Goal: Task Accomplishment & Management: Manage account settings

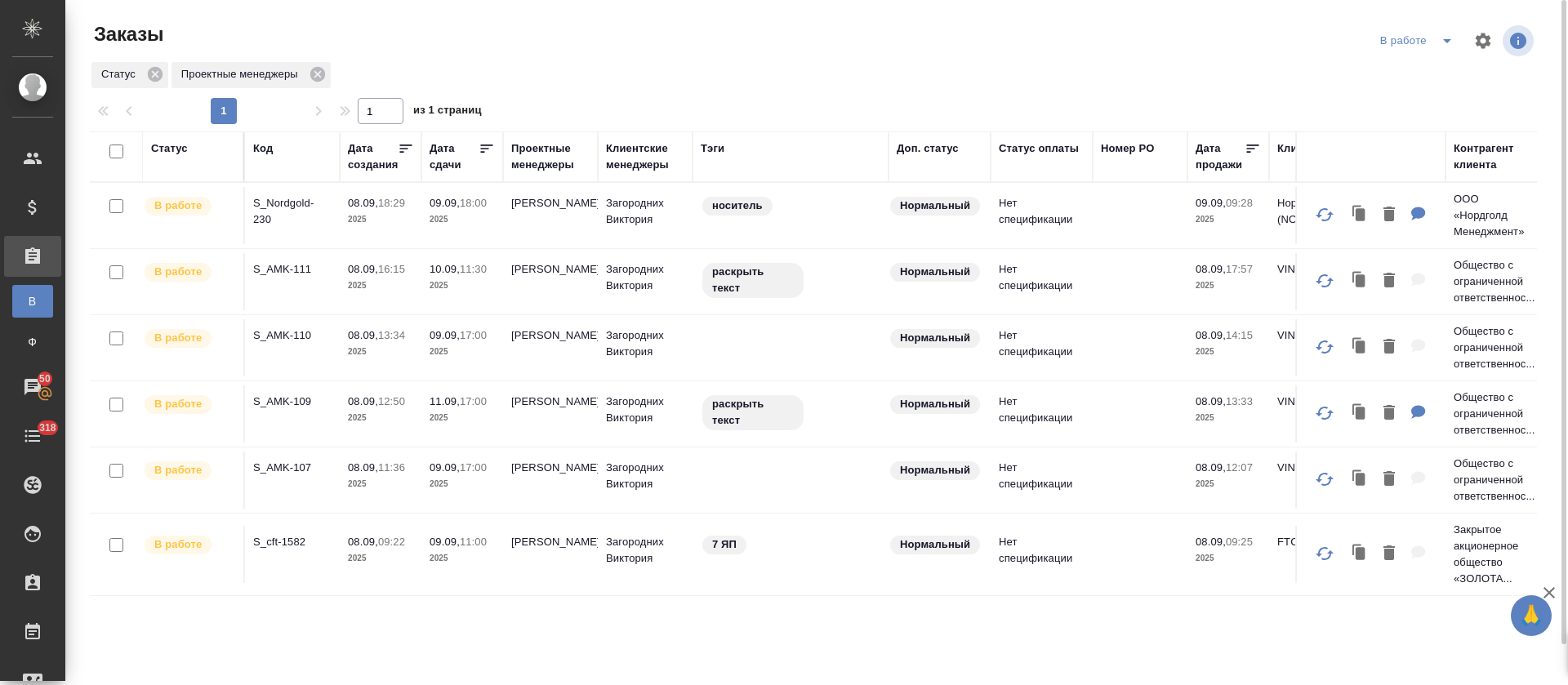
click at [1447, 36] on icon "split button" at bounding box center [1447, 40] width 19 height 19
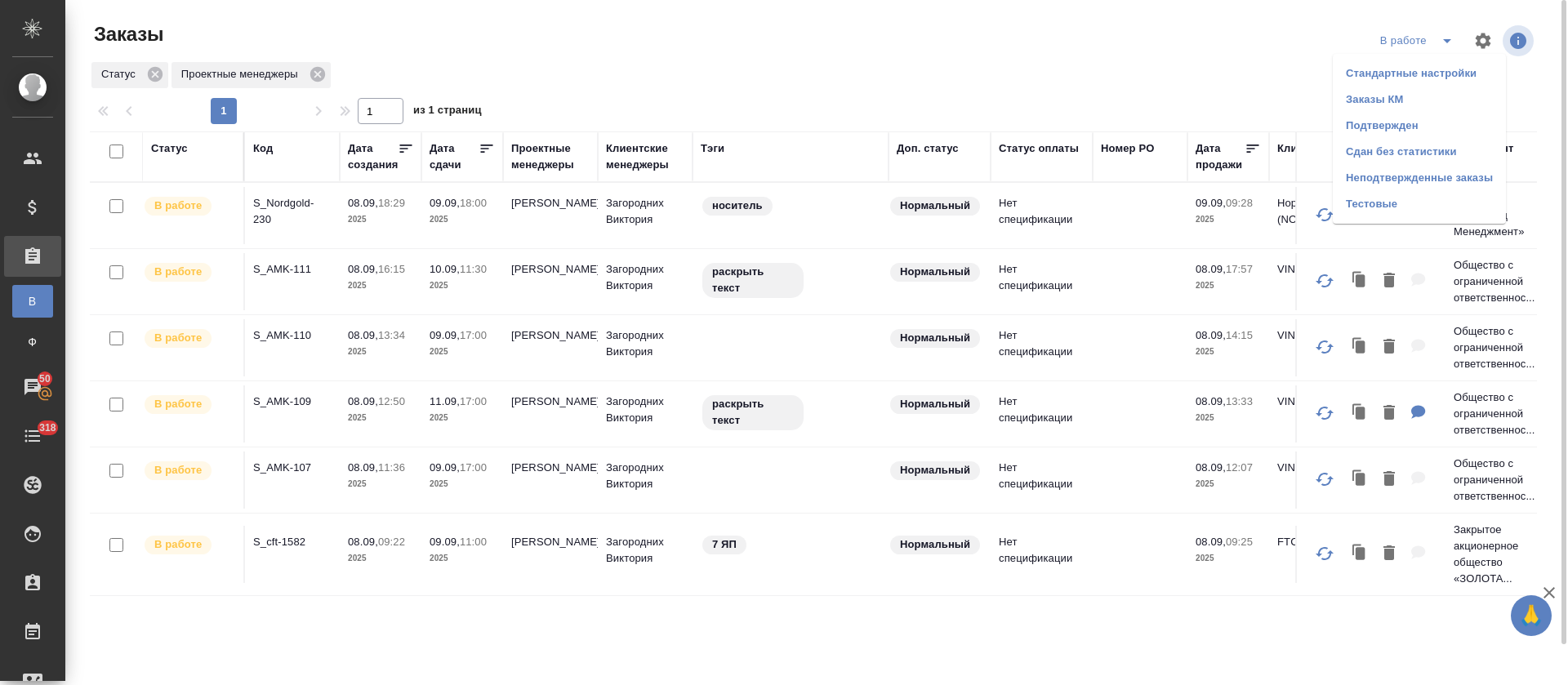
click at [1429, 114] on li "Подтвержден" at bounding box center [1420, 125] width 173 height 26
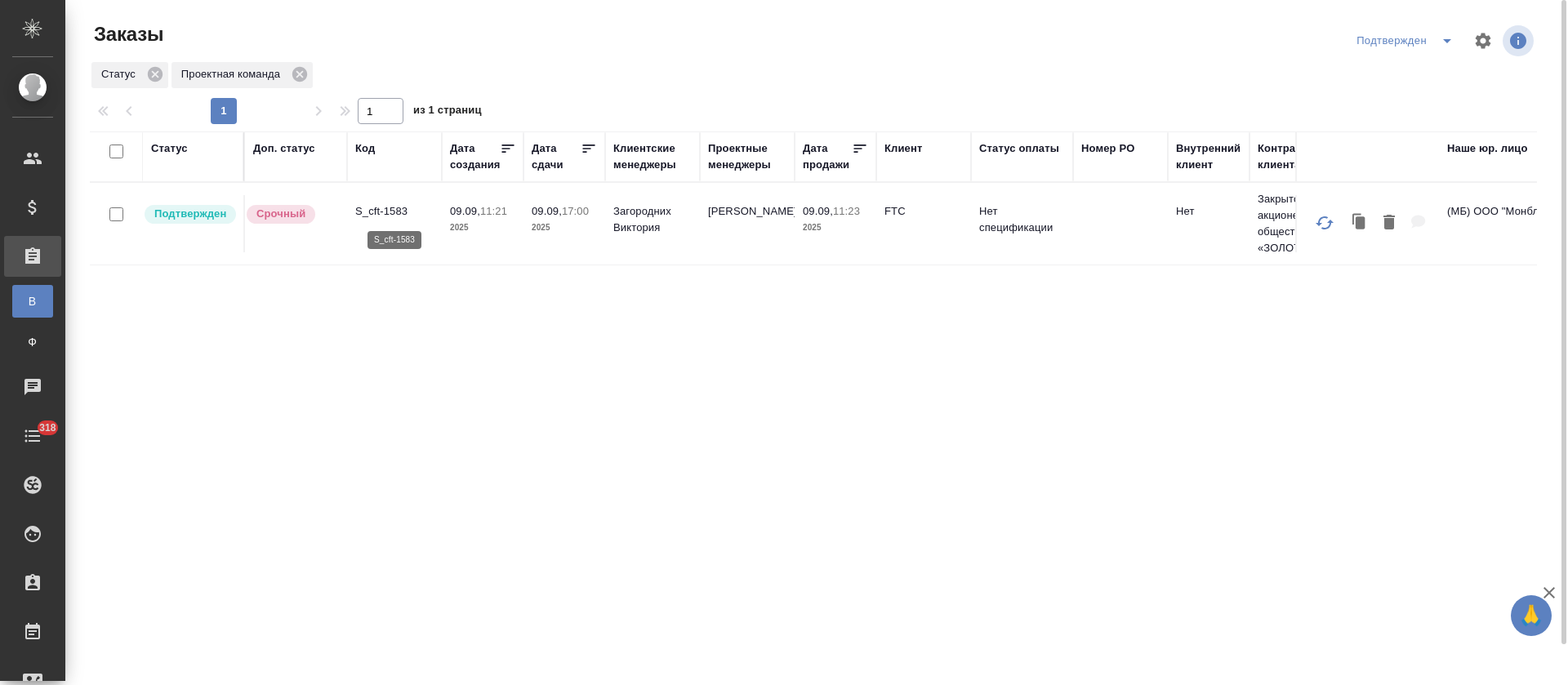
click at [377, 212] on p "S_cft-1583" at bounding box center [394, 212] width 78 height 16
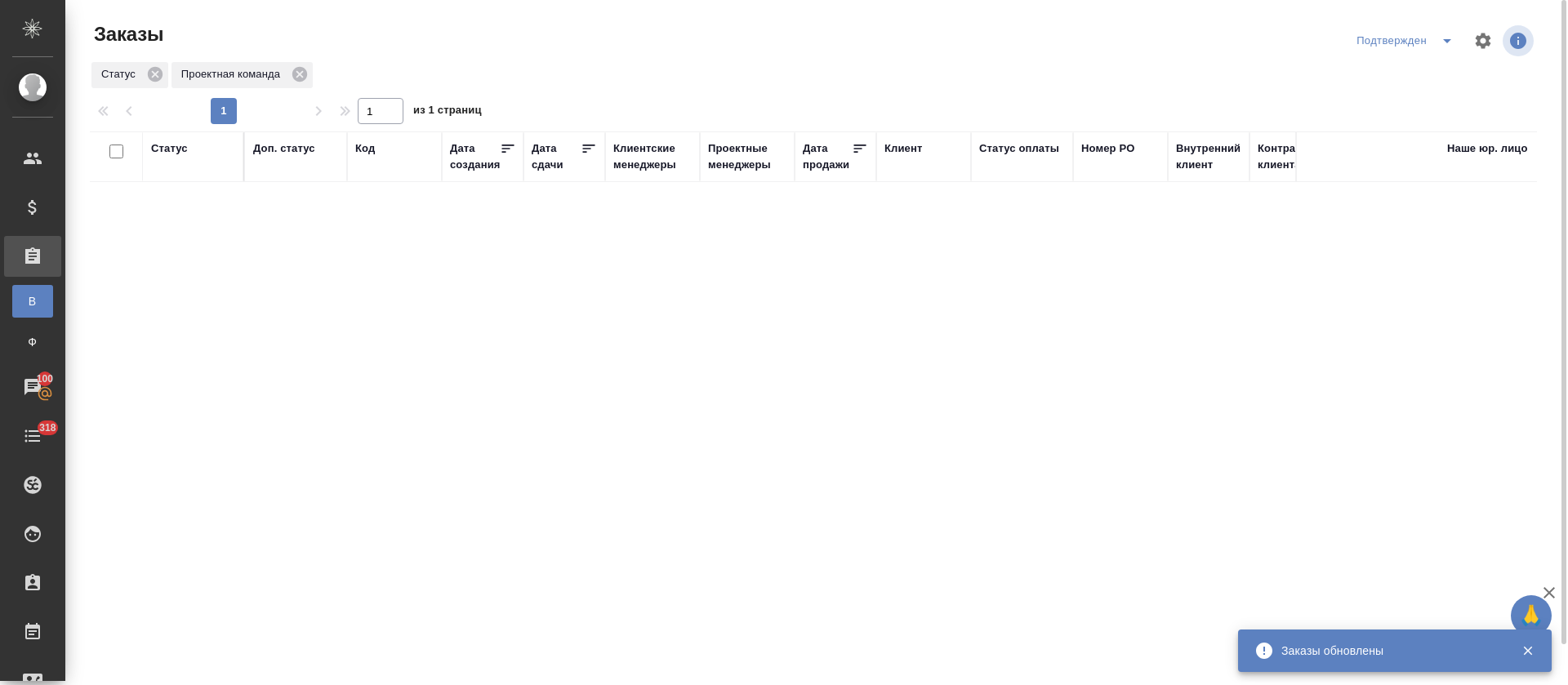
click at [1437, 50] on button "split button" at bounding box center [1448, 40] width 33 height 26
click at [1425, 109] on li "В работе" at bounding box center [1408, 99] width 173 height 26
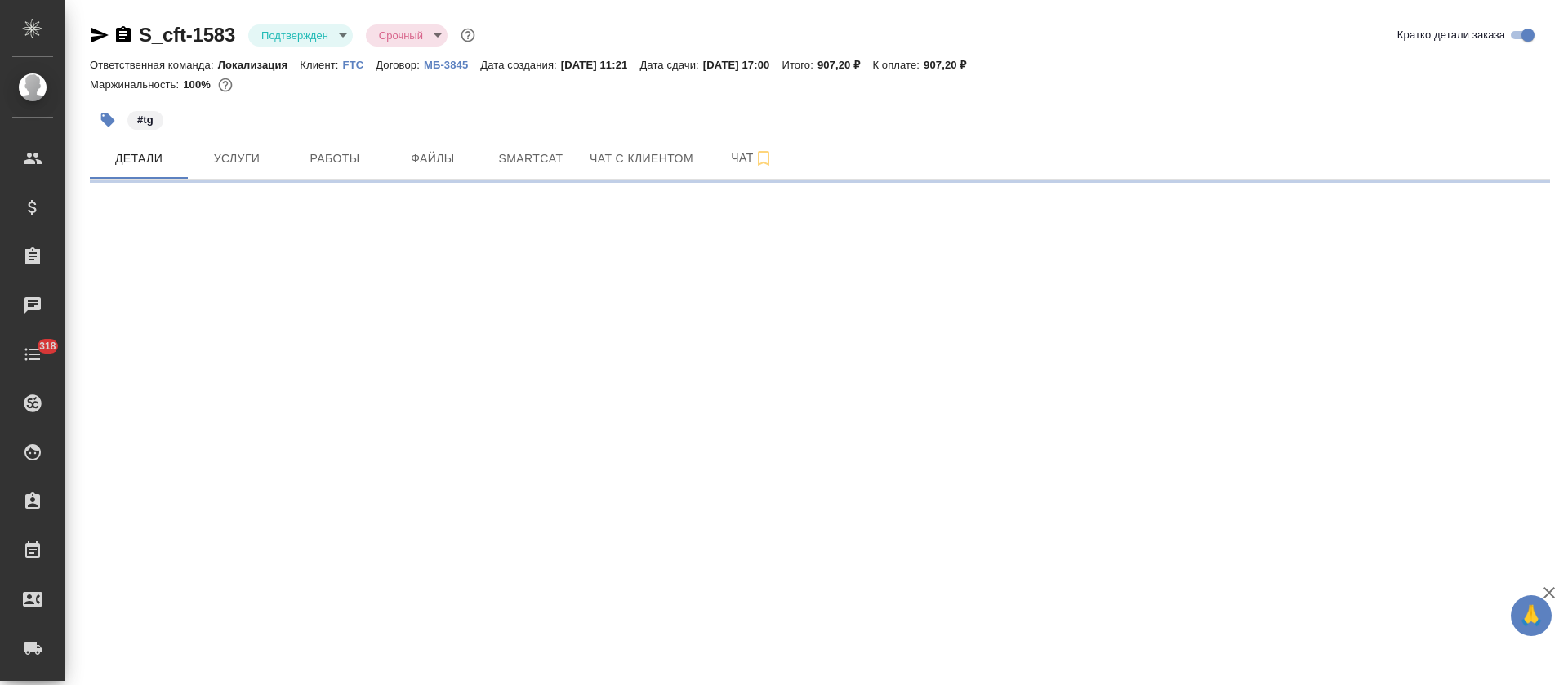
select select "RU"
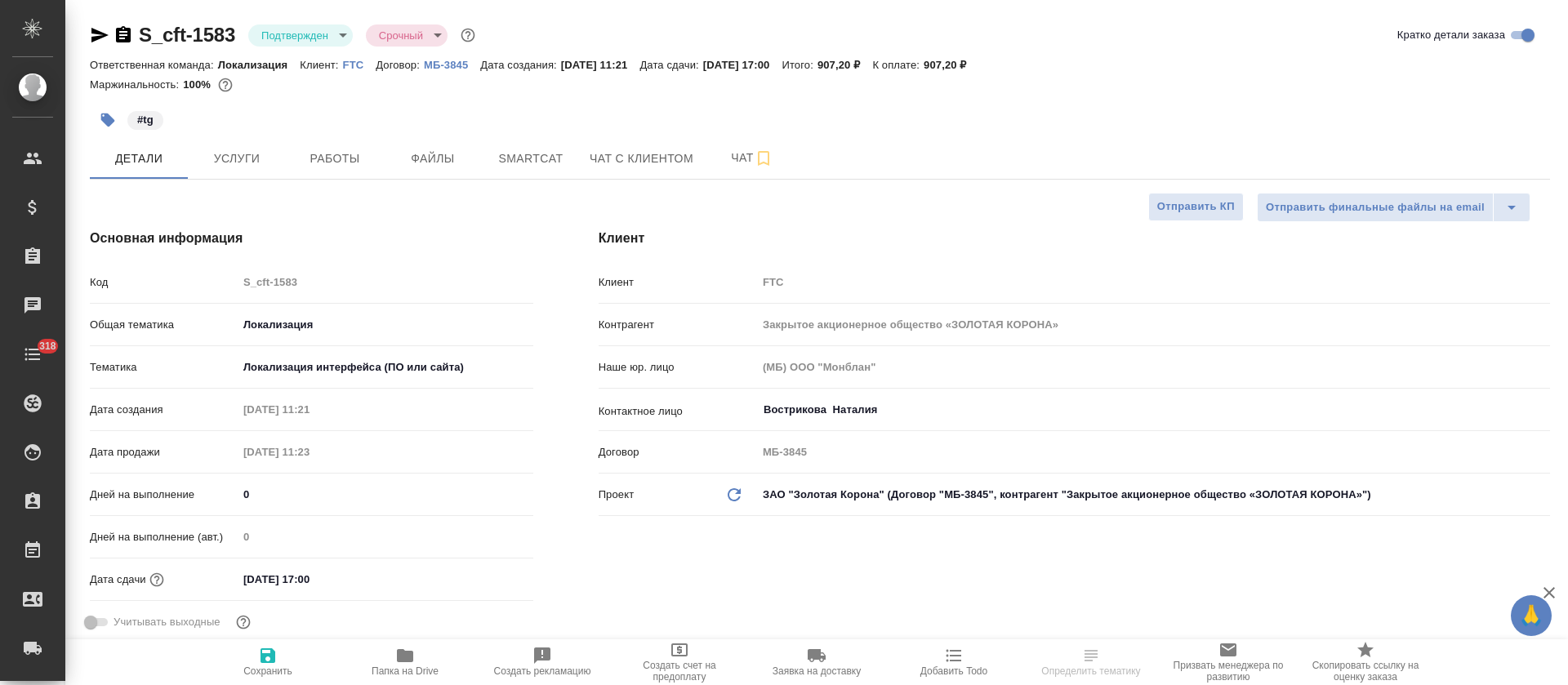
type textarea "x"
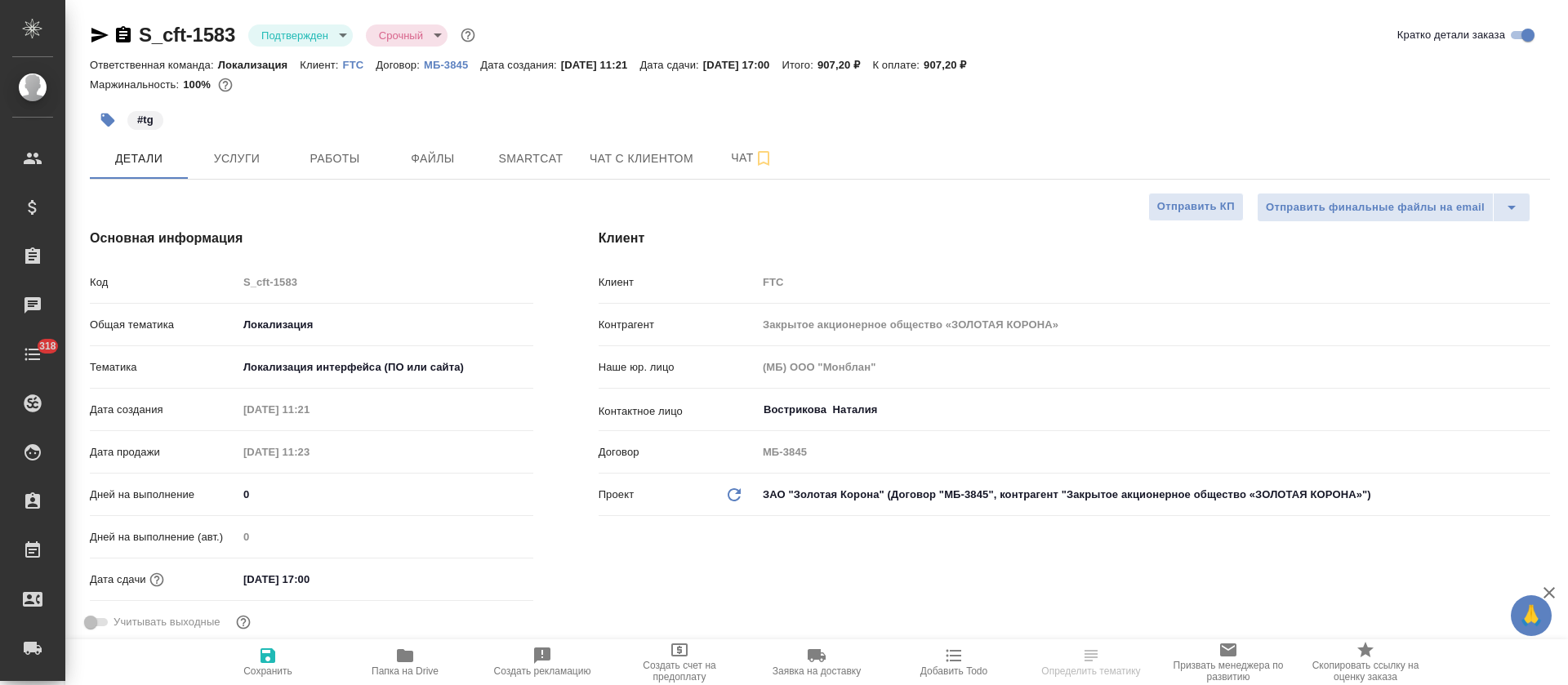
type textarea "x"
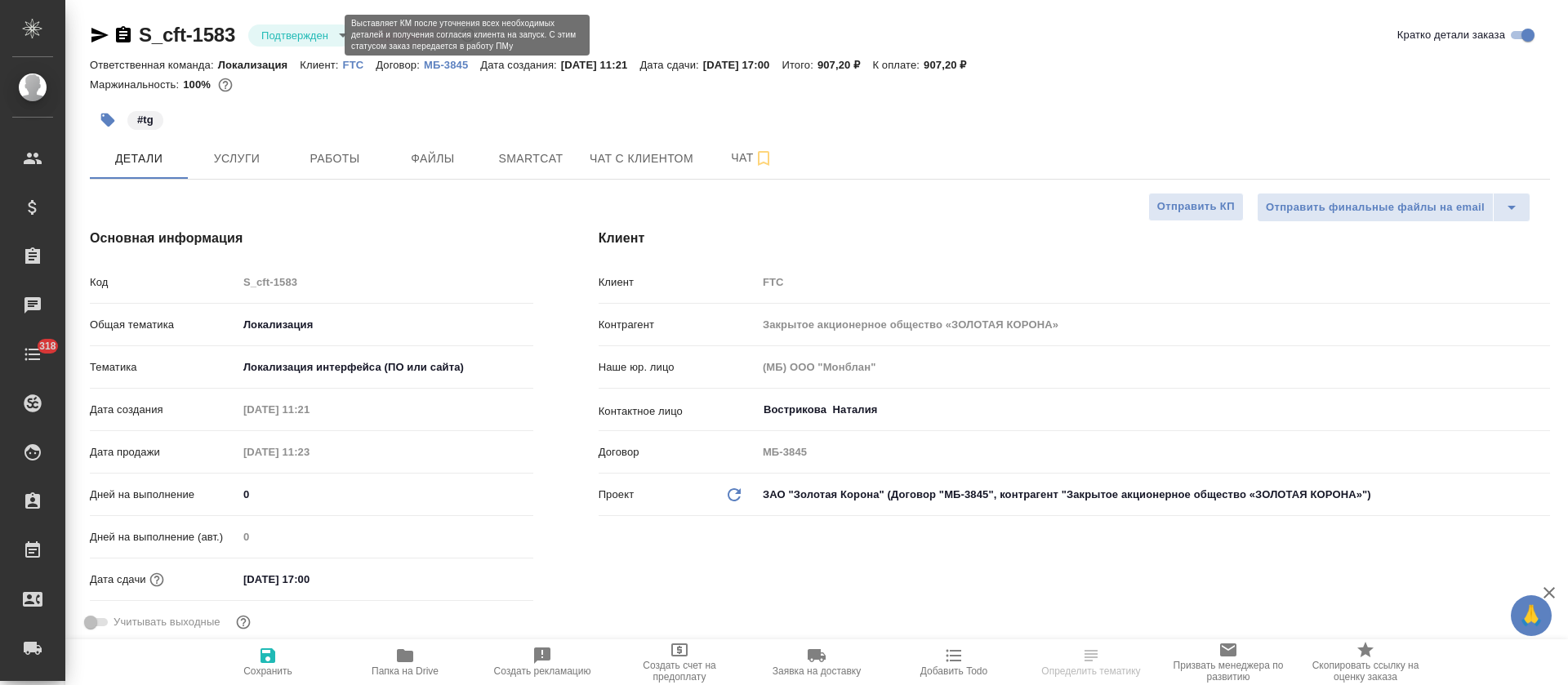
click at [332, 36] on body "🙏 .cls-1 fill:#fff; AWATERA Tretyakova Olga Клиенты Спецификации Заказы Чаты 31…" at bounding box center [784, 342] width 1568 height 685
type textarea "x"
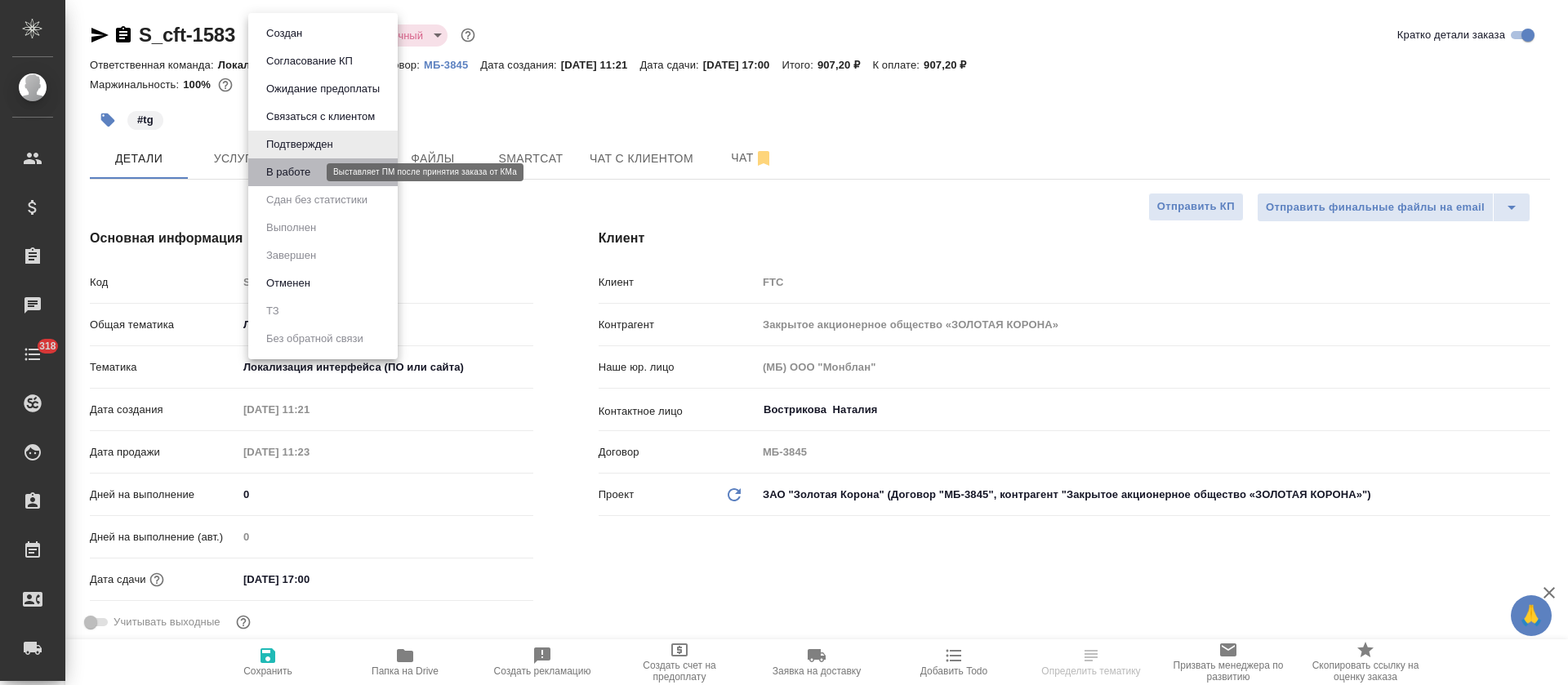
click at [293, 181] on button "В работе" at bounding box center [287, 172] width 54 height 18
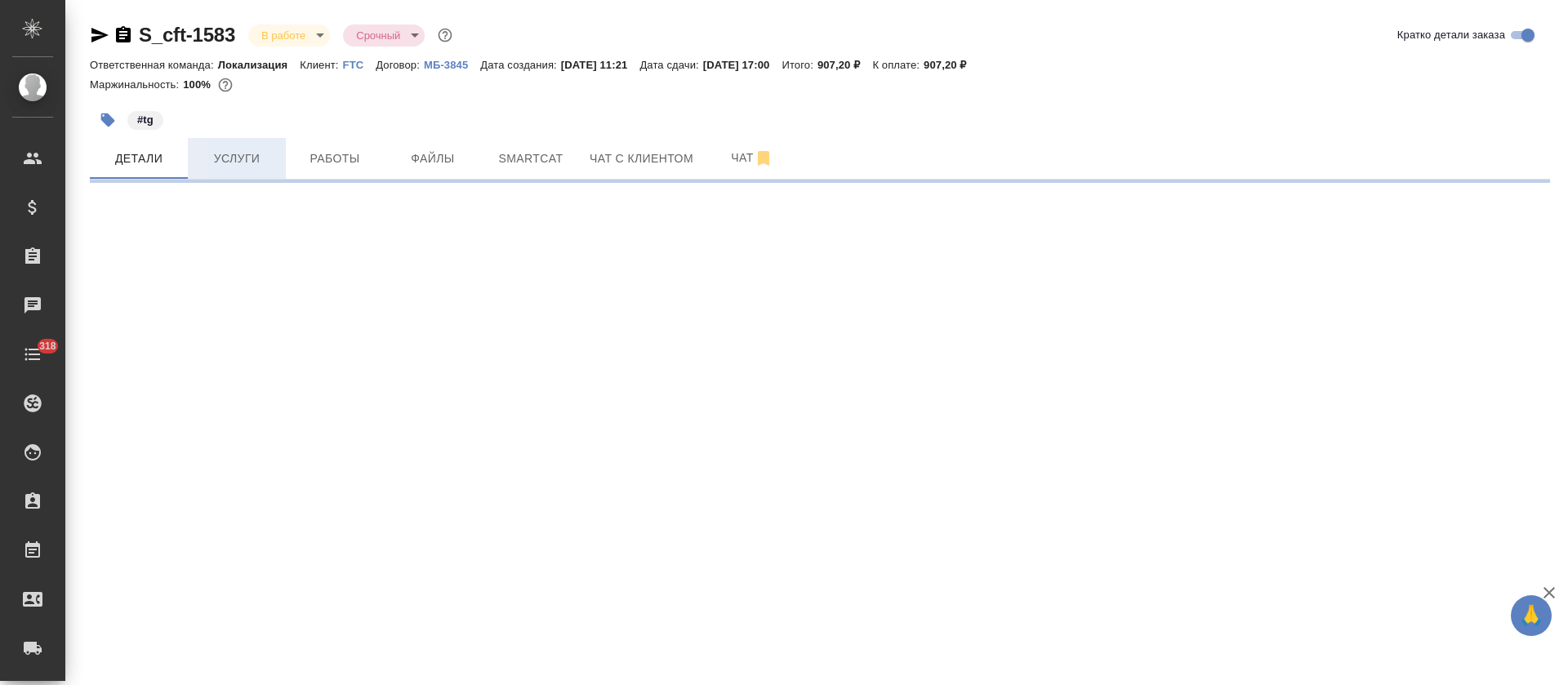
select select "RU"
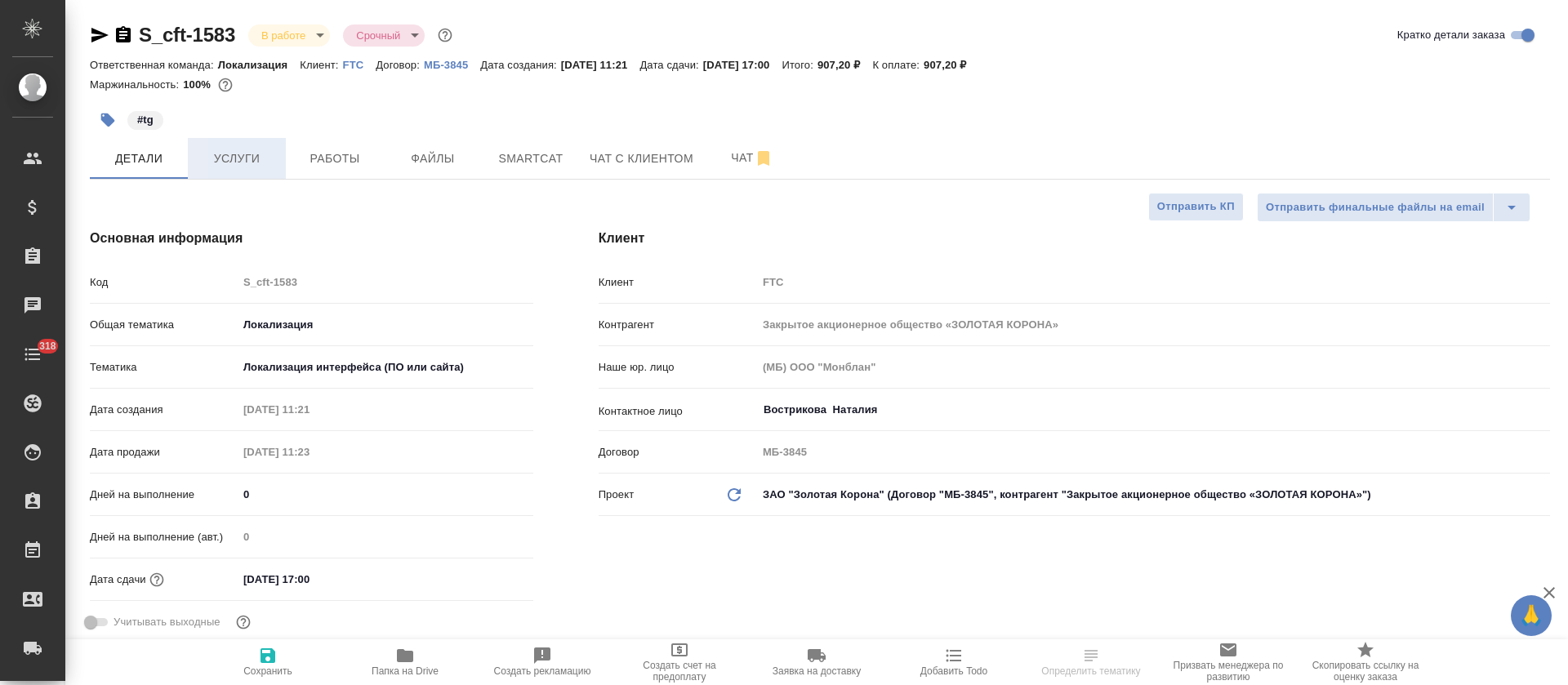
type textarea "x"
click at [246, 175] on button "Услуги" at bounding box center [236, 158] width 98 height 41
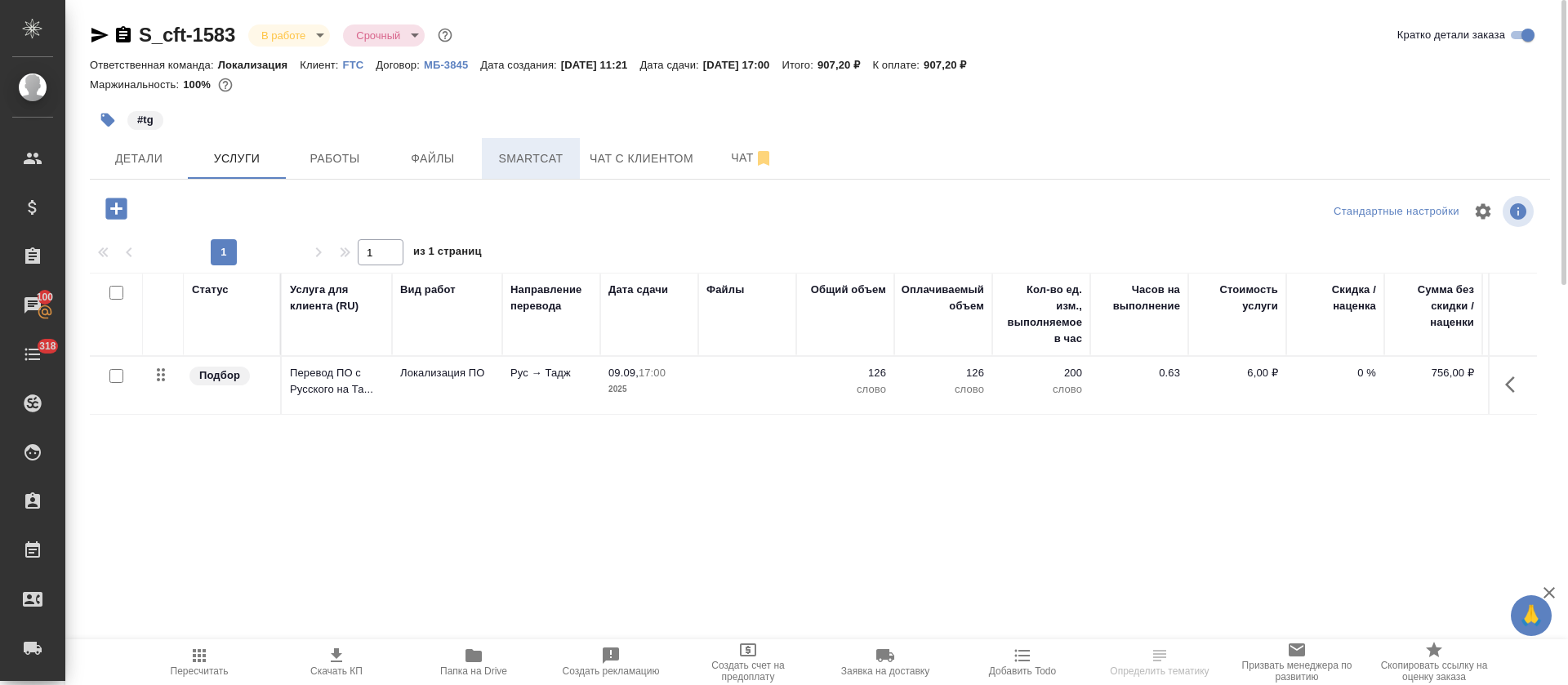
click at [531, 154] on span "Smartcat" at bounding box center [531, 159] width 78 height 20
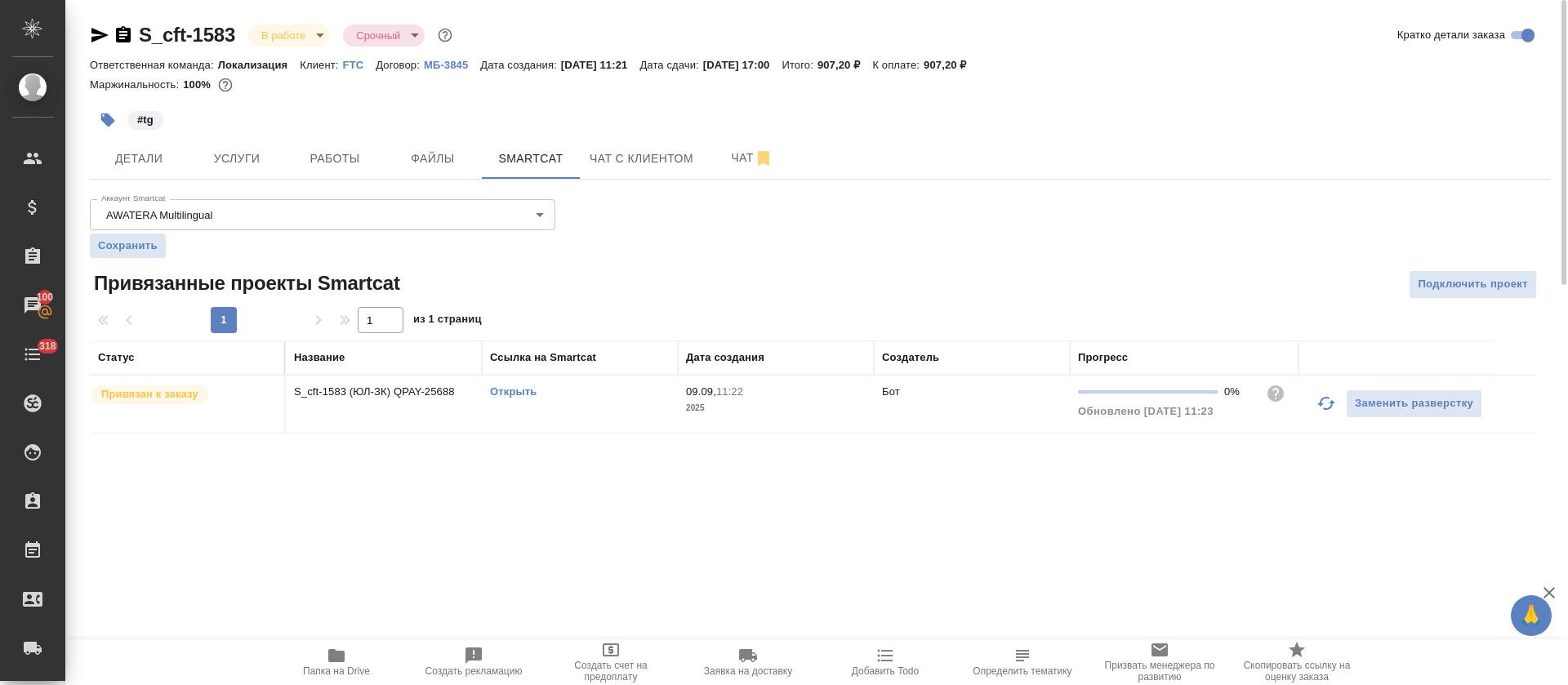
click at [516, 393] on link "Открыть" at bounding box center [513, 390] width 47 height 12
click at [338, 165] on span "Работы" at bounding box center [335, 159] width 78 height 20
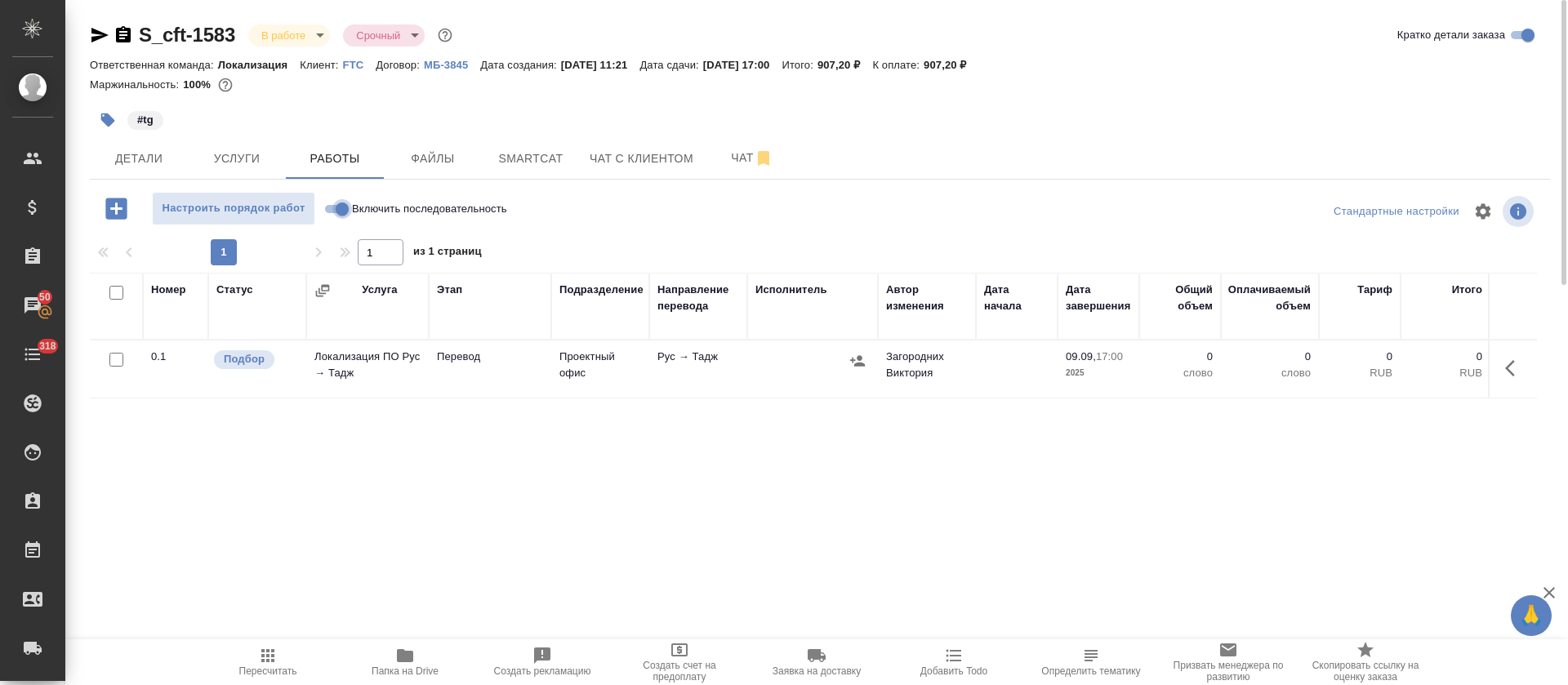
click at [346, 207] on input "Включить последовательность" at bounding box center [342, 208] width 58 height 19
checkbox input "true"
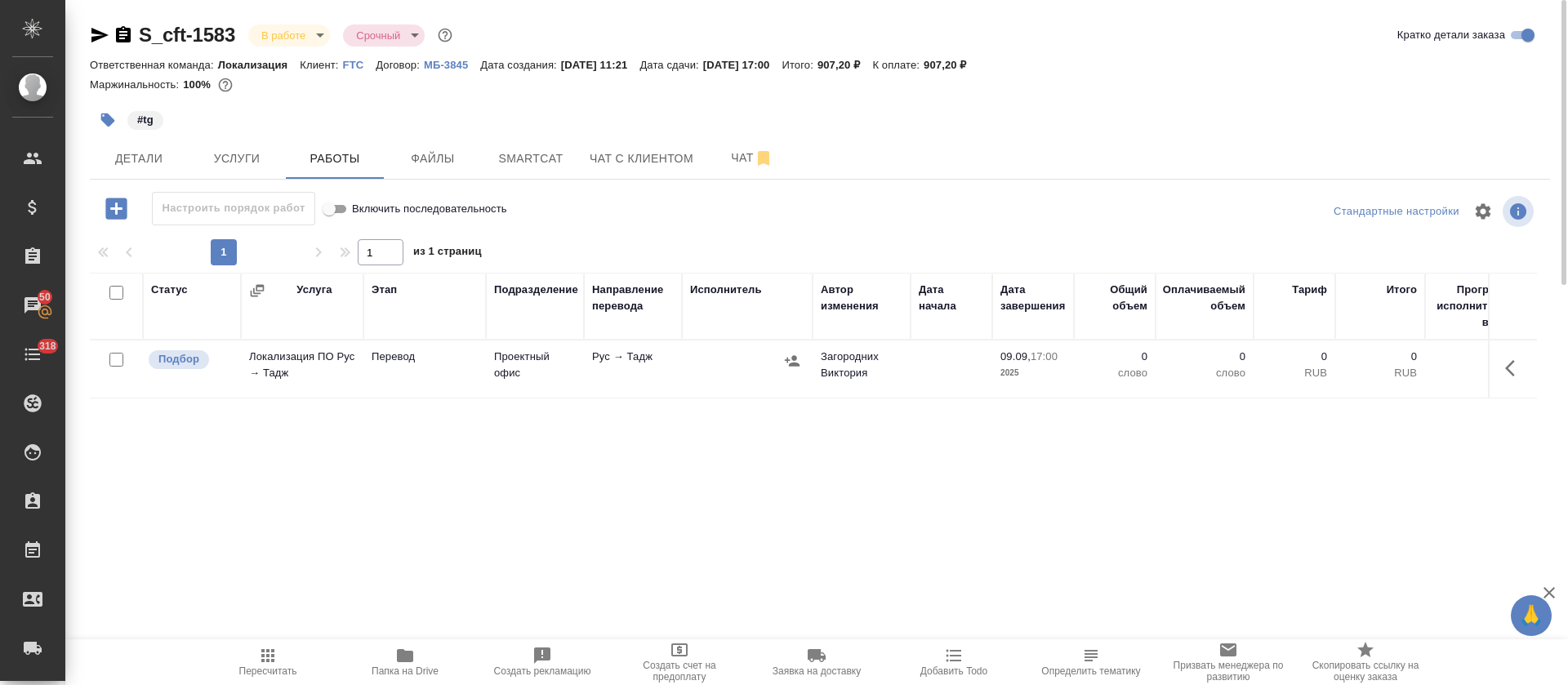
click at [1516, 369] on icon "button" at bounding box center [1514, 368] width 19 height 19
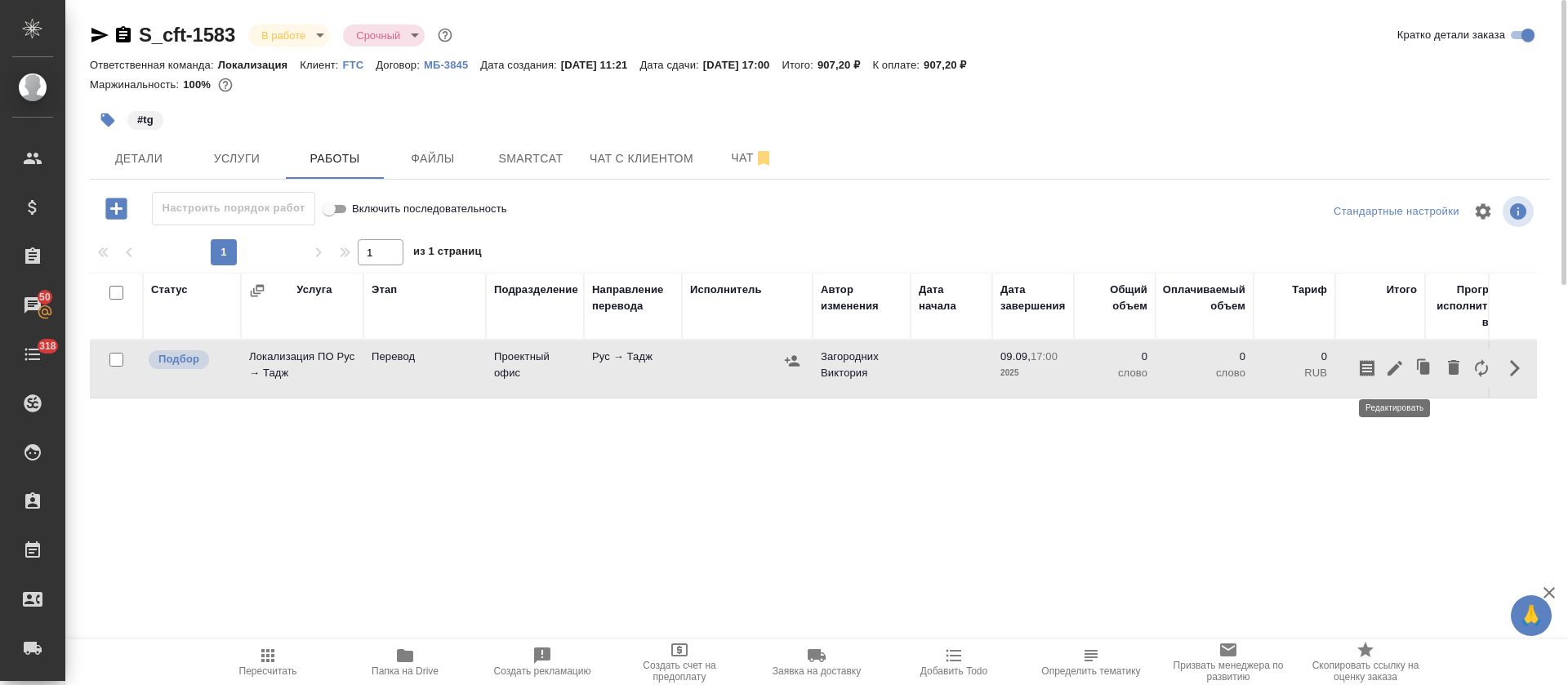
click at [1396, 369] on icon "button" at bounding box center [1395, 368] width 15 height 15
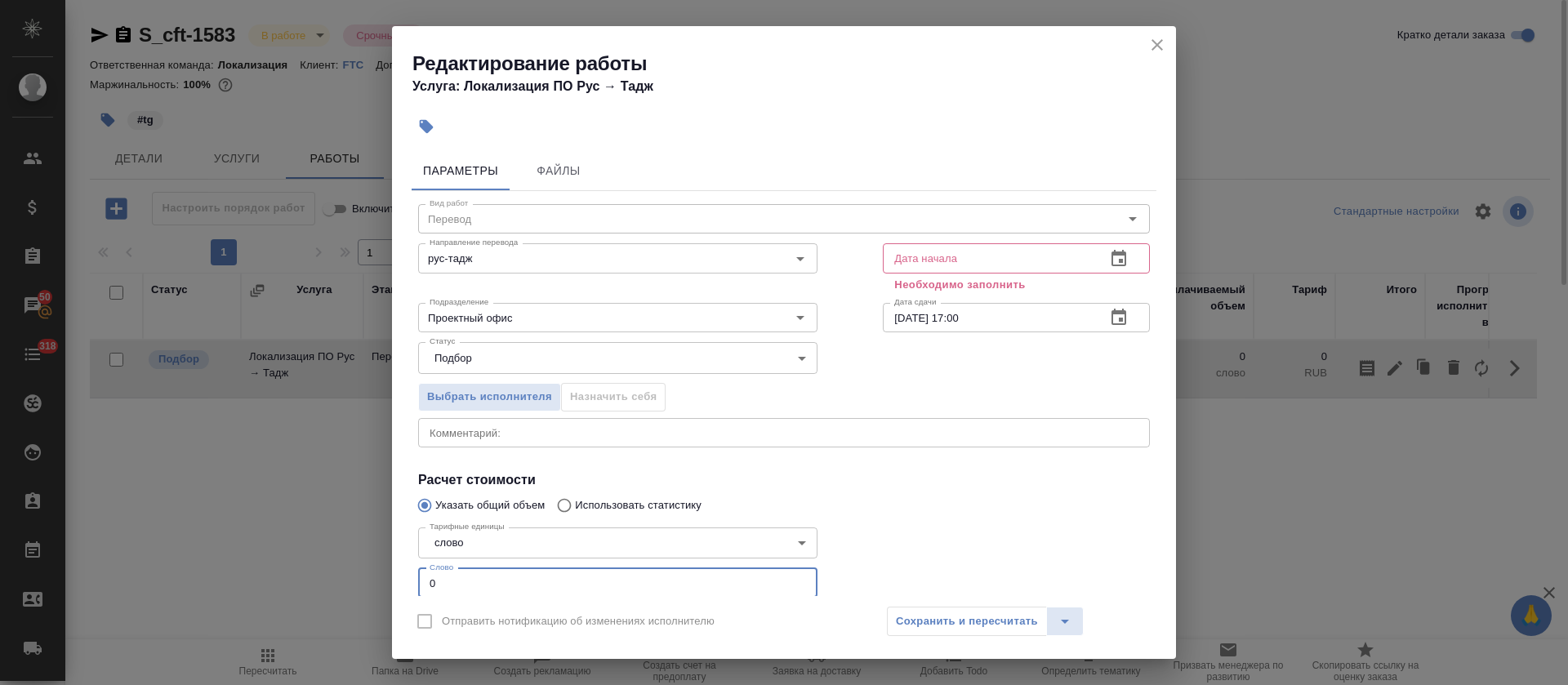
drag, startPoint x: 439, startPoint y: 577, endPoint x: 422, endPoint y: 576, distance: 17.0
click at [422, 576] on input "0" at bounding box center [618, 583] width 400 height 29
type input "126"
click at [1109, 256] on icon "button" at bounding box center [1118, 258] width 19 height 19
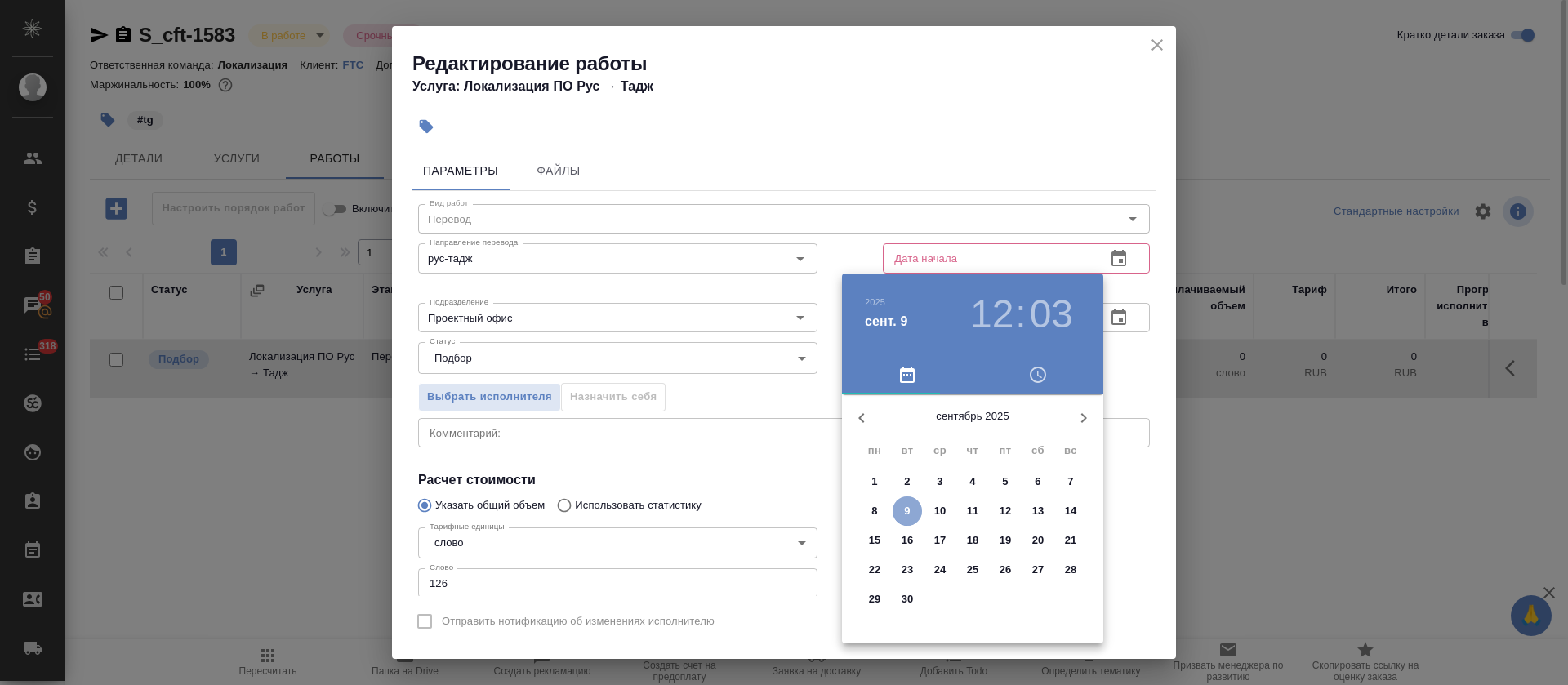
click at [906, 517] on p "9" at bounding box center [907, 511] width 5 height 16
type input "09.09.2025 12:03"
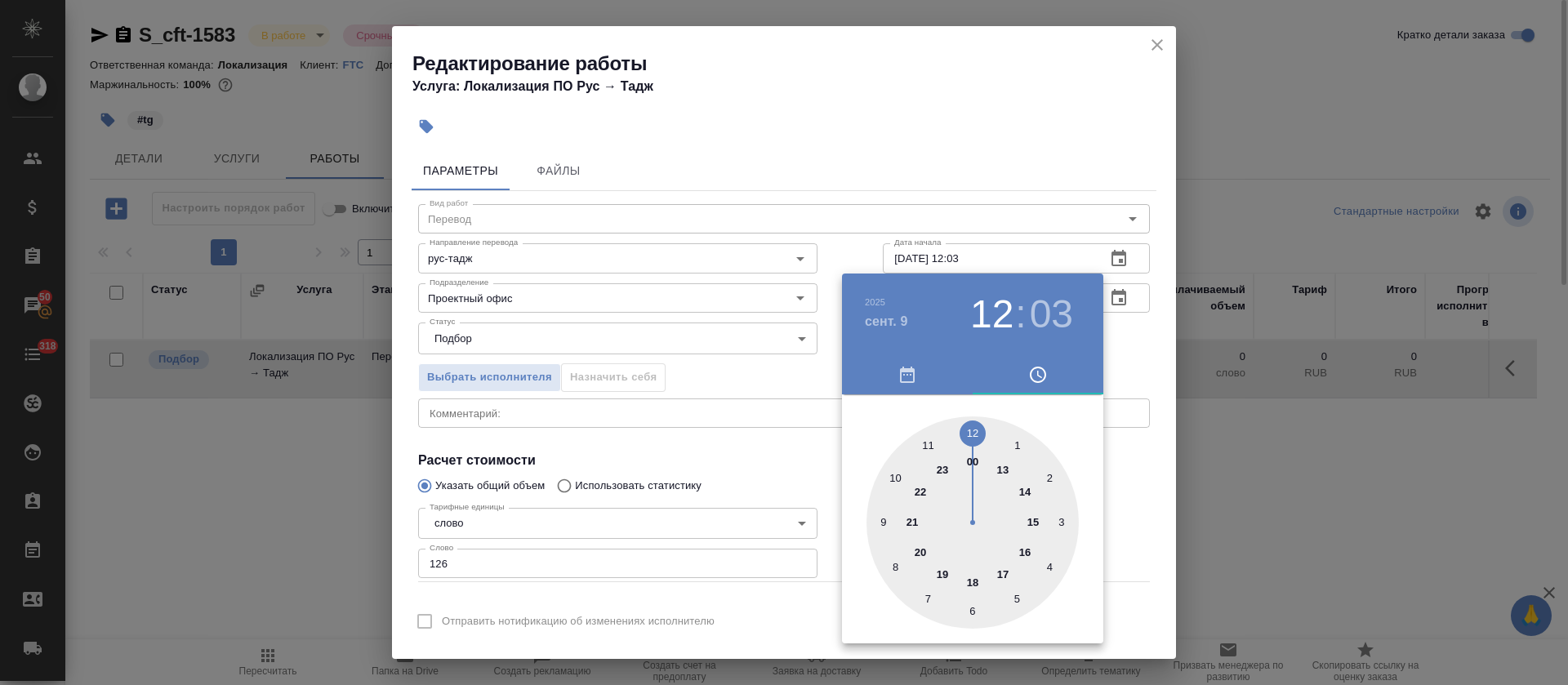
click at [781, 473] on div at bounding box center [784, 342] width 1568 height 685
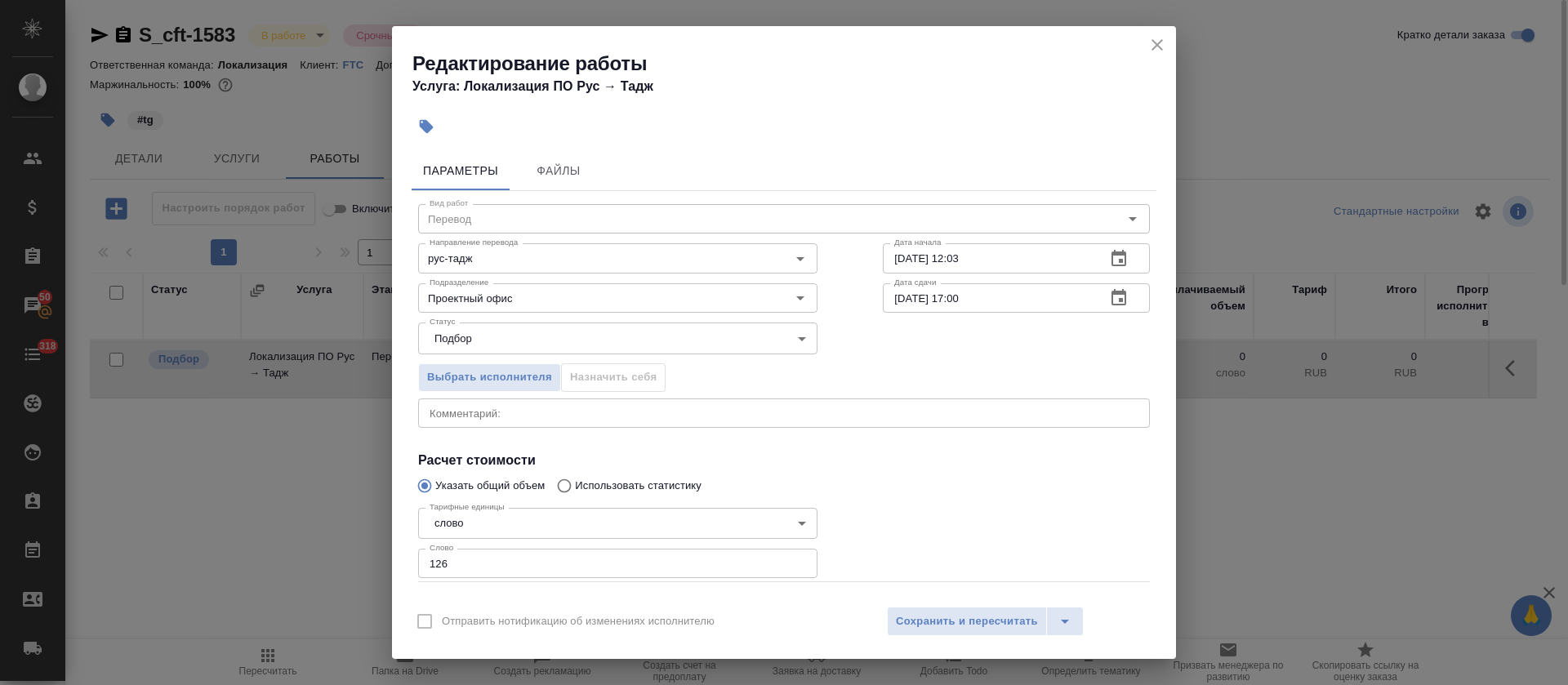
click at [1110, 301] on button "button" at bounding box center [1119, 297] width 39 height 39
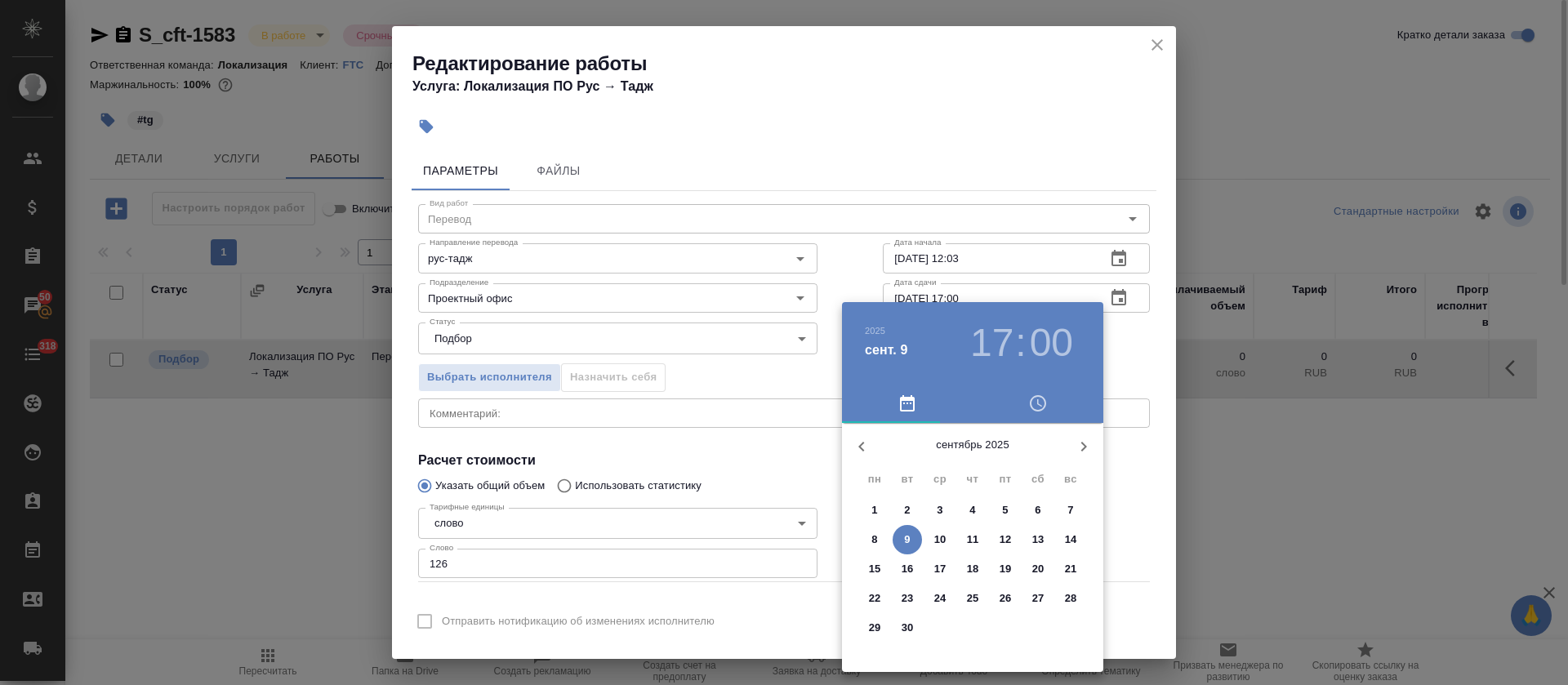
click at [991, 341] on h3 "17" at bounding box center [991, 343] width 43 height 46
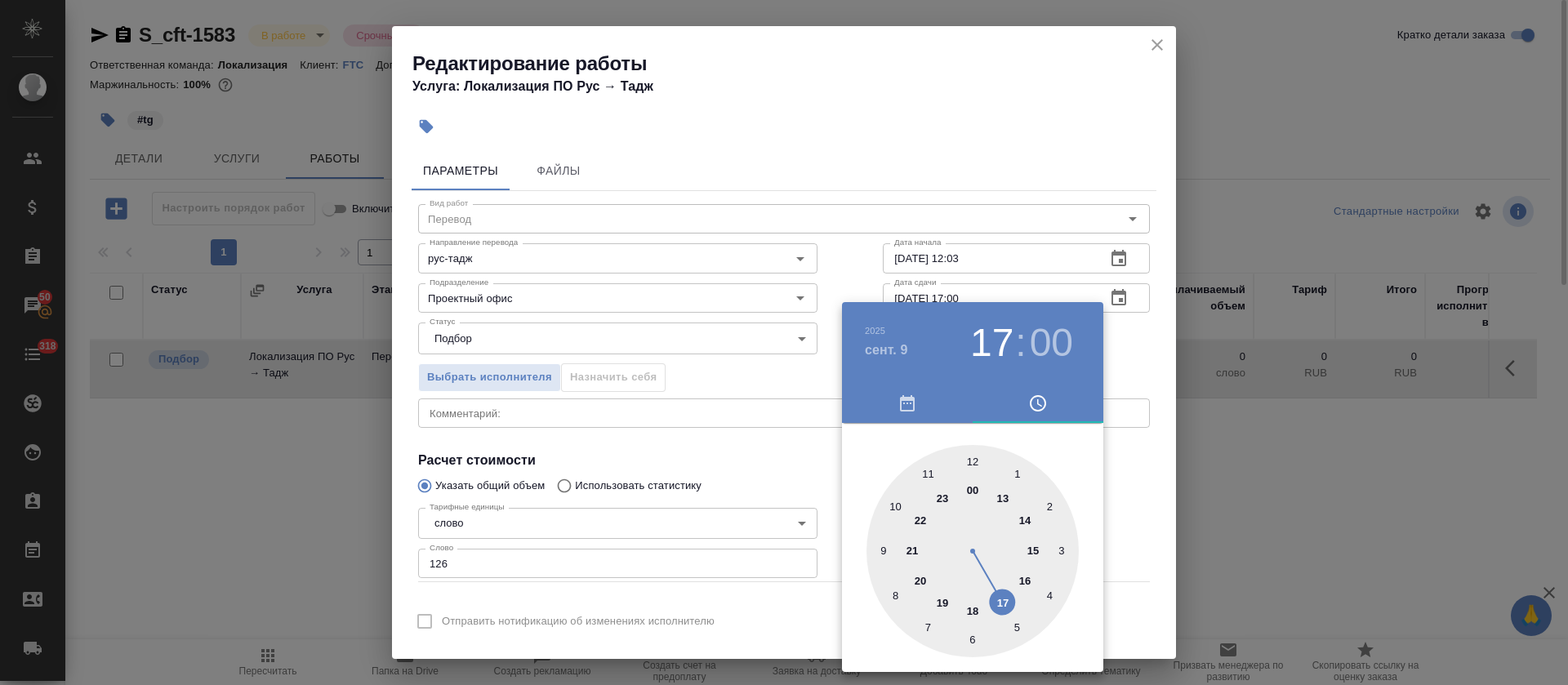
click at [1025, 577] on div at bounding box center [973, 551] width 213 height 213
type input "09.09.2025 16:00"
click at [779, 470] on div at bounding box center [784, 342] width 1568 height 685
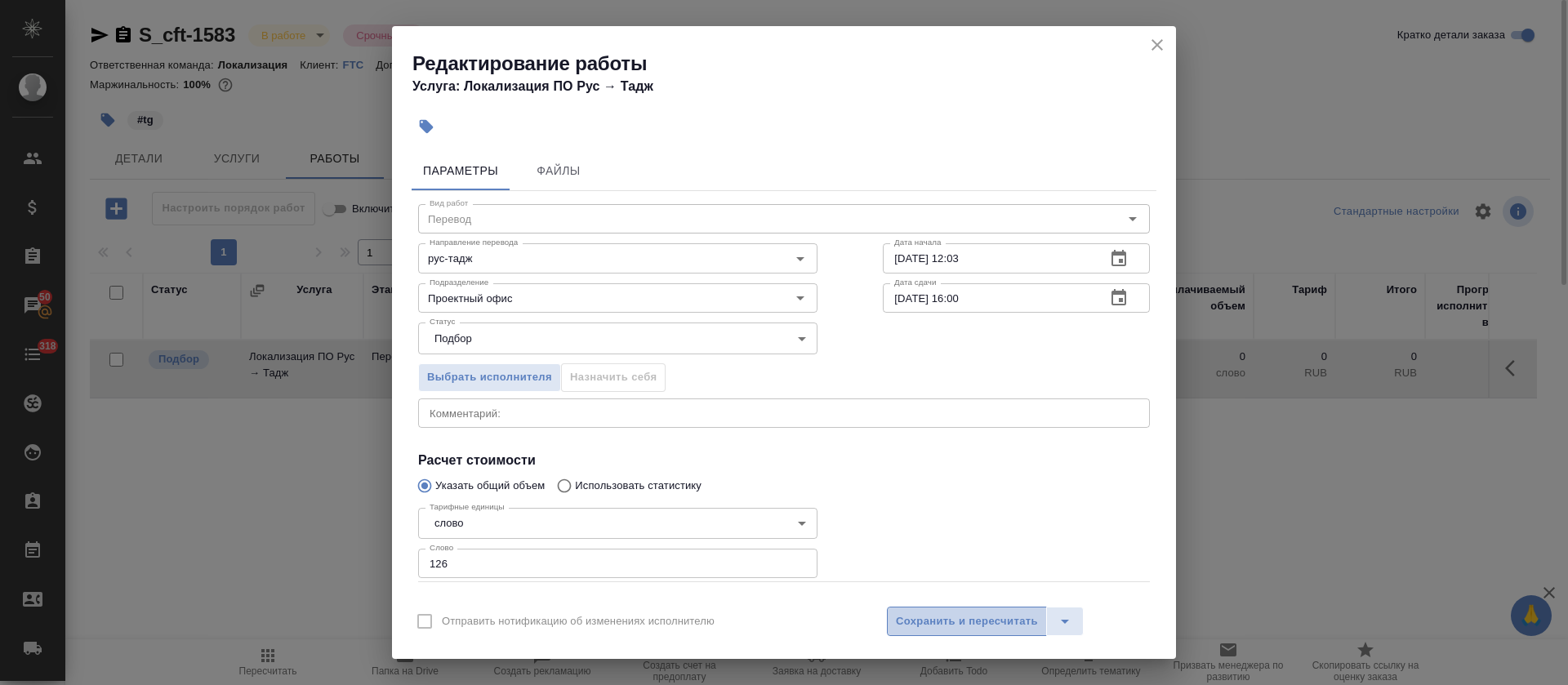
click at [951, 627] on span "Сохранить и пересчитать" at bounding box center [967, 621] width 142 height 19
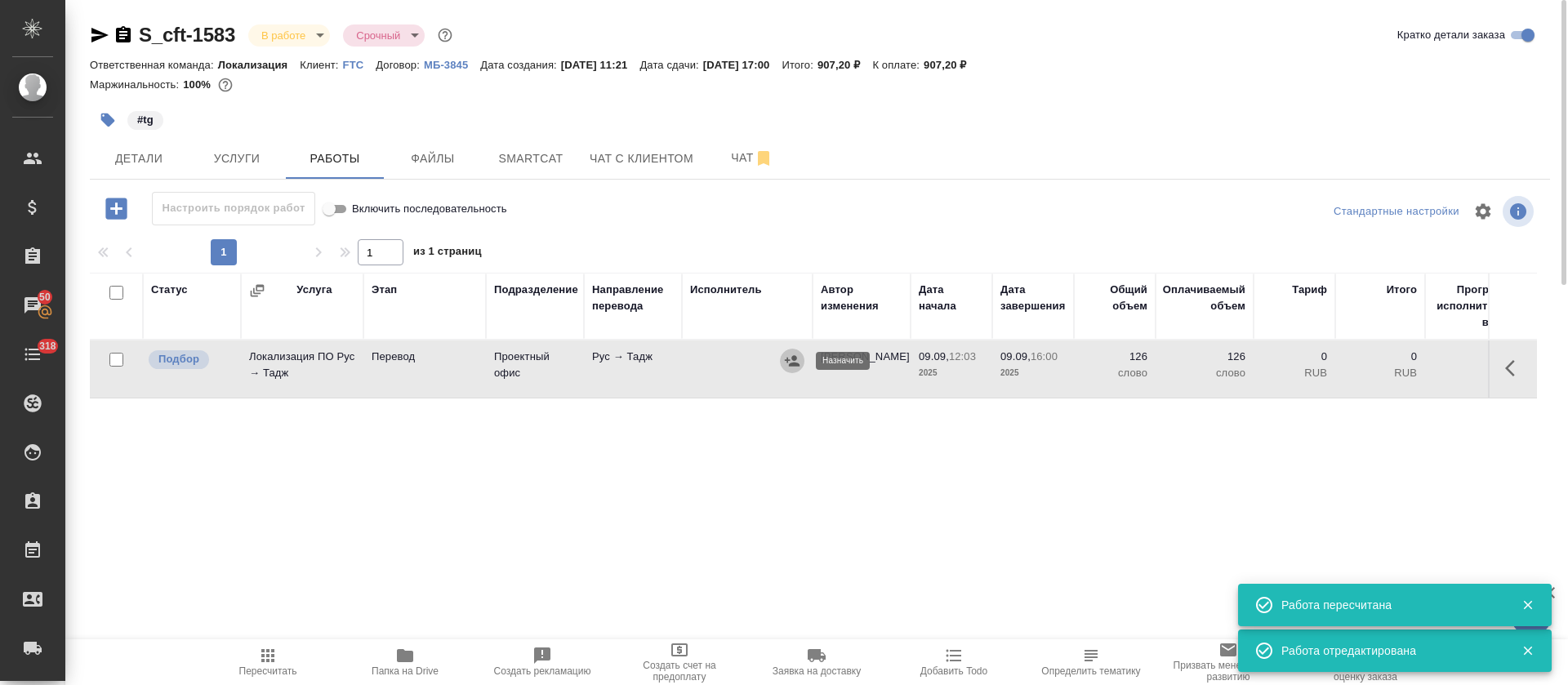
click at [792, 362] on icon "button" at bounding box center [792, 361] width 16 height 16
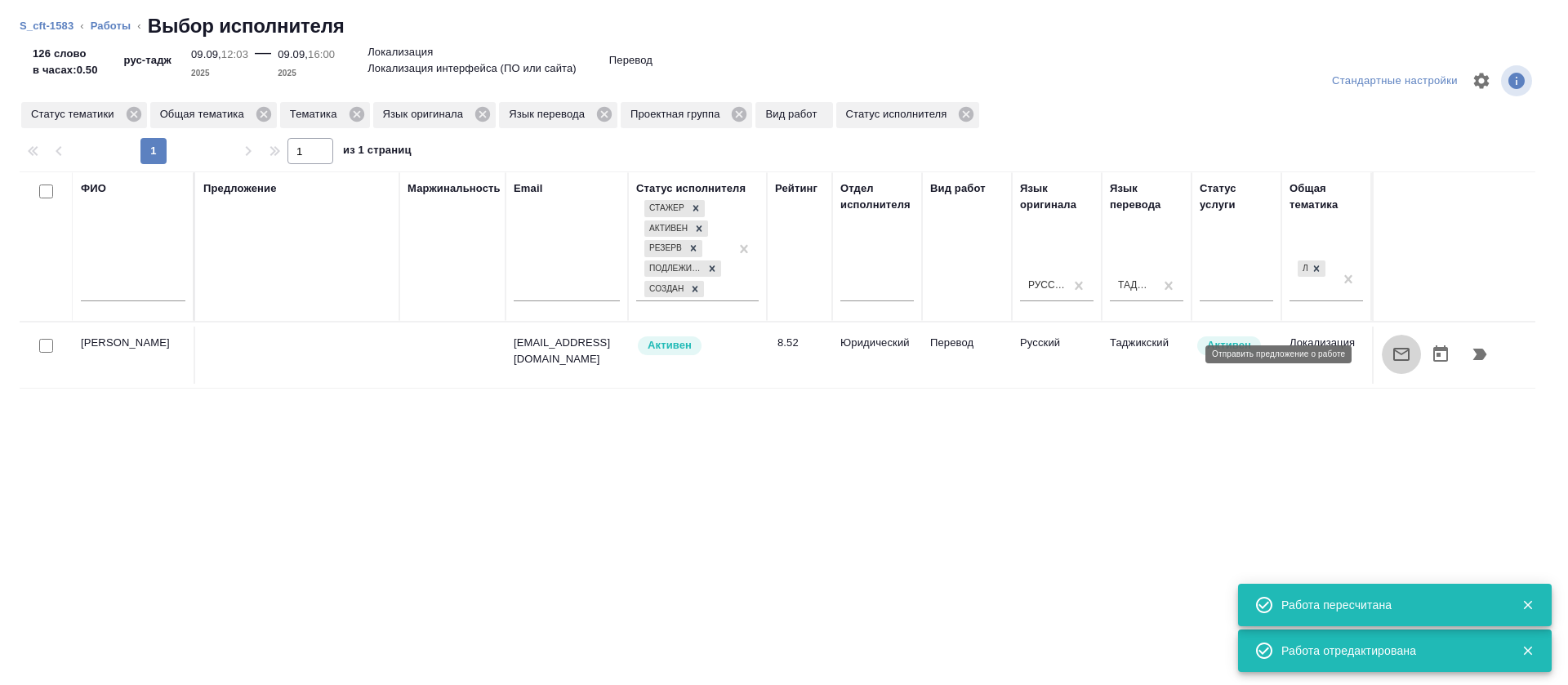
click at [1392, 358] on icon "button" at bounding box center [1401, 354] width 19 height 19
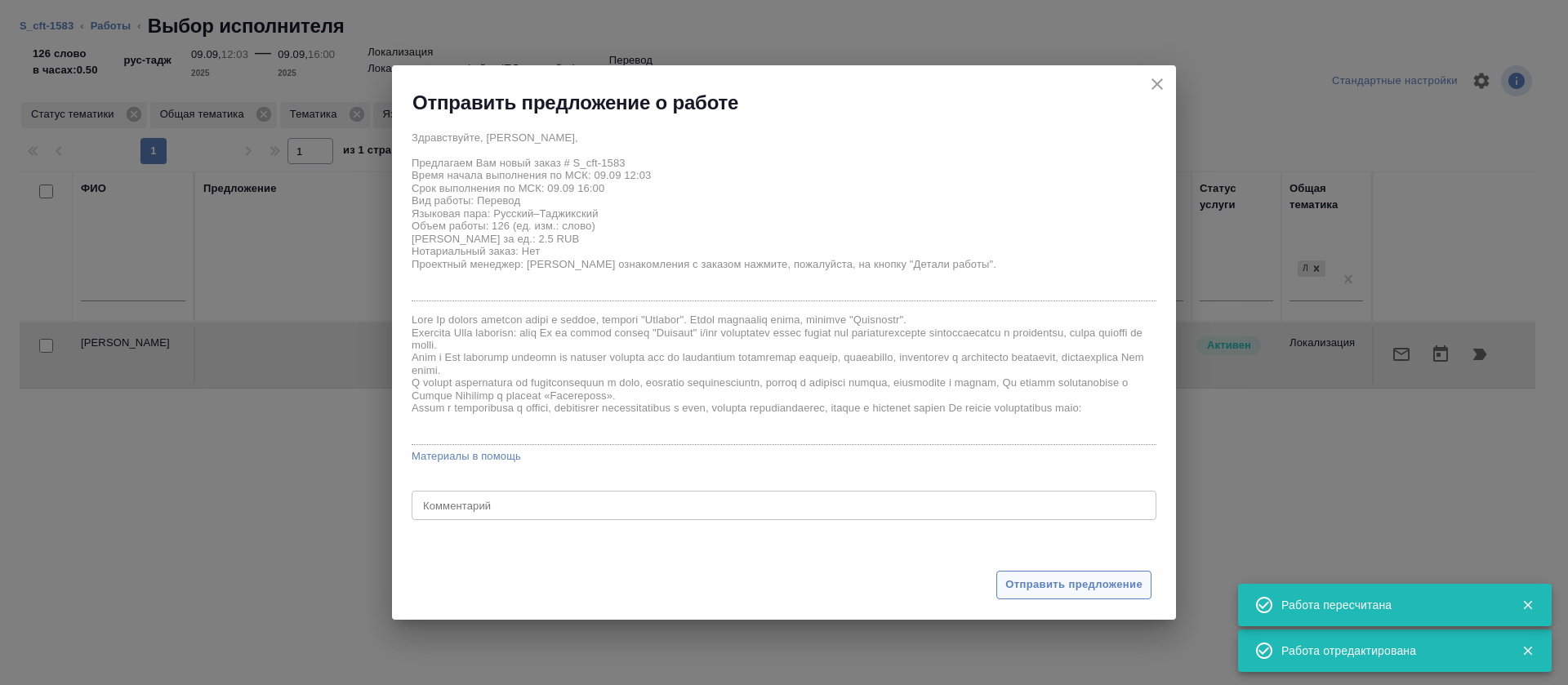
click at [1013, 576] on span "Отправить предложение" at bounding box center [1074, 585] width 137 height 19
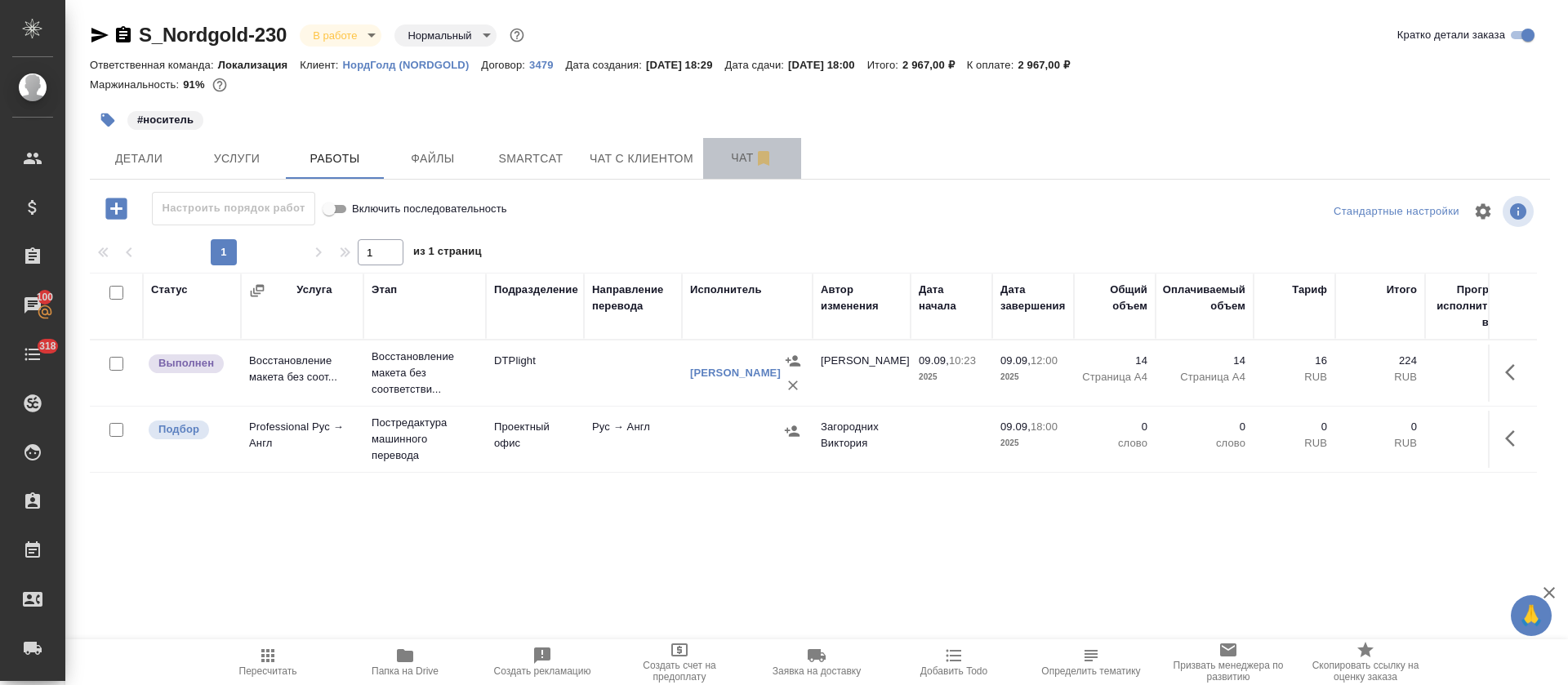
click at [711, 152] on button "Чат" at bounding box center [752, 158] width 98 height 41
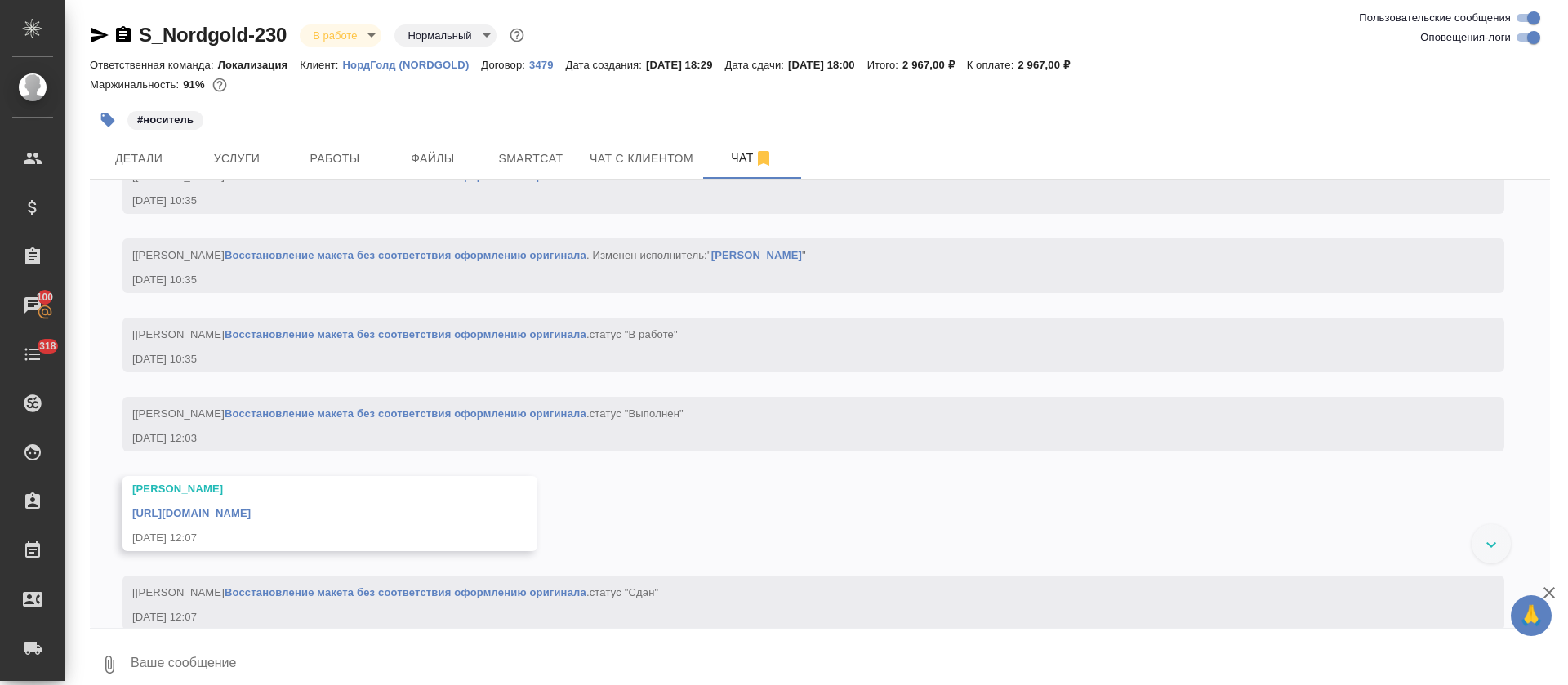
scroll to position [2940, 0]
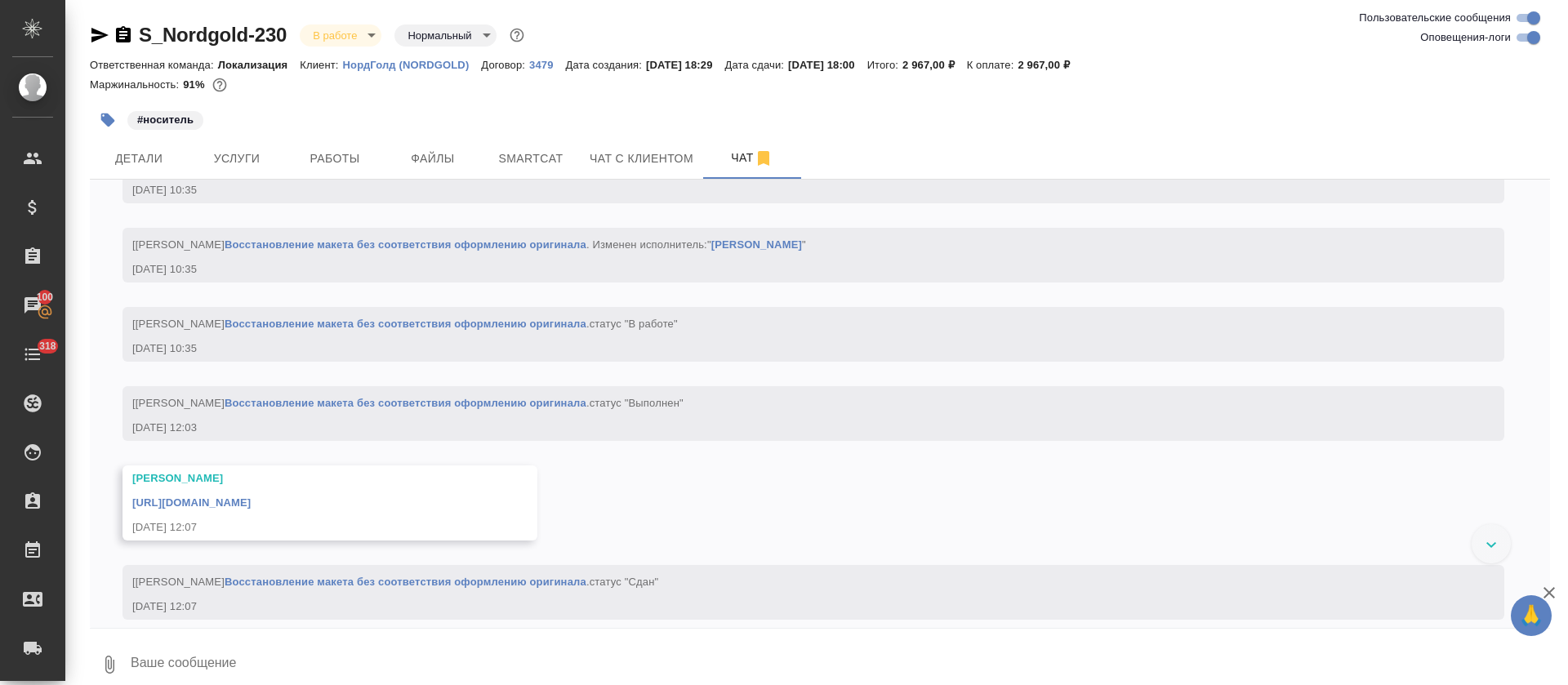
click at [251, 509] on link "[URL][DOMAIN_NAME]" at bounding box center [192, 502] width 119 height 12
click at [558, 158] on span "Smartcat" at bounding box center [531, 159] width 78 height 20
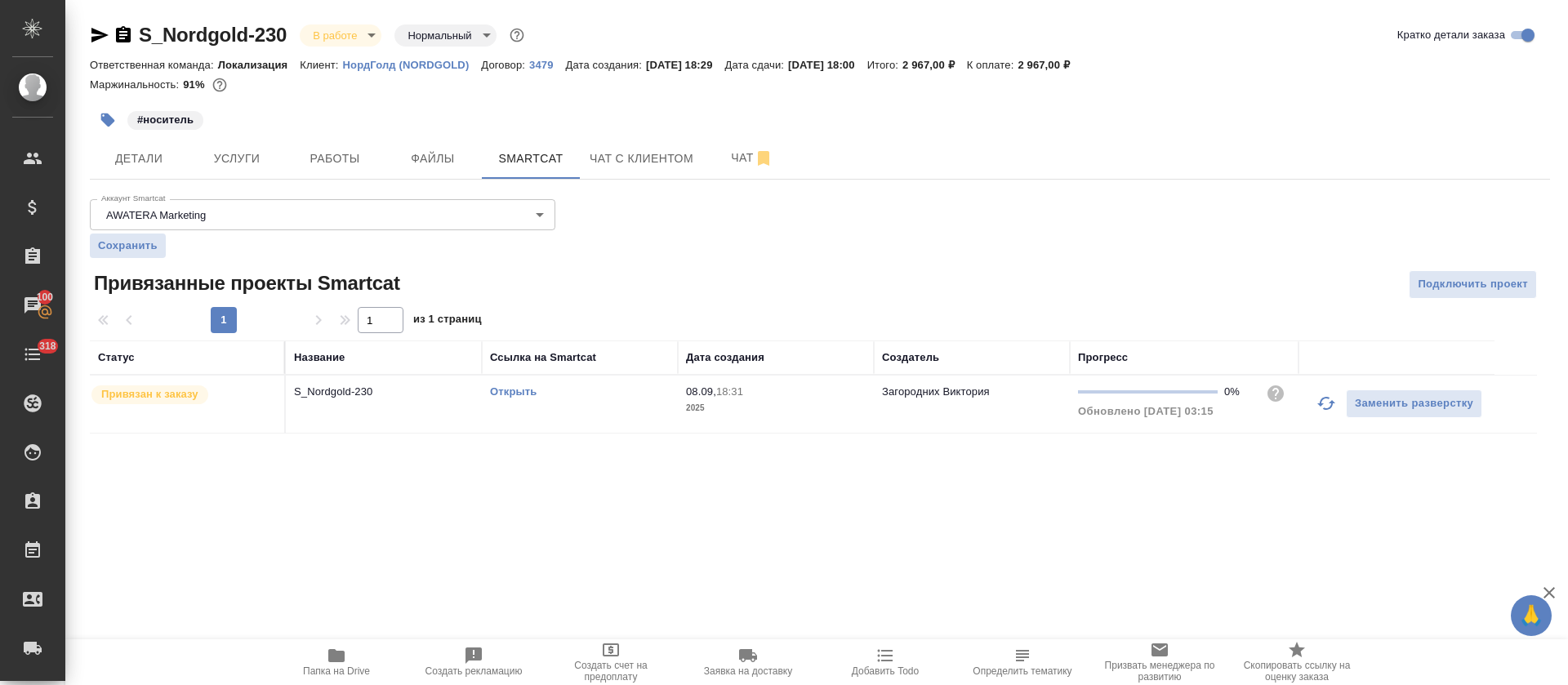
click at [523, 391] on link "Открыть" at bounding box center [513, 390] width 47 height 12
click at [605, 423] on td "Открыть" at bounding box center [580, 404] width 196 height 57
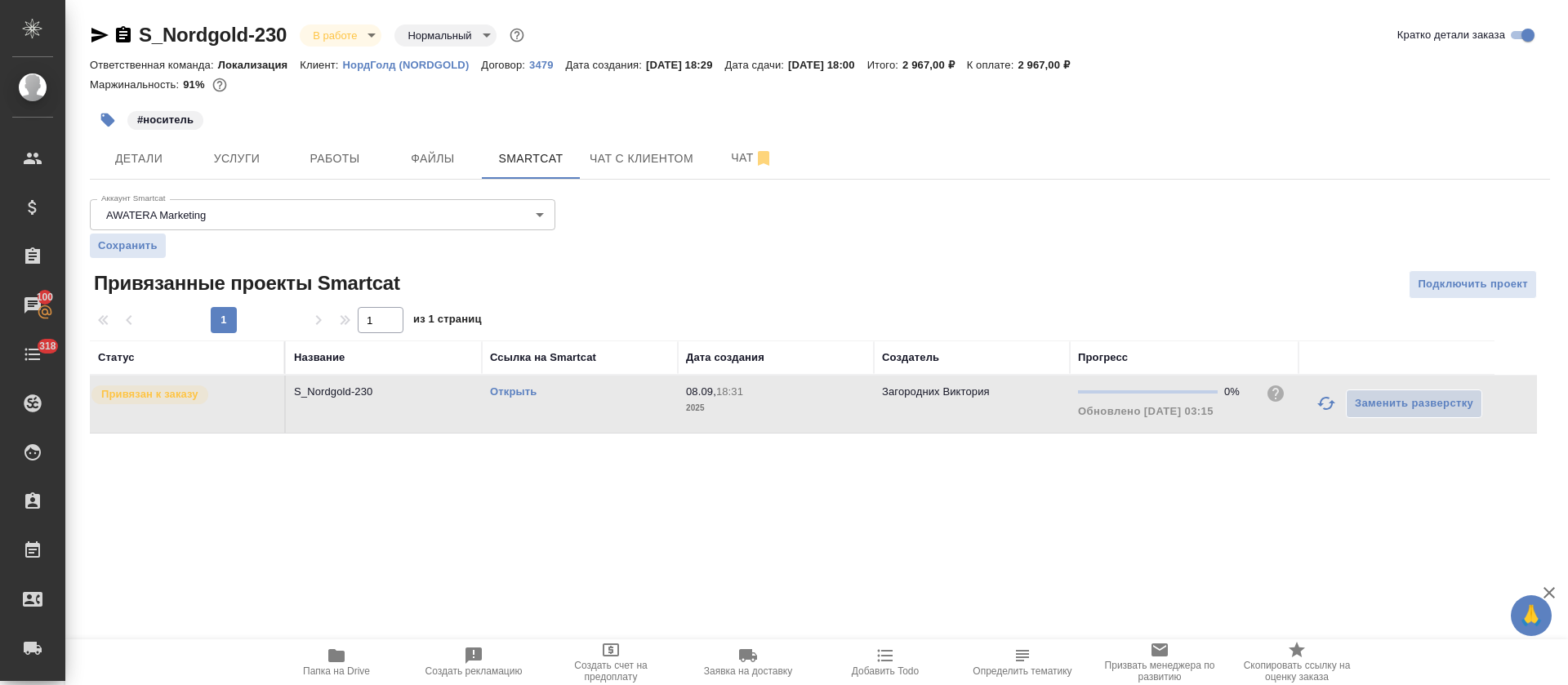
click at [605, 423] on td "Открыть" at bounding box center [580, 404] width 196 height 57
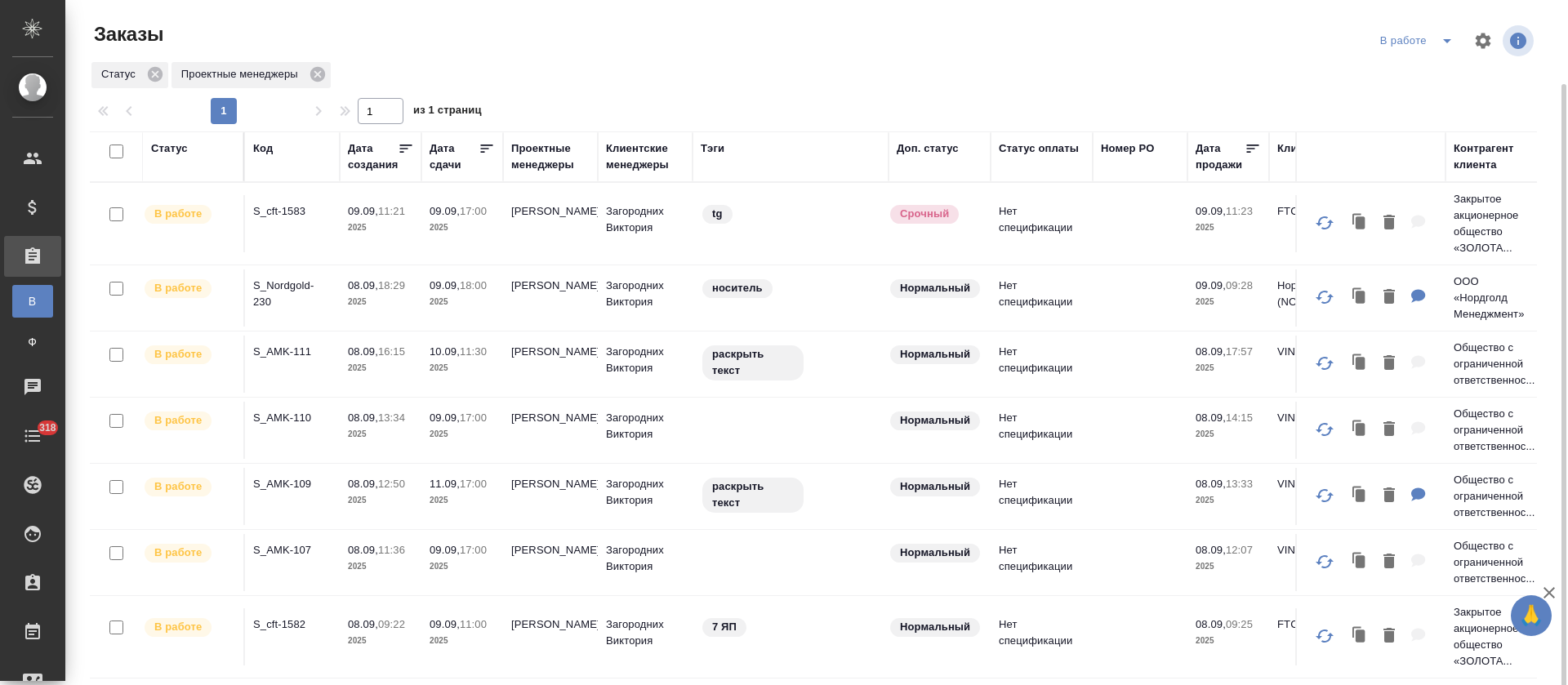
scroll to position [43, 0]
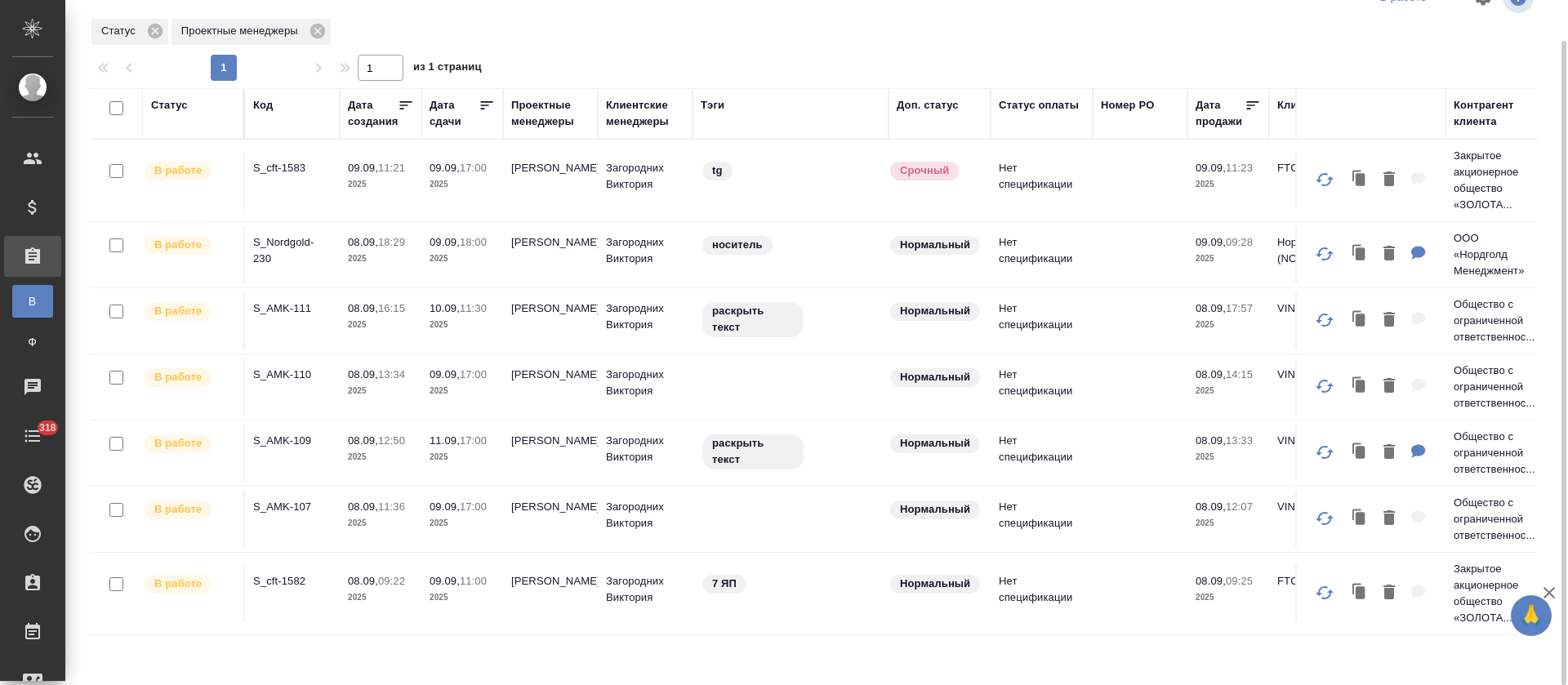
click at [274, 577] on p "S_cft-1582" at bounding box center [292, 581] width 78 height 16
click at [307, 502] on p "S_AMK-107" at bounding box center [292, 507] width 78 height 16
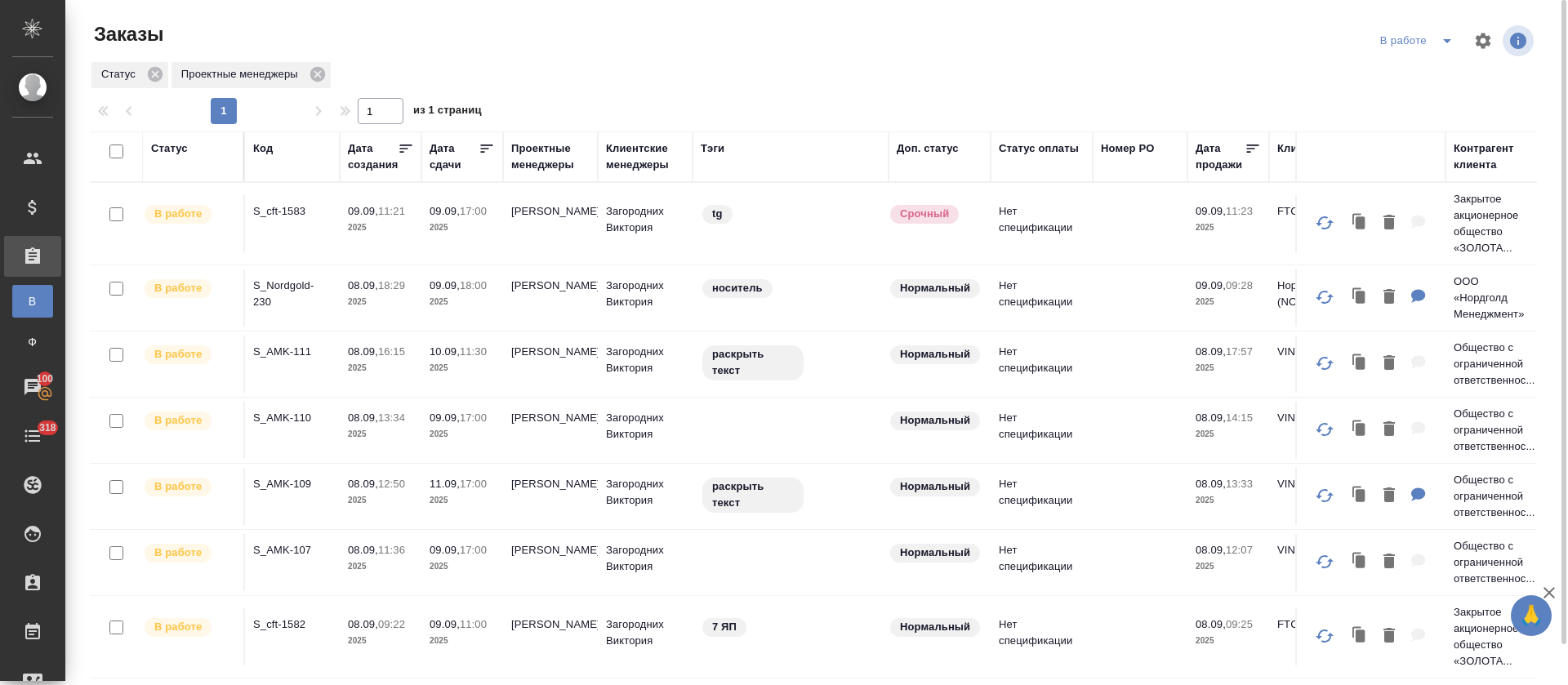
click at [1443, 50] on icon "split button" at bounding box center [1447, 40] width 19 height 19
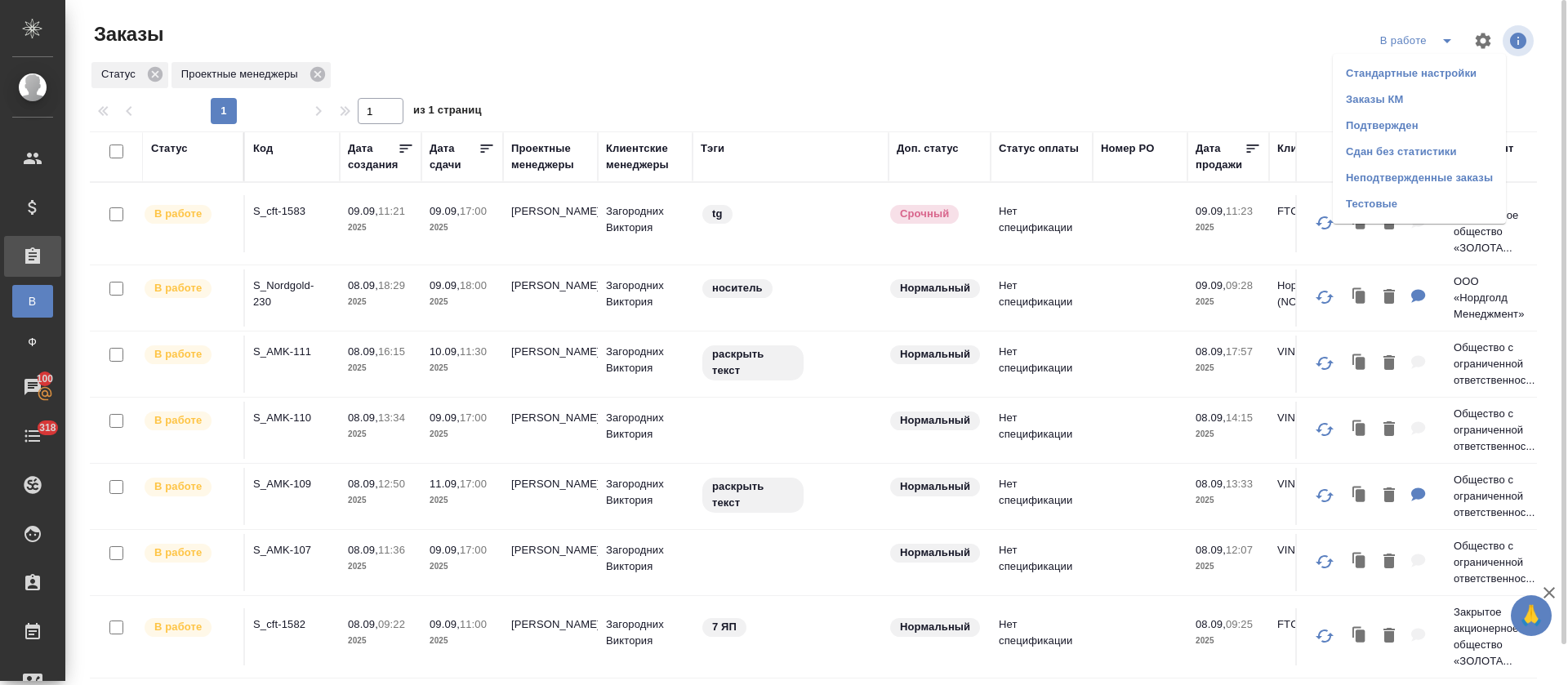
click at [1418, 124] on li "Подтвержден" at bounding box center [1420, 125] width 173 height 26
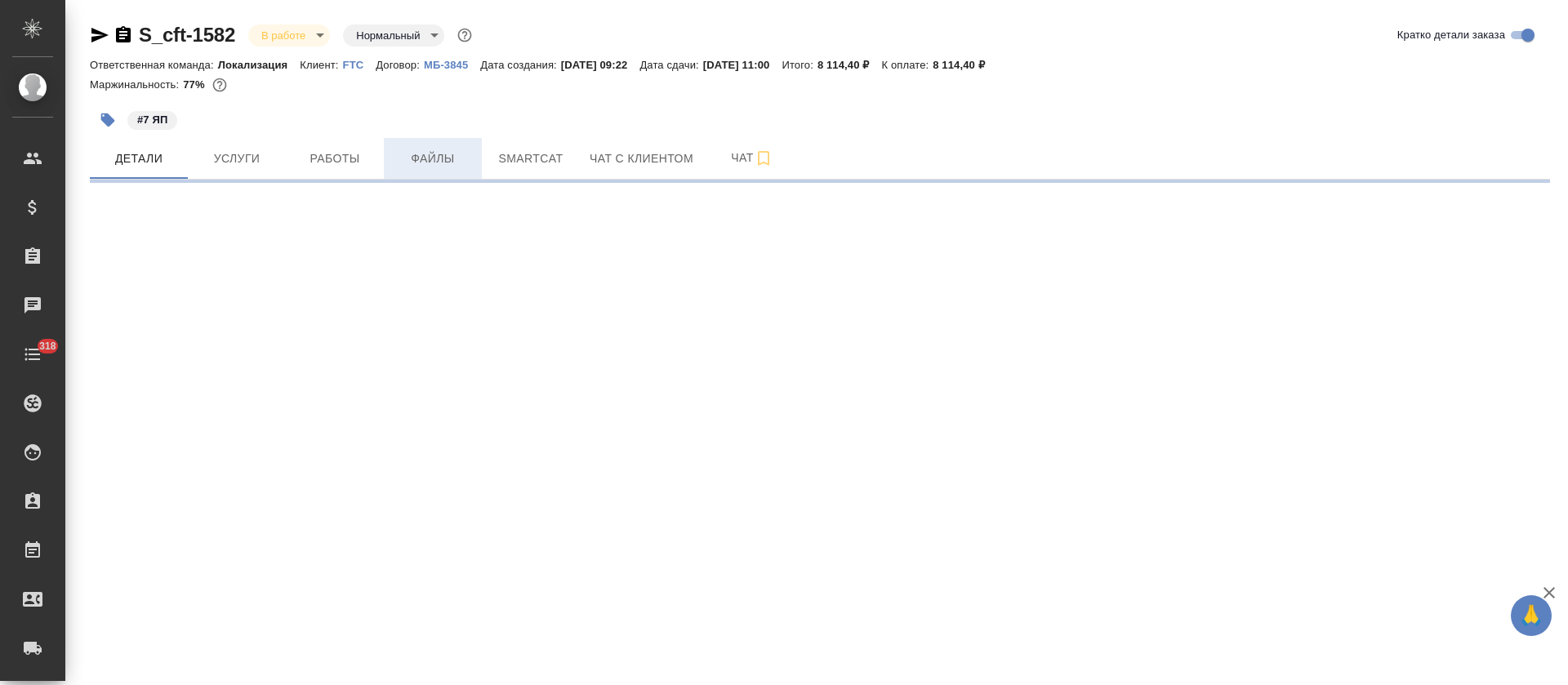
select select "RU"
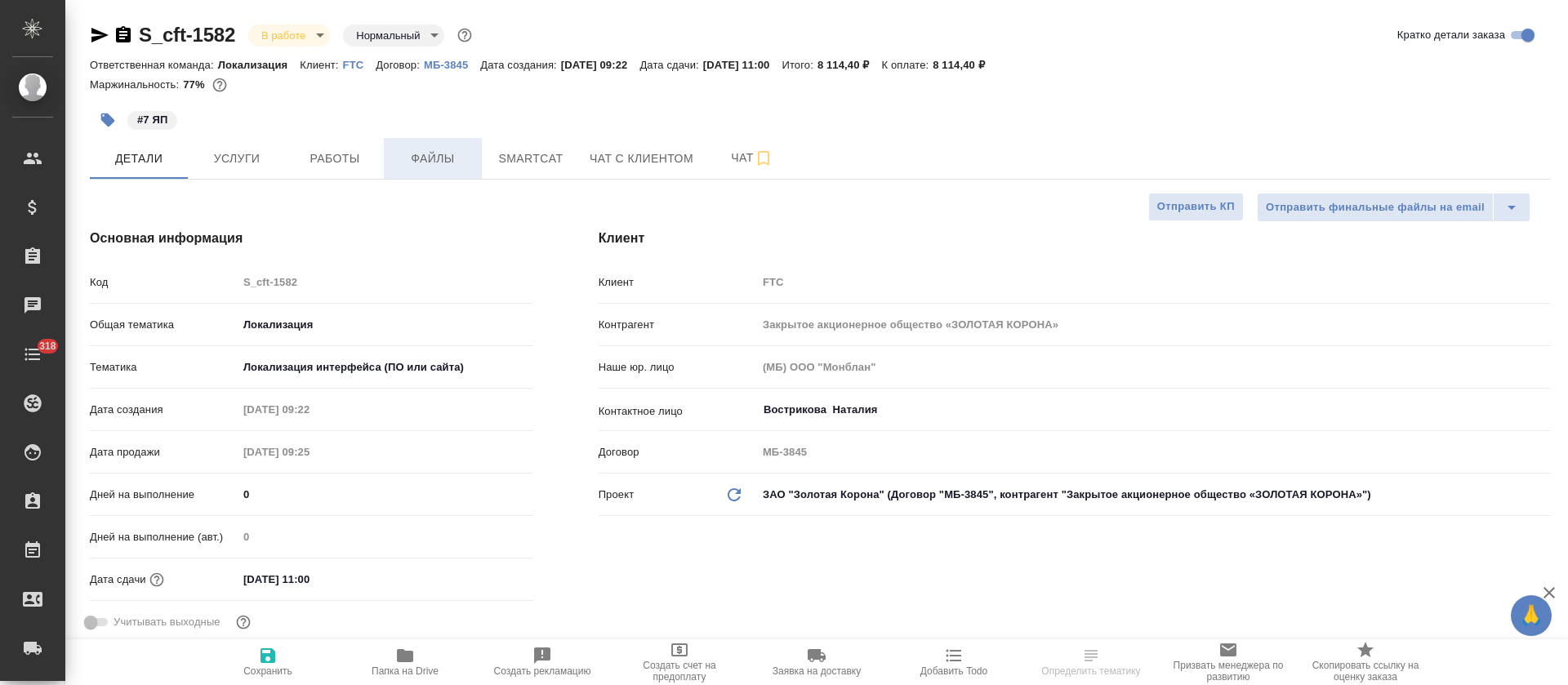
type textarea "x"
click at [457, 158] on span "Файлы" at bounding box center [433, 159] width 78 height 20
type textarea "x"
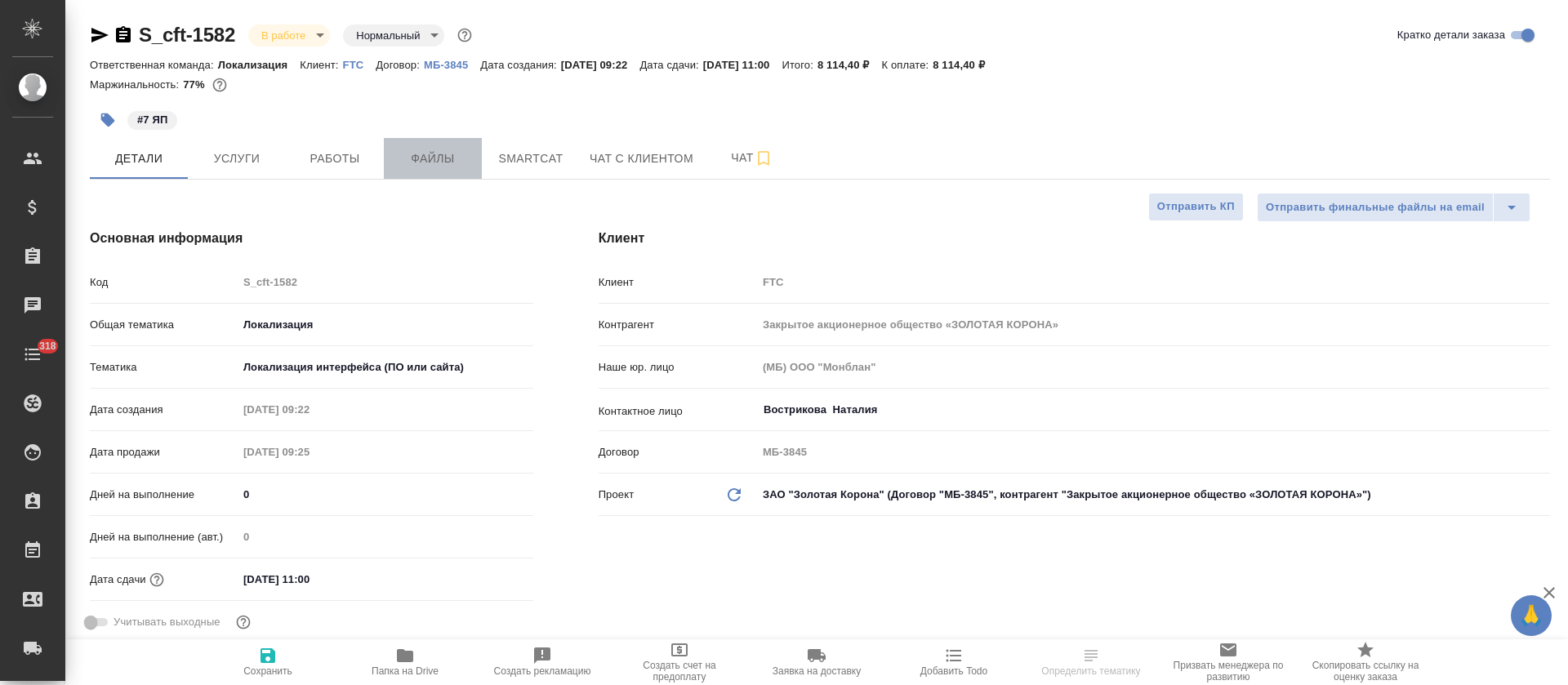
type textarea "x"
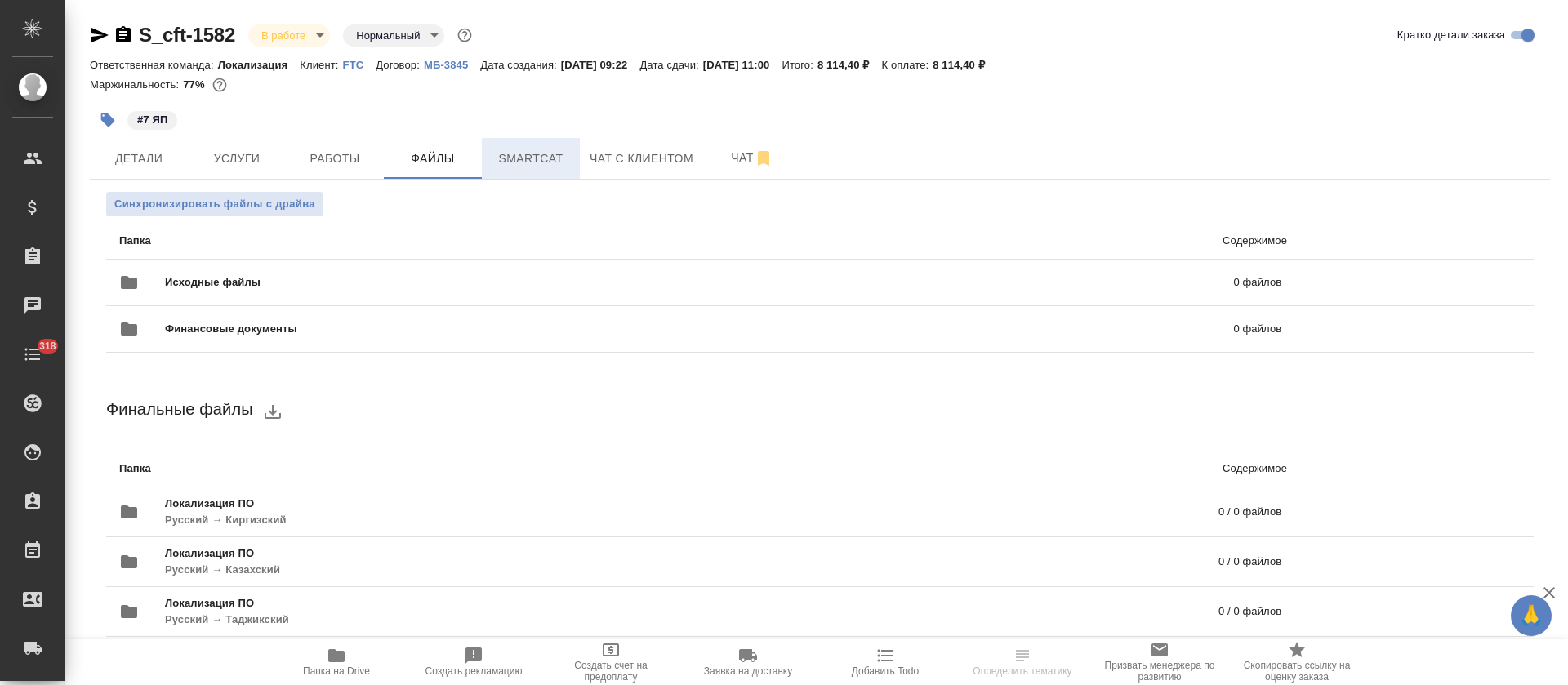
click at [512, 153] on span "Smartcat" at bounding box center [531, 159] width 78 height 20
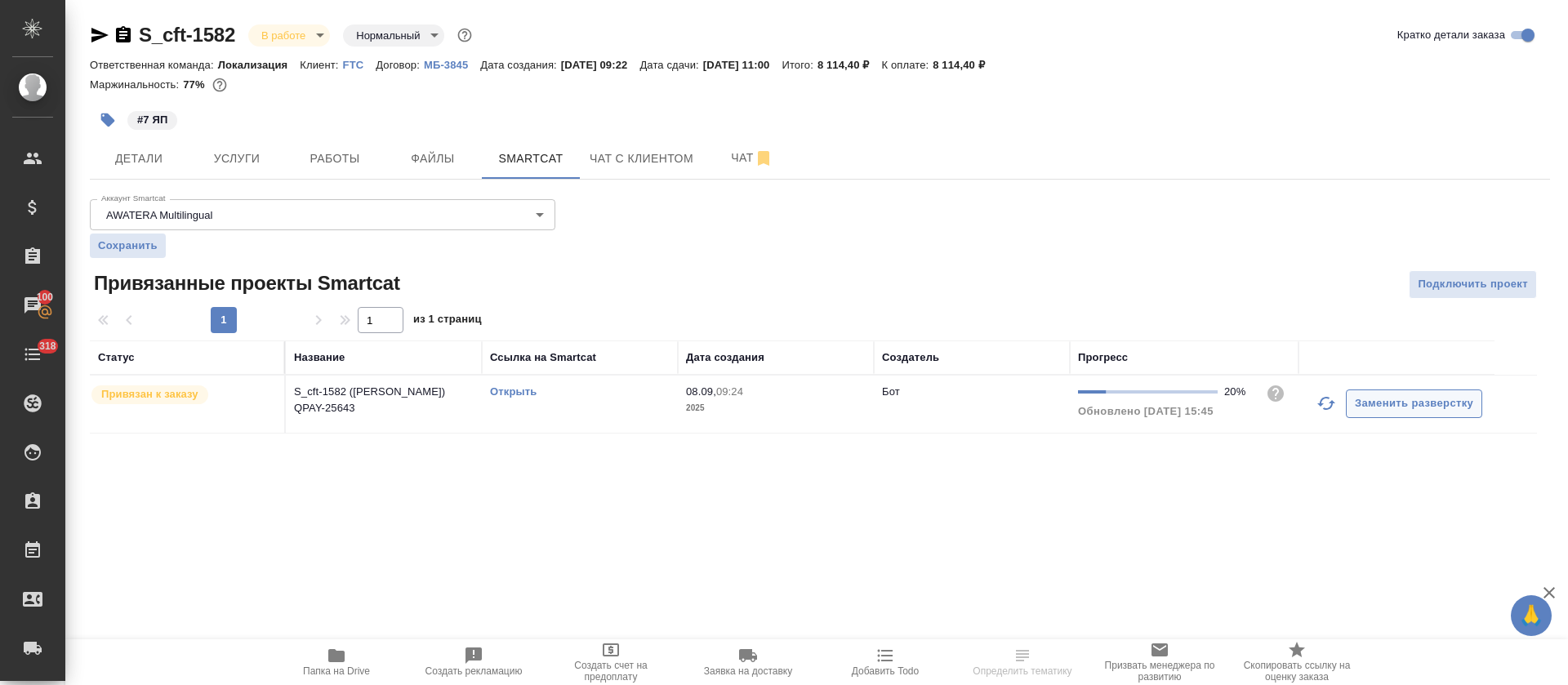
click at [1329, 400] on icon "button" at bounding box center [1326, 402] width 19 height 19
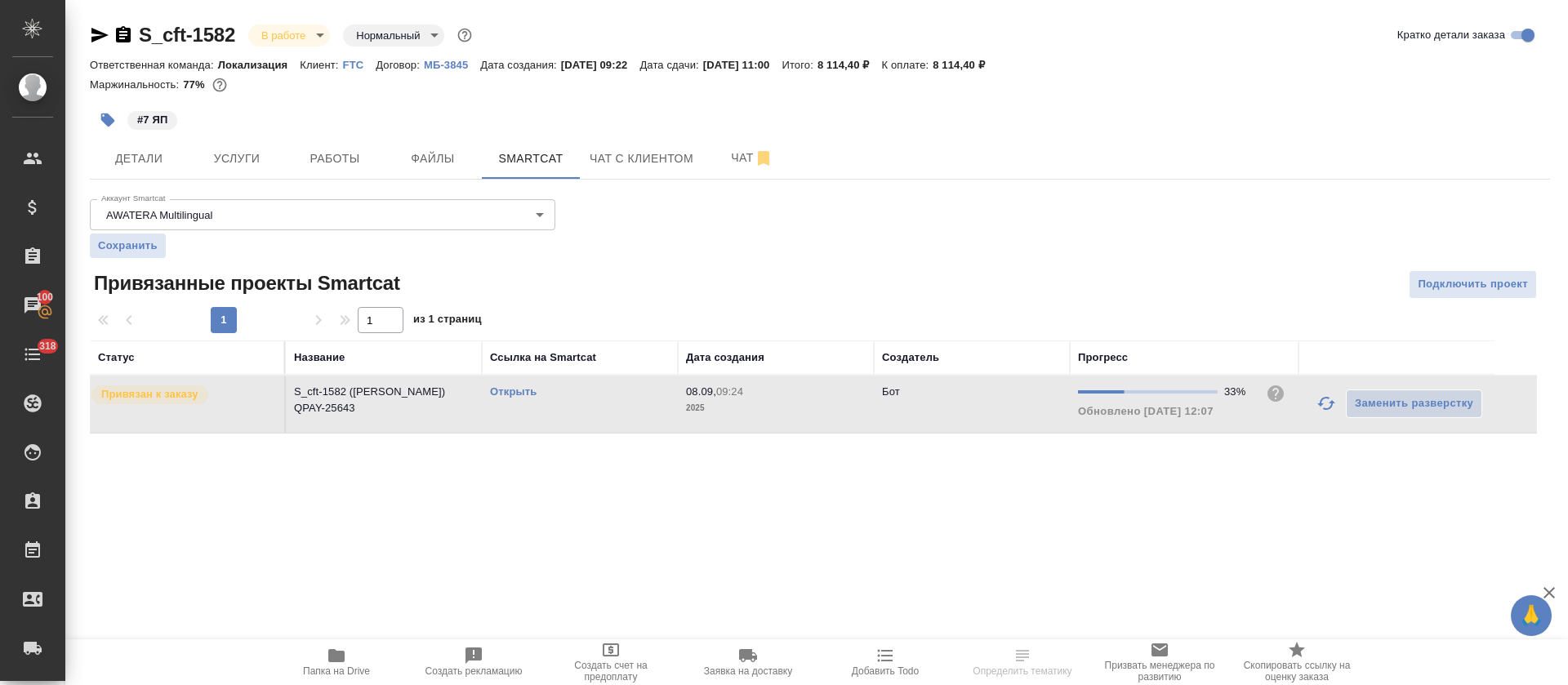
click at [509, 387] on link "Открыть" at bounding box center [513, 390] width 47 height 12
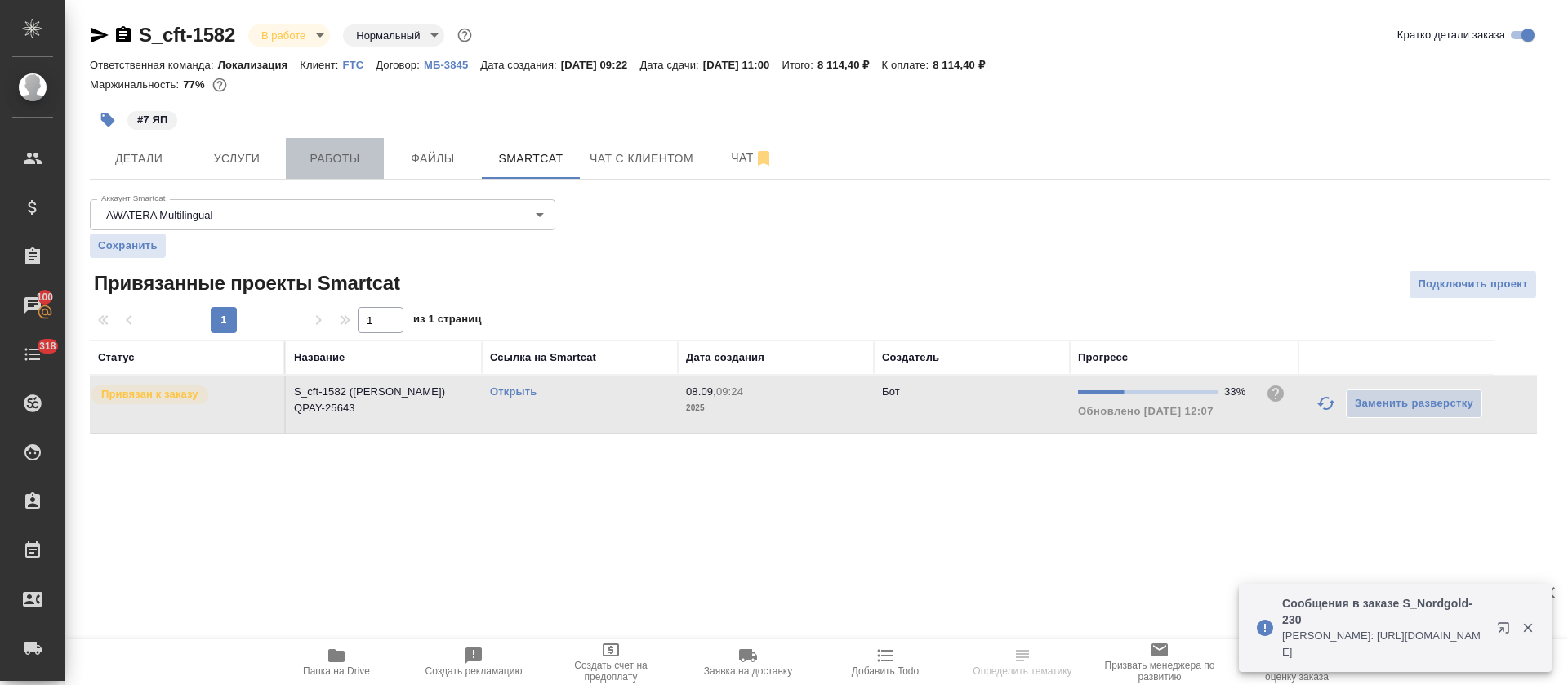
click at [298, 169] on button "Работы" at bounding box center [334, 158] width 98 height 41
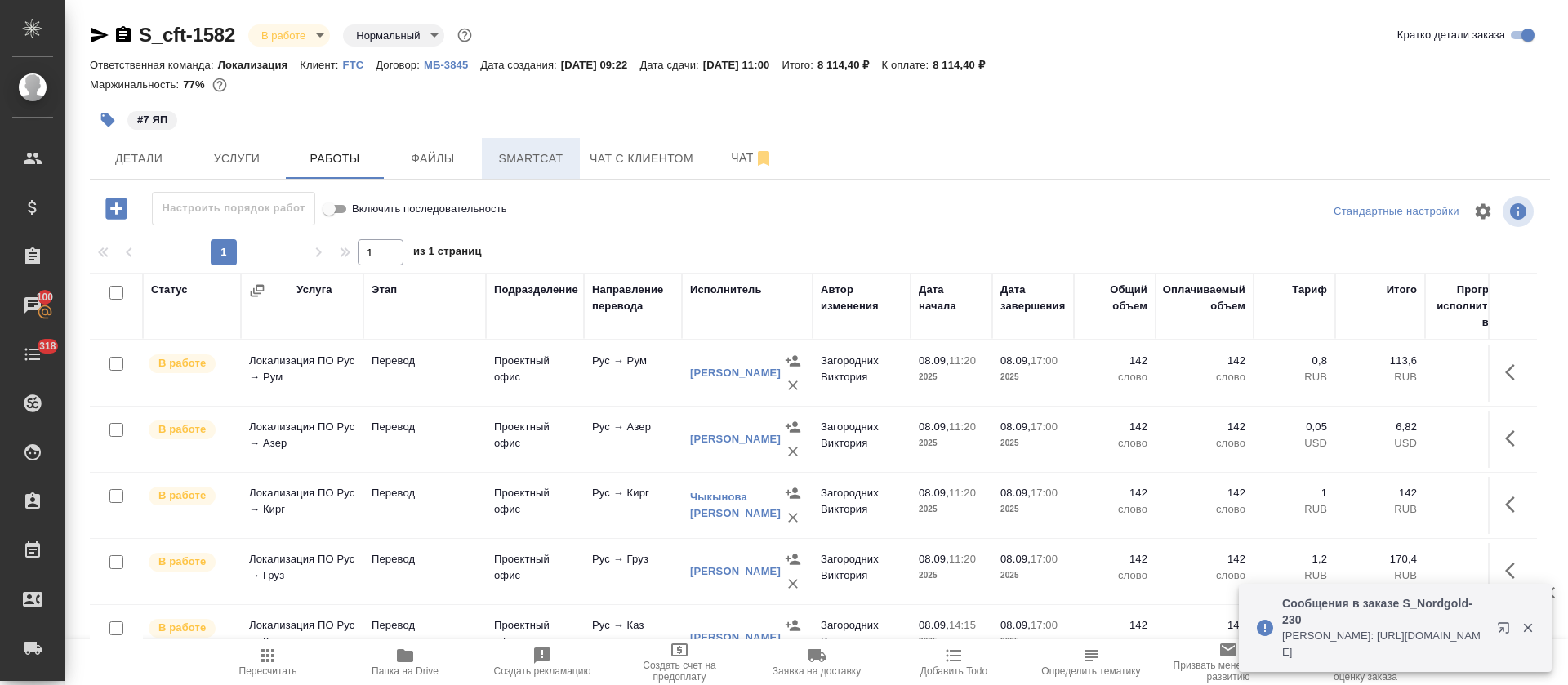
click at [488, 160] on button "Smartcat" at bounding box center [530, 158] width 98 height 41
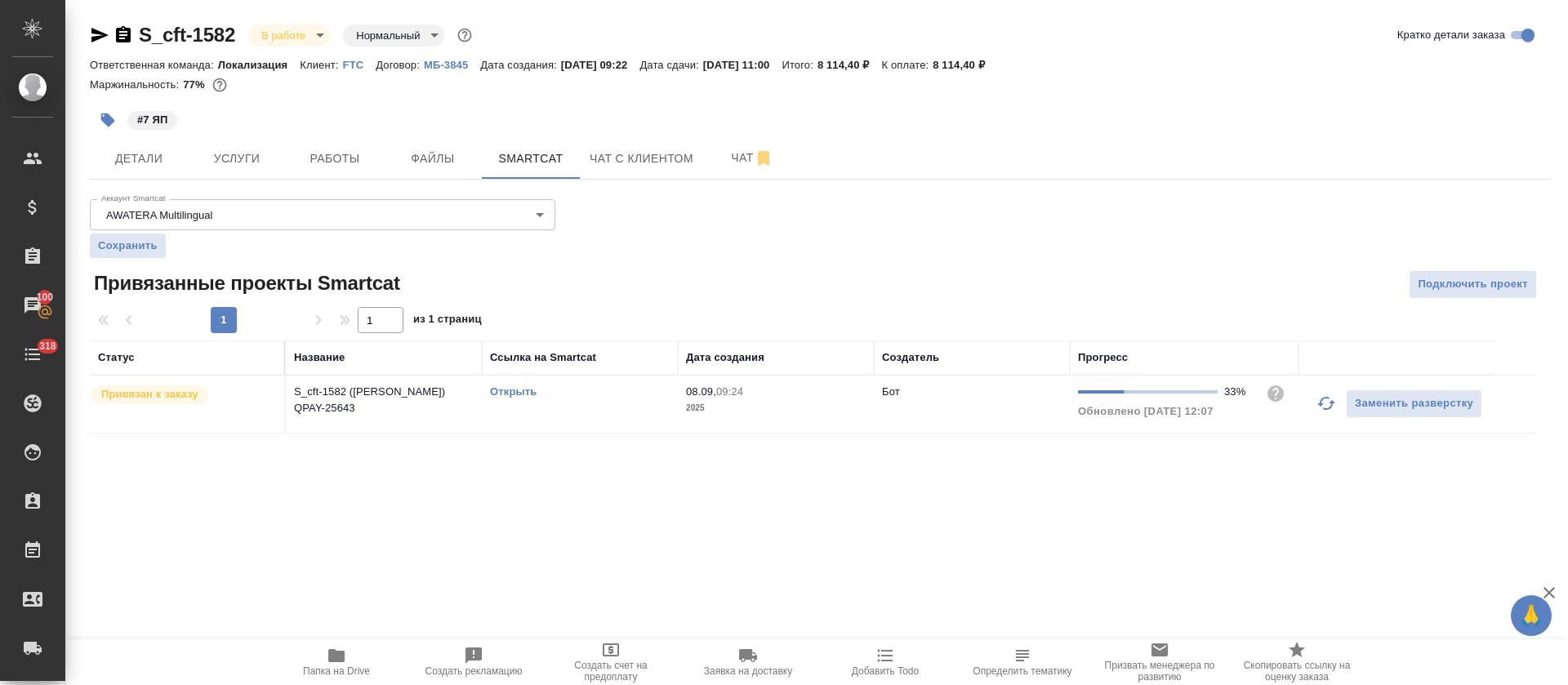
click at [498, 391] on link "Открыть" at bounding box center [513, 390] width 47 height 12
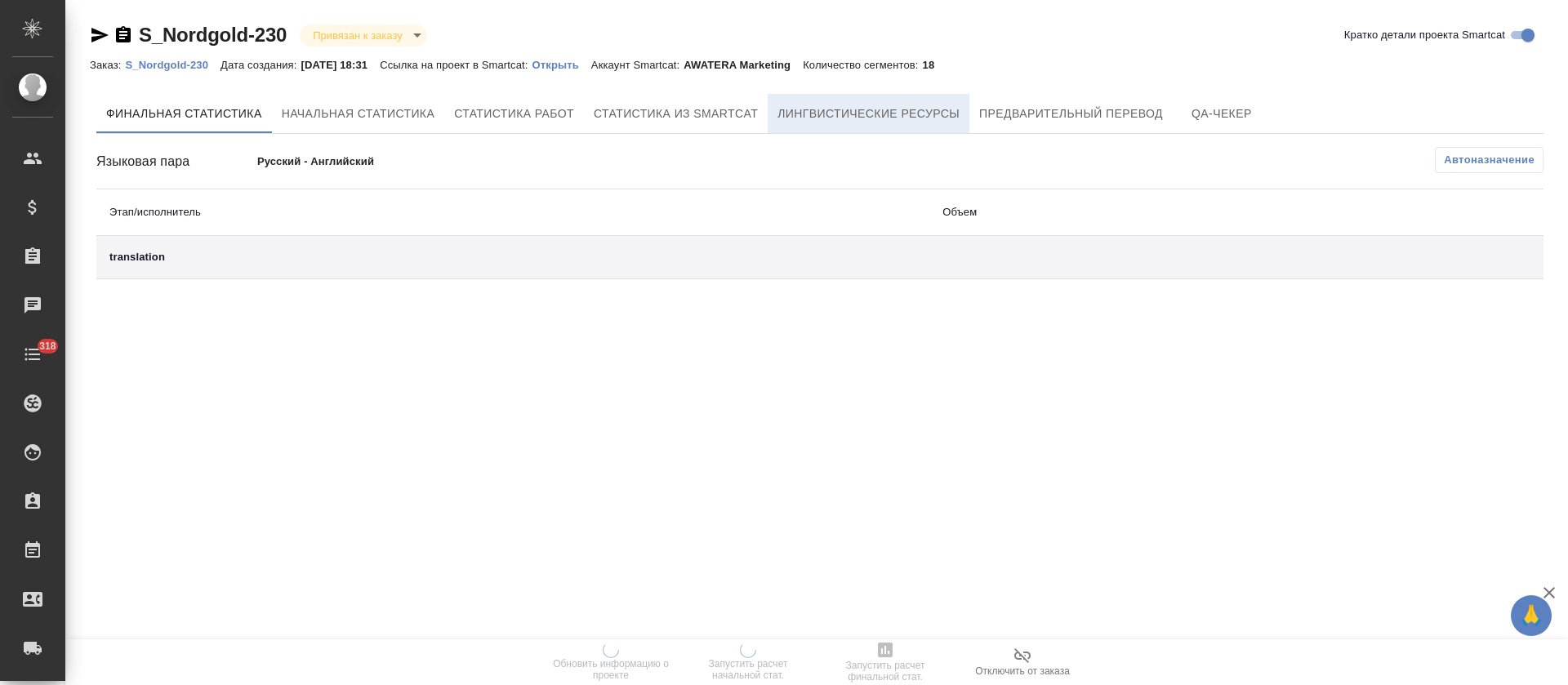
click at [855, 109] on span "Лингвистические ресурсы" at bounding box center [869, 114] width 183 height 20
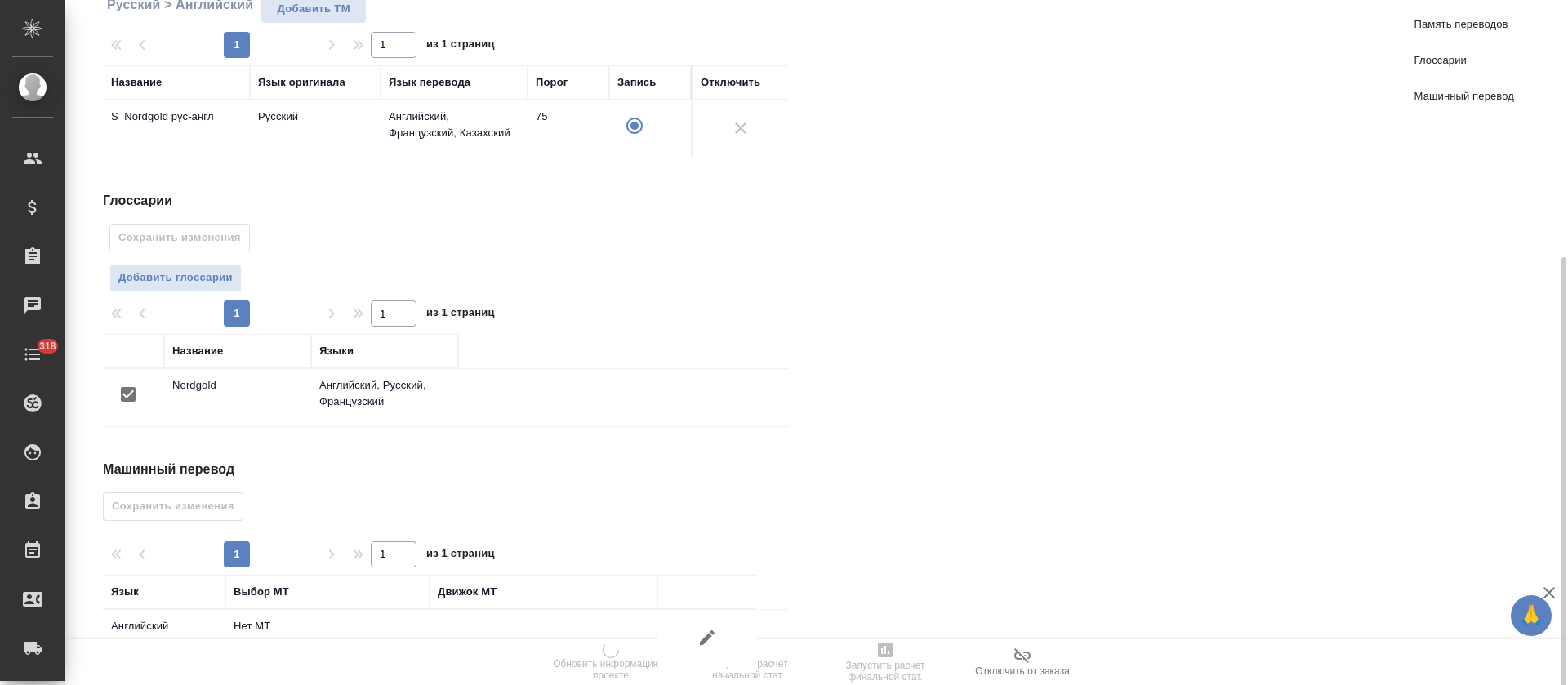
scroll to position [296, 0]
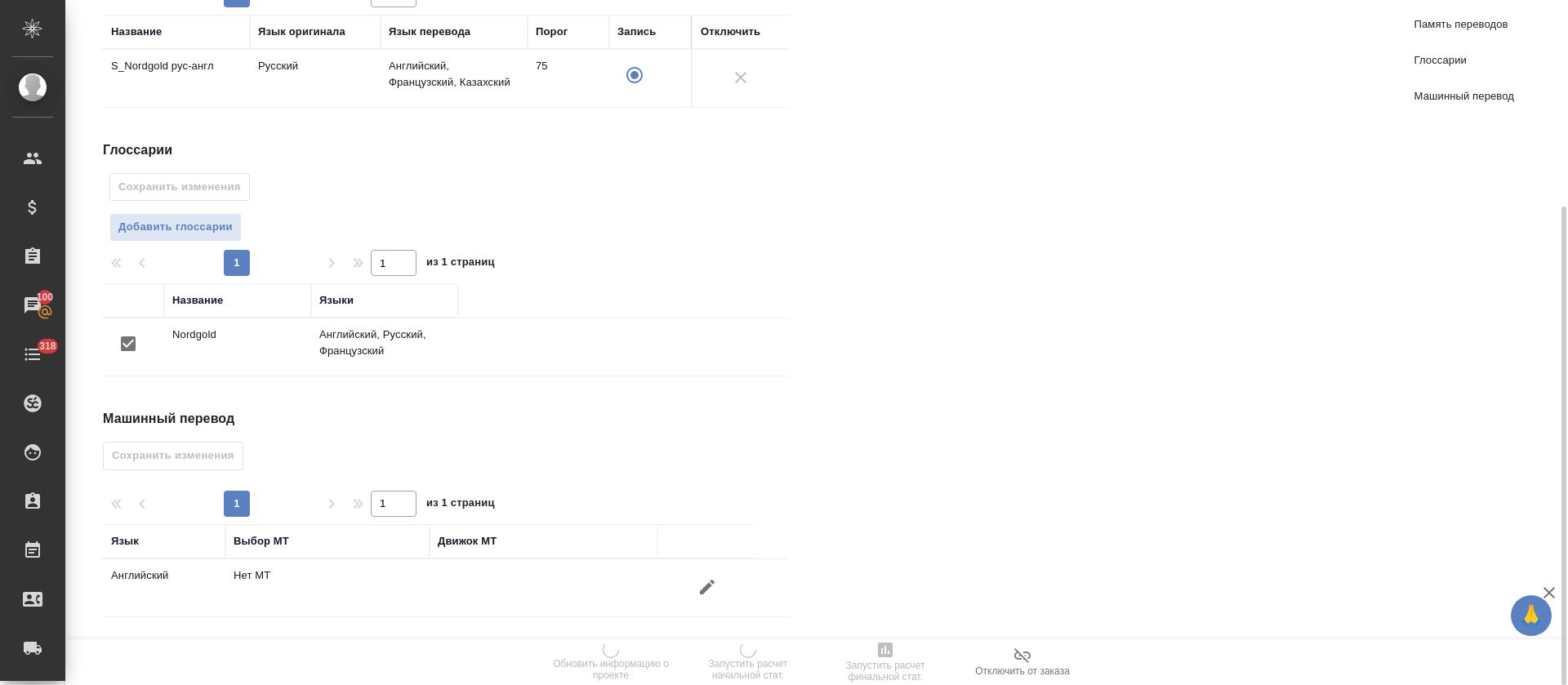
click at [704, 584] on icon "button" at bounding box center [706, 586] width 19 height 19
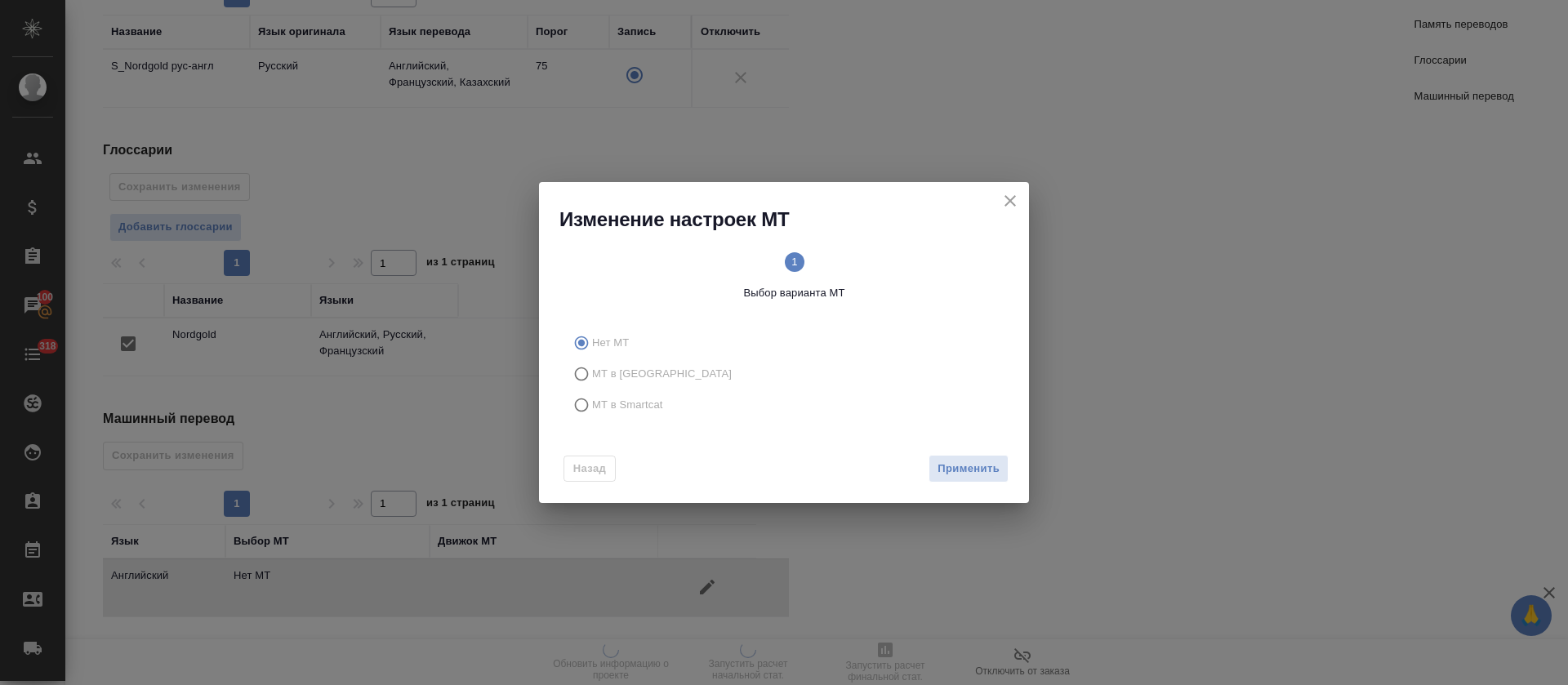
click at [641, 416] on label "МТ в Smartcat" at bounding box center [781, 405] width 431 height 31
click at [592, 416] on input "МТ в Smartcat" at bounding box center [579, 405] width 26 height 31
radio input "true"
click at [1009, 472] on div "Назад Вперед" at bounding box center [784, 465] width 490 height 77
click at [996, 472] on span "Вперед" at bounding box center [979, 469] width 41 height 19
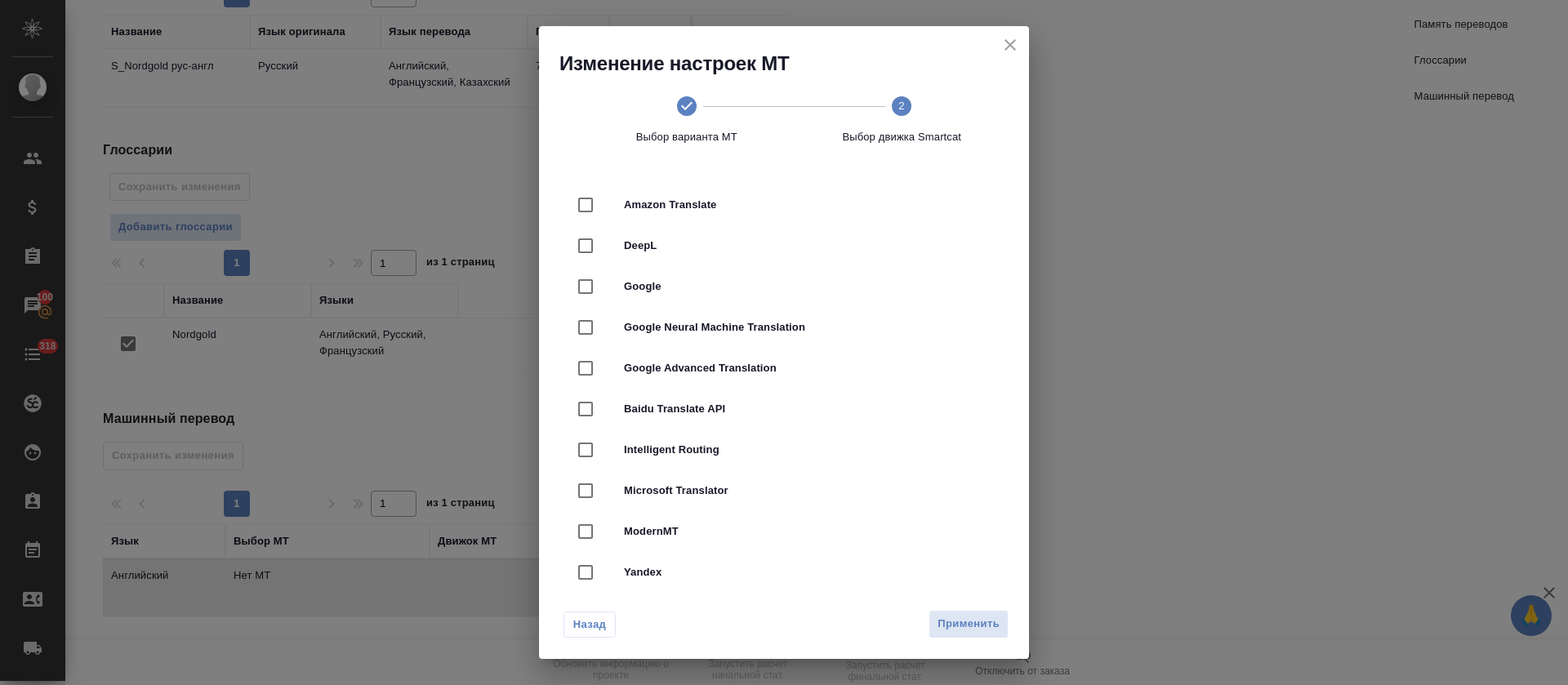
click at [805, 241] on span "DeepL" at bounding box center [807, 245] width 366 height 16
checkbox input "true"
click at [954, 612] on button "Применить" at bounding box center [969, 624] width 80 height 28
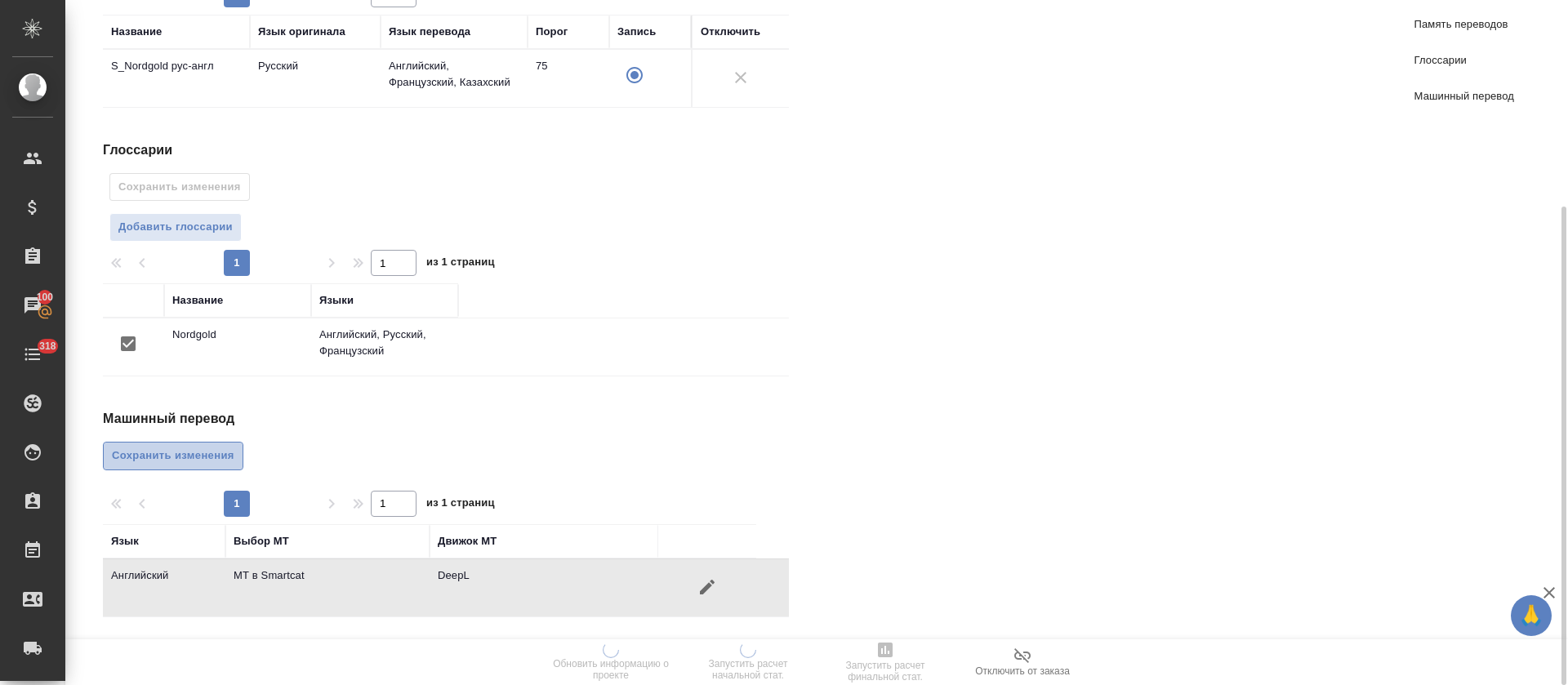
click at [194, 452] on span "Сохранить изменения" at bounding box center [173, 456] width 122 height 19
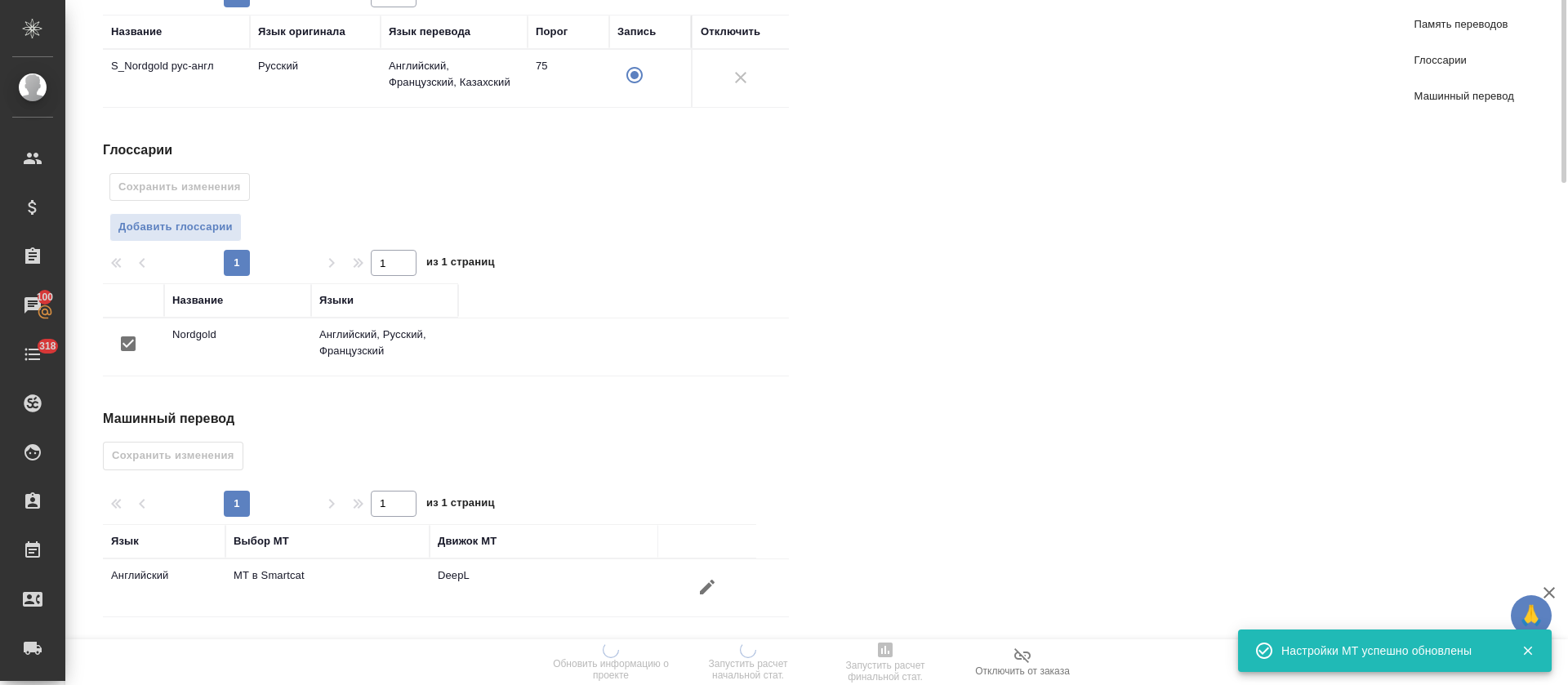
scroll to position [0, 0]
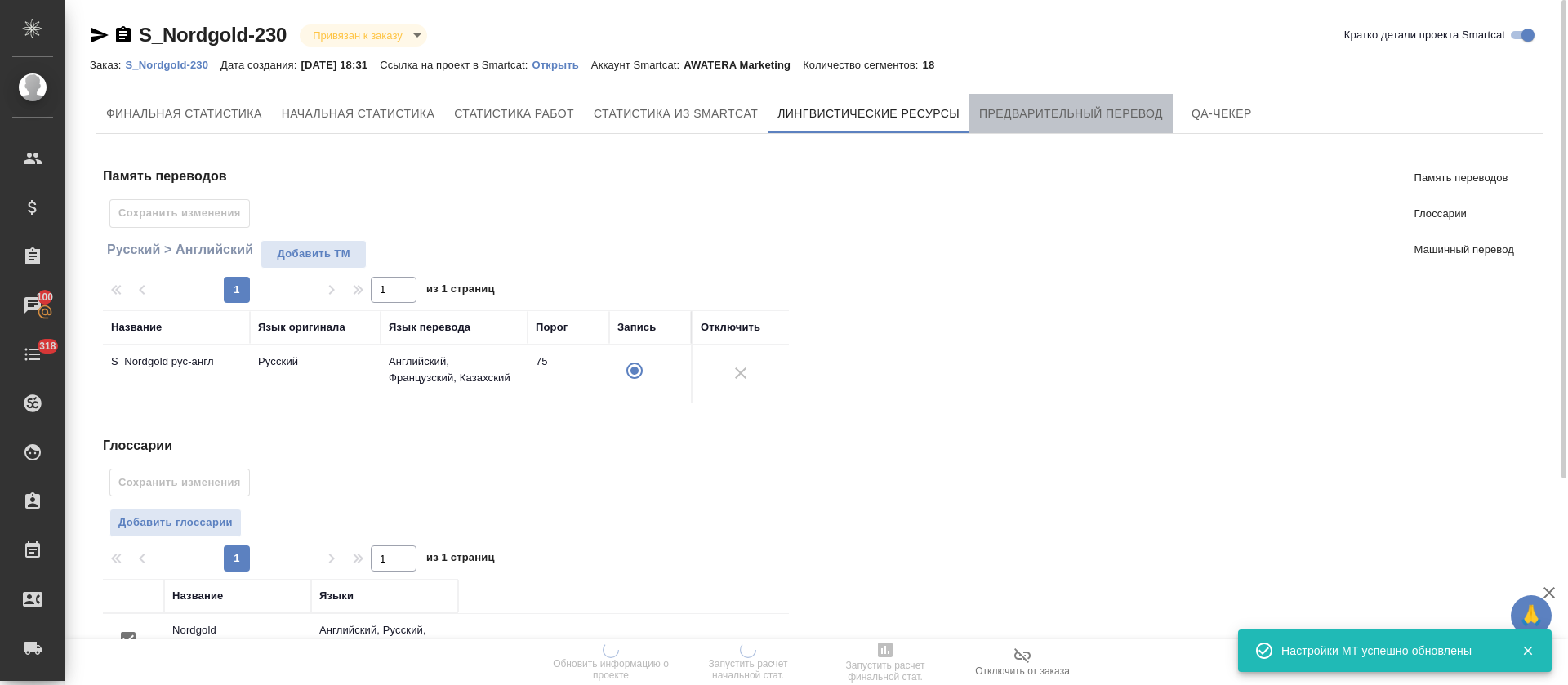
click at [1015, 108] on span "Предварительный перевод" at bounding box center [1071, 114] width 183 height 20
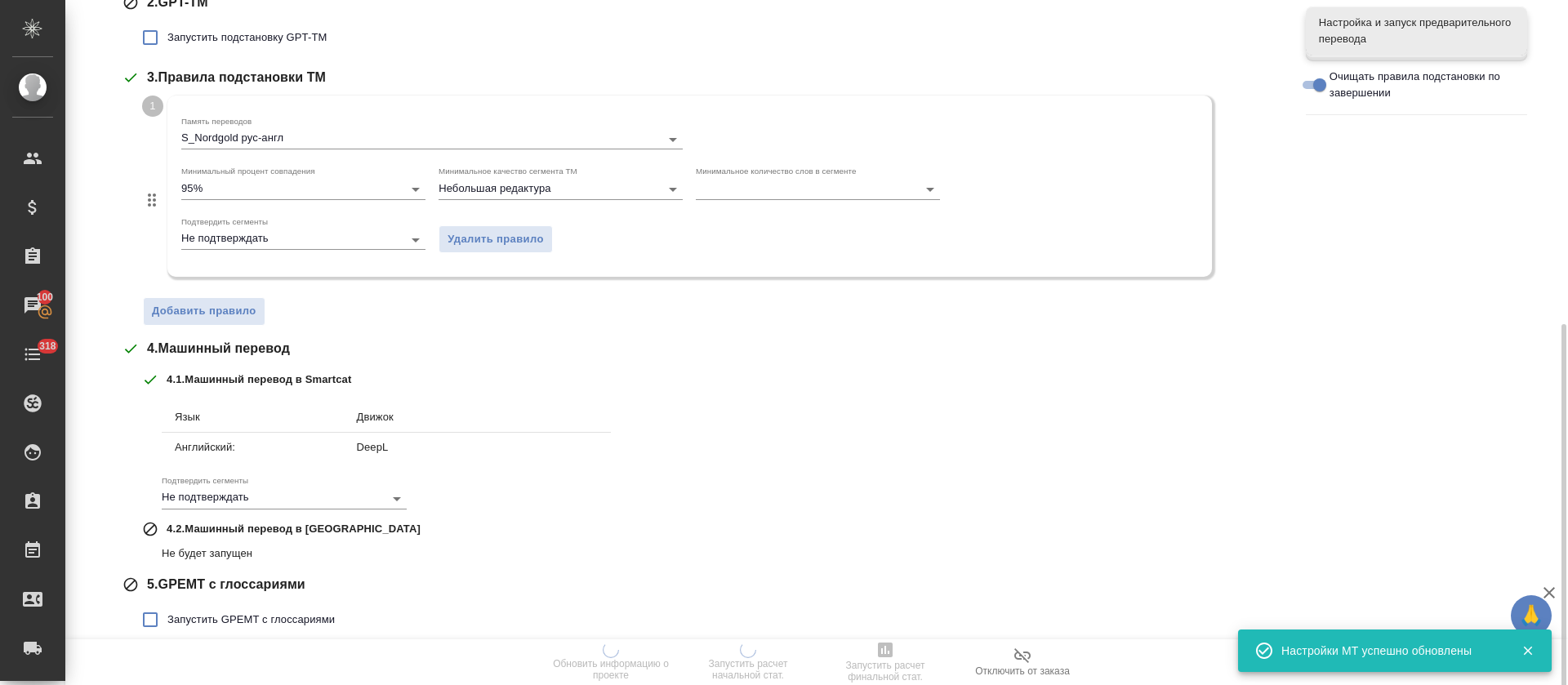
scroll to position [428, 0]
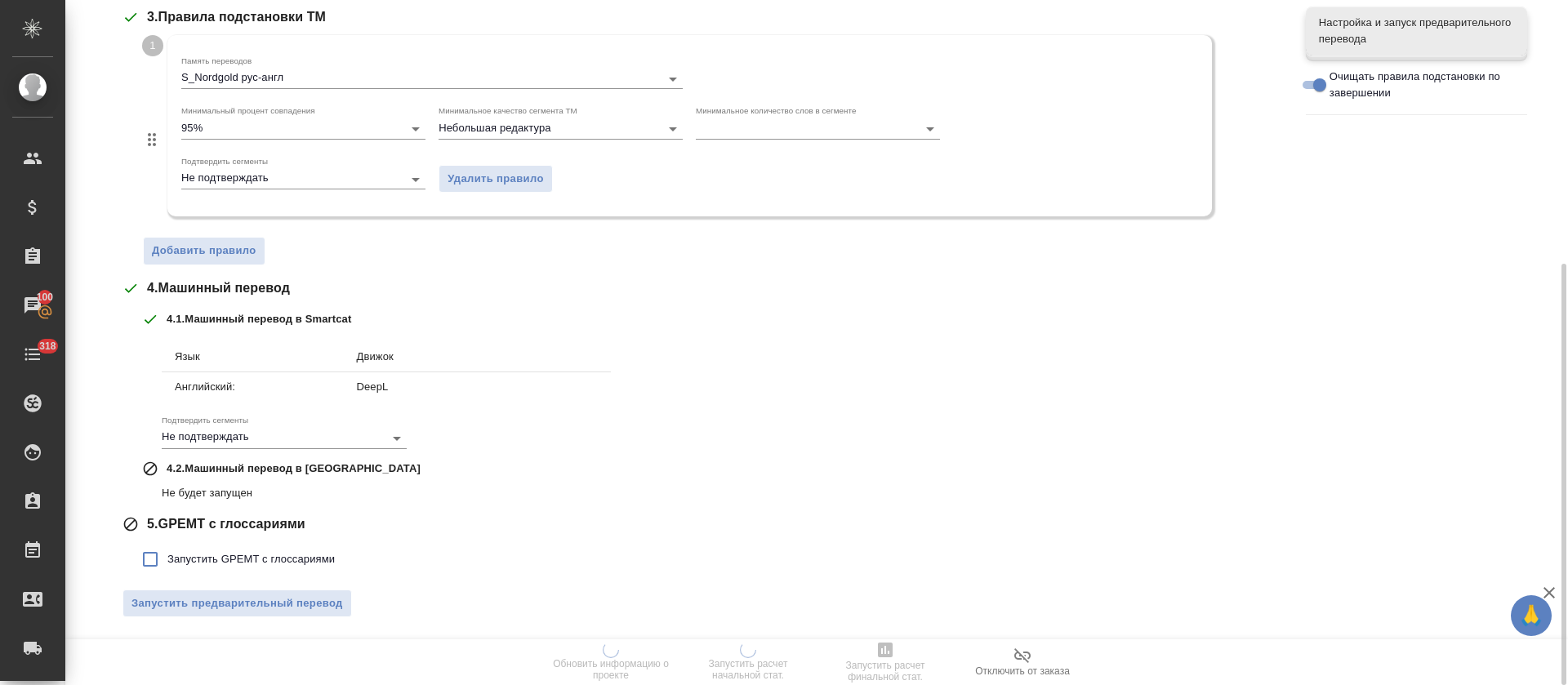
click at [217, 551] on span "Запустить GPEMT с глоссариями" at bounding box center [250, 559] width 167 height 16
click at [167, 551] on input "Запустить GPEMT с глоссариями" at bounding box center [151, 559] width 35 height 35
checkbox input "true"
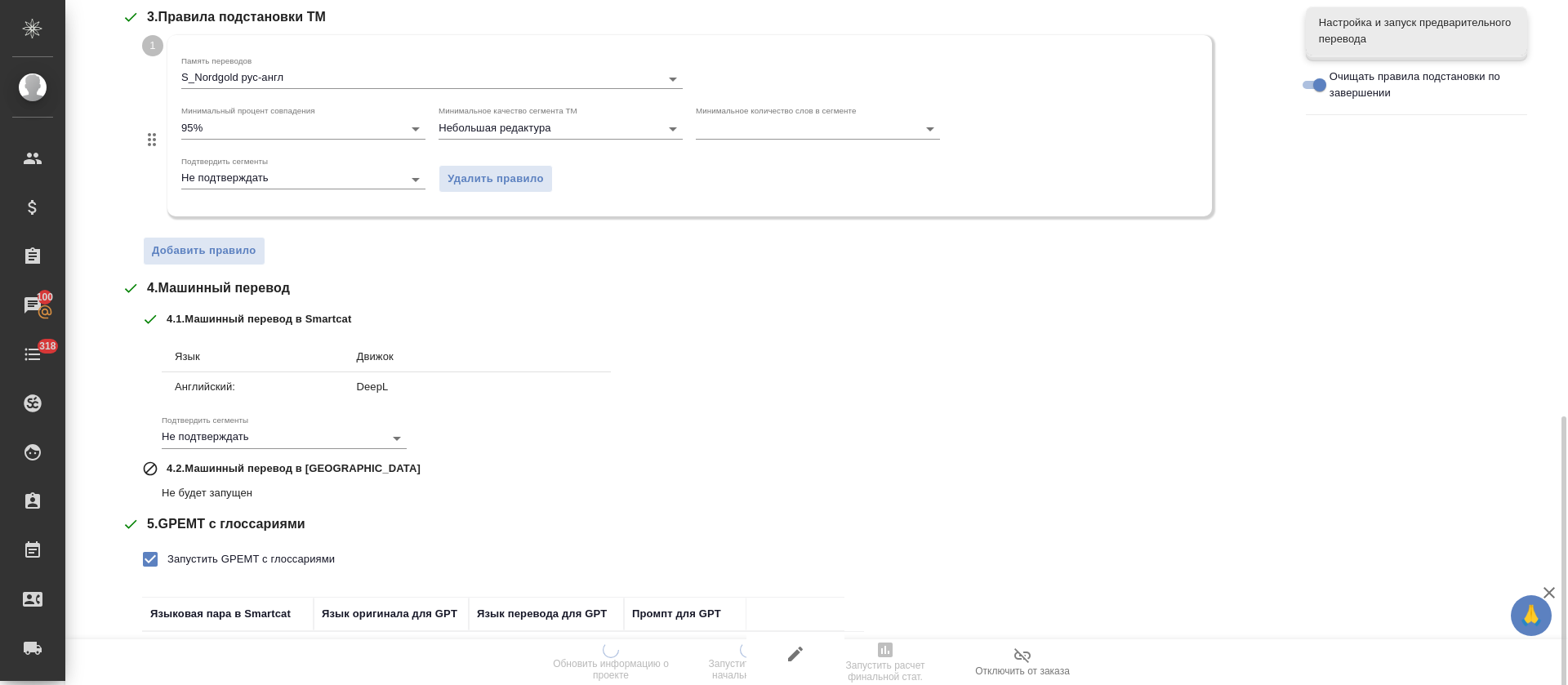
scroll to position [541, 0]
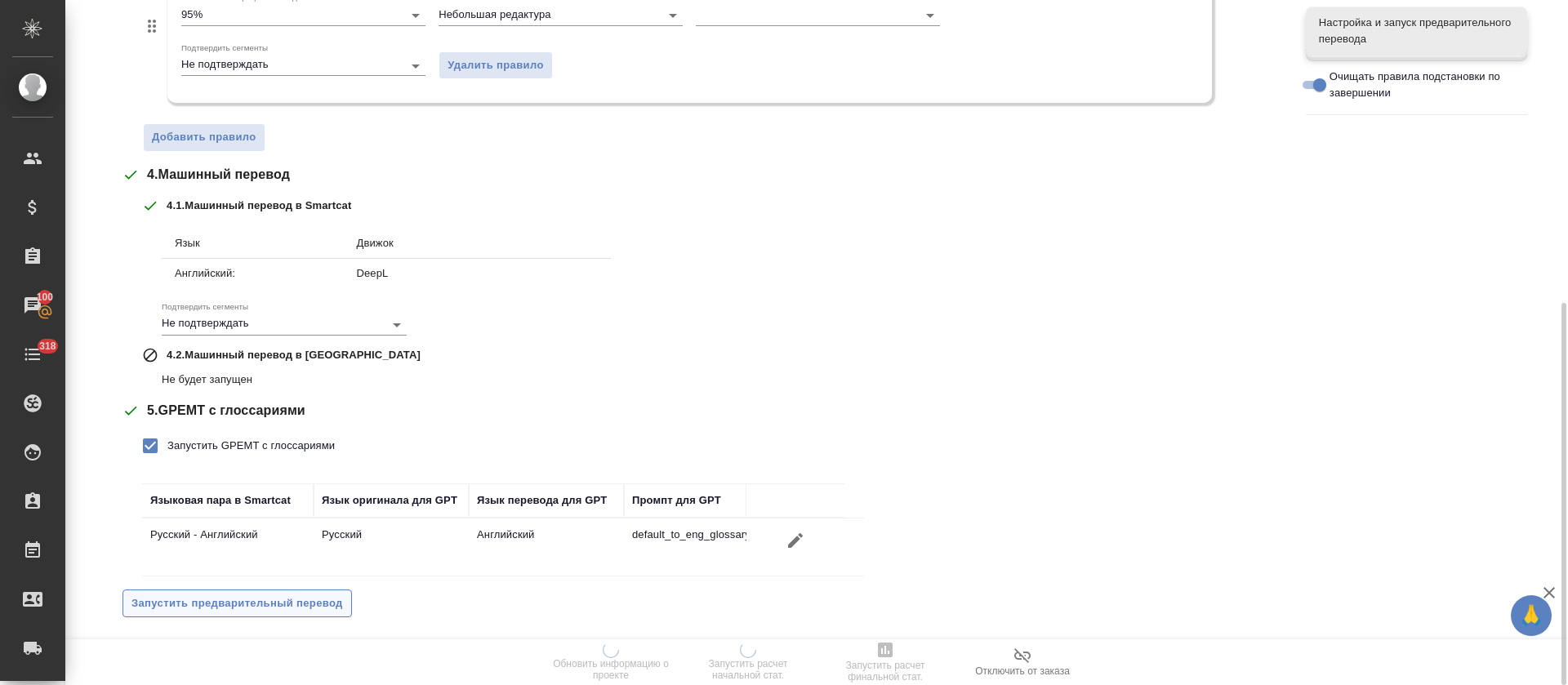
click at [225, 597] on span "Запустить предварительный перевод" at bounding box center [237, 604] width 212 height 19
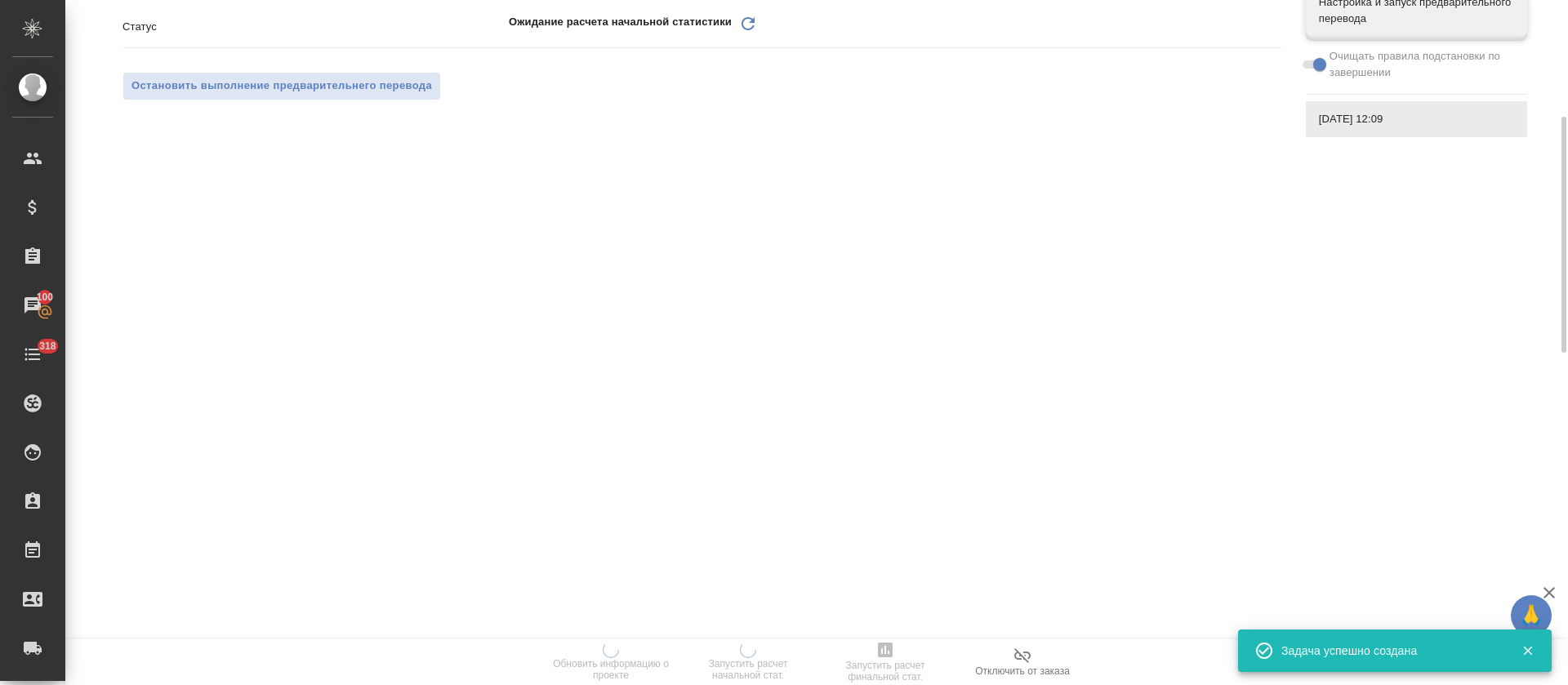
scroll to position [0, 0]
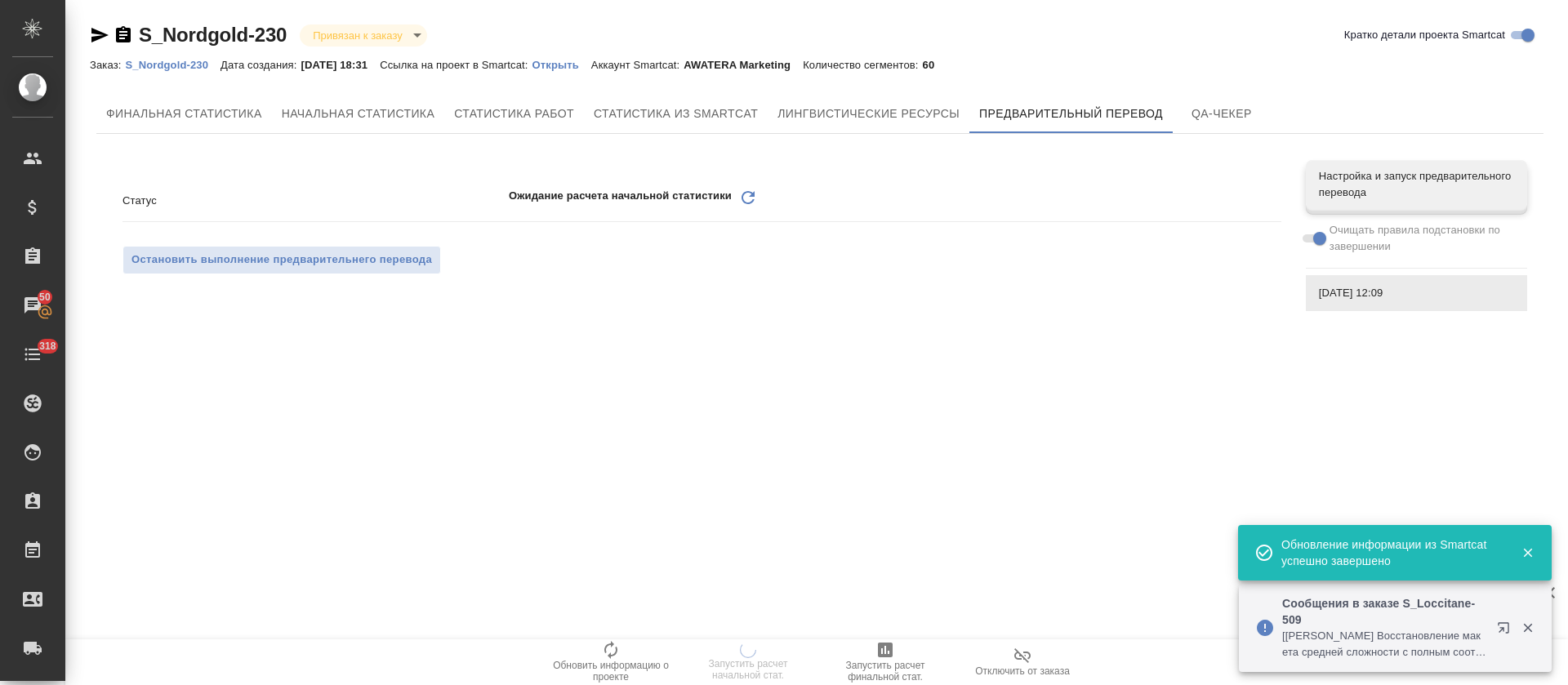
click at [752, 198] on icon "Обновить" at bounding box center [747, 197] width 19 height 19
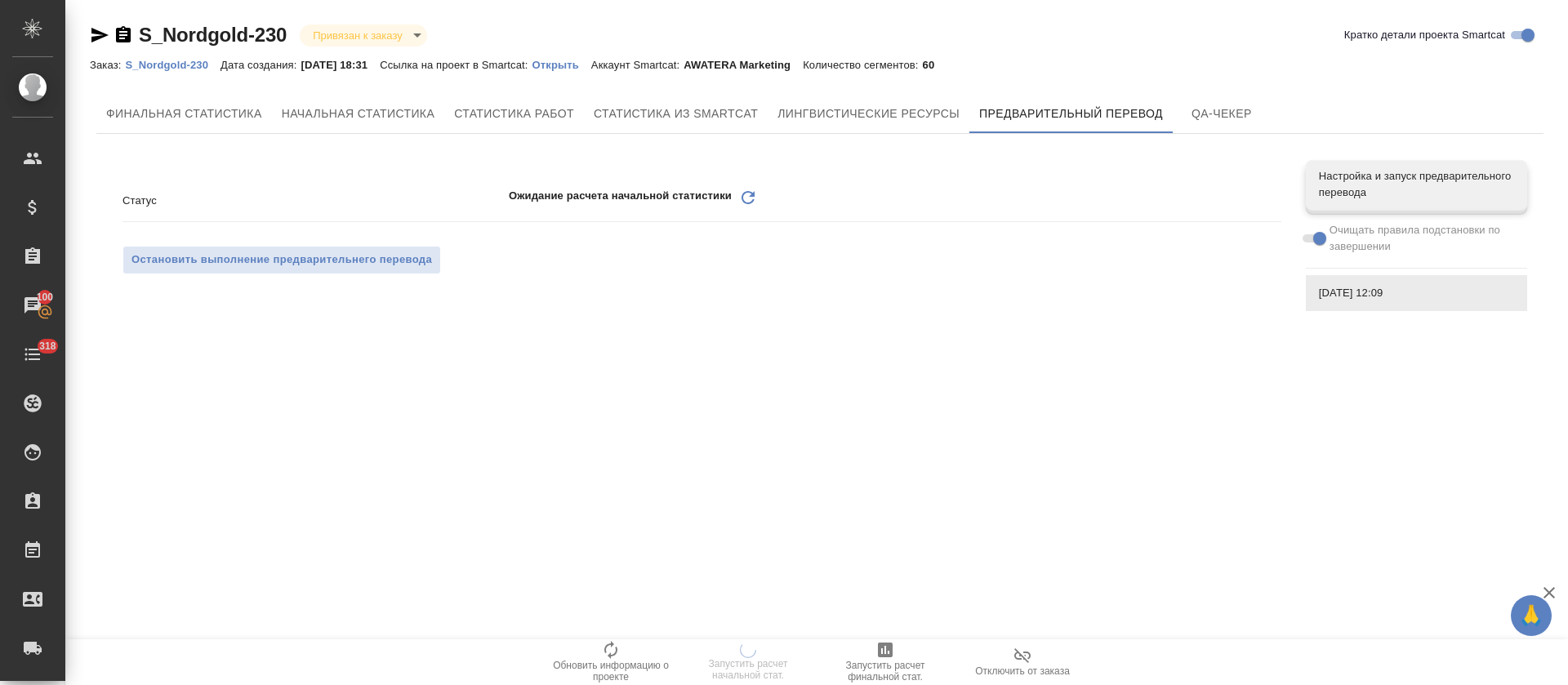
click at [582, 66] on p "Открыть" at bounding box center [561, 64] width 58 height 12
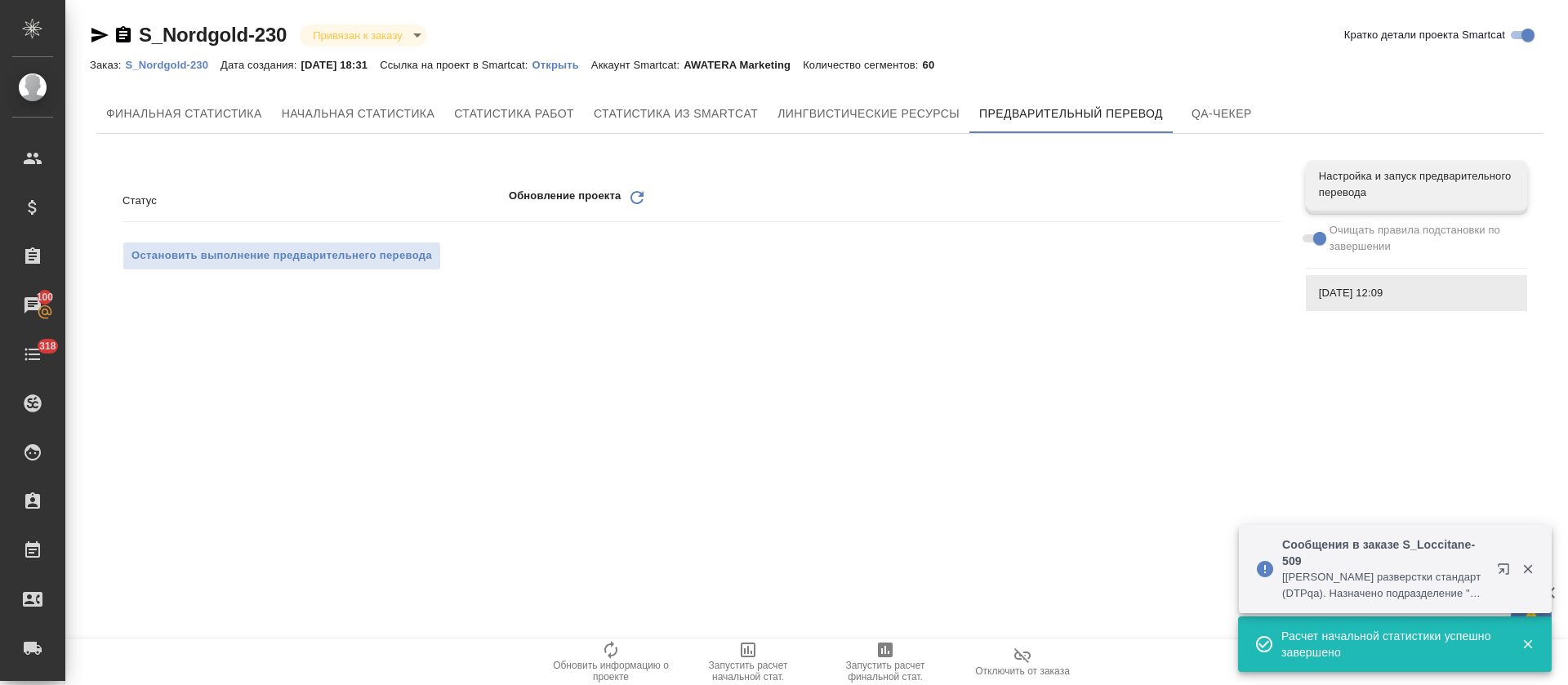
click at [638, 202] on icon at bounding box center [637, 197] width 13 height 13
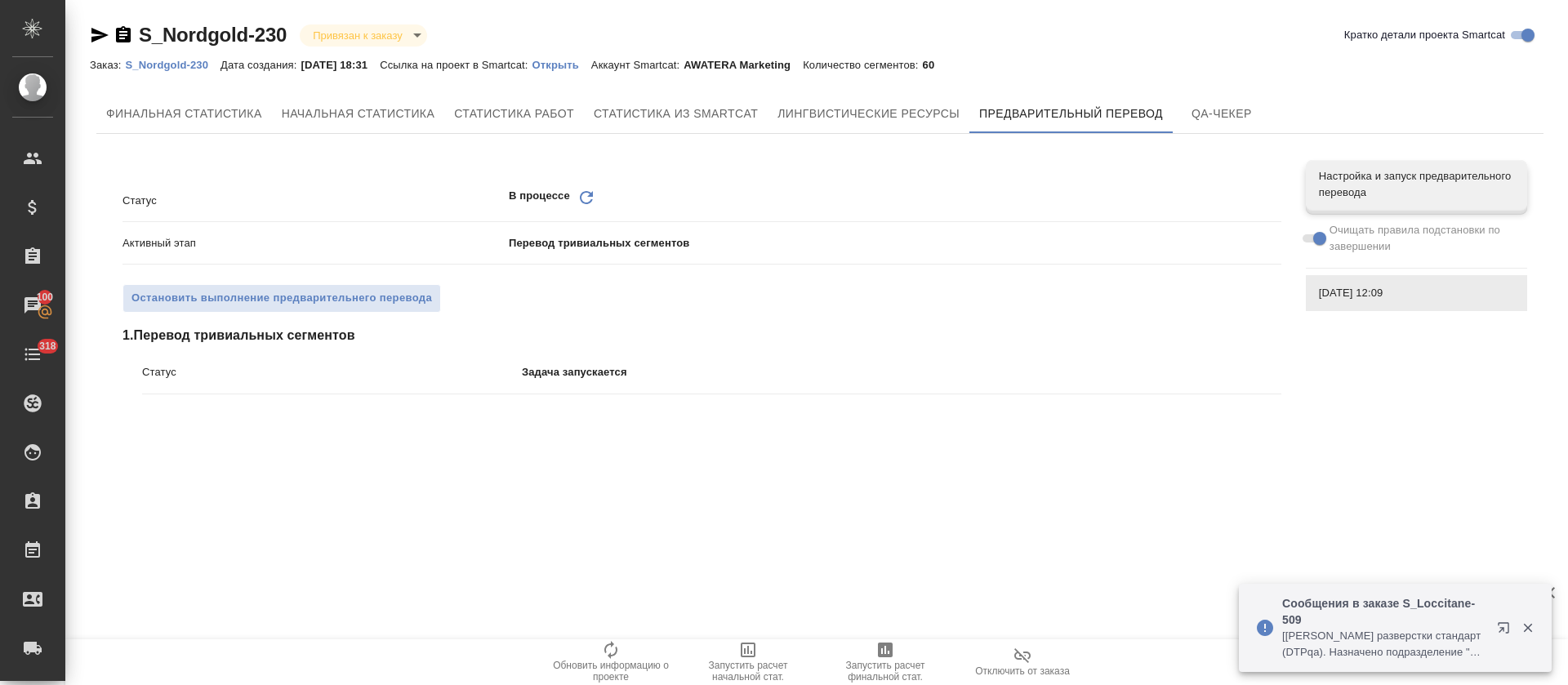
click at [582, 201] on icon at bounding box center [586, 197] width 13 height 13
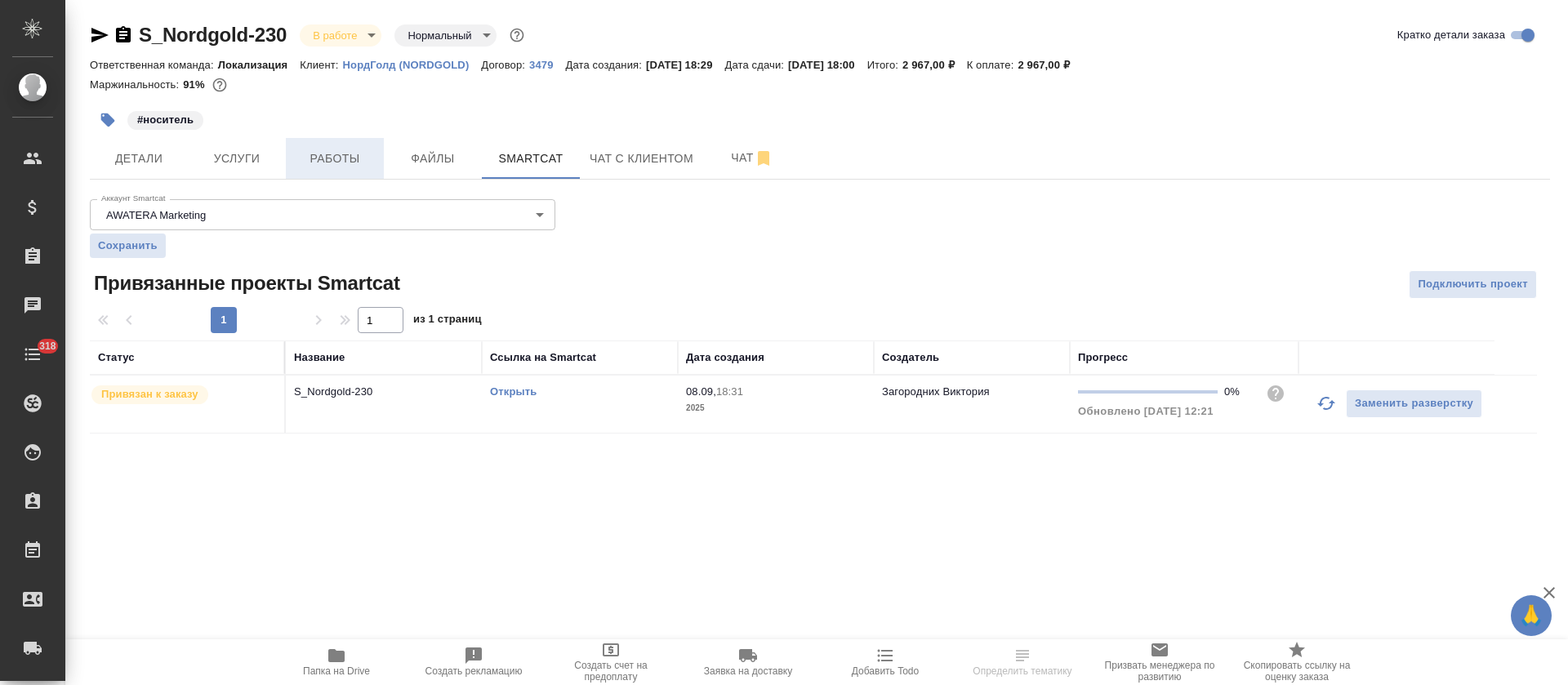
click at [366, 165] on span "Работы" at bounding box center [335, 159] width 78 height 20
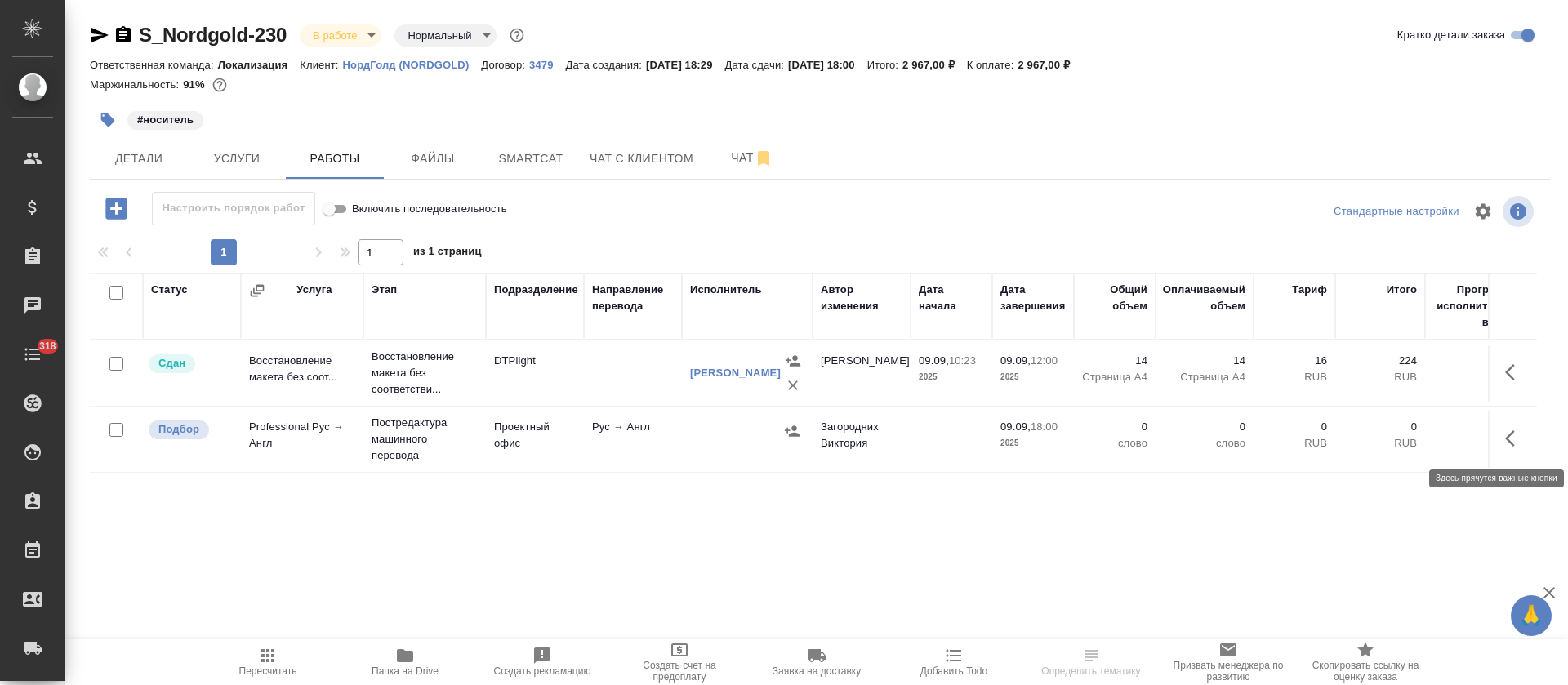
drag, startPoint x: 1512, startPoint y: 428, endPoint x: 1477, endPoint y: 473, distance: 57.0
click at [1512, 426] on button "button" at bounding box center [1515, 438] width 39 height 39
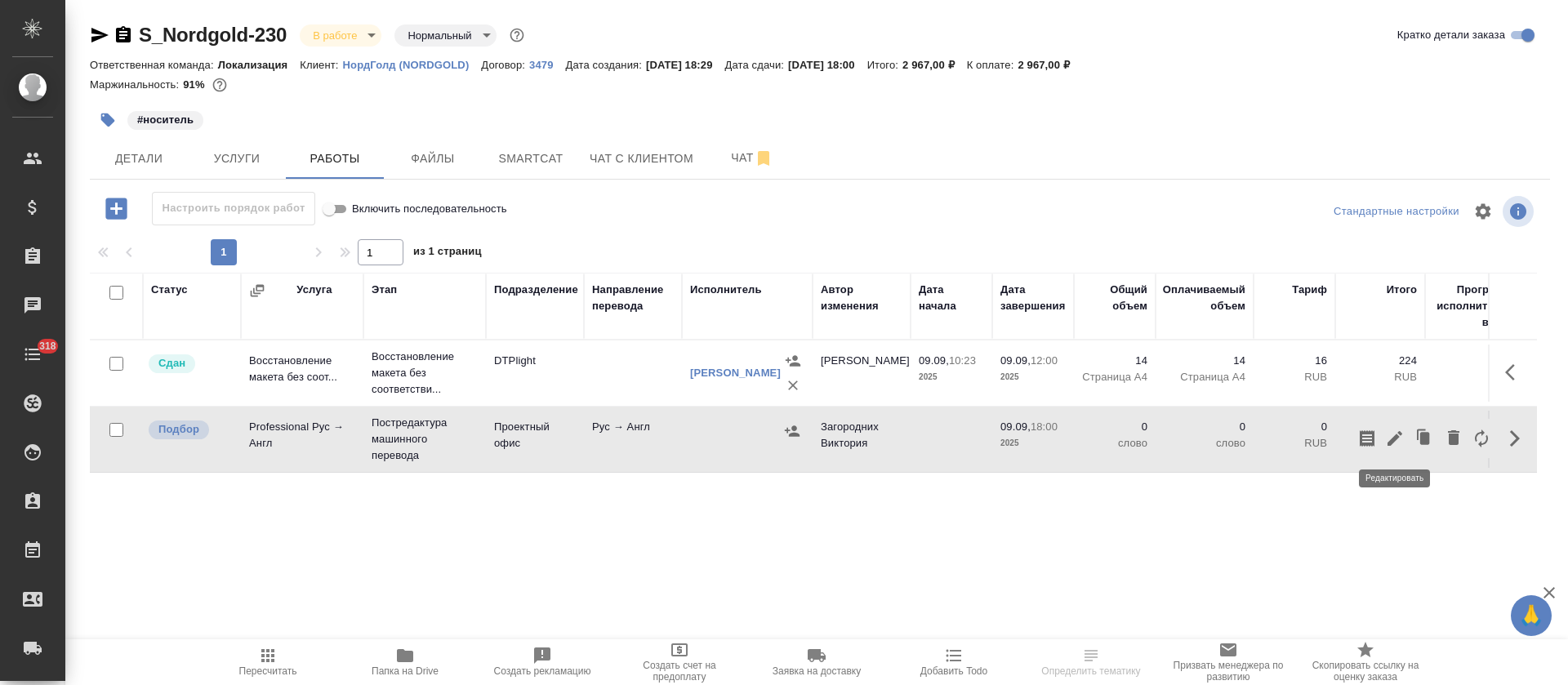
click at [1390, 440] on icon "button" at bounding box center [1395, 439] width 15 height 15
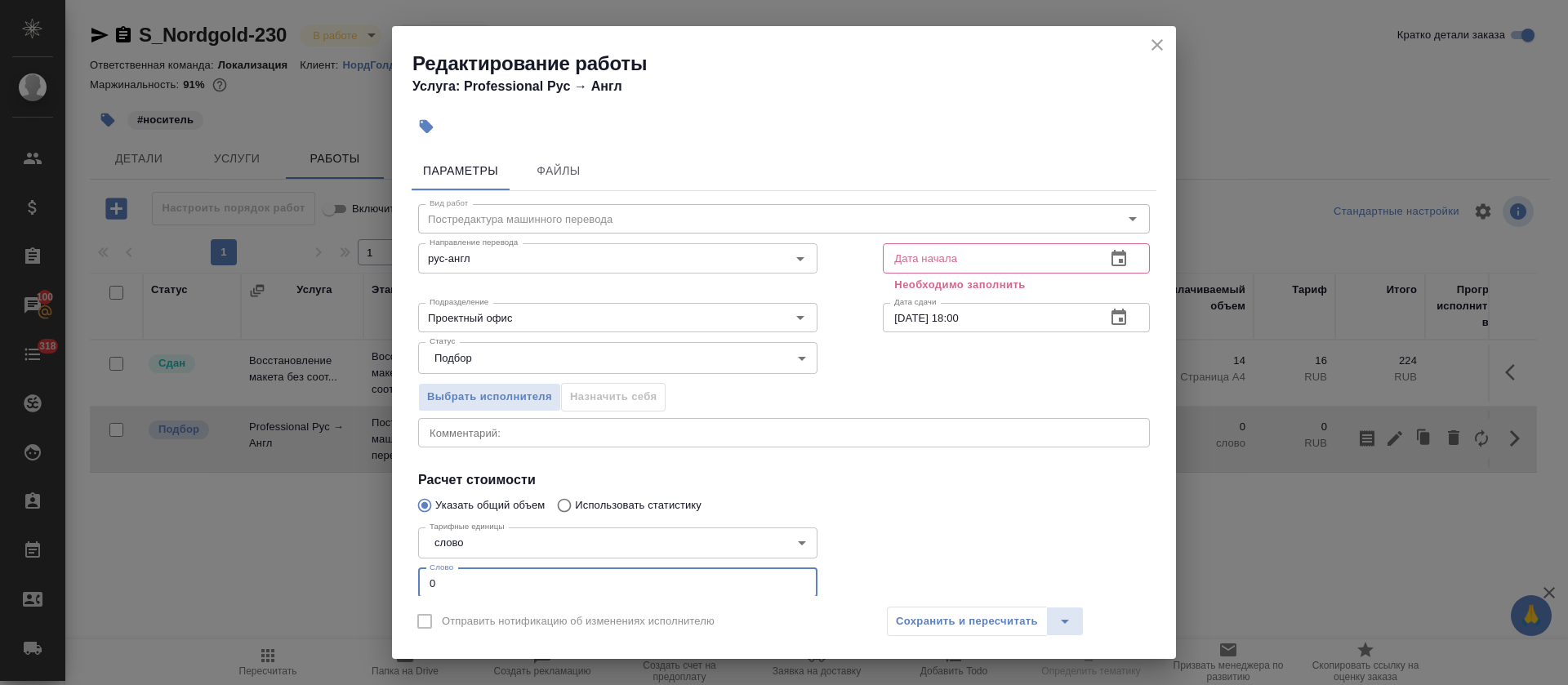
drag, startPoint x: 436, startPoint y: 571, endPoint x: 440, endPoint y: 559, distance: 12.6
click at [422, 571] on input "0" at bounding box center [618, 583] width 400 height 29
paste input "267"
type input "267"
click at [1112, 253] on icon "button" at bounding box center [1119, 258] width 15 height 16
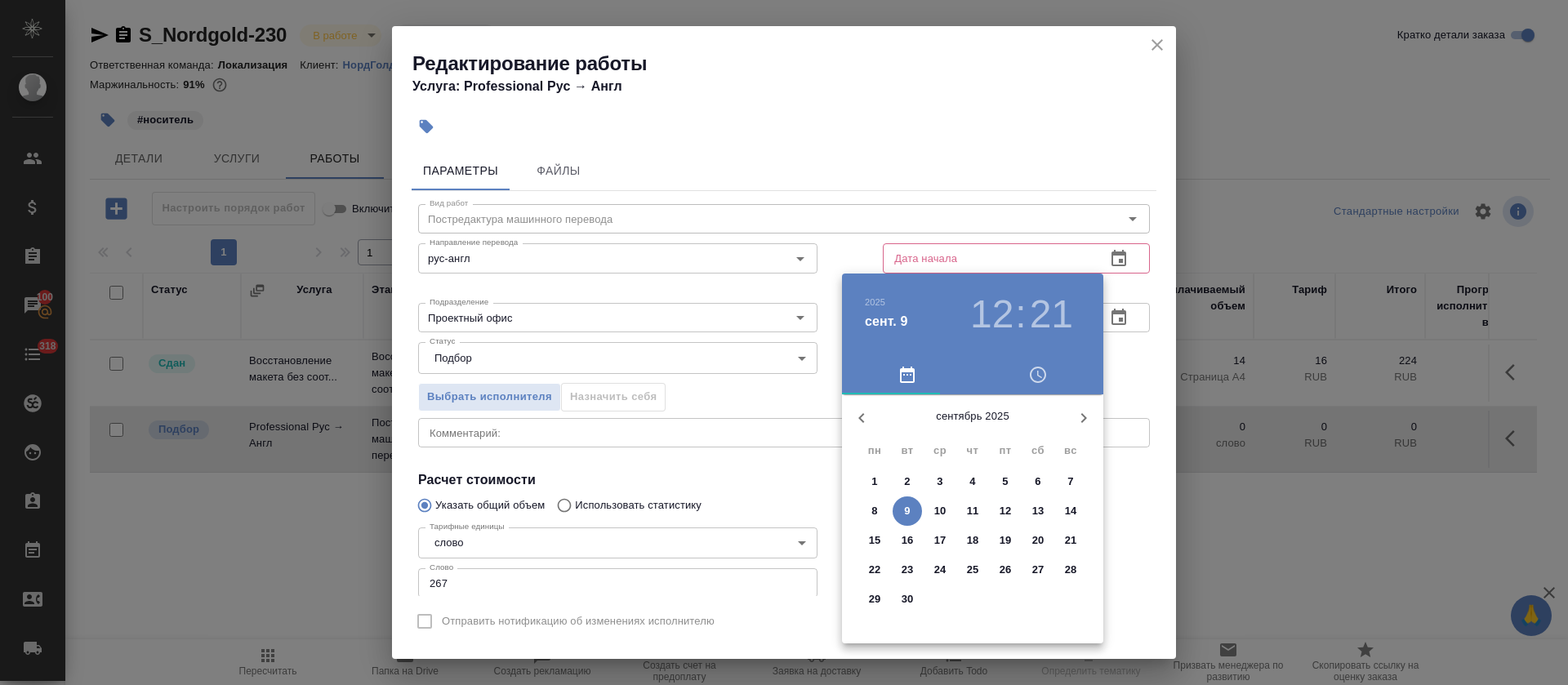
click at [910, 513] on p "9" at bounding box center [907, 511] width 5 height 16
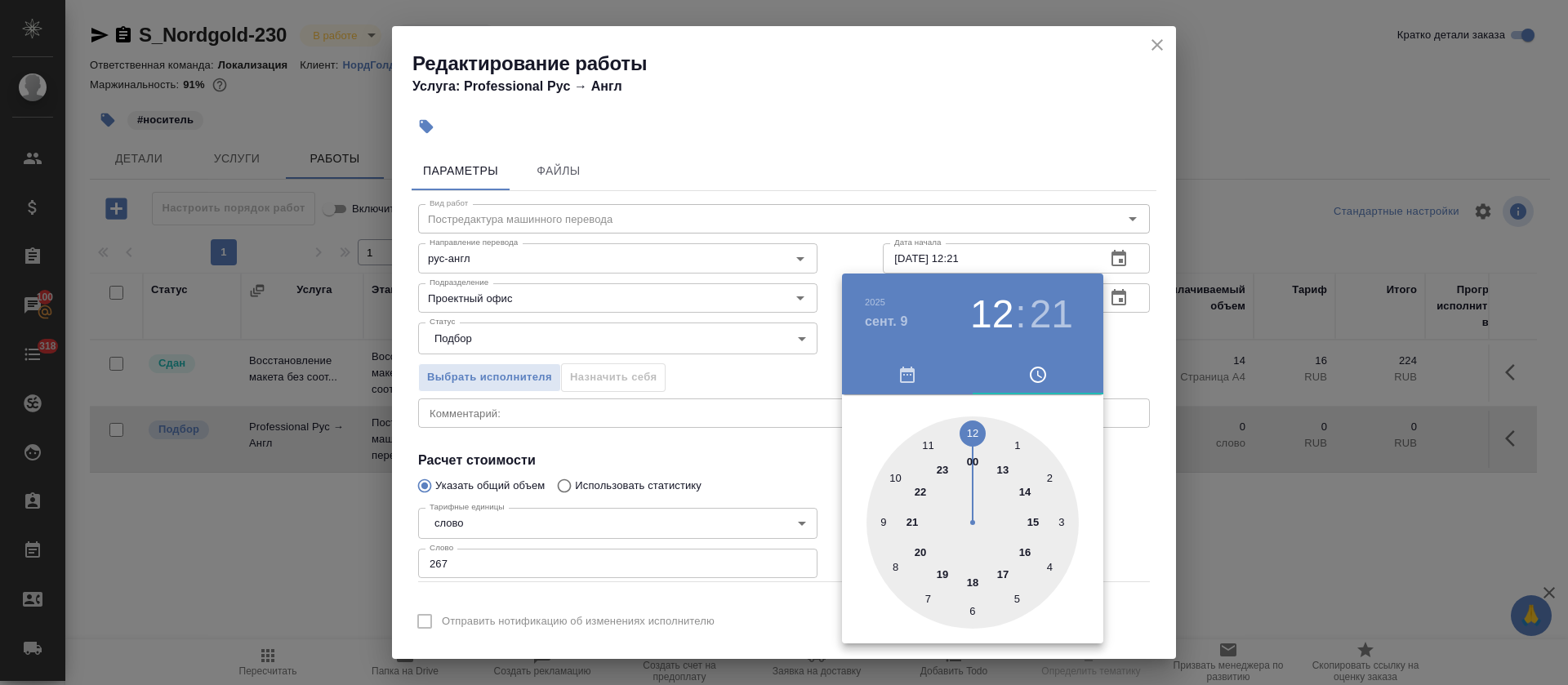
click at [1050, 307] on h3 "21" at bounding box center [1051, 314] width 43 height 46
type input "[DATE] 12:30"
click at [970, 609] on div at bounding box center [973, 522] width 213 height 213
click at [727, 432] on div at bounding box center [784, 342] width 1568 height 685
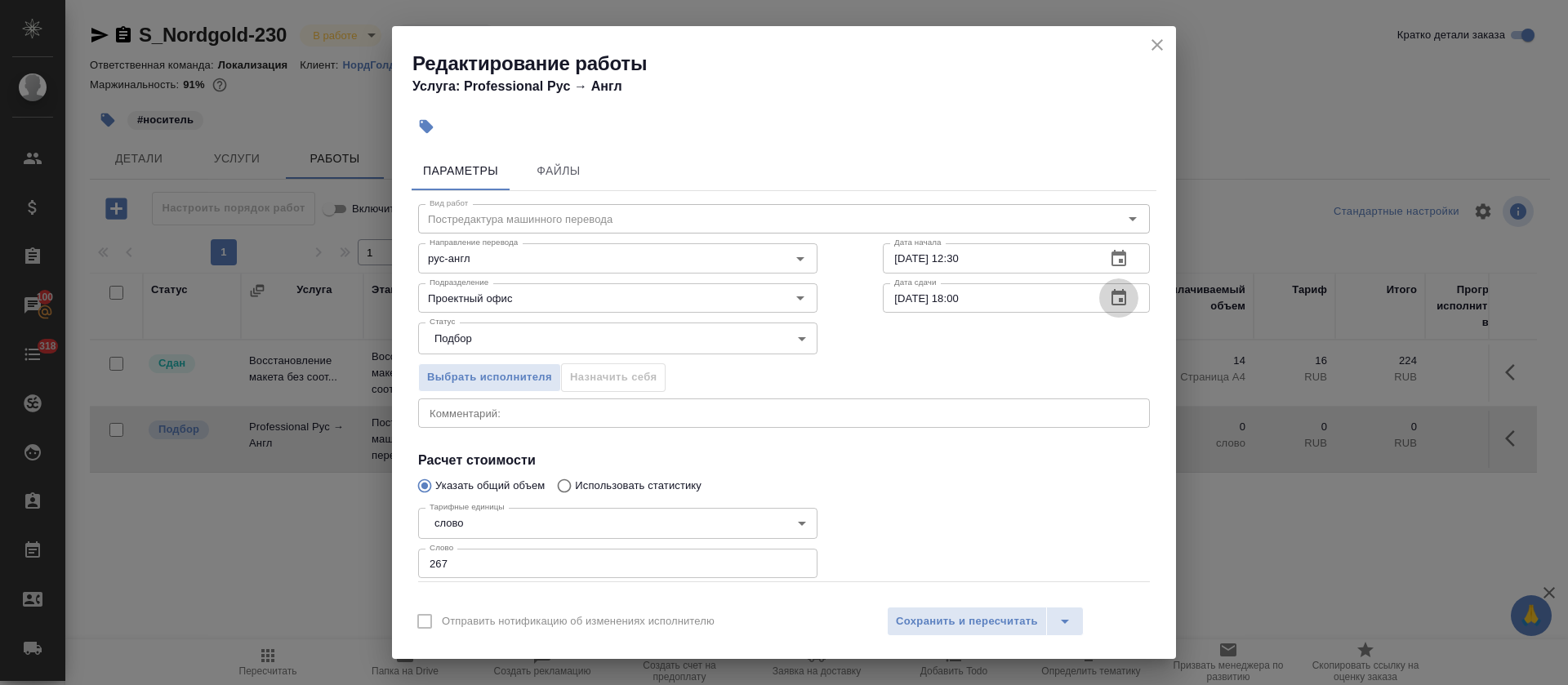
click at [1112, 299] on icon "button" at bounding box center [1119, 297] width 15 height 16
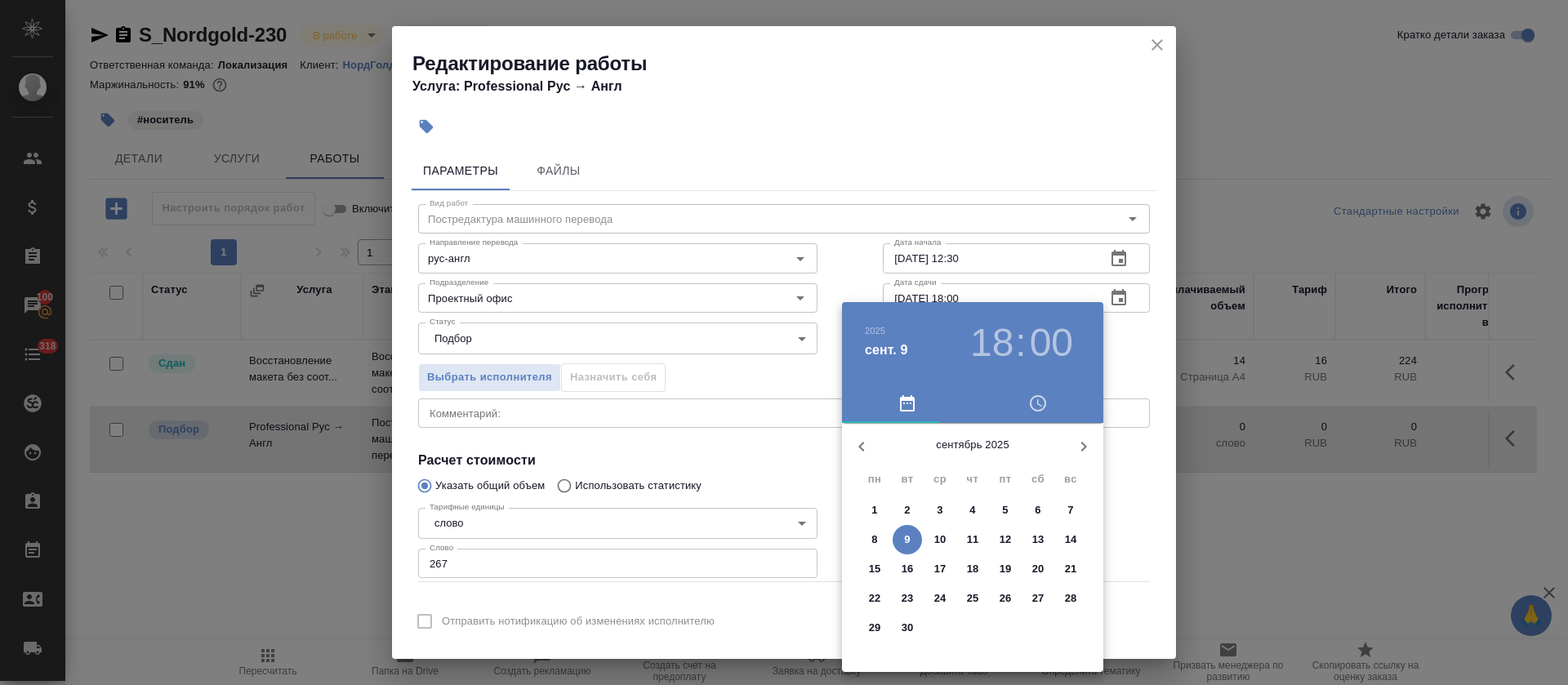
click at [992, 332] on h3 "18" at bounding box center [991, 343] width 43 height 46
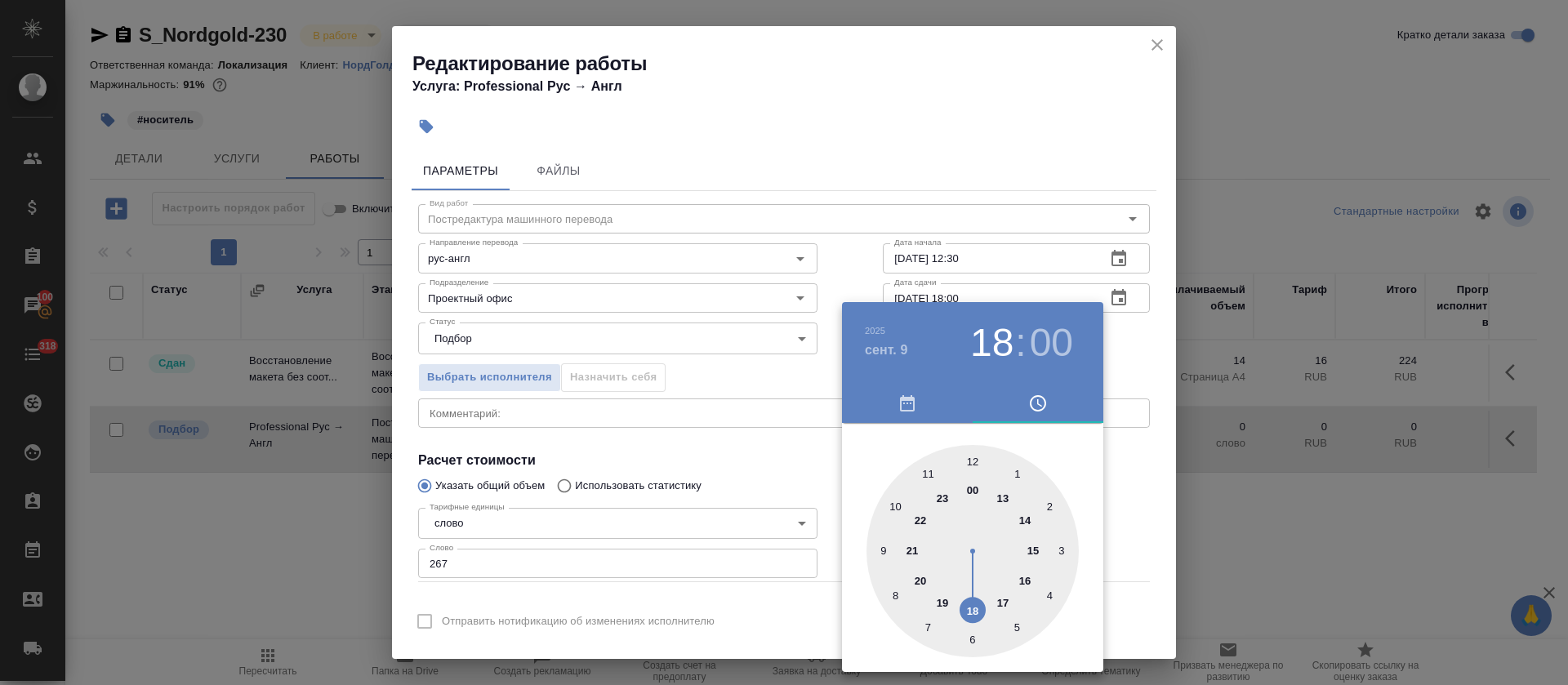
click at [998, 612] on div at bounding box center [973, 551] width 213 height 213
type input "[DATE] 17:00"
click at [818, 500] on div at bounding box center [784, 342] width 1568 height 685
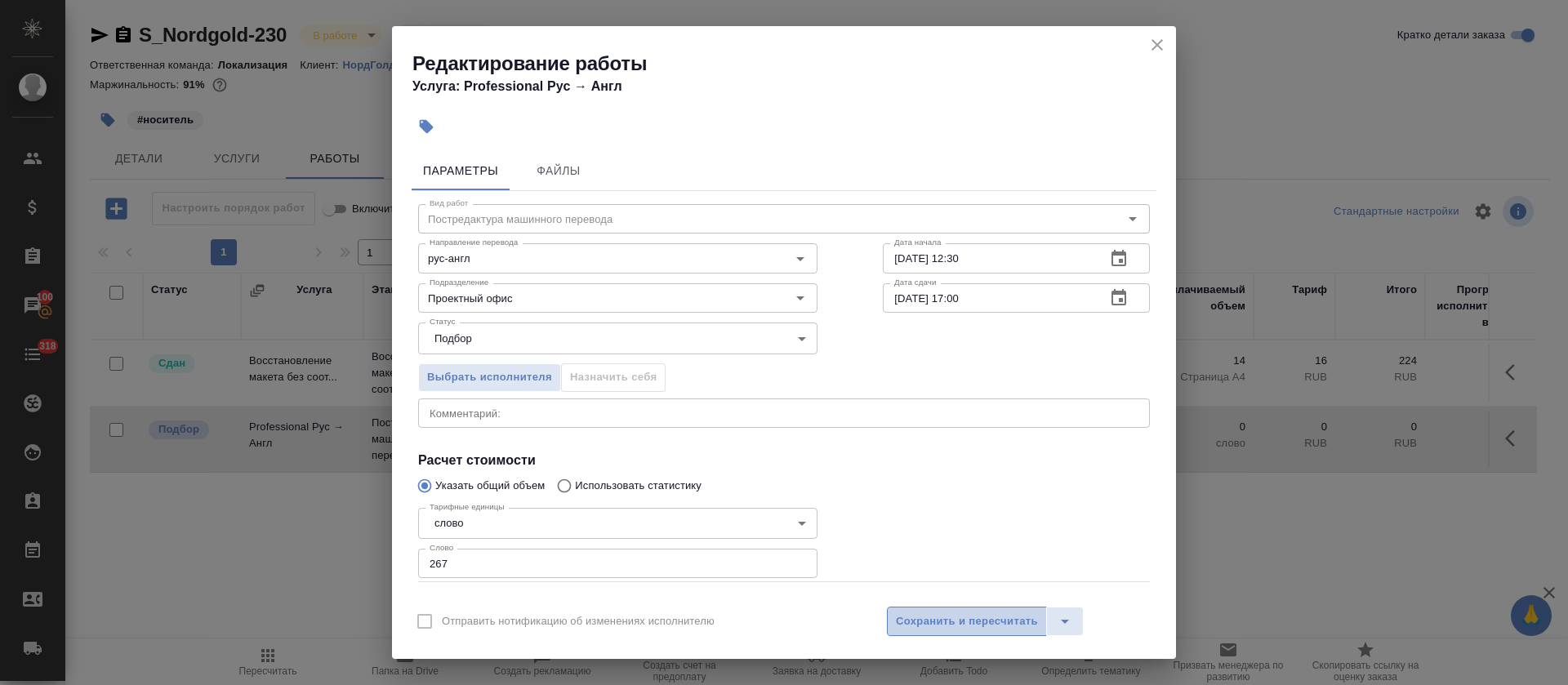
click at [941, 626] on span "Сохранить и пересчитать" at bounding box center [967, 621] width 142 height 19
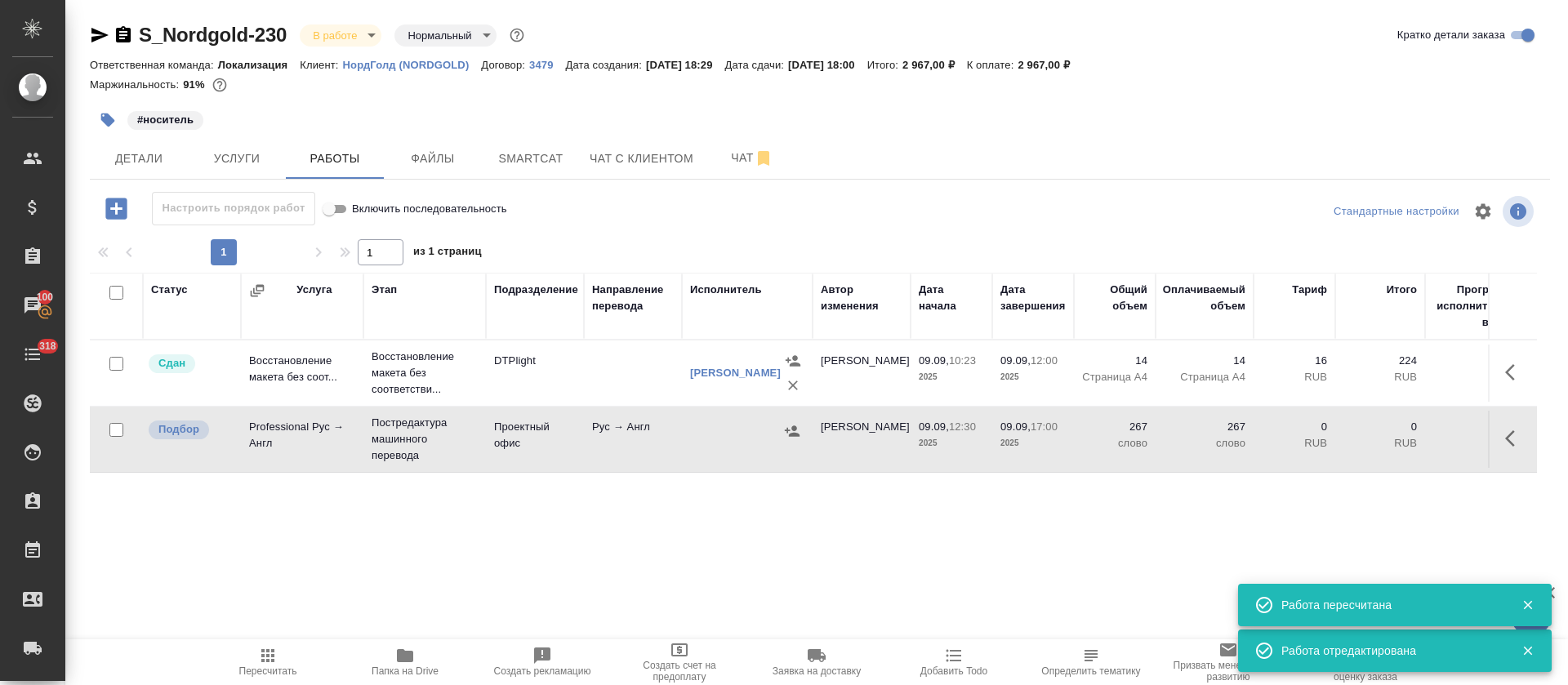
click at [1519, 447] on icon "button" at bounding box center [1514, 438] width 19 height 19
click at [1370, 450] on button "button" at bounding box center [1367, 438] width 27 height 39
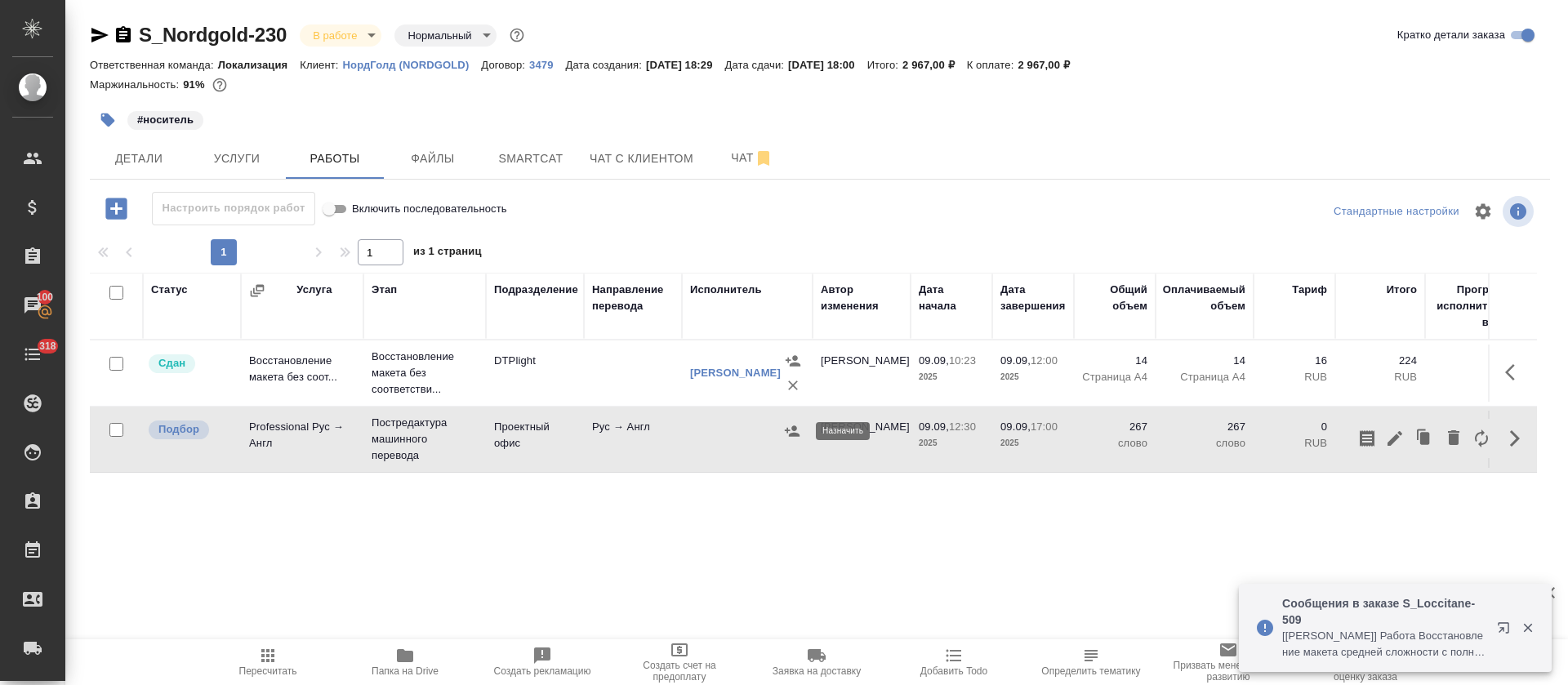
click at [795, 439] on icon "button" at bounding box center [792, 431] width 16 height 16
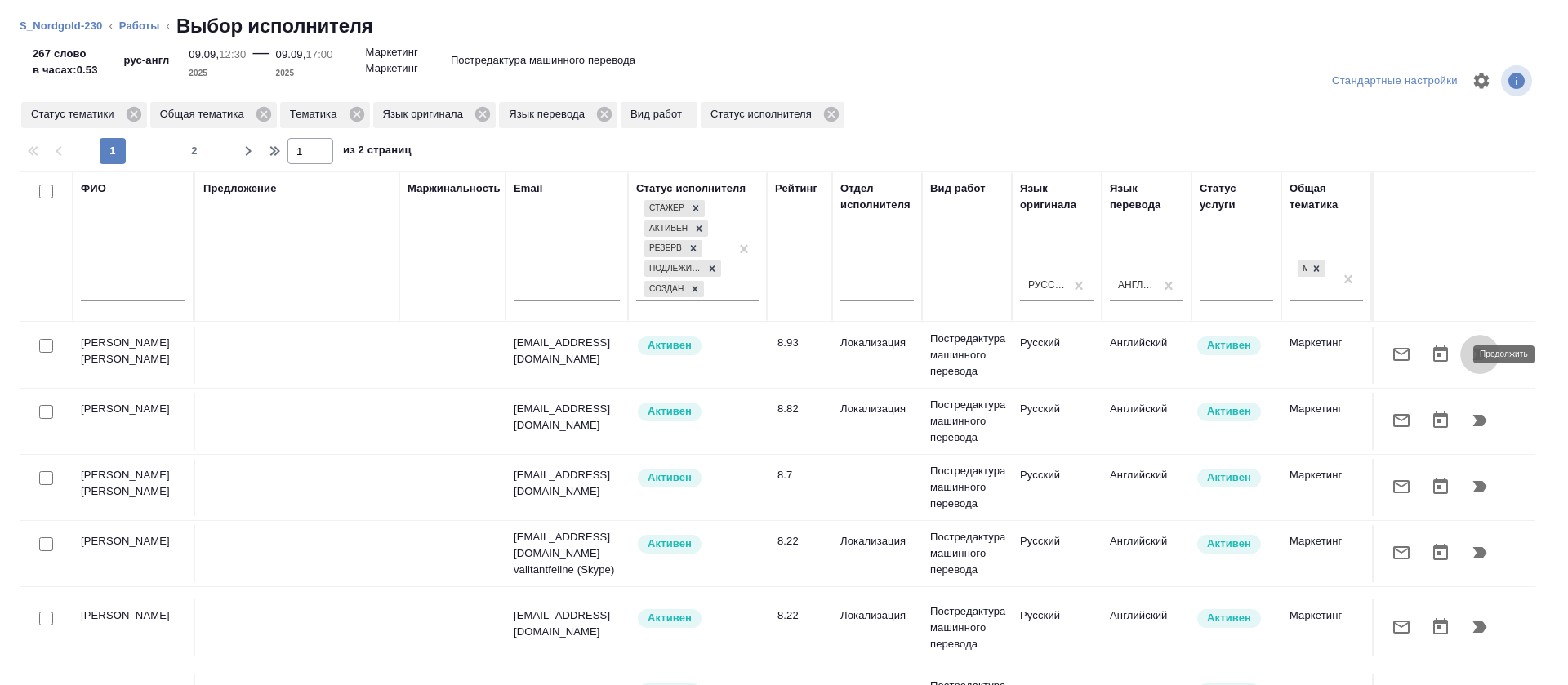
click at [1470, 348] on icon "button" at bounding box center [1479, 354] width 19 height 19
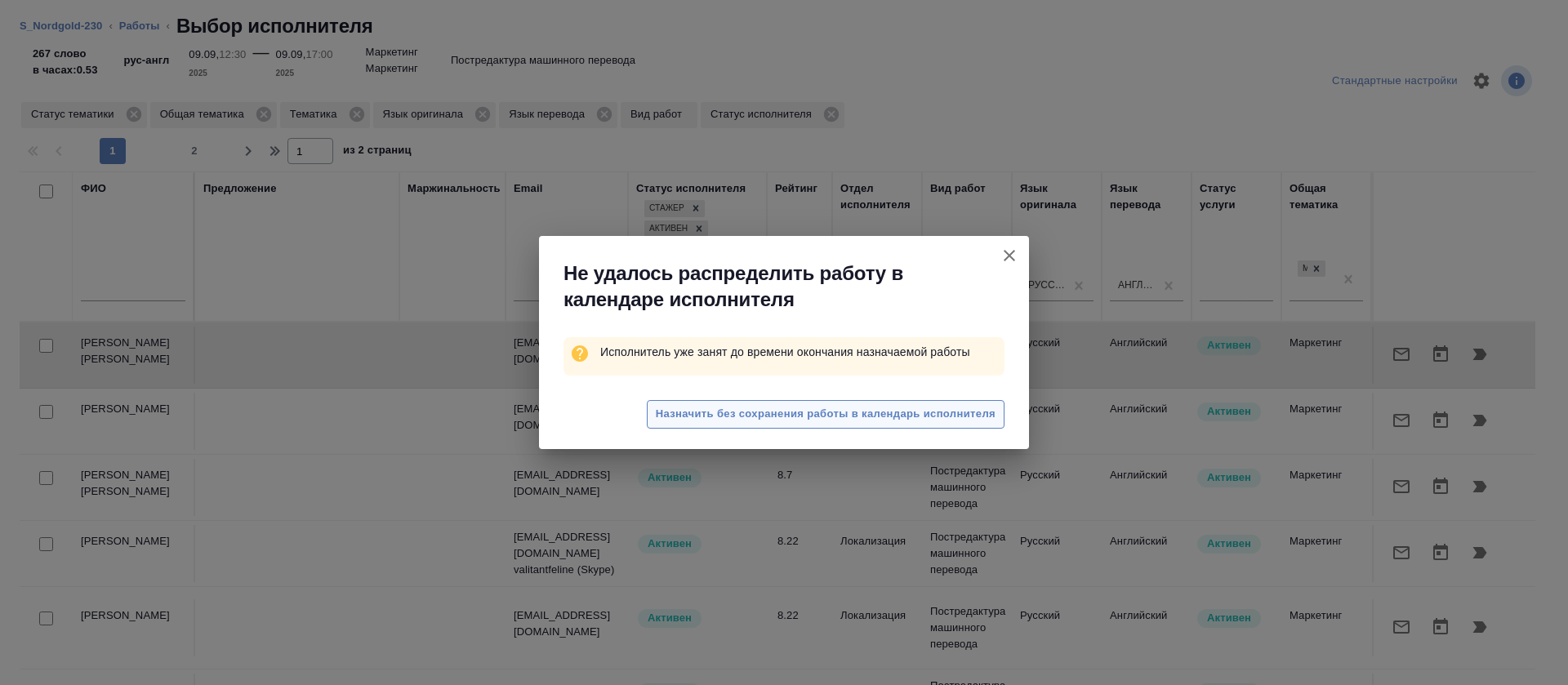
click at [808, 417] on span "Назначить без сохранения работы в календарь исполнителя" at bounding box center [826, 414] width 340 height 19
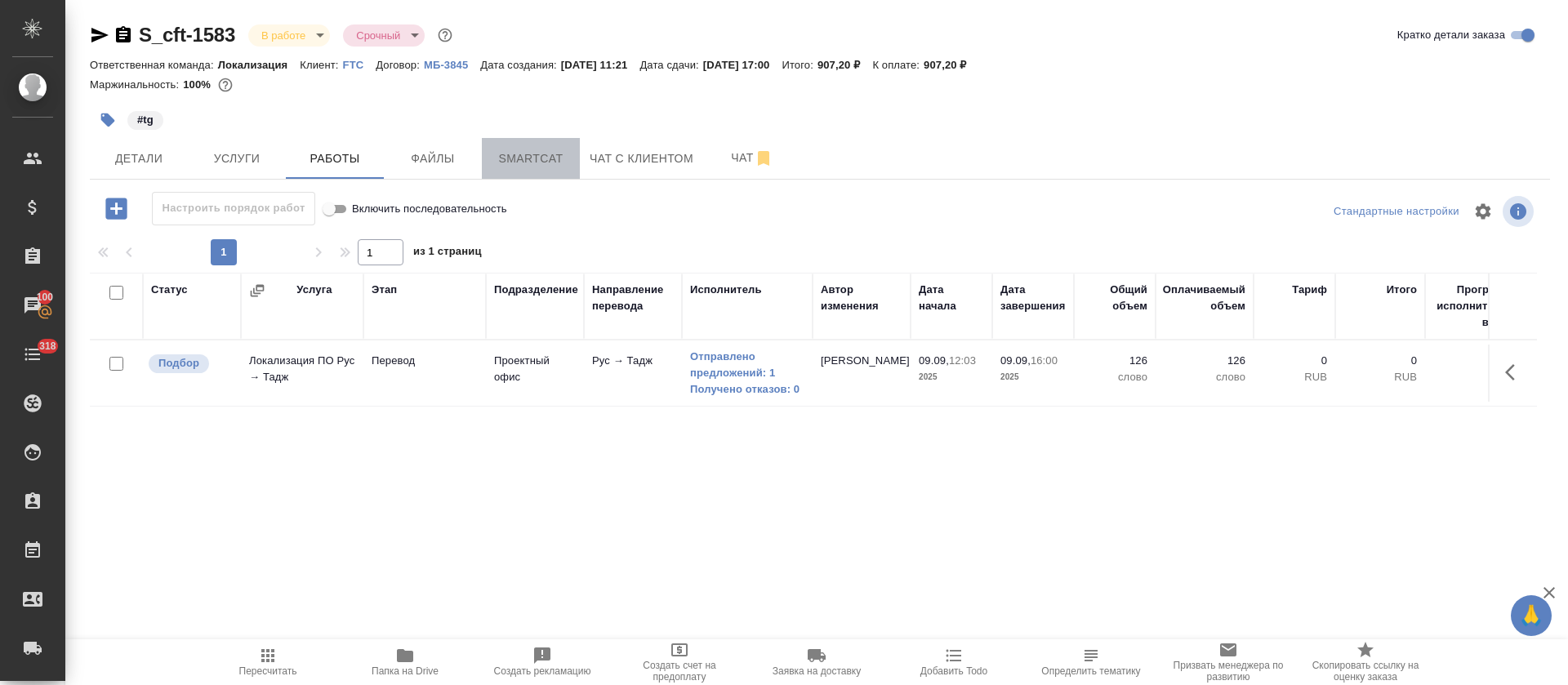
click at [512, 143] on button "Smartcat" at bounding box center [530, 158] width 98 height 41
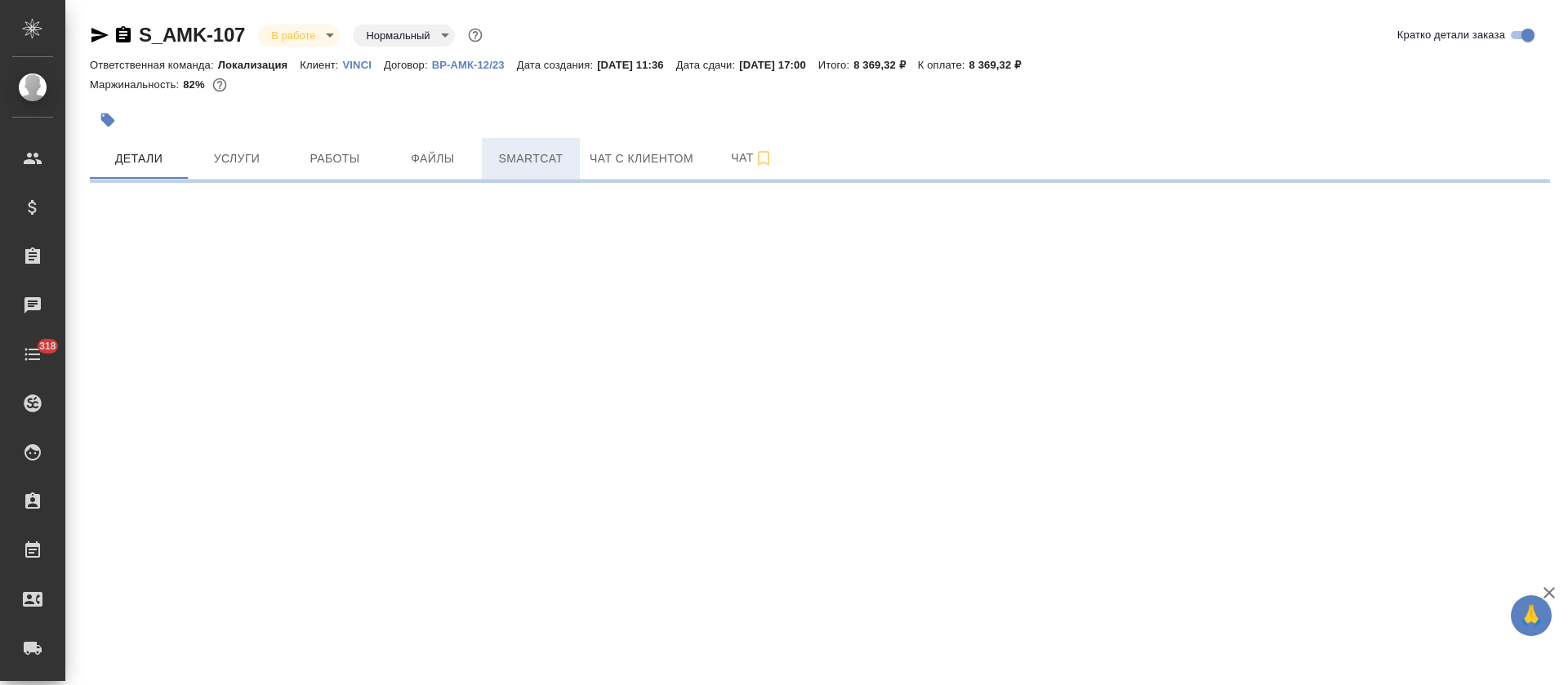
select select "RU"
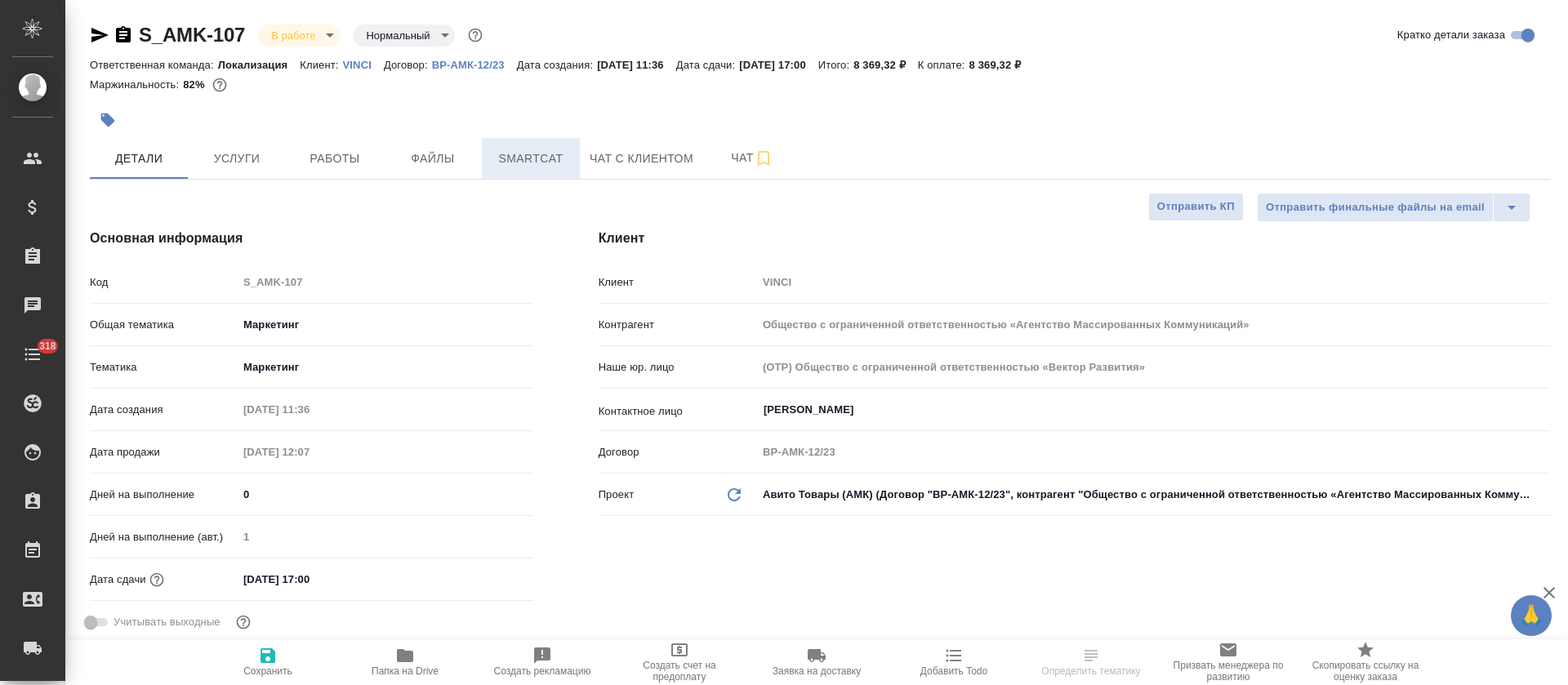
type textarea "x"
click at [509, 170] on button "Smartcat" at bounding box center [530, 158] width 98 height 41
type textarea "x"
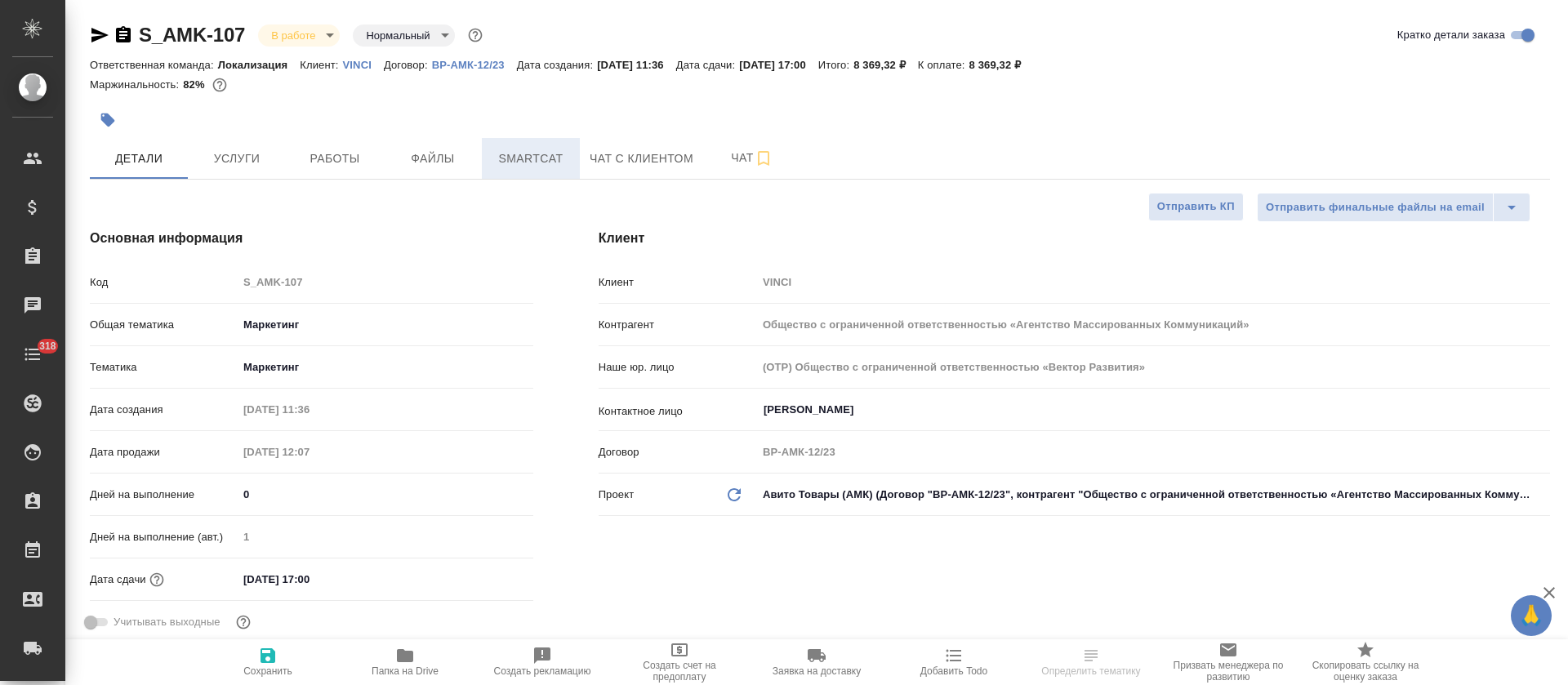
type textarea "x"
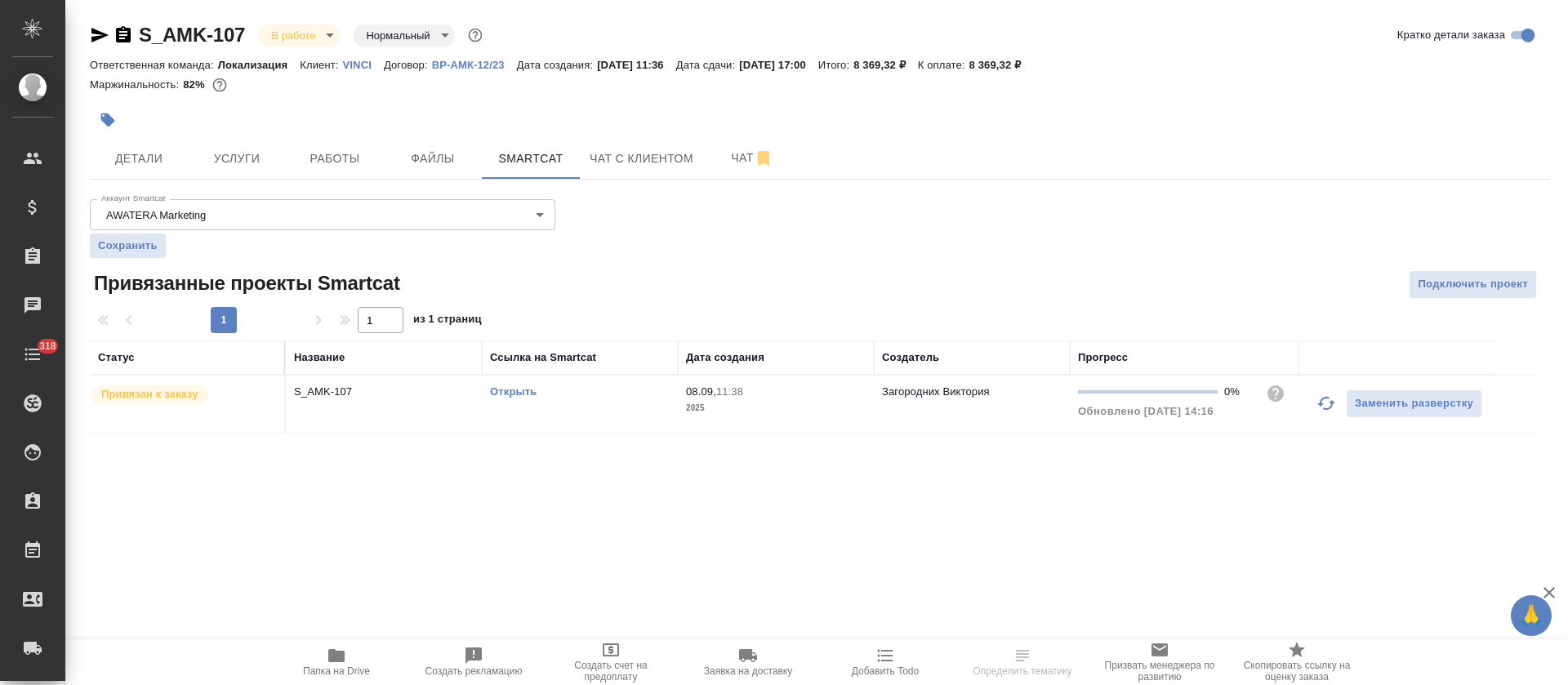
click at [1333, 404] on icon "button" at bounding box center [1327, 403] width 18 height 13
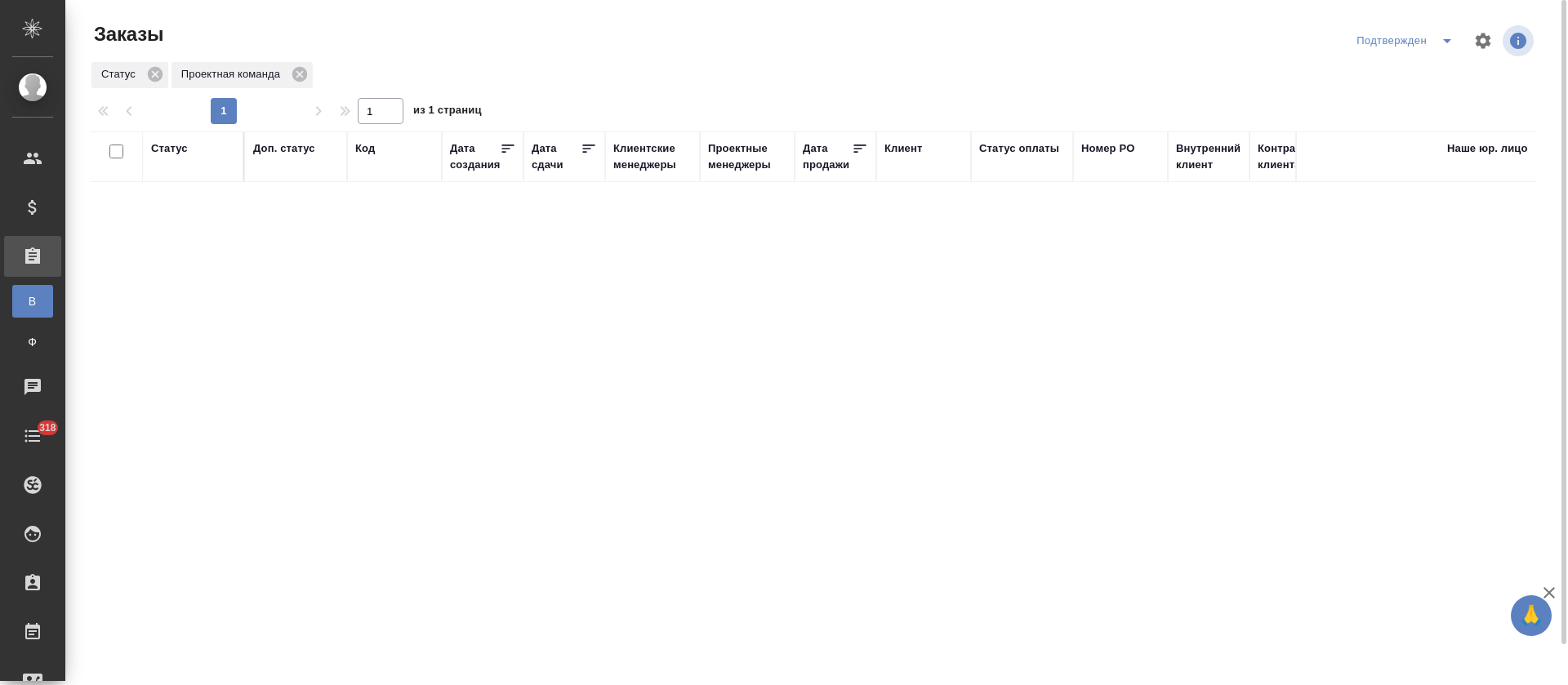
click at [1443, 43] on icon "split button" at bounding box center [1447, 40] width 19 height 19
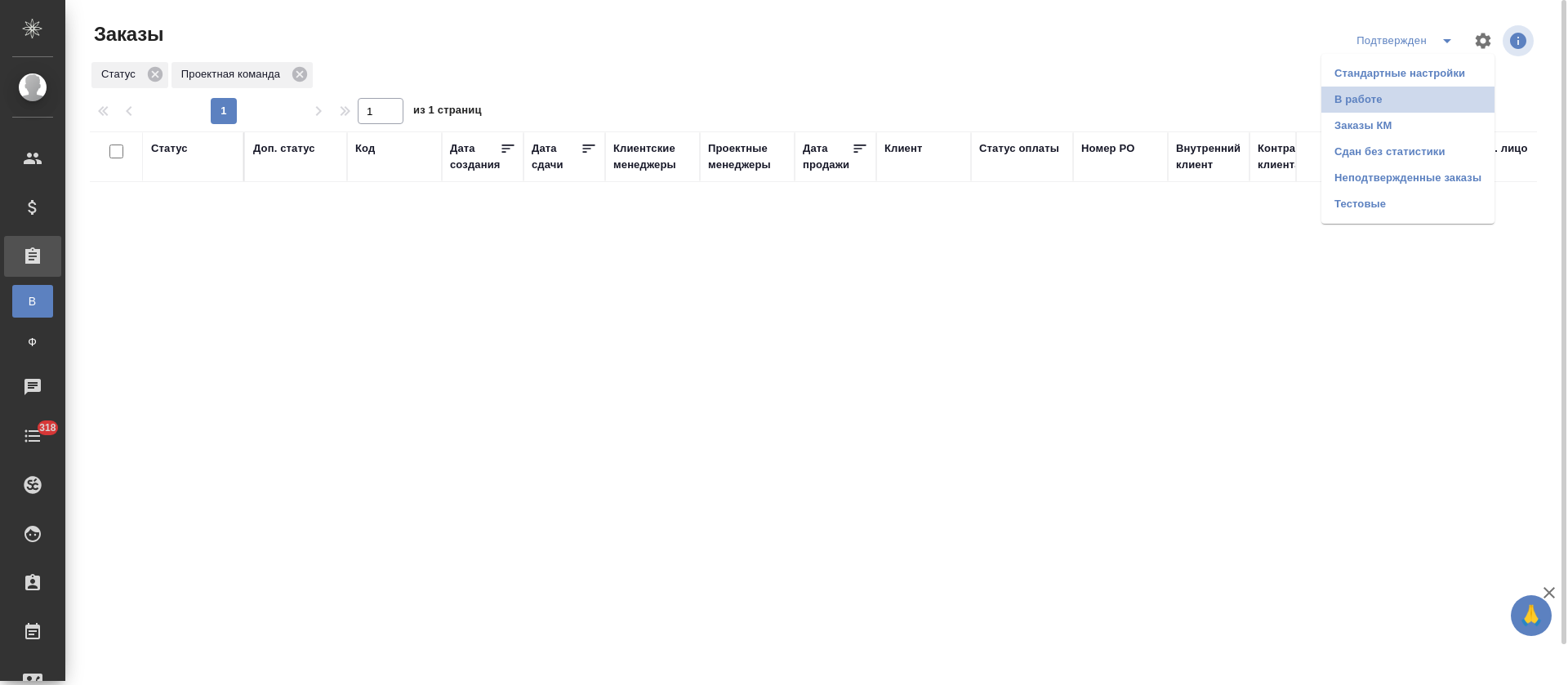
click at [1438, 93] on li "В работе" at bounding box center [1408, 99] width 173 height 26
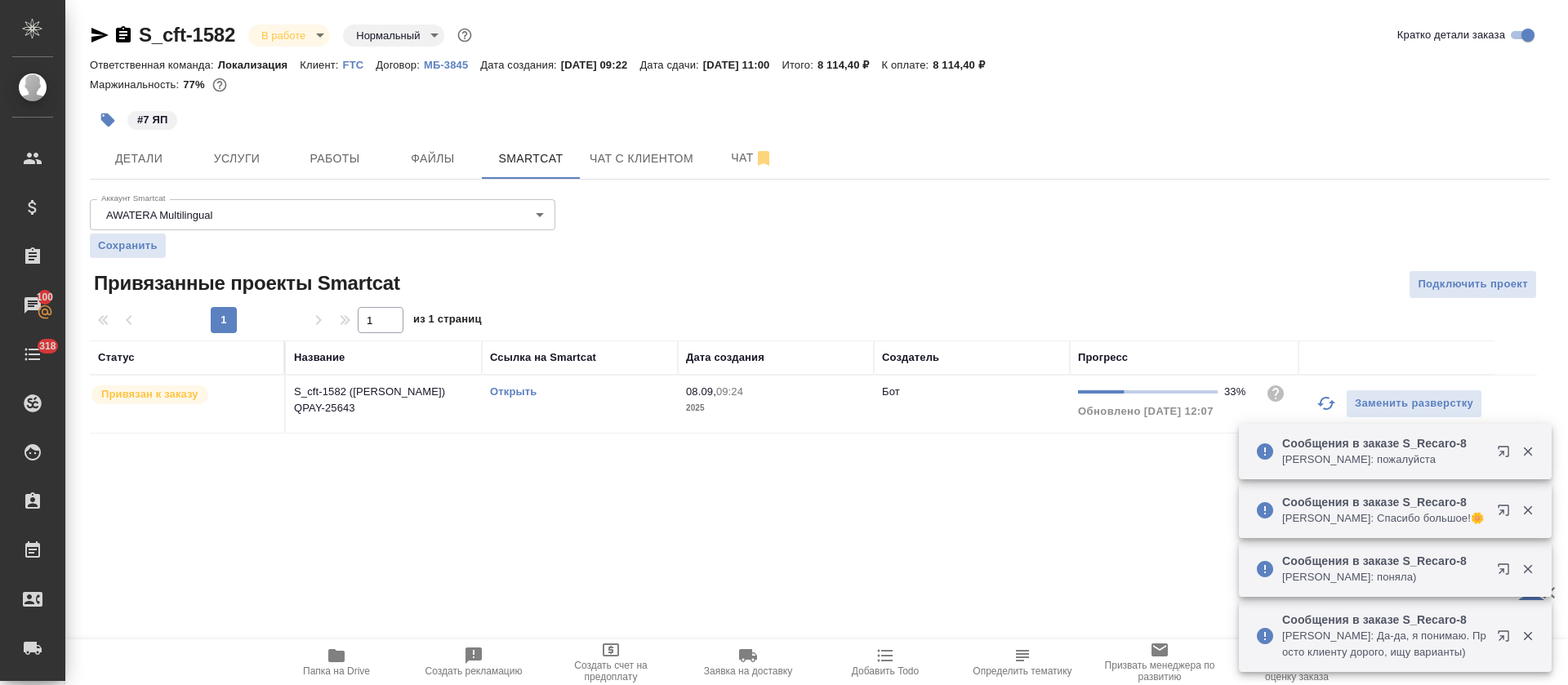
click at [527, 387] on link "Открыть" at bounding box center [513, 390] width 47 height 12
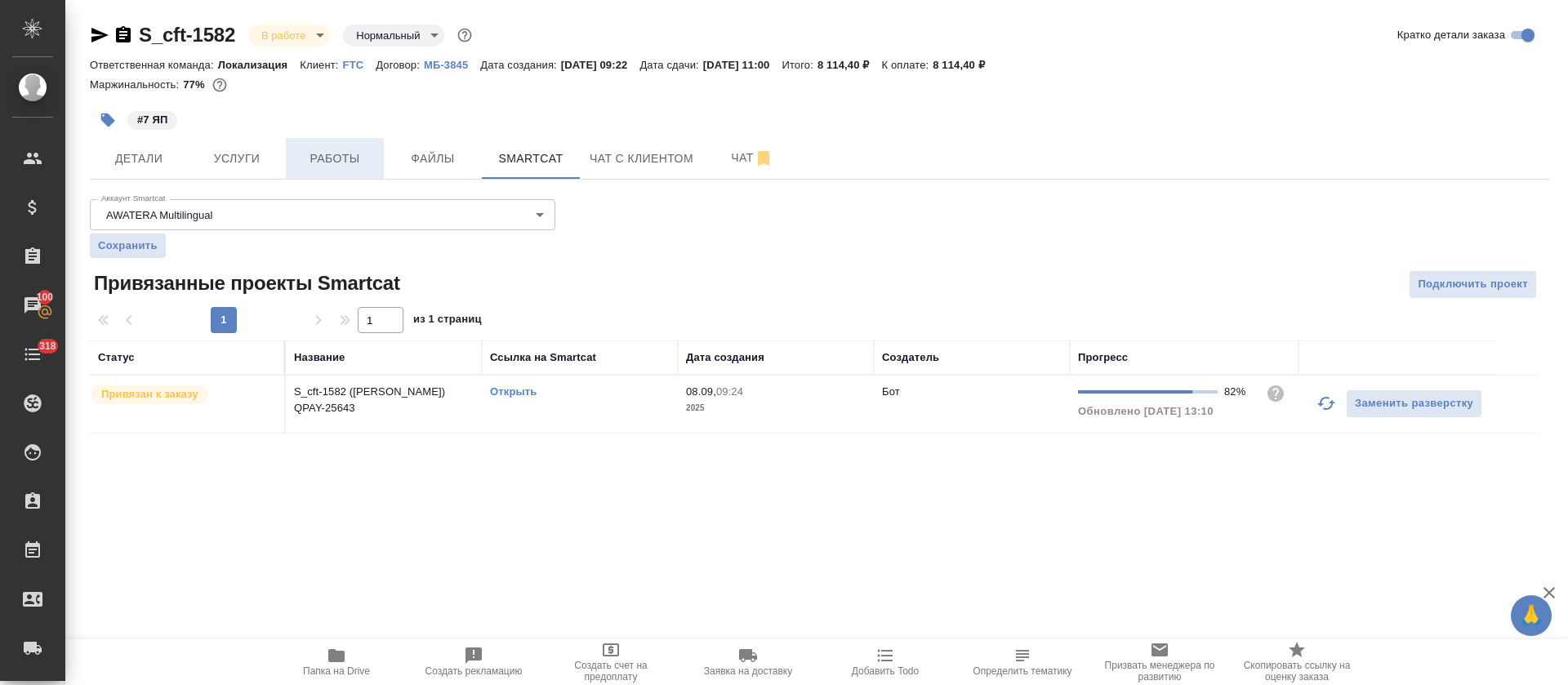
click at [307, 162] on span "Работы" at bounding box center [335, 159] width 78 height 20
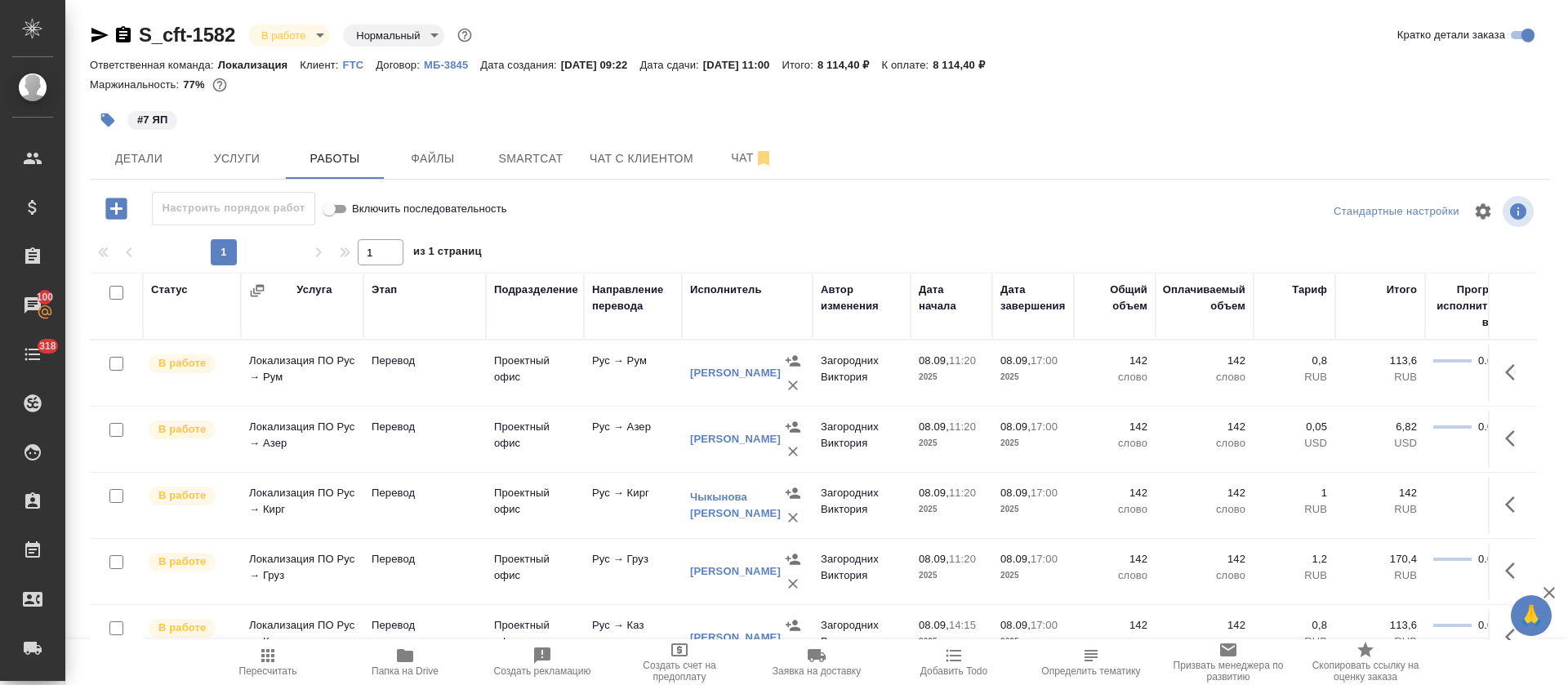
click at [113, 290] on input "checkbox" at bounding box center [116, 292] width 14 height 14
checkbox input "true"
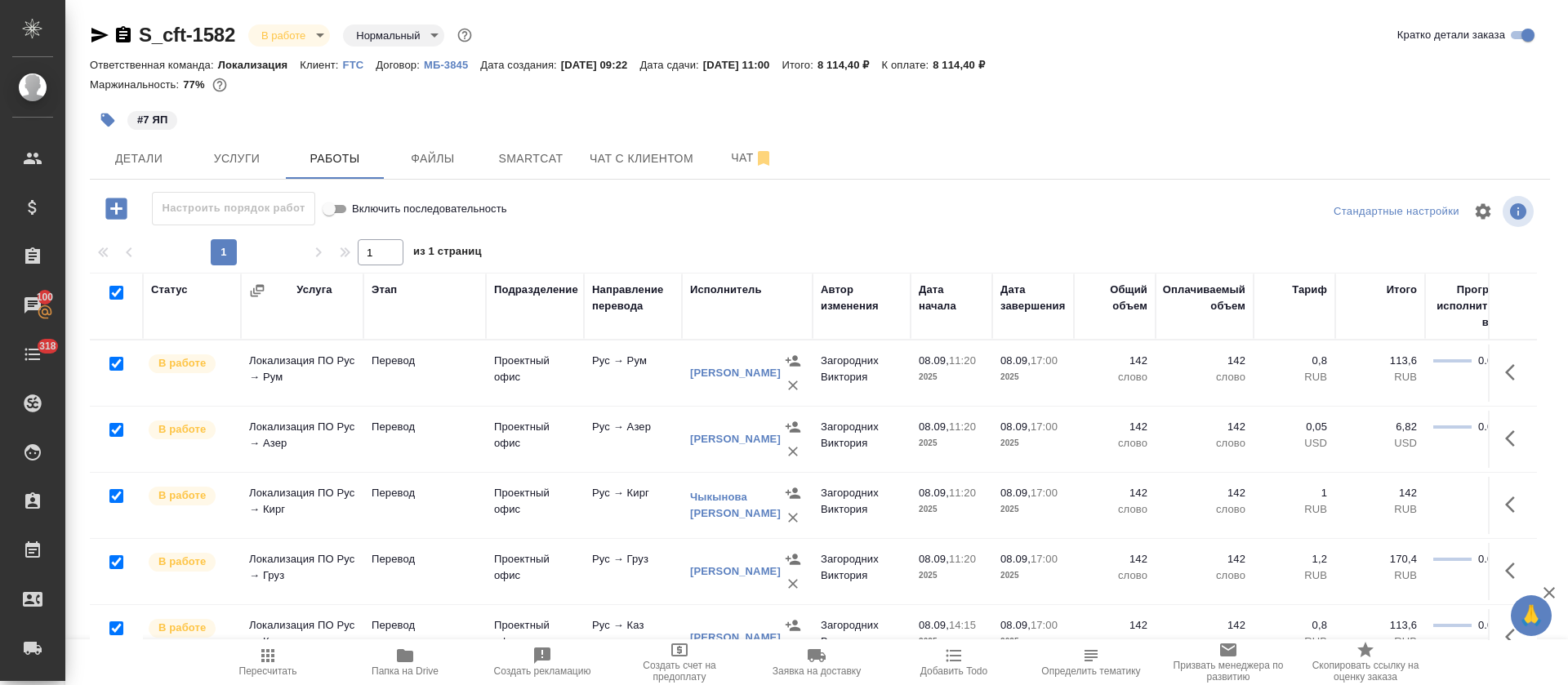
checkbox input "true"
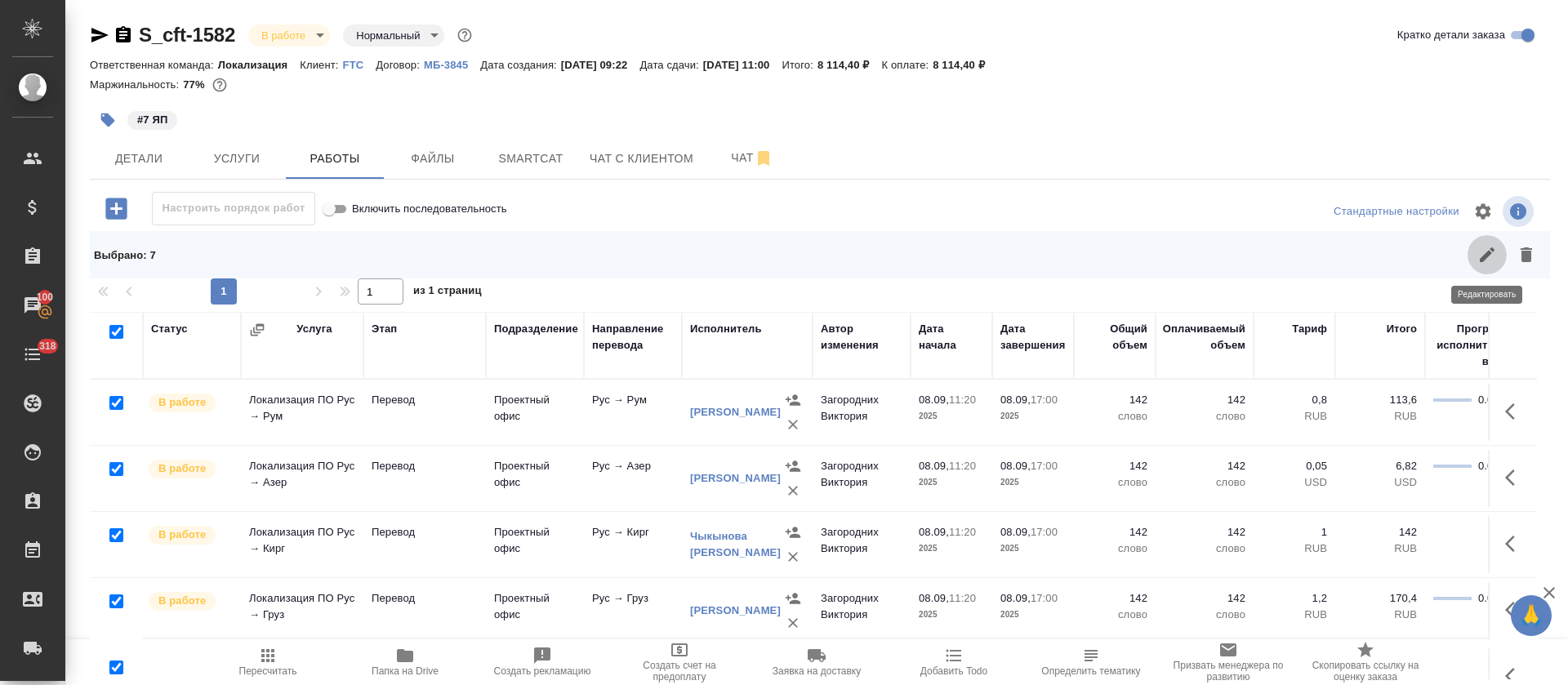
click at [1474, 249] on button "button" at bounding box center [1487, 254] width 39 height 39
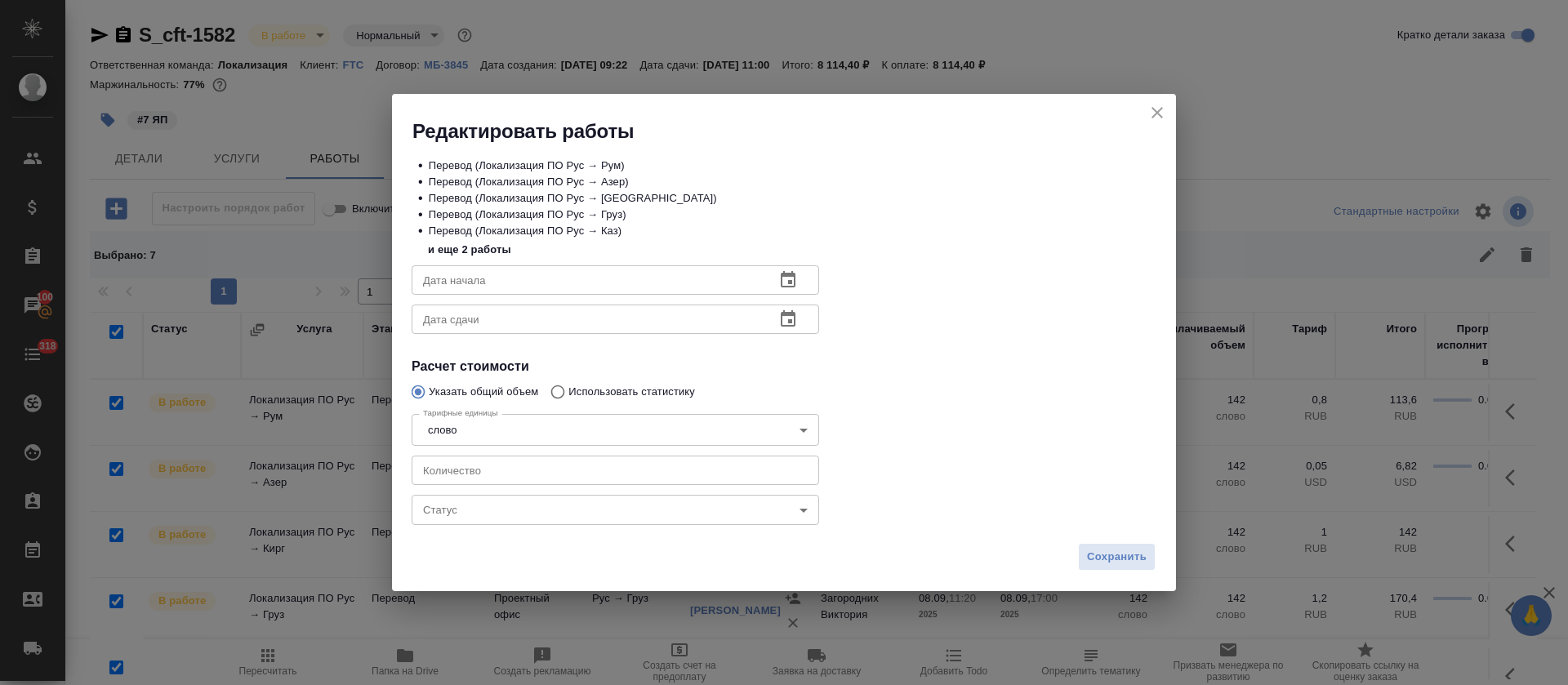
click at [685, 508] on body "🙏 .cls-1 fill:#fff; AWATERA Tretyakova Olga Клиенты Спецификации Заказы 100 Чат…" at bounding box center [784, 342] width 1568 height 685
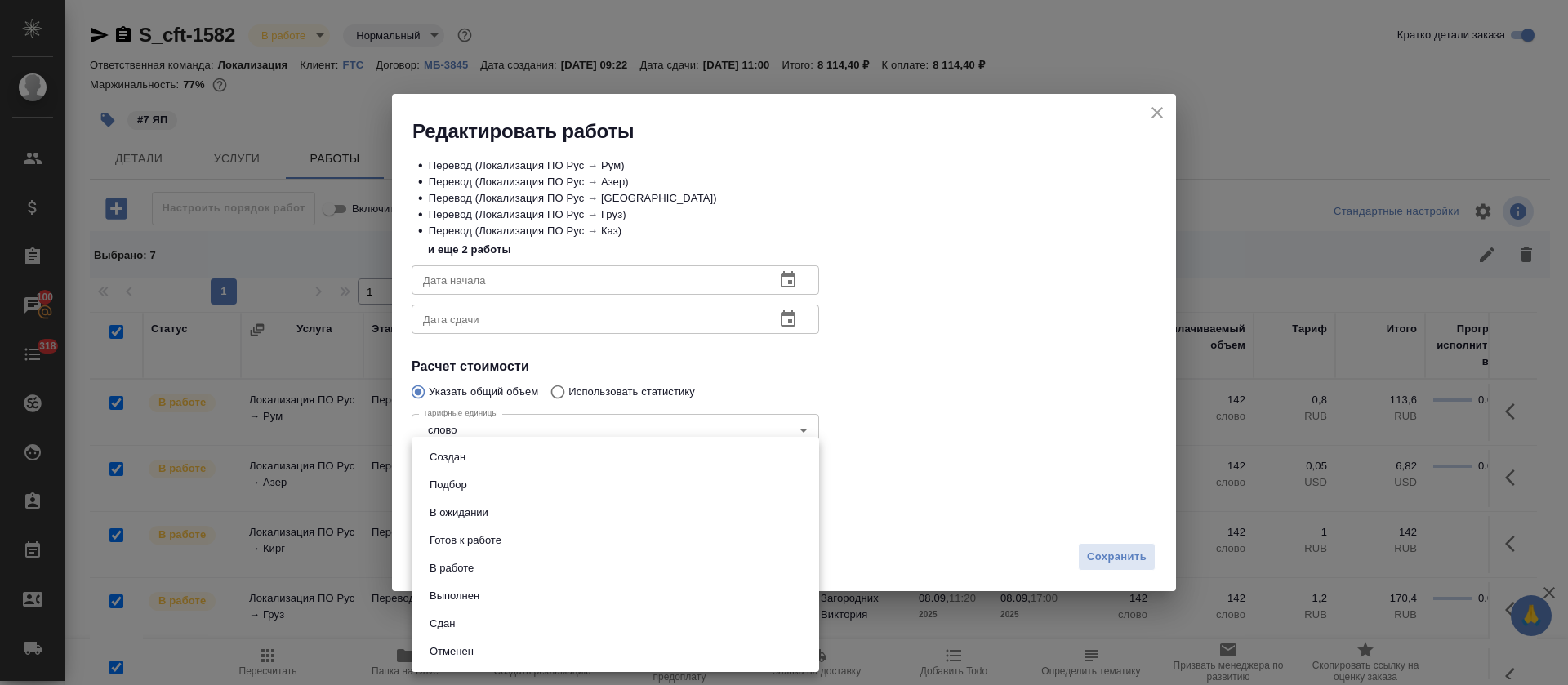
click at [645, 618] on li "Сдан" at bounding box center [615, 624] width 408 height 27
type input "closed"
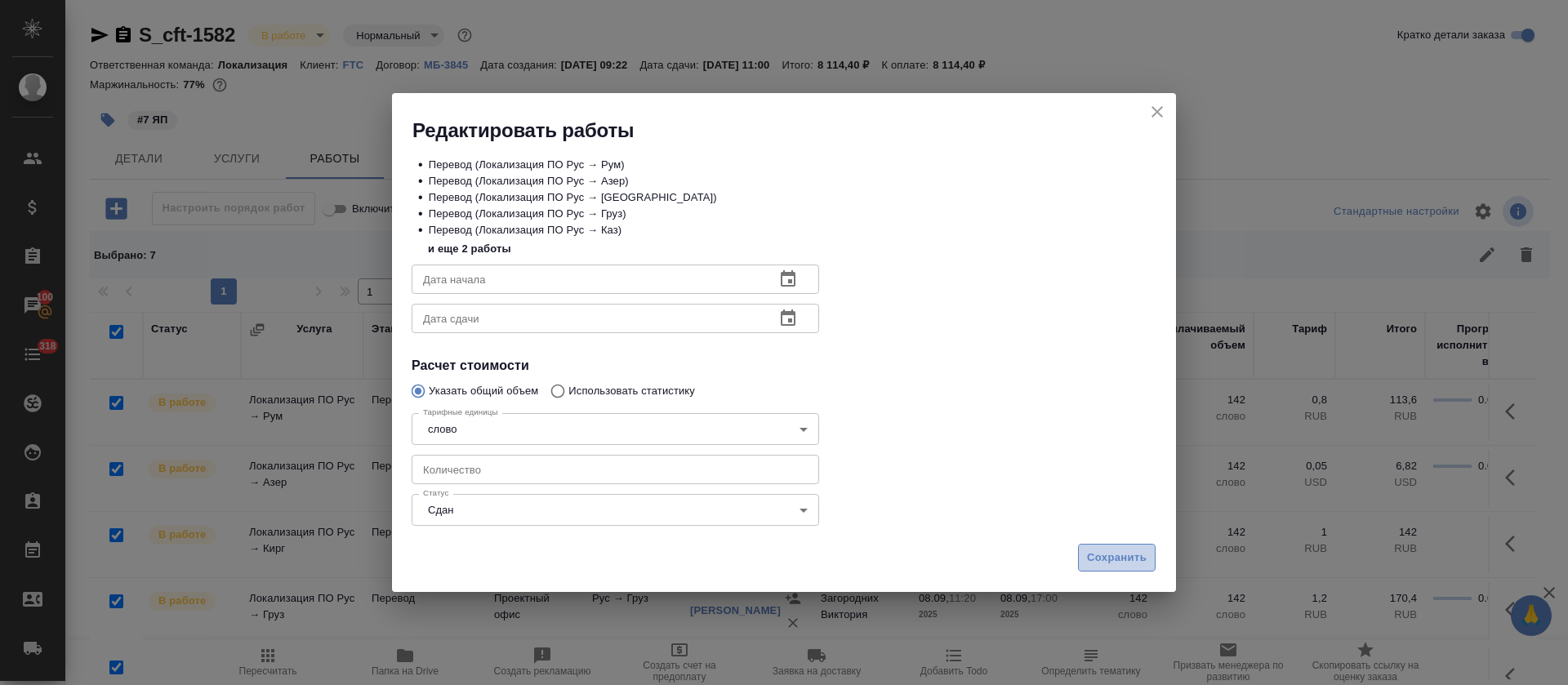
click at [1108, 559] on span "Сохранить" at bounding box center [1116, 557] width 59 height 19
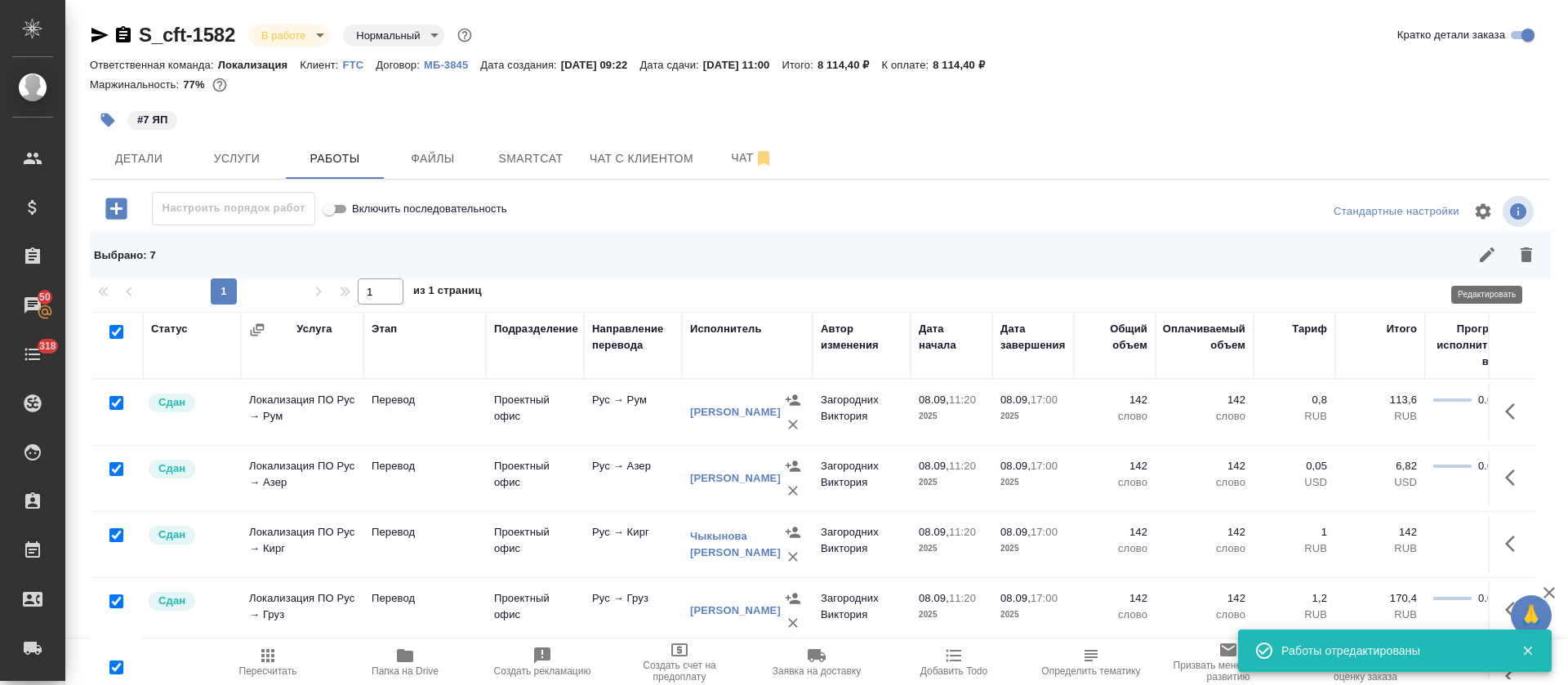
click at [1478, 254] on icon "button" at bounding box center [1487, 254] width 19 height 19
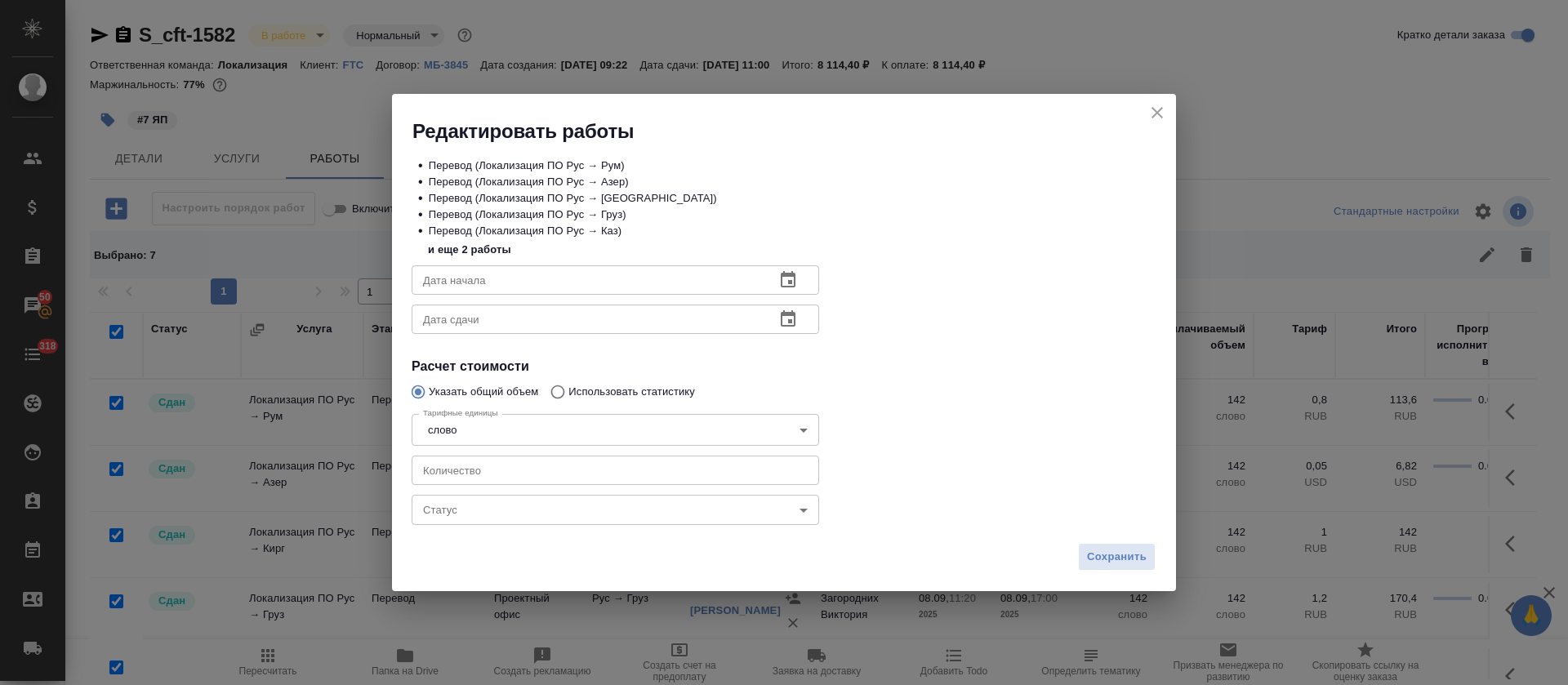
click at [455, 467] on input "number" at bounding box center [615, 470] width 408 height 29
paste input "120.75"
type input "120.75"
click at [1126, 539] on div "Сохранить" at bounding box center [784, 563] width 784 height 57
click at [1125, 547] on span "Сохранить" at bounding box center [1116, 556] width 59 height 19
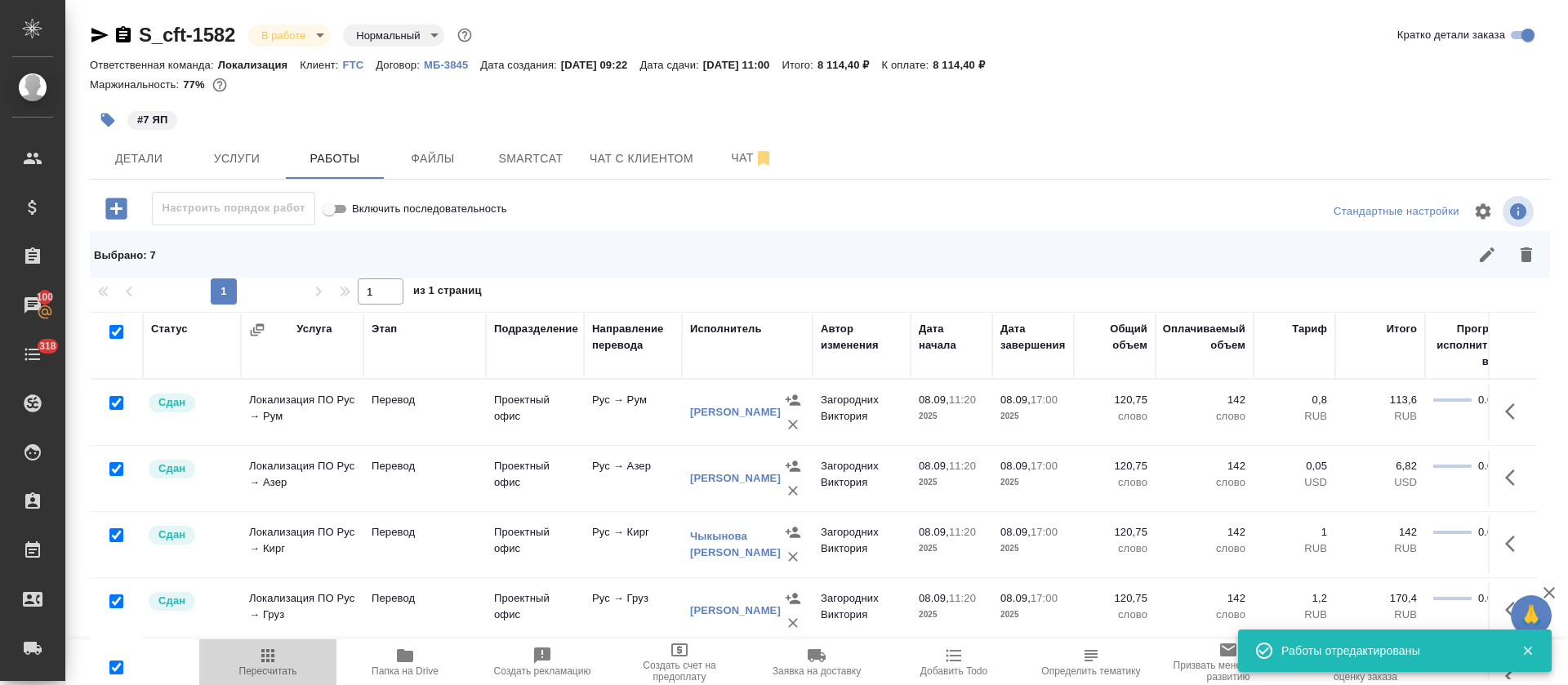
click at [267, 669] on span "Пересчитать" at bounding box center [268, 670] width 58 height 12
click at [119, 213] on icon "button" at bounding box center [115, 208] width 21 height 21
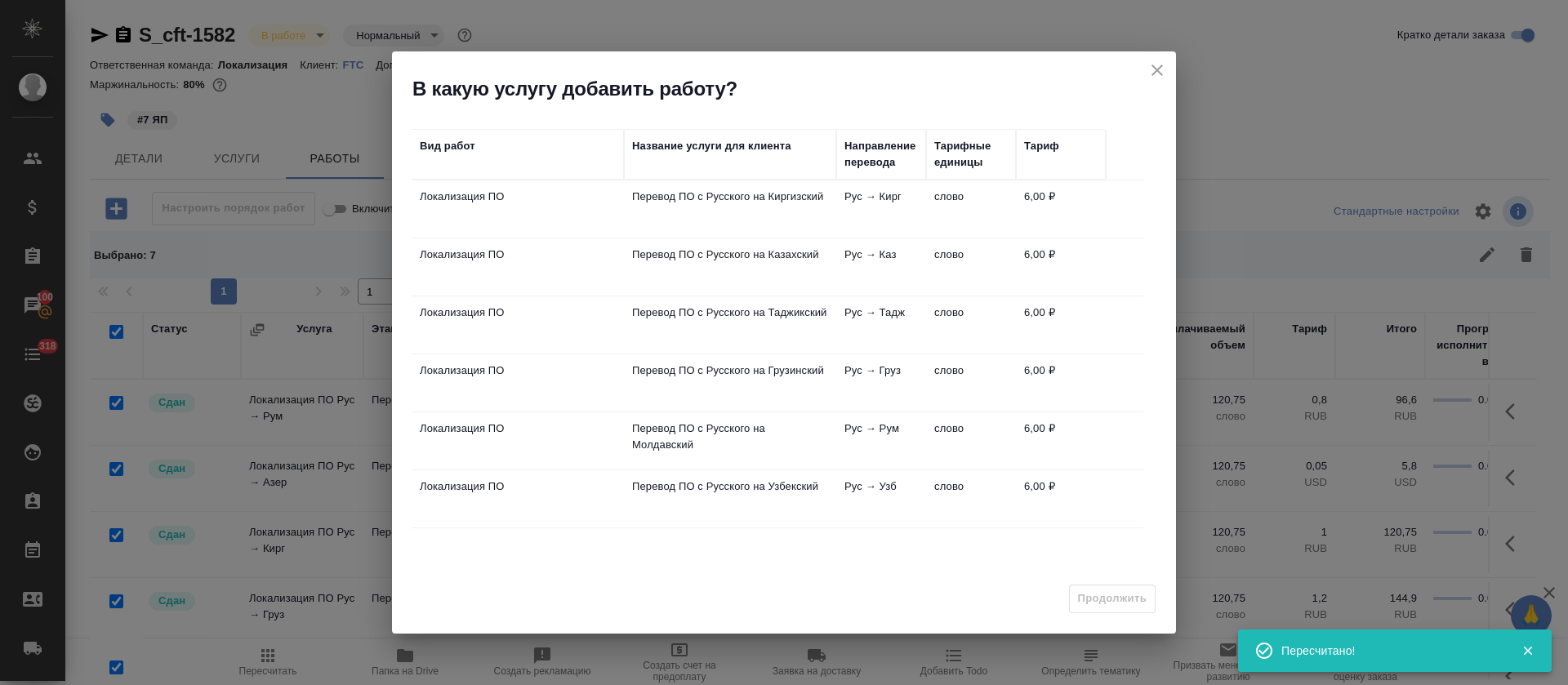
click at [847, 264] on td "Рус → Каз" at bounding box center [881, 266] width 89 height 57
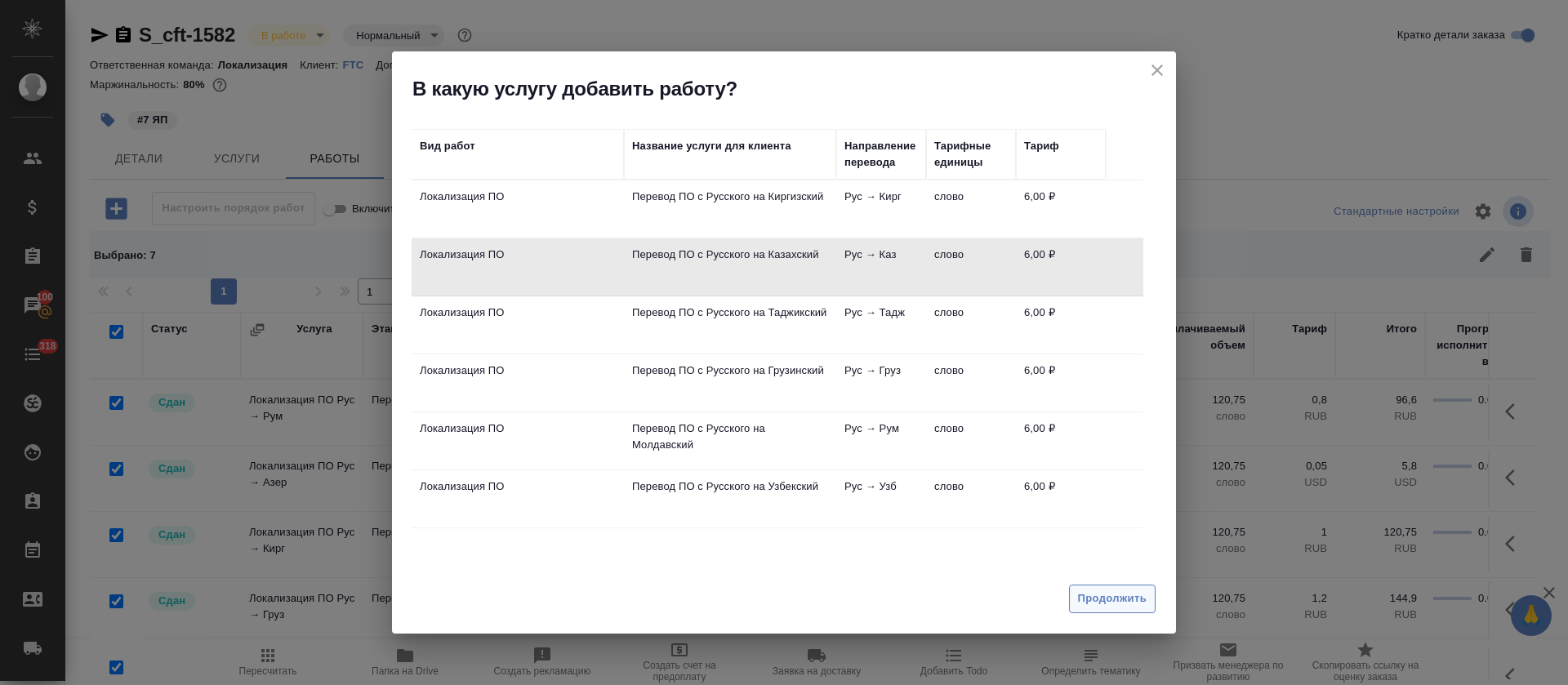
click at [1100, 595] on span "Продолжить" at bounding box center [1112, 598] width 68 height 19
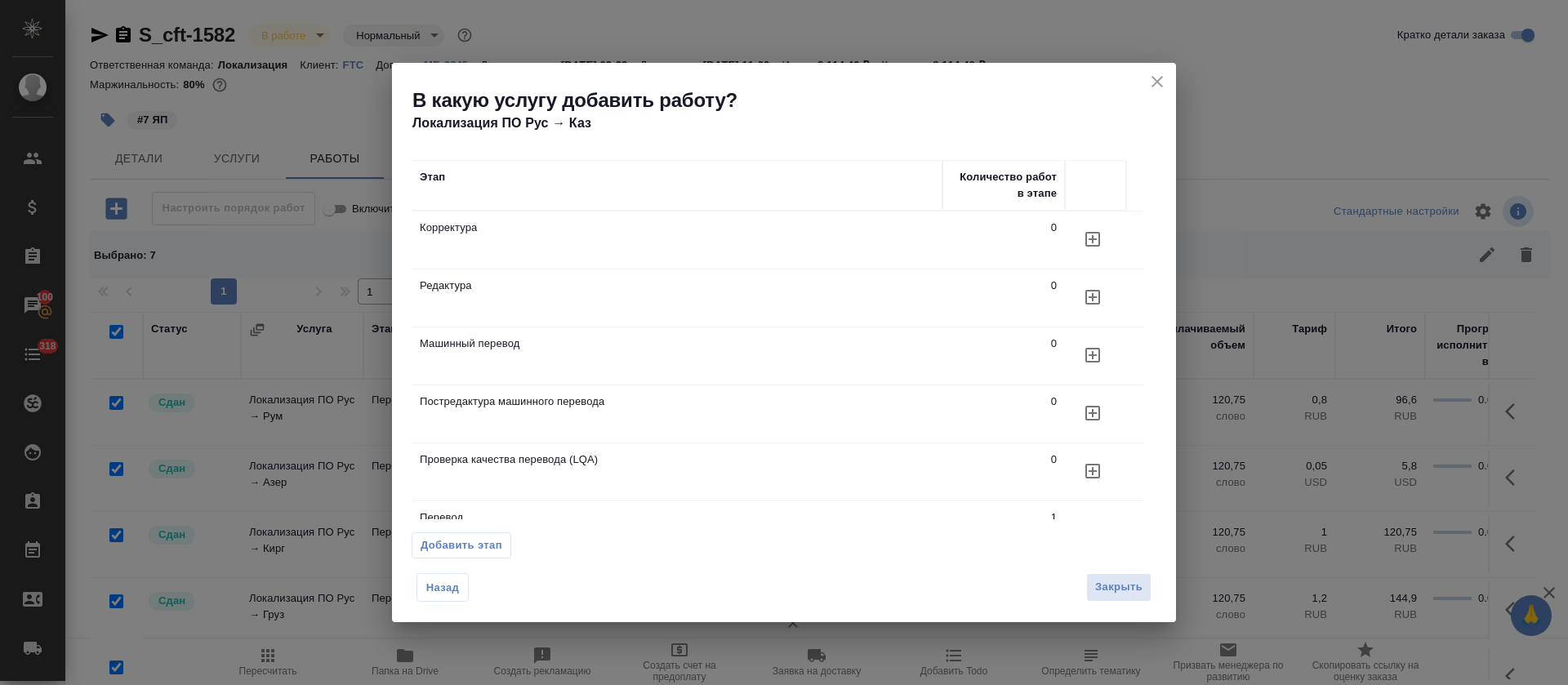
click at [1089, 474] on icon "button" at bounding box center [1092, 471] width 19 height 19
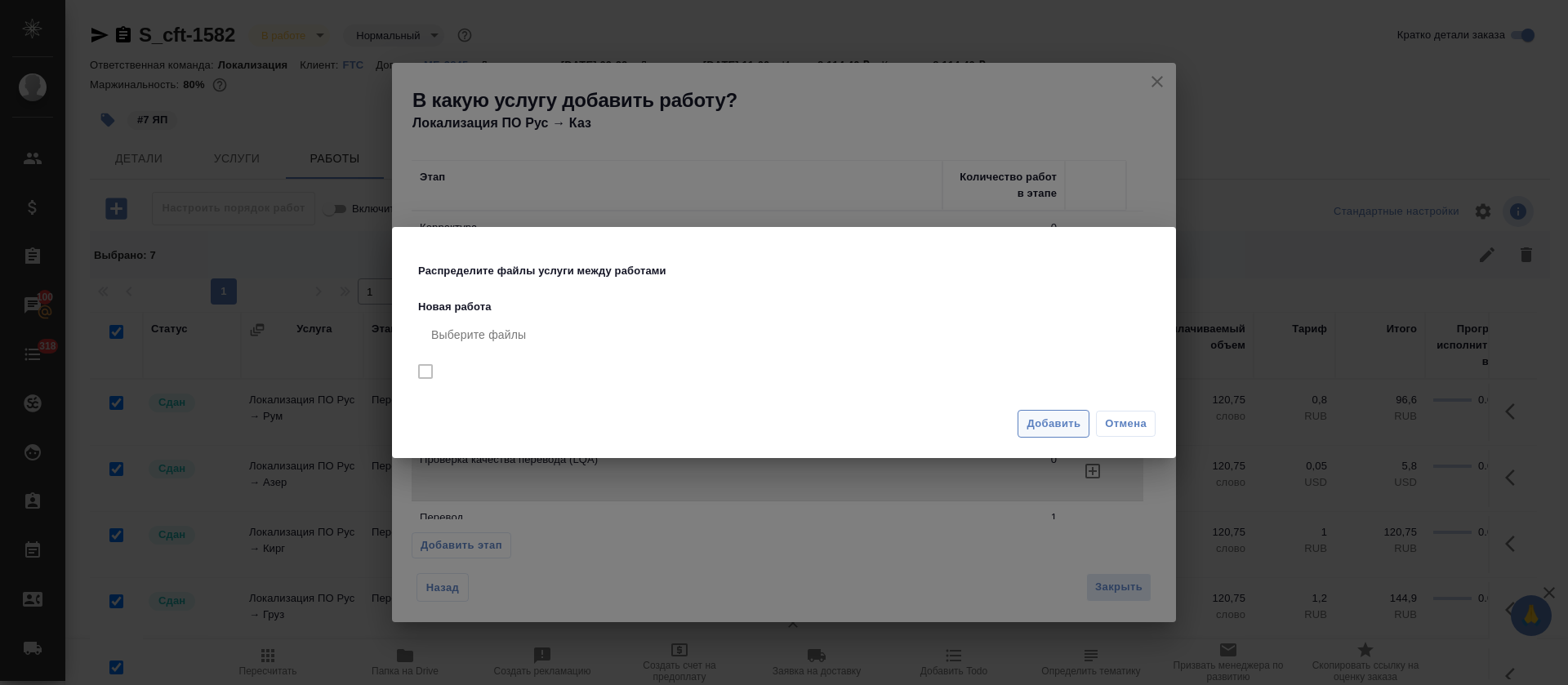
click at [1061, 417] on span "Добавить" at bounding box center [1053, 424] width 54 height 19
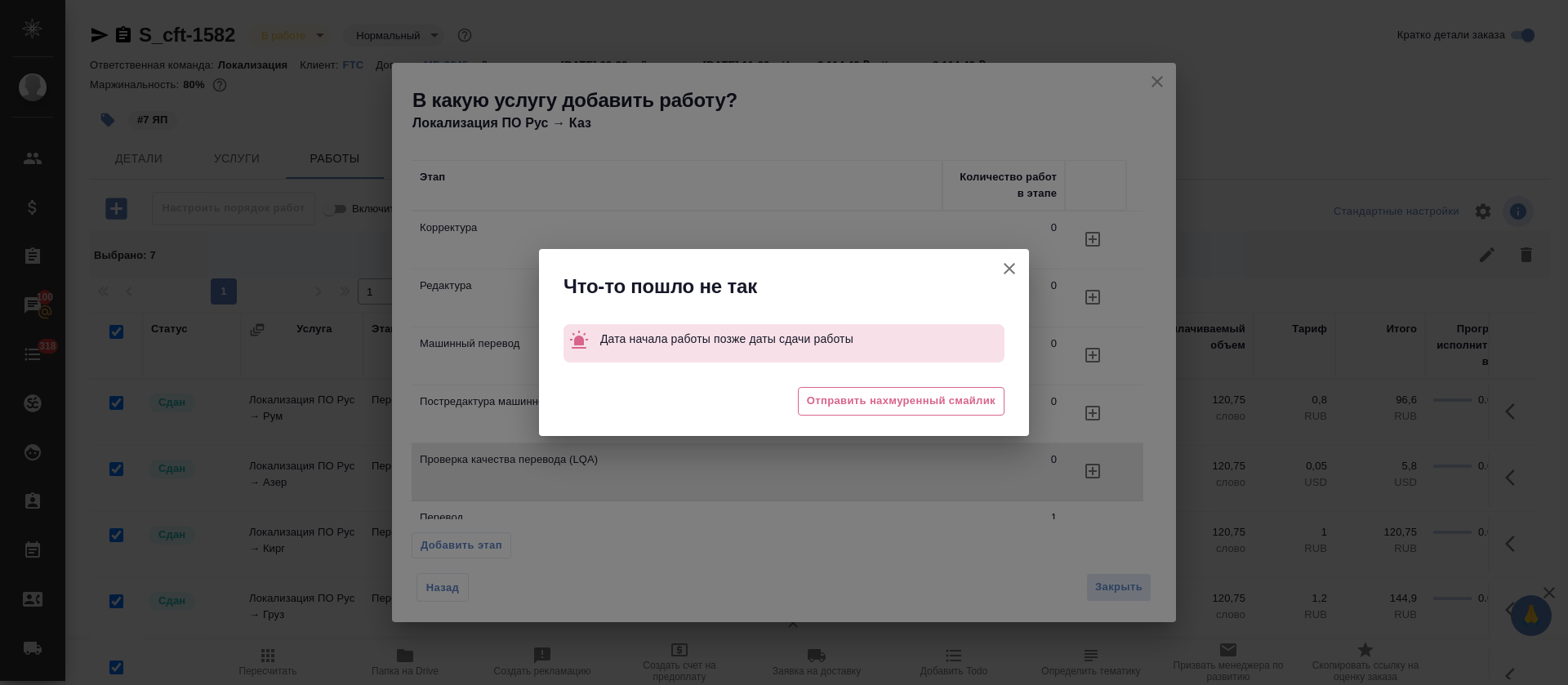
click at [1006, 273] on icon "button" at bounding box center [1009, 268] width 12 height 12
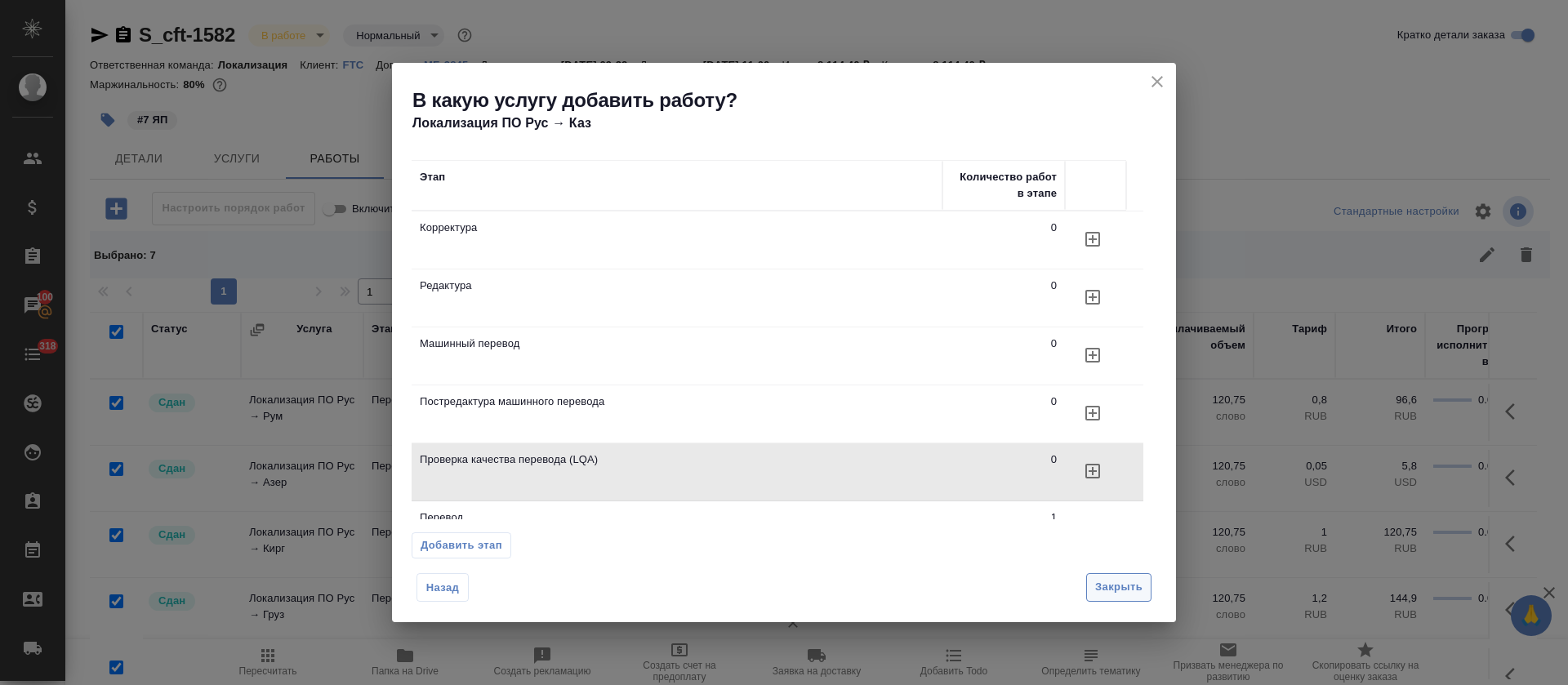
drag, startPoint x: 1108, startPoint y: 609, endPoint x: 1108, endPoint y: 578, distance: 31.0
click at [1108, 602] on div "Назад Закрыть" at bounding box center [784, 593] width 784 height 57
click at [1110, 578] on span "Закрыть" at bounding box center [1119, 587] width 47 height 19
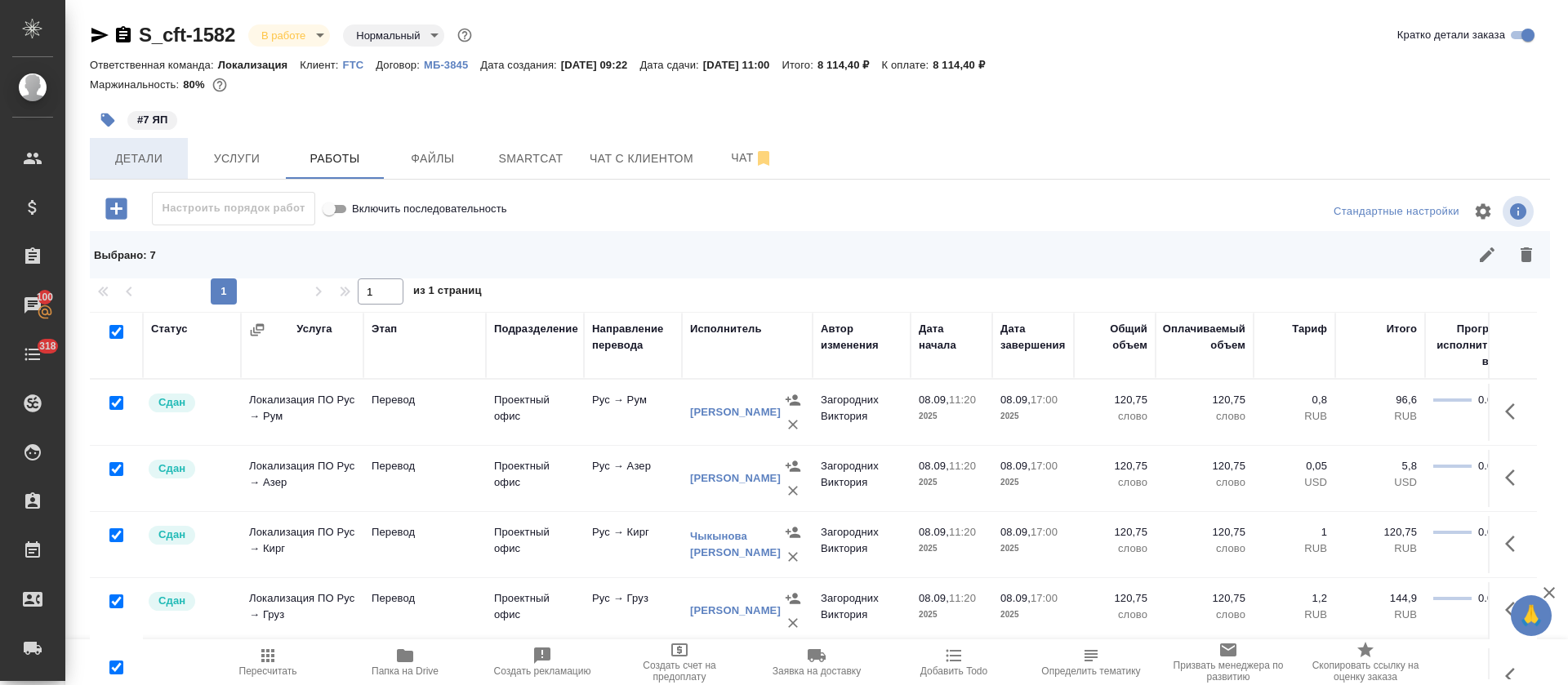
click at [160, 157] on span "Детали" at bounding box center [139, 159] width 78 height 20
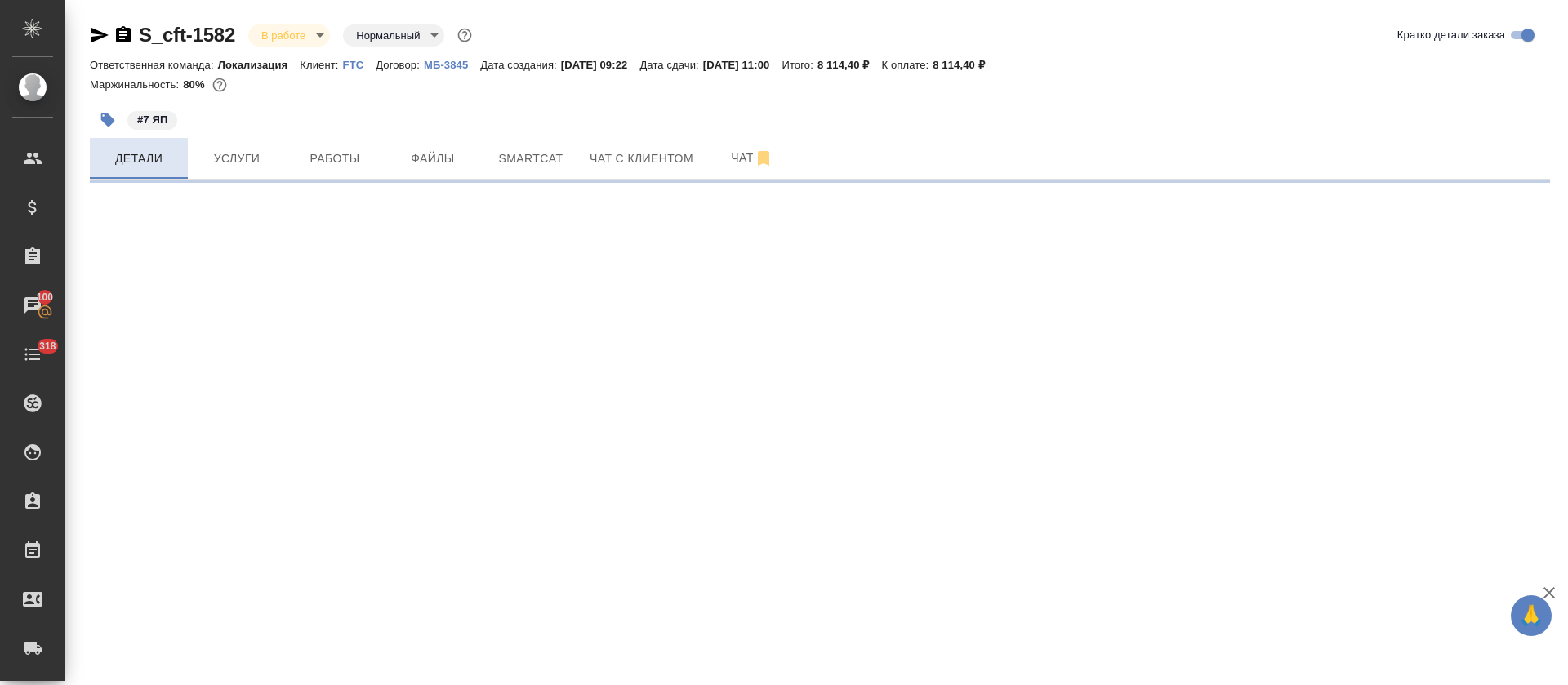
select select "RU"
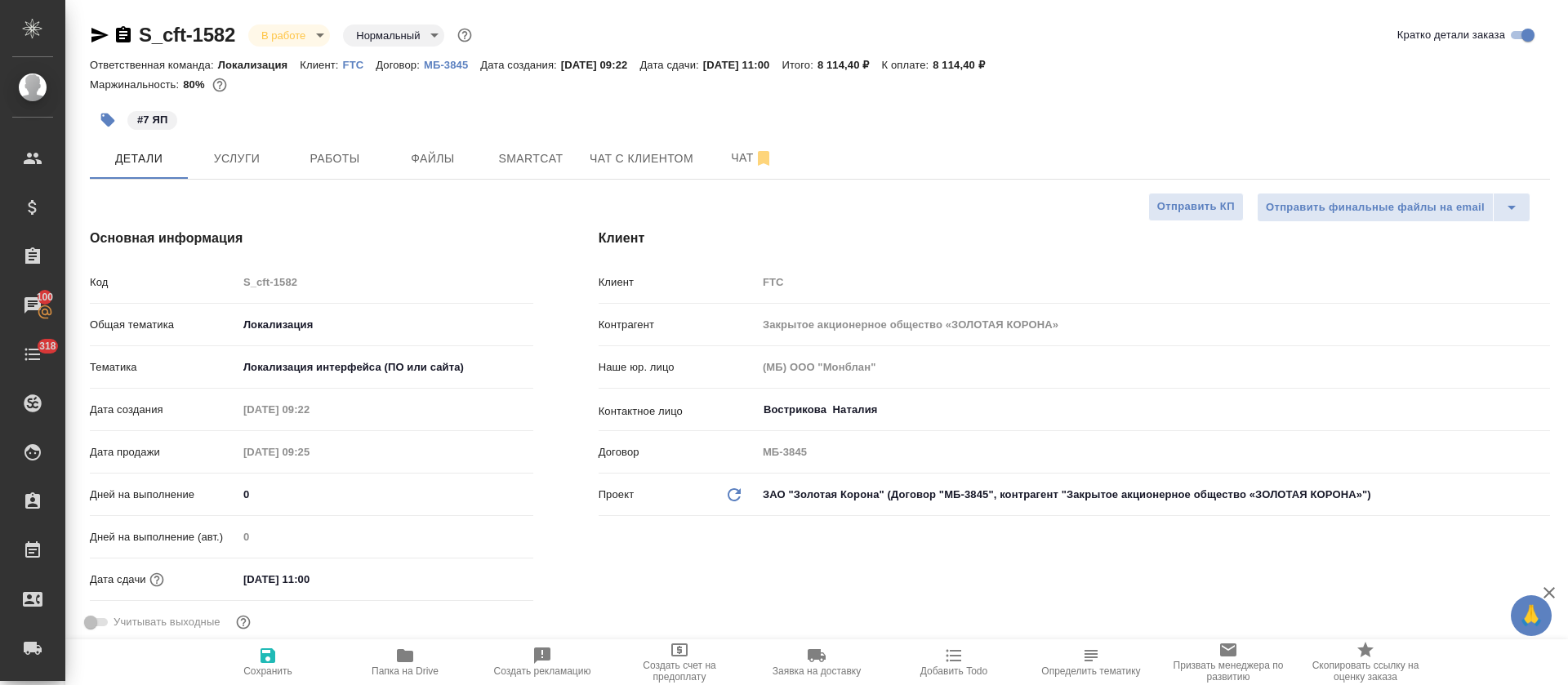
type textarea "x"
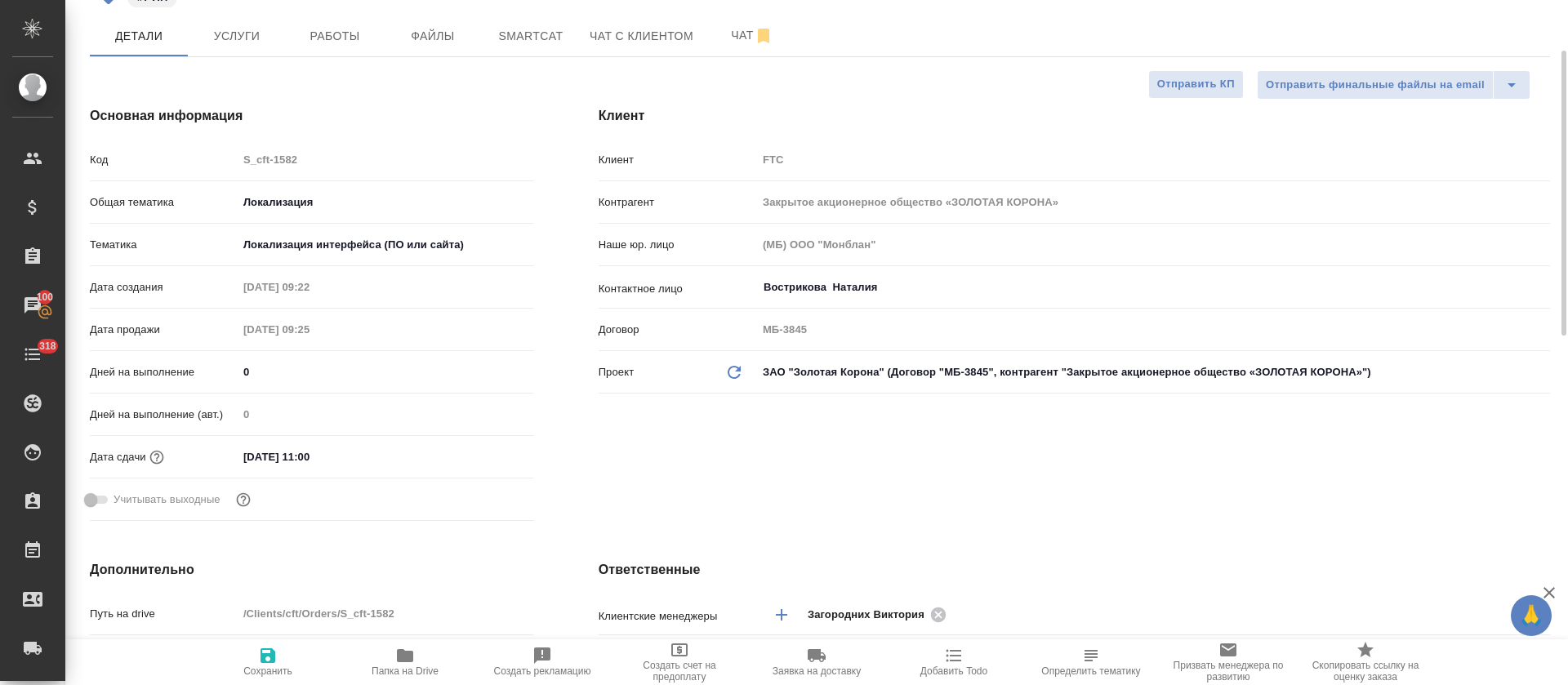
click at [254, 442] on div "Дата сдачи 09.09.2025 11:00" at bounding box center [311, 456] width 444 height 28
click at [284, 457] on input "09.09.2025 11:00" at bounding box center [308, 457] width 143 height 24
click at [493, 449] on icon "button" at bounding box center [486, 455] width 15 height 16
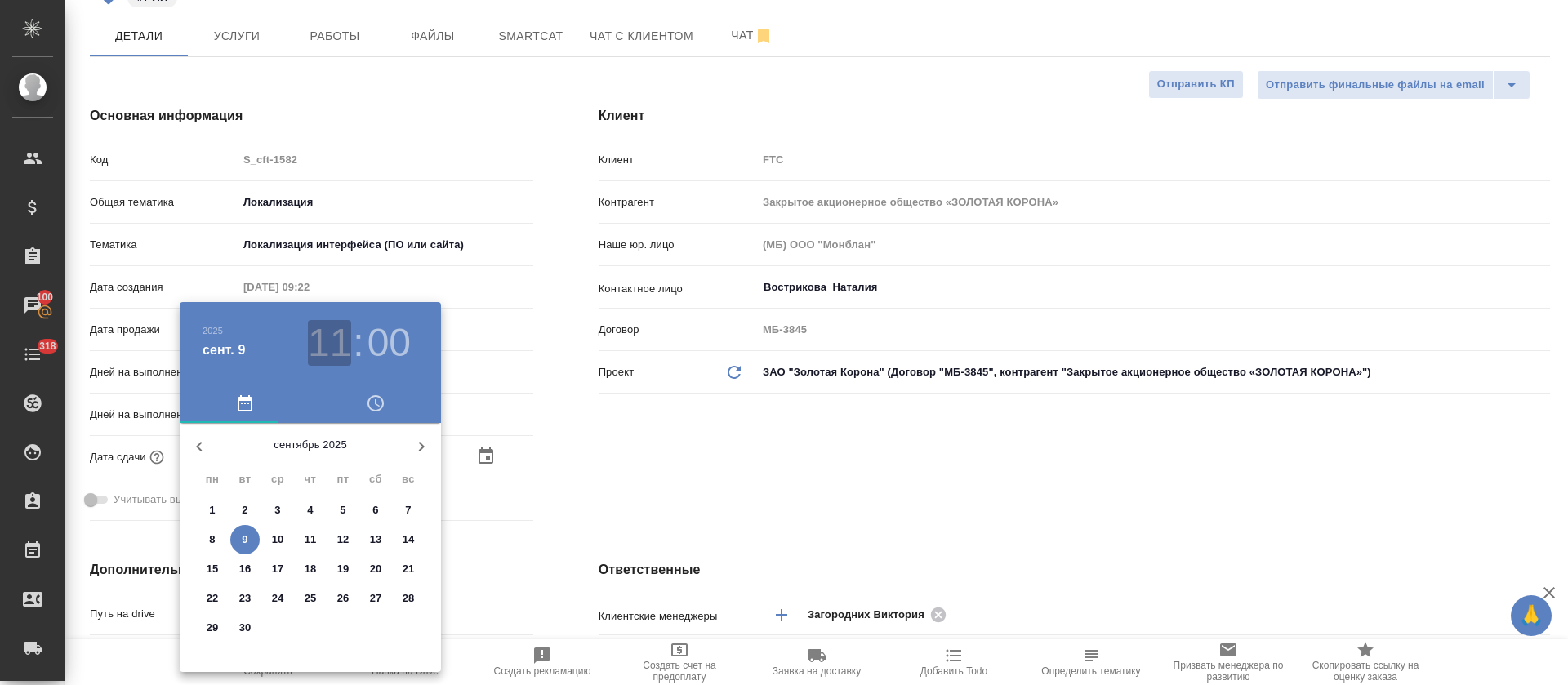
click at [342, 352] on h3 "11" at bounding box center [329, 343] width 43 height 46
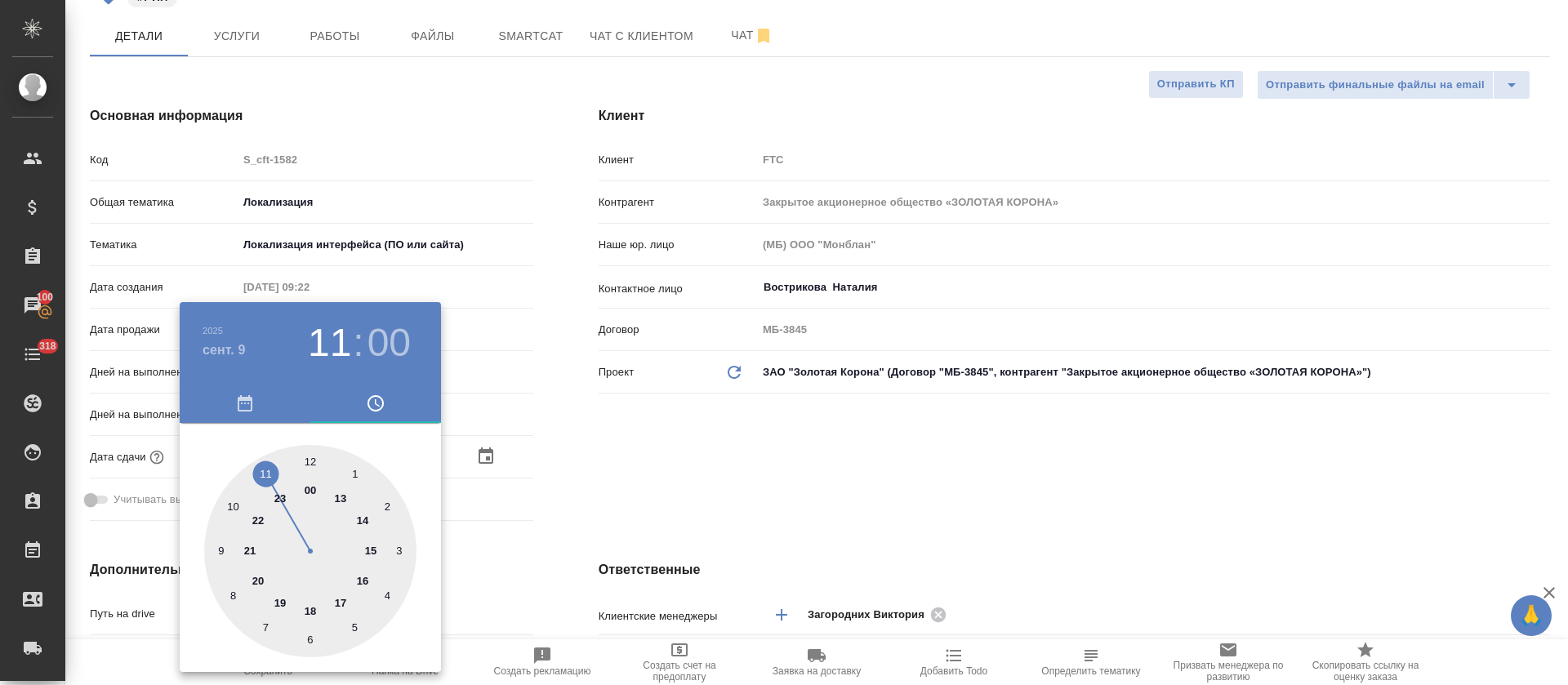
click at [361, 516] on div at bounding box center [310, 551] width 213 height 213
type input "09.09.2025 14:00"
type textarea "x"
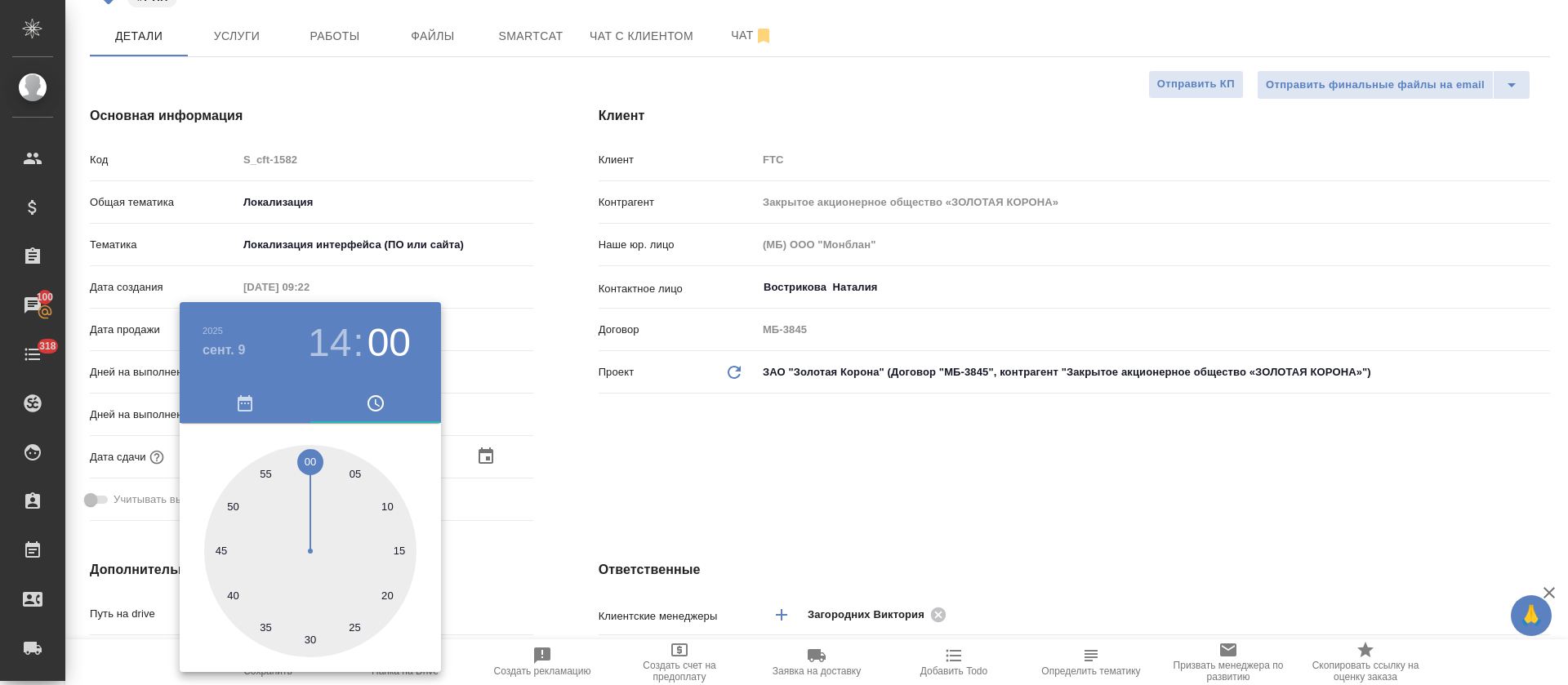
click at [566, 469] on div at bounding box center [784, 342] width 1568 height 685
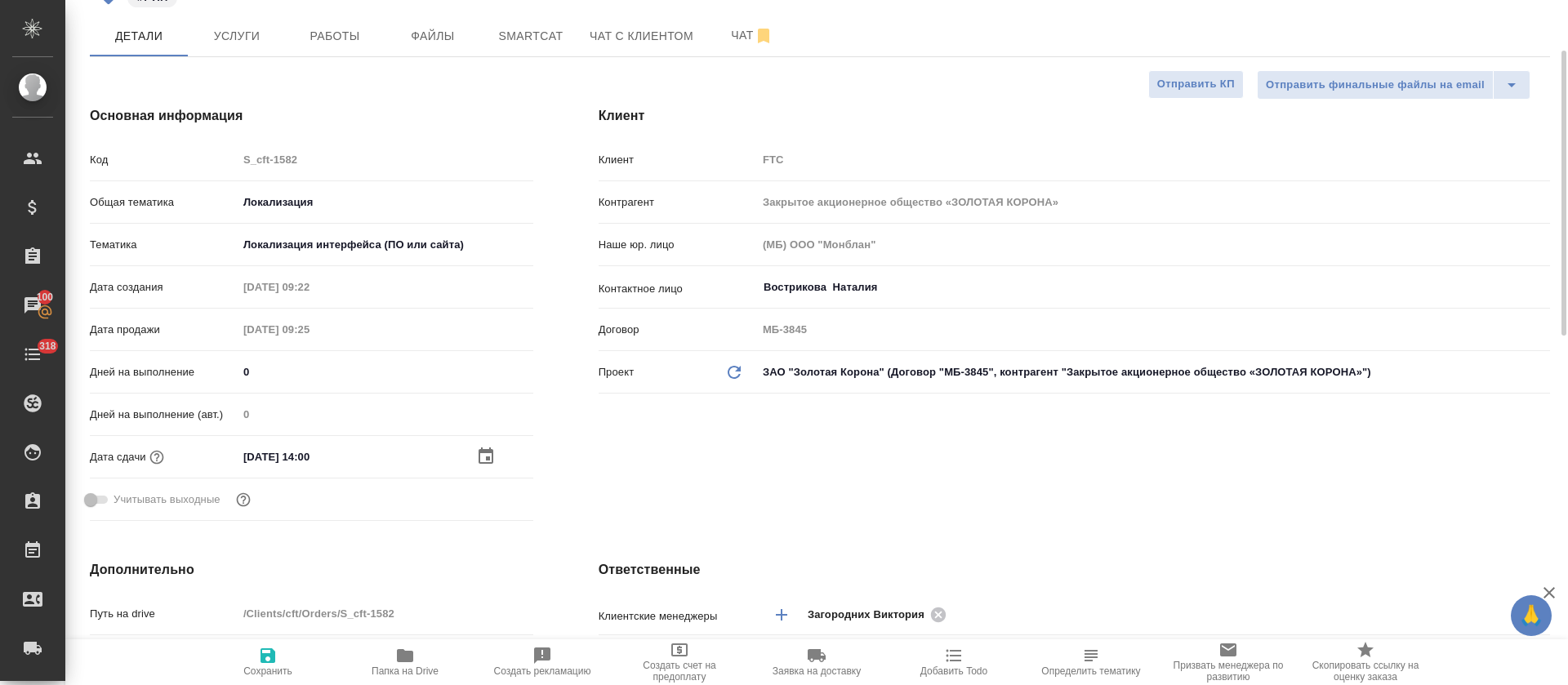
click at [252, 666] on span "Сохранить" at bounding box center [268, 670] width 49 height 12
type textarea "x"
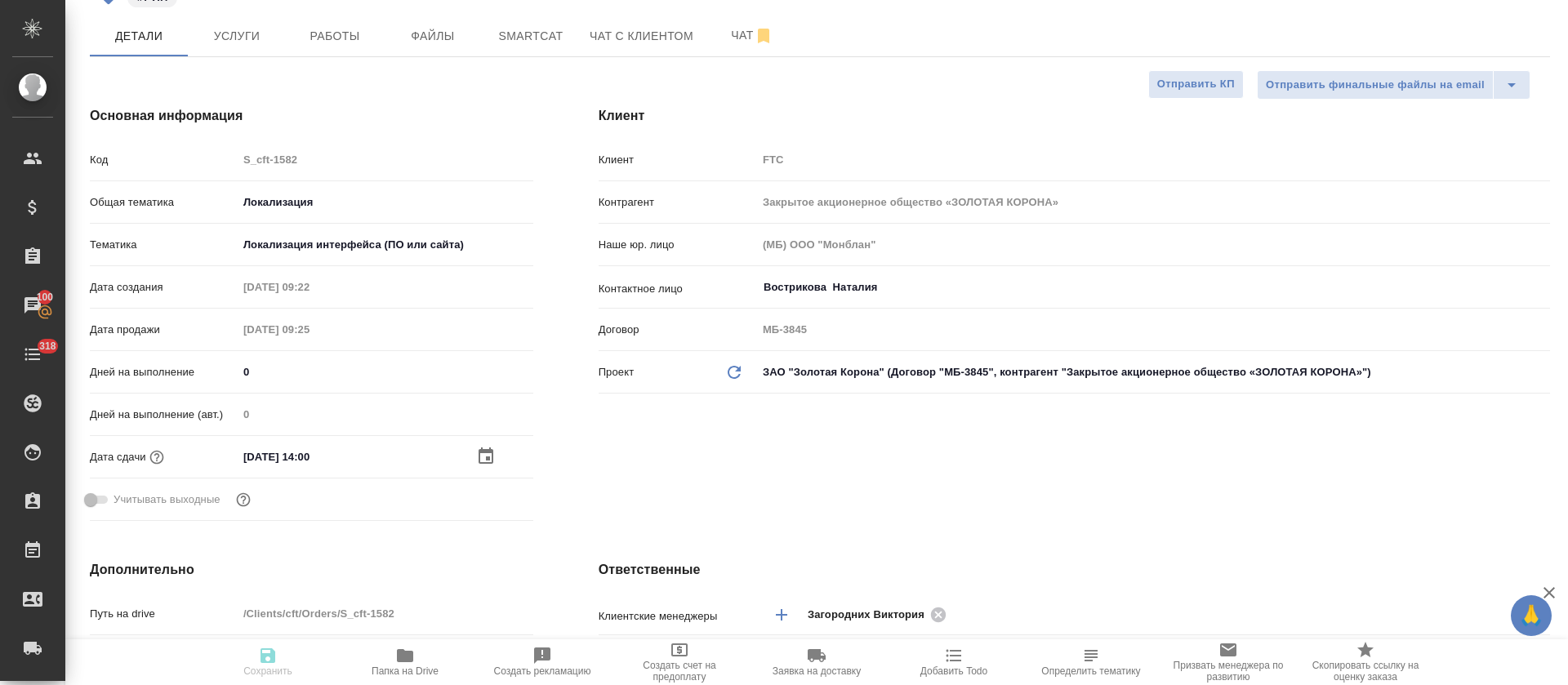
type textarea "x"
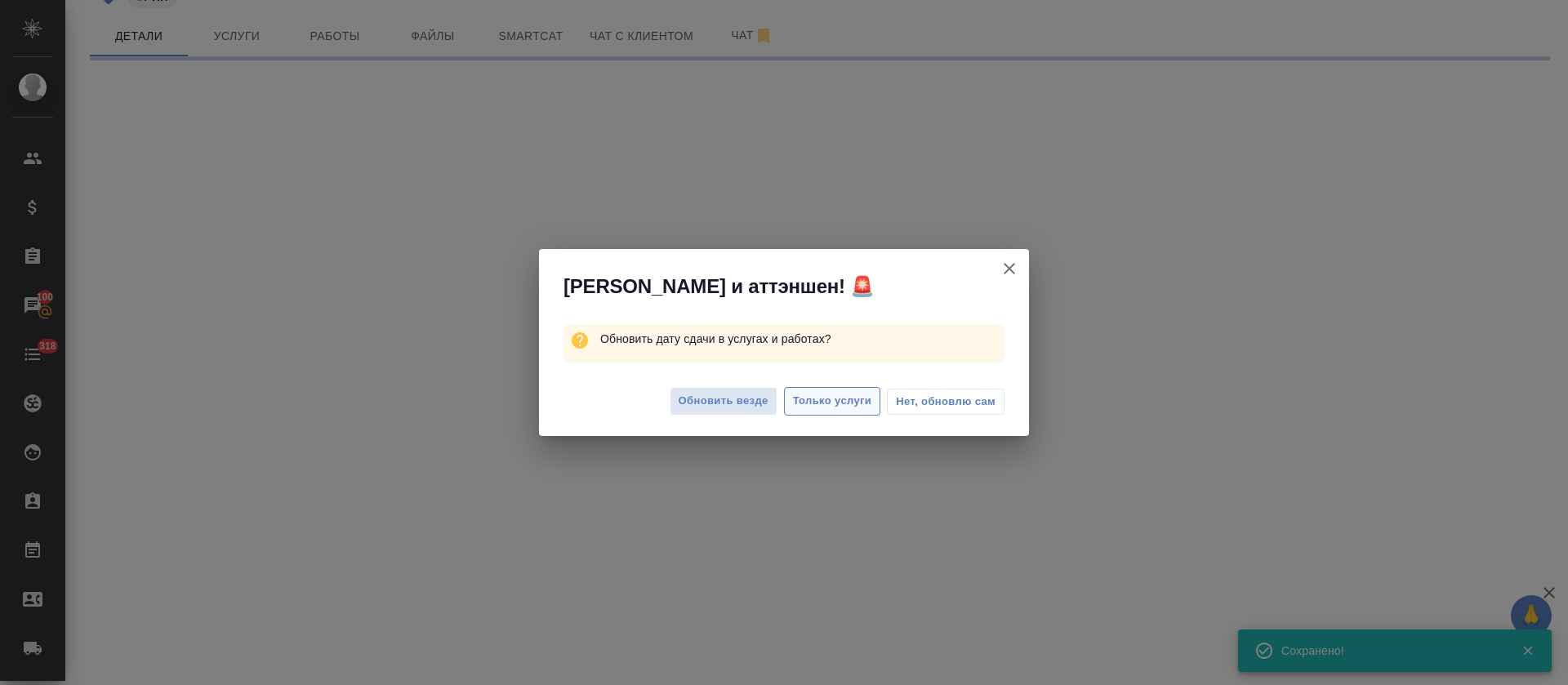
click at [819, 407] on span "Только услуги" at bounding box center [832, 401] width 79 height 19
select select "RU"
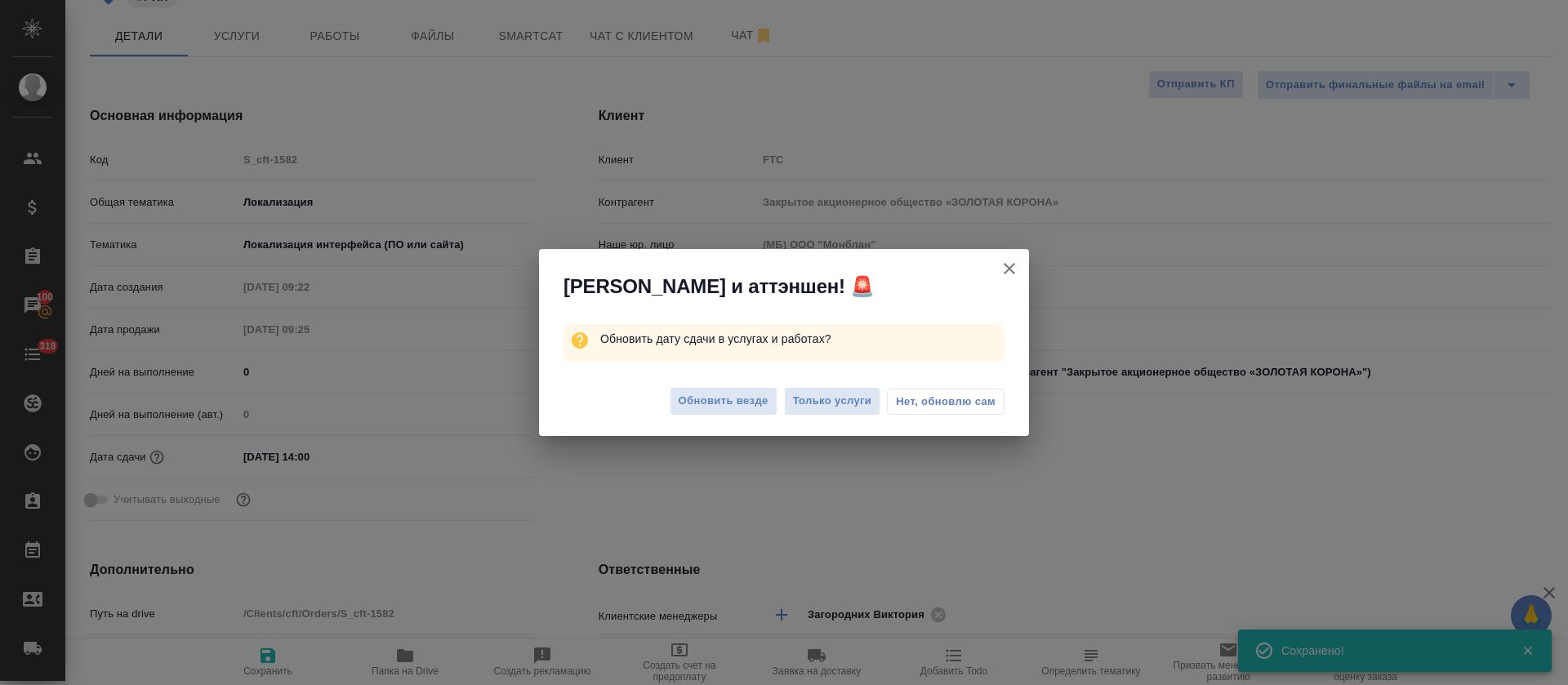
type textarea "x"
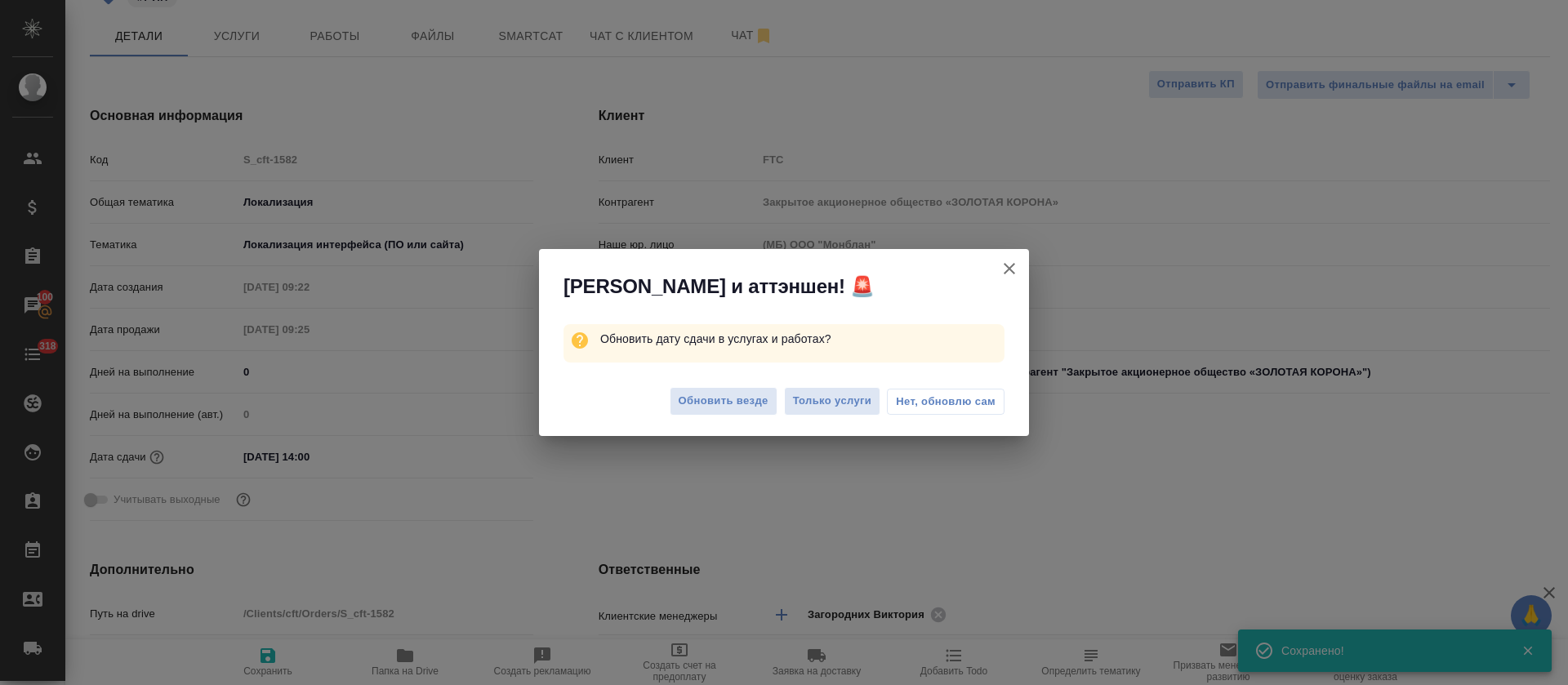
type textarea "x"
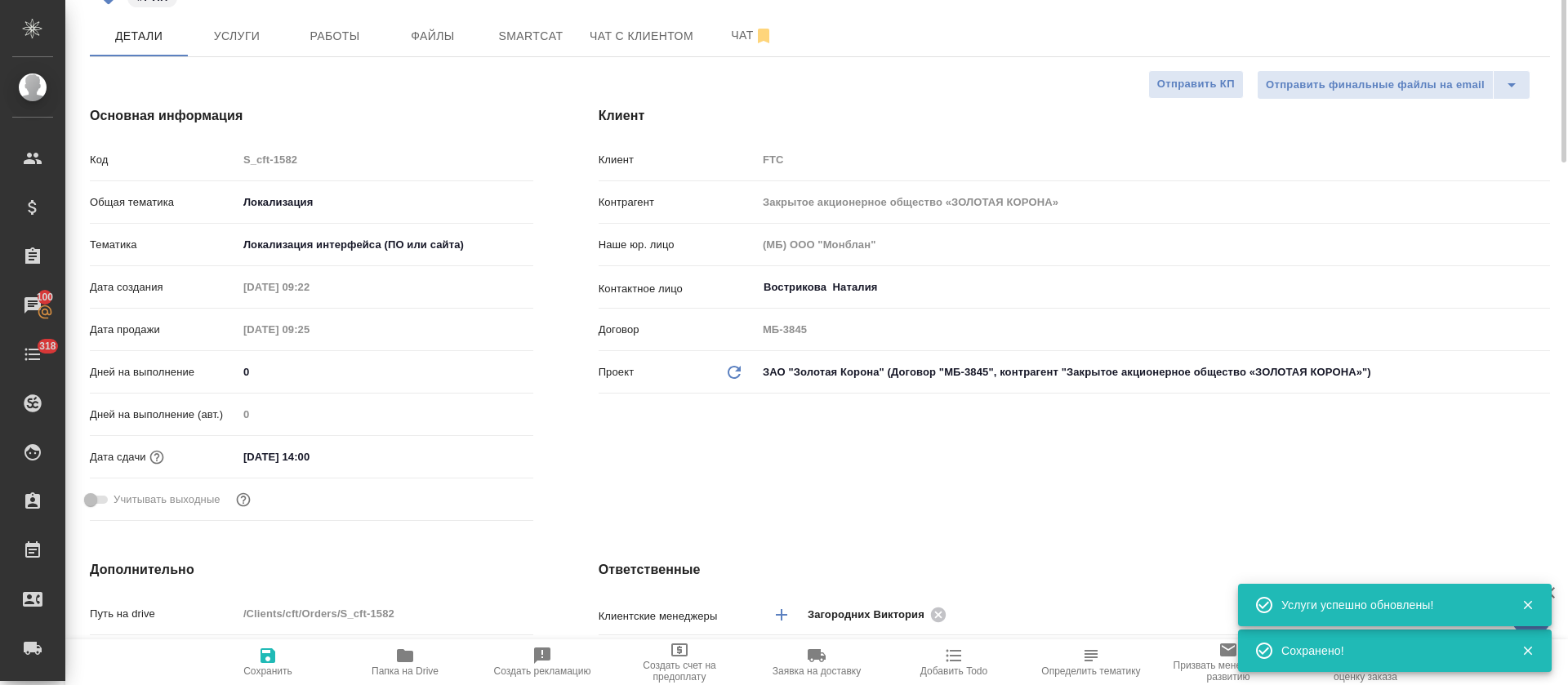
scroll to position [0, 0]
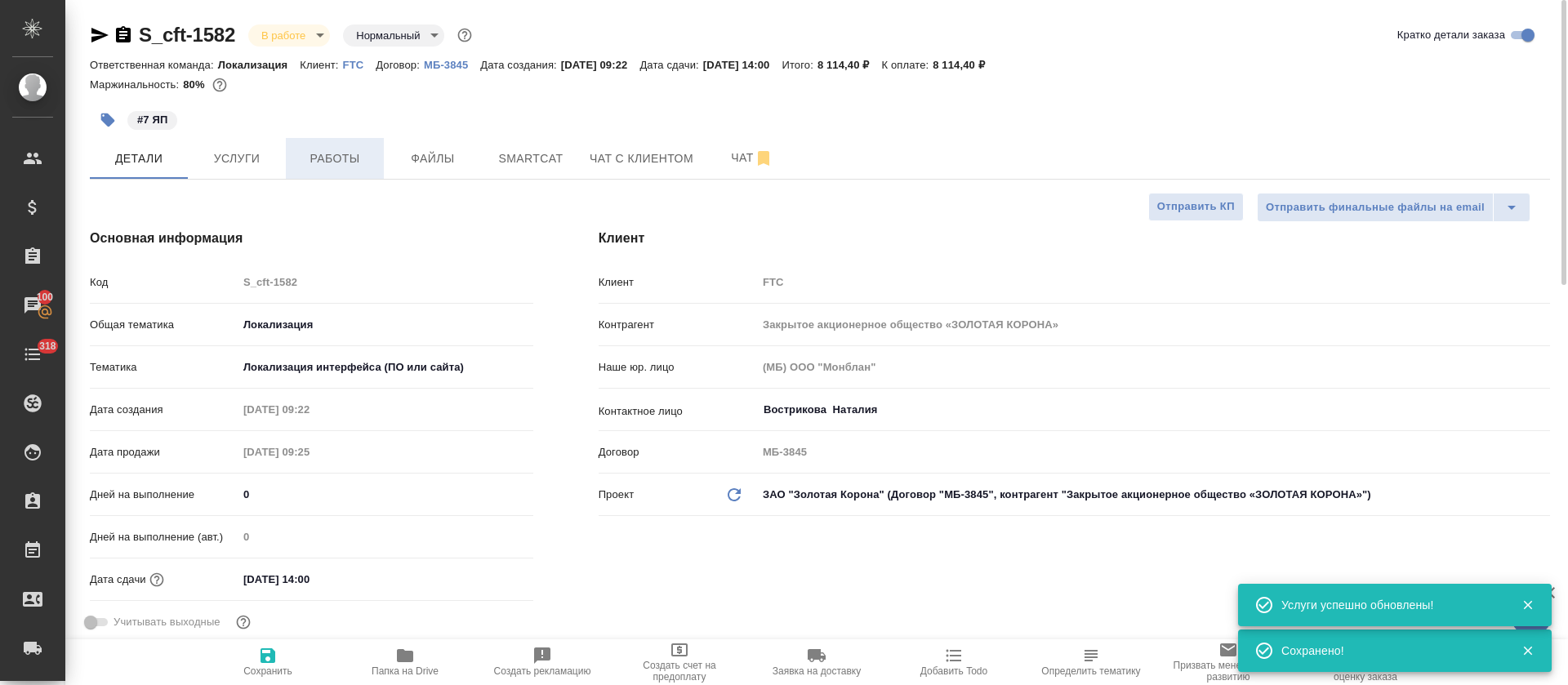
click at [338, 153] on span "Работы" at bounding box center [335, 159] width 78 height 20
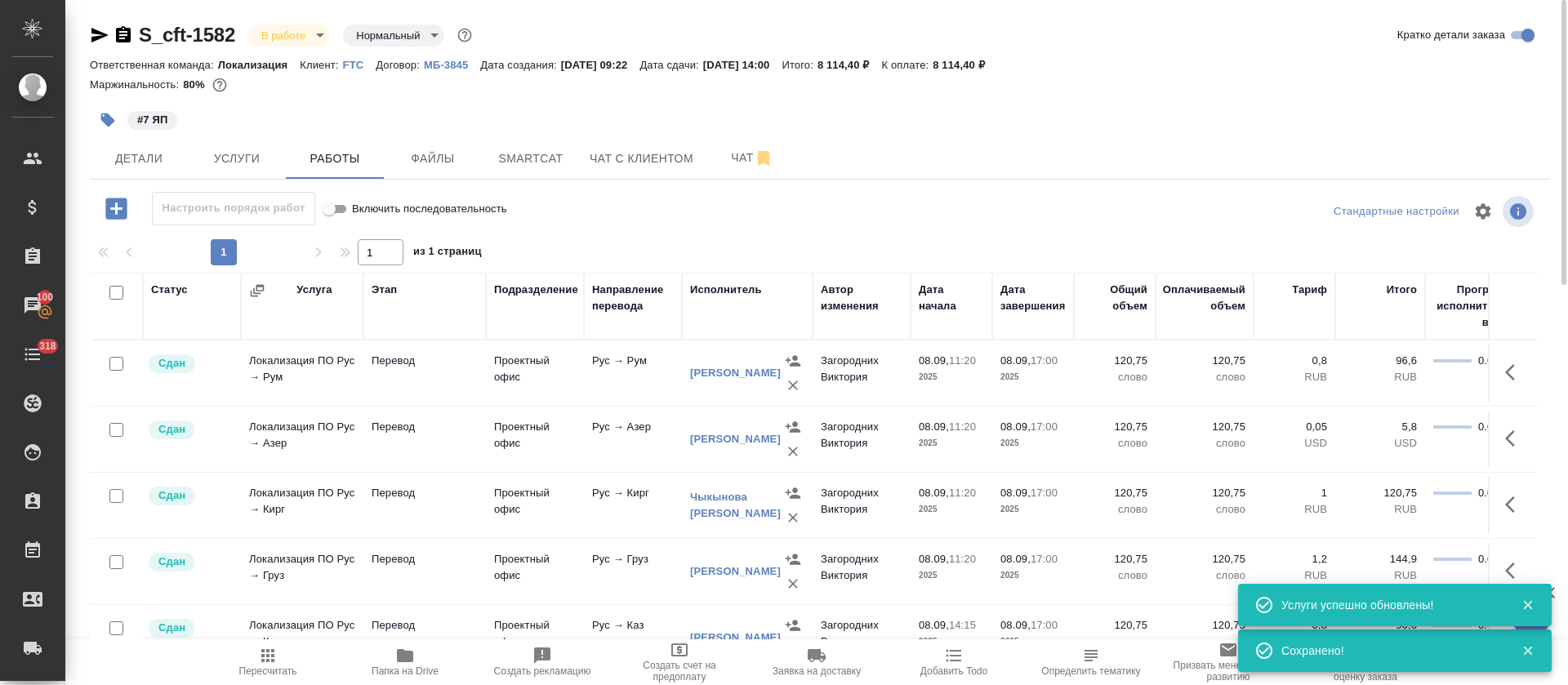
click at [126, 206] on icon "button" at bounding box center [115, 208] width 21 height 21
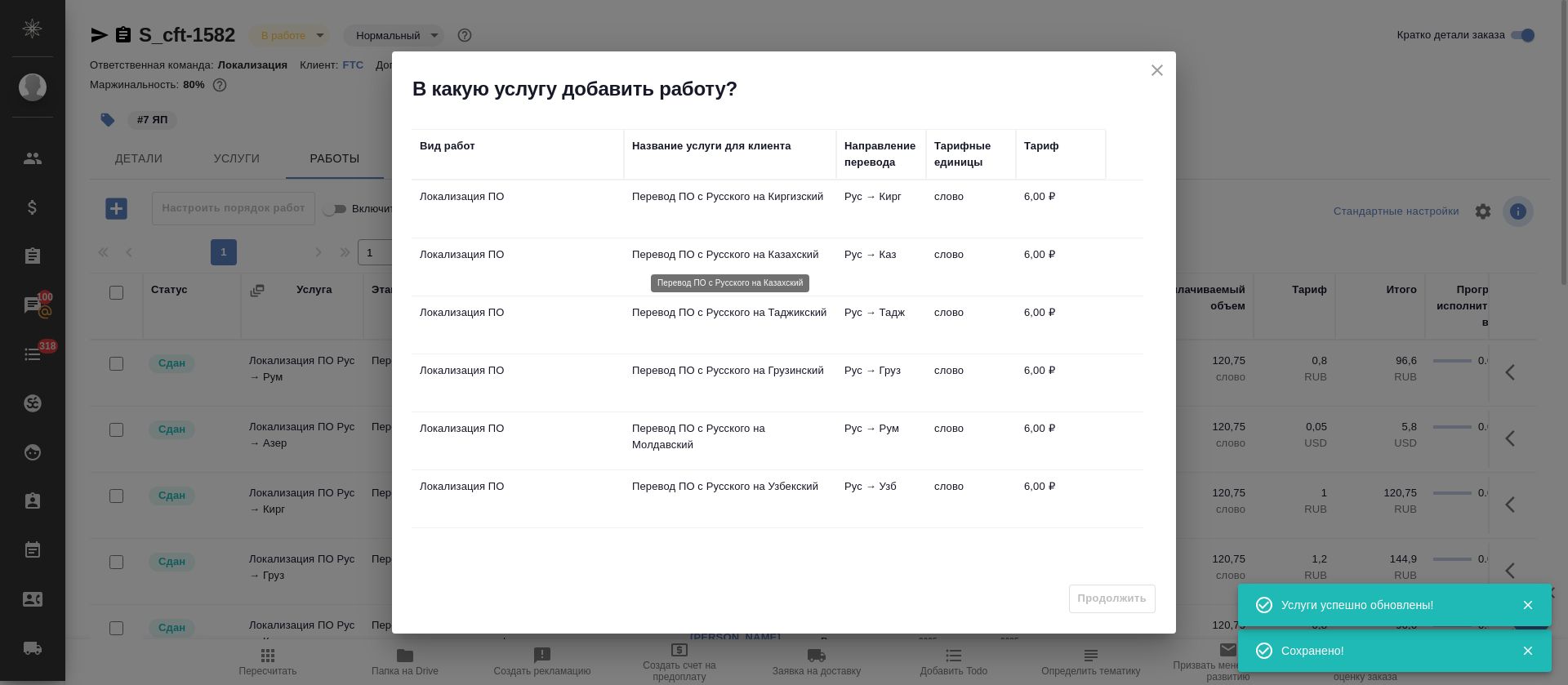
click at [786, 256] on p "Перевод ПО с Русского на Казахский" at bounding box center [730, 254] width 196 height 16
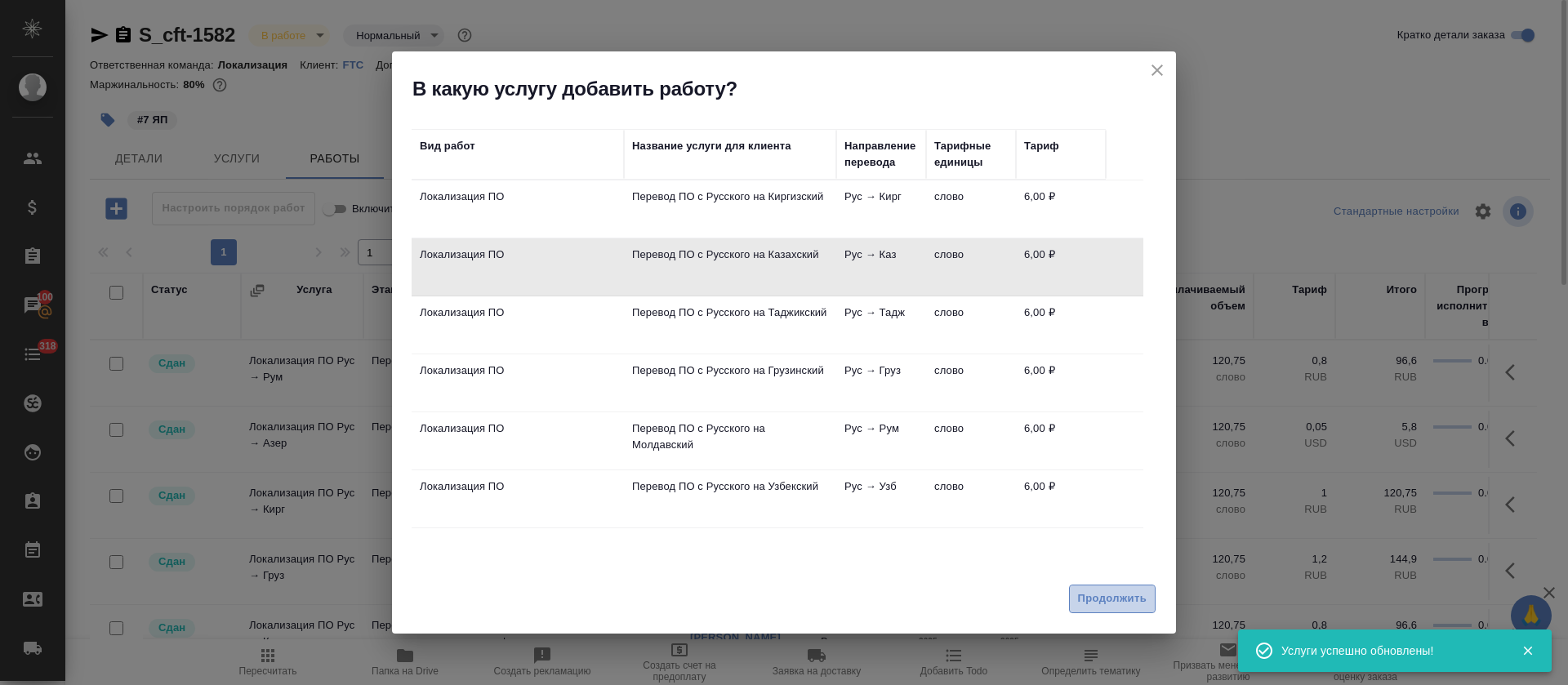
click at [1071, 607] on button "Продолжить" at bounding box center [1112, 598] width 87 height 28
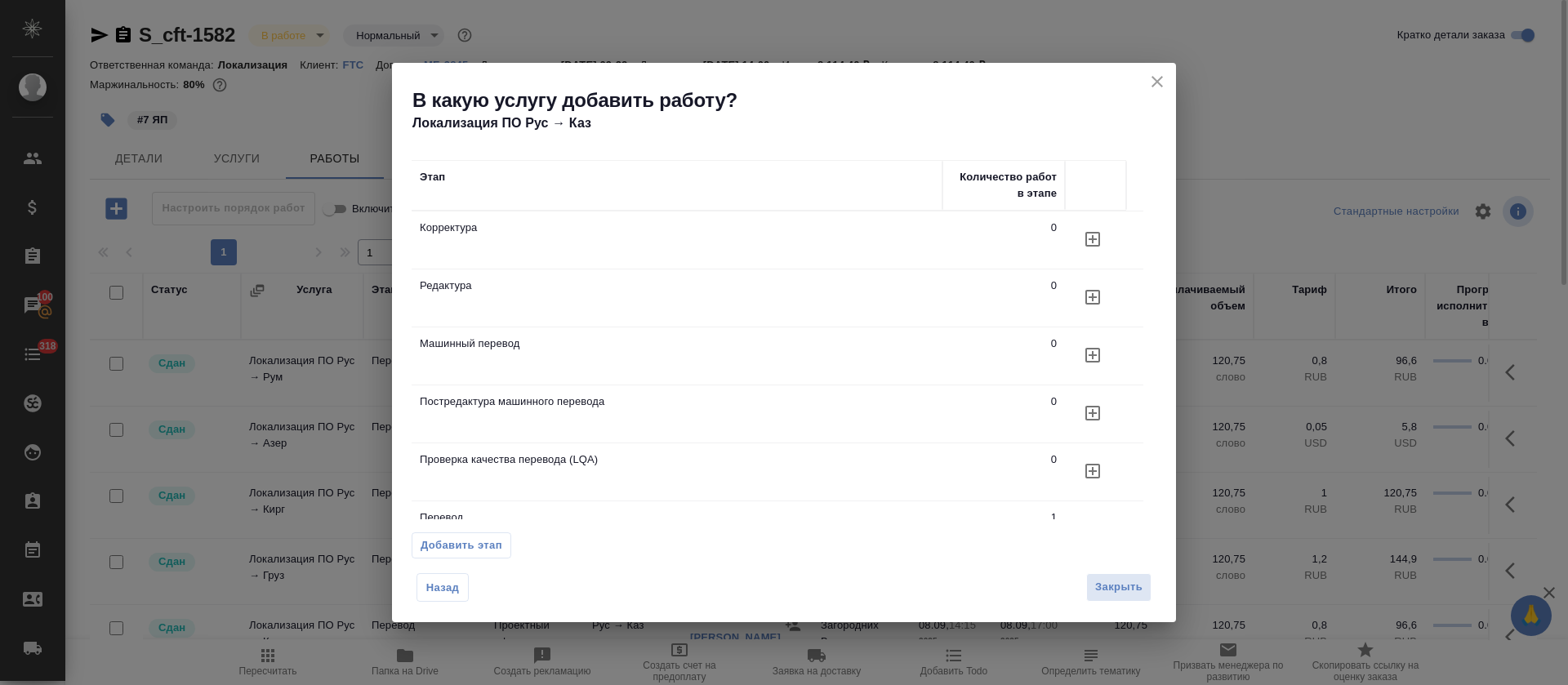
click at [1098, 466] on icon "button" at bounding box center [1092, 471] width 19 height 19
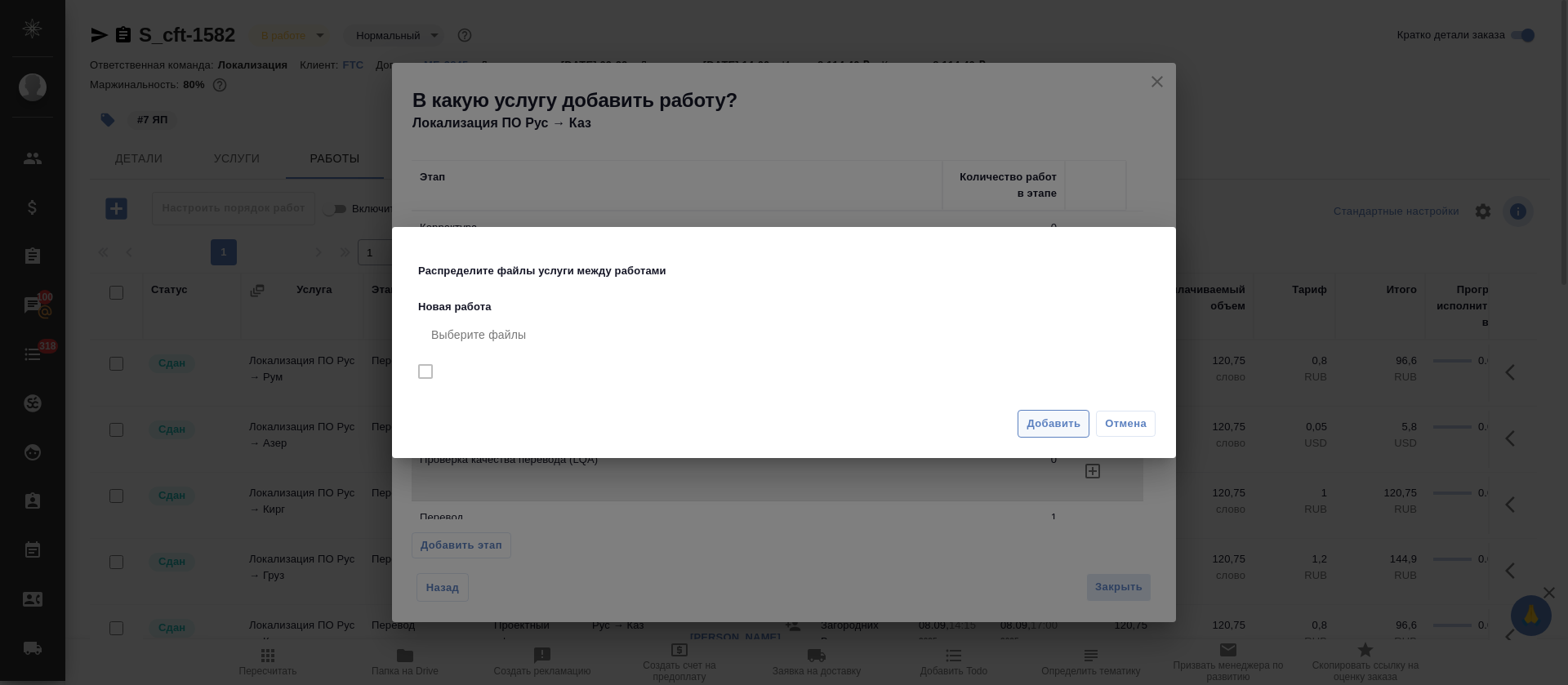
click at [1029, 421] on span "Добавить" at bounding box center [1053, 424] width 54 height 19
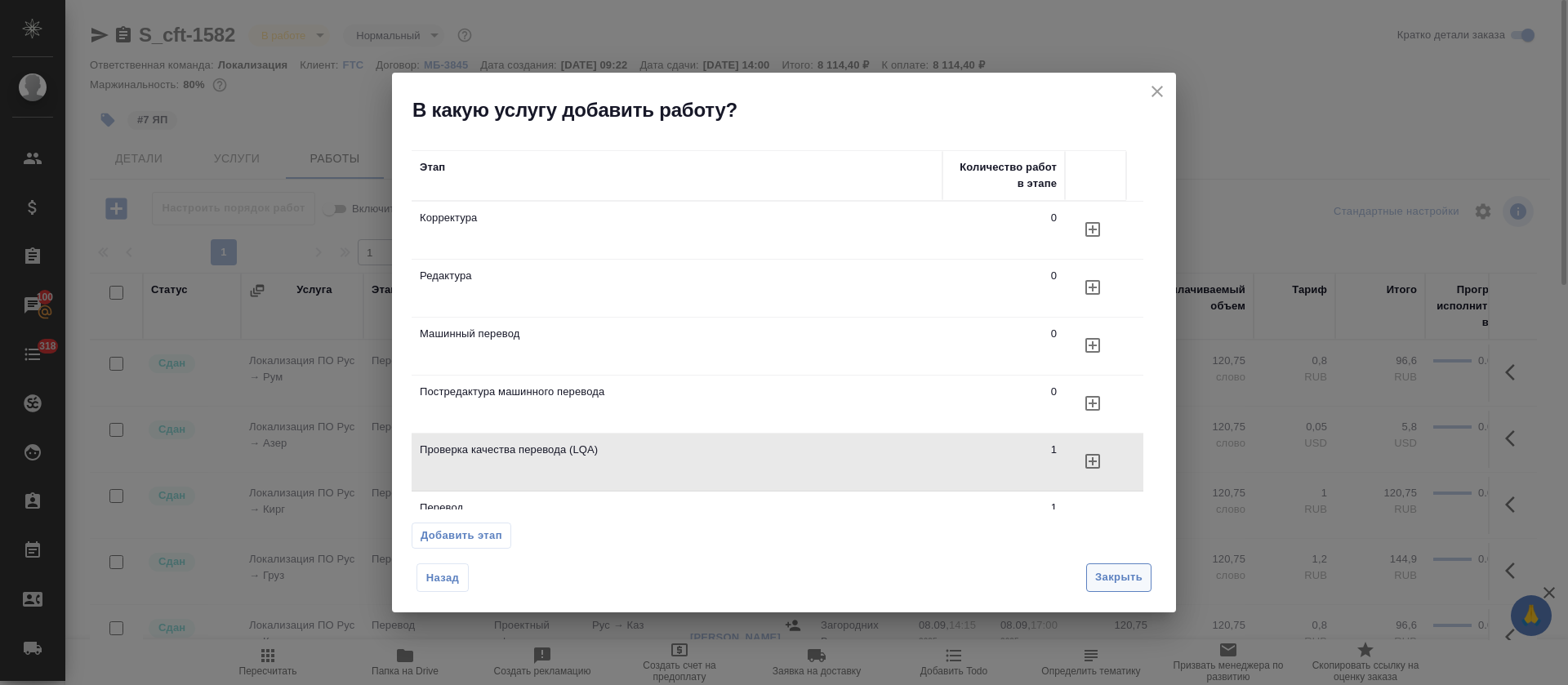
click at [1101, 586] on button "Закрыть" at bounding box center [1119, 576] width 66 height 28
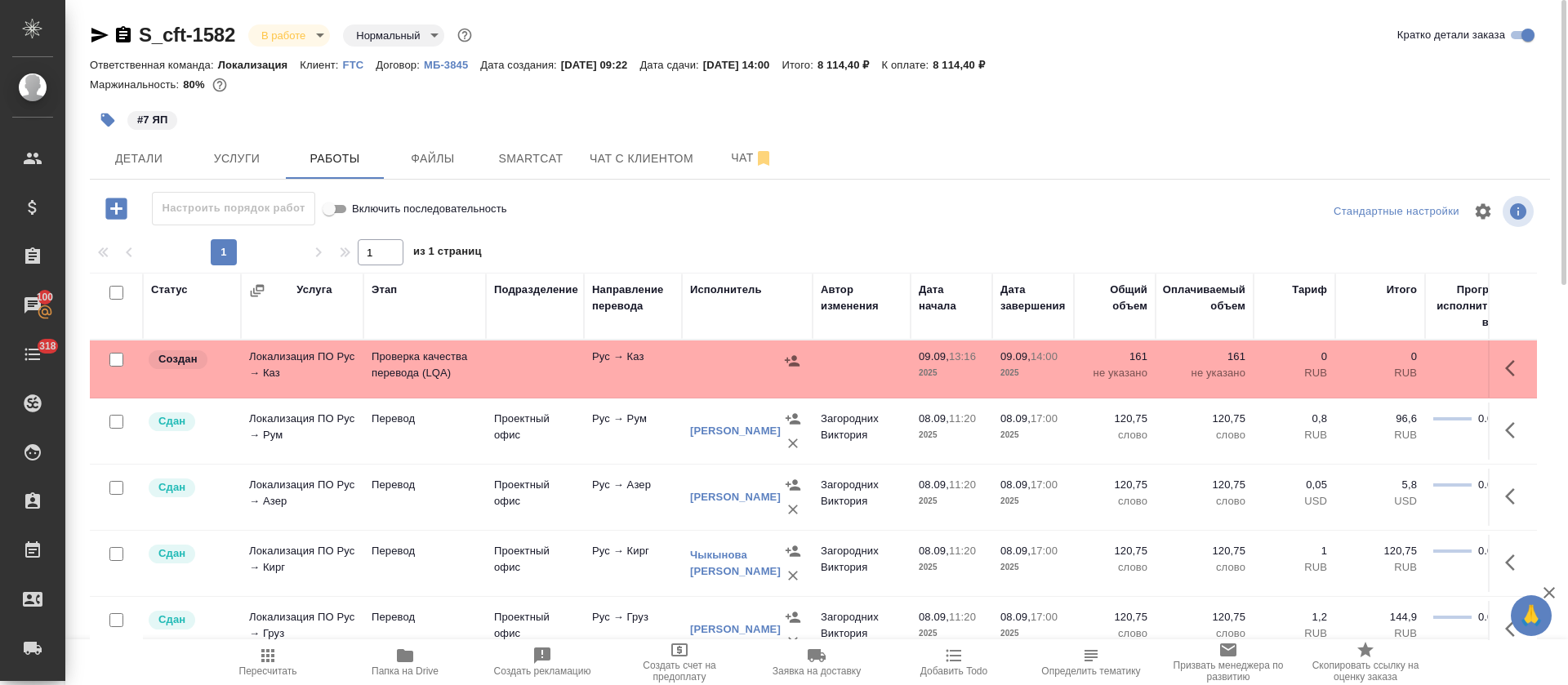
click at [1505, 369] on icon "button" at bounding box center [1514, 368] width 19 height 19
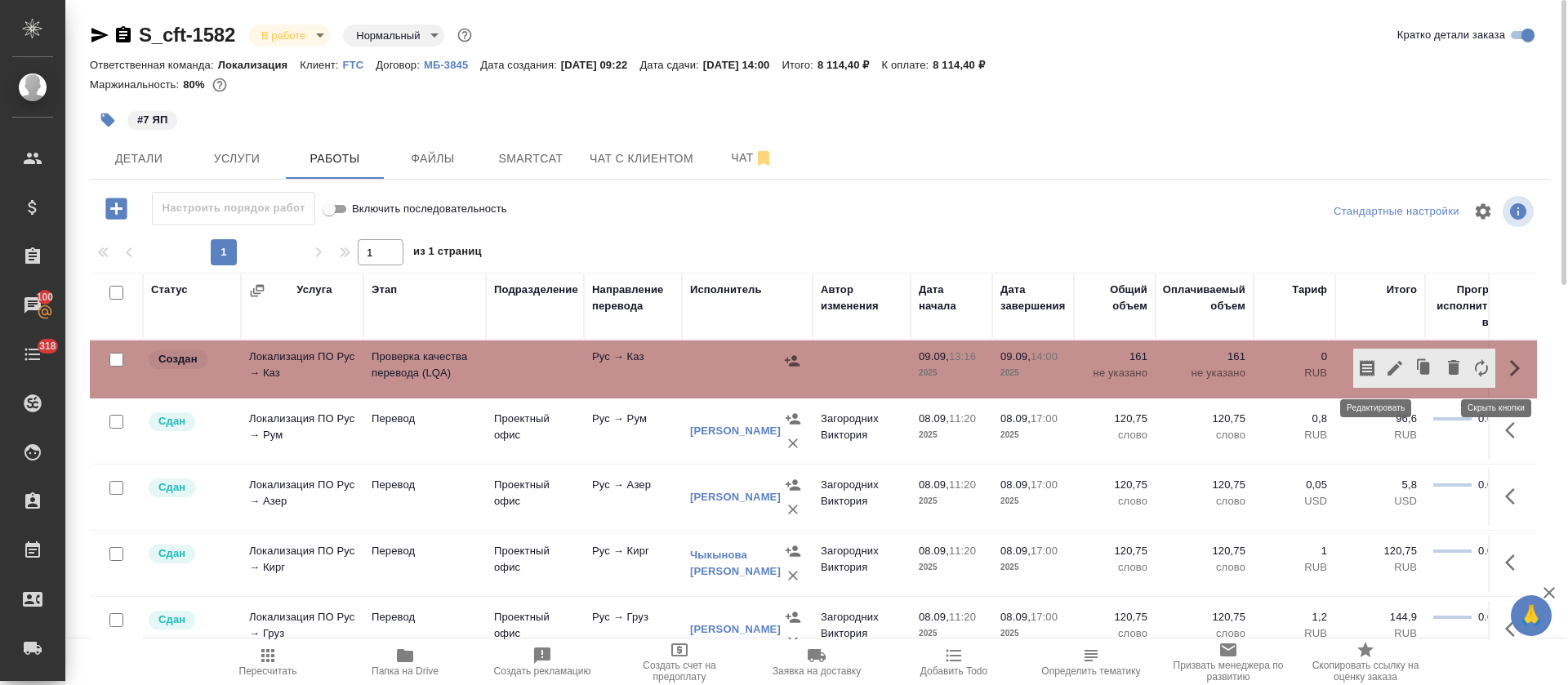
click at [1387, 362] on icon "button" at bounding box center [1395, 368] width 15 height 15
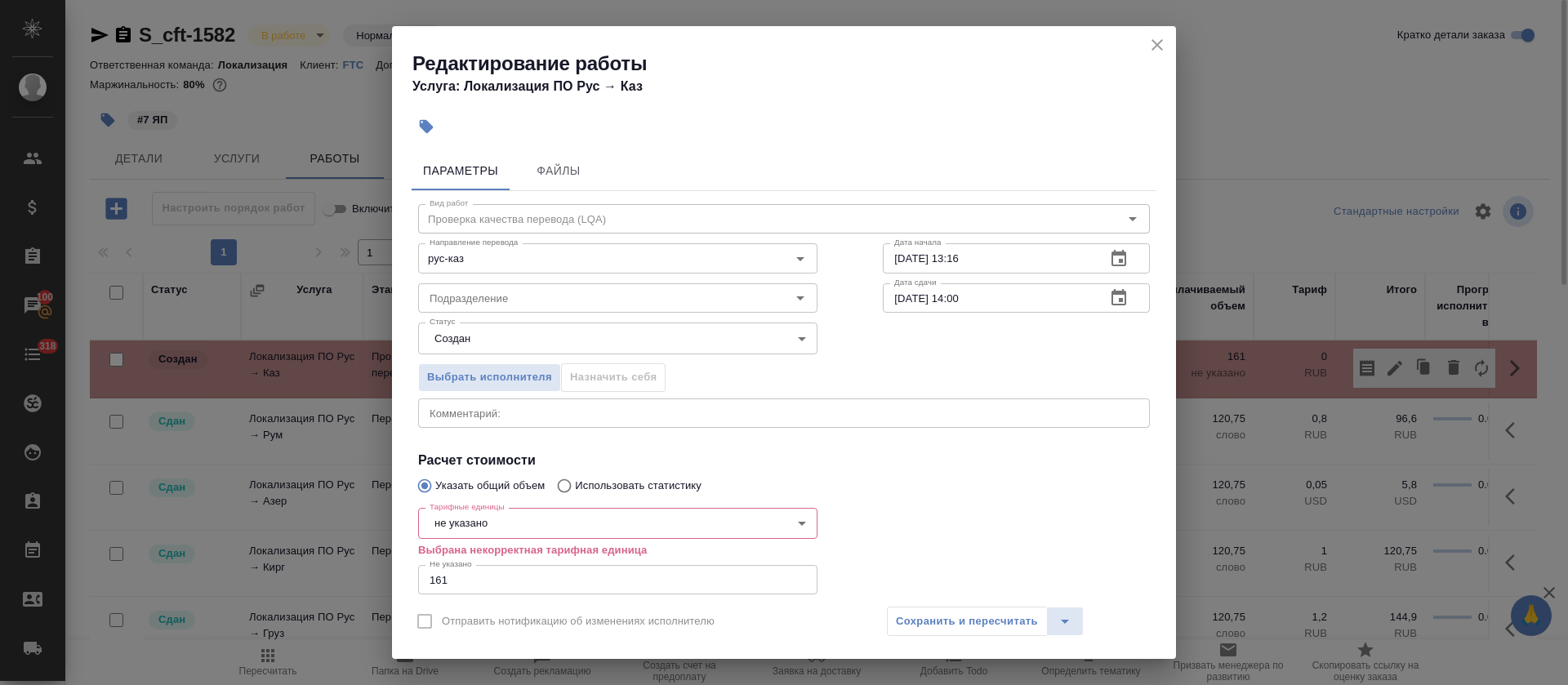
click at [576, 523] on body "🙏 .cls-1 fill:#fff; AWATERA Tretyakova Olga Клиенты Спецификации Заказы 100 Чат…" at bounding box center [784, 342] width 1568 height 685
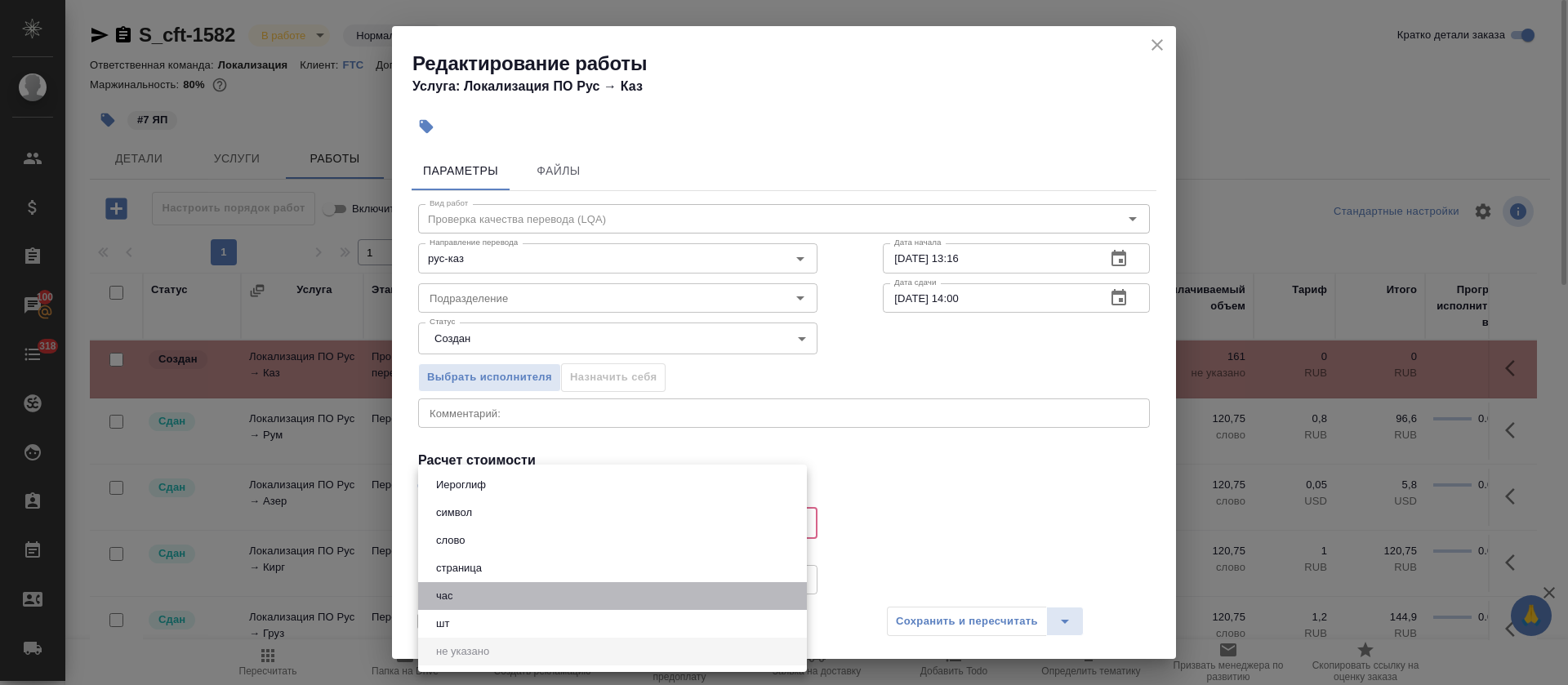
click at [465, 595] on li "час" at bounding box center [612, 596] width 389 height 27
type input "5a8b1489cc6b4906c91bfd93"
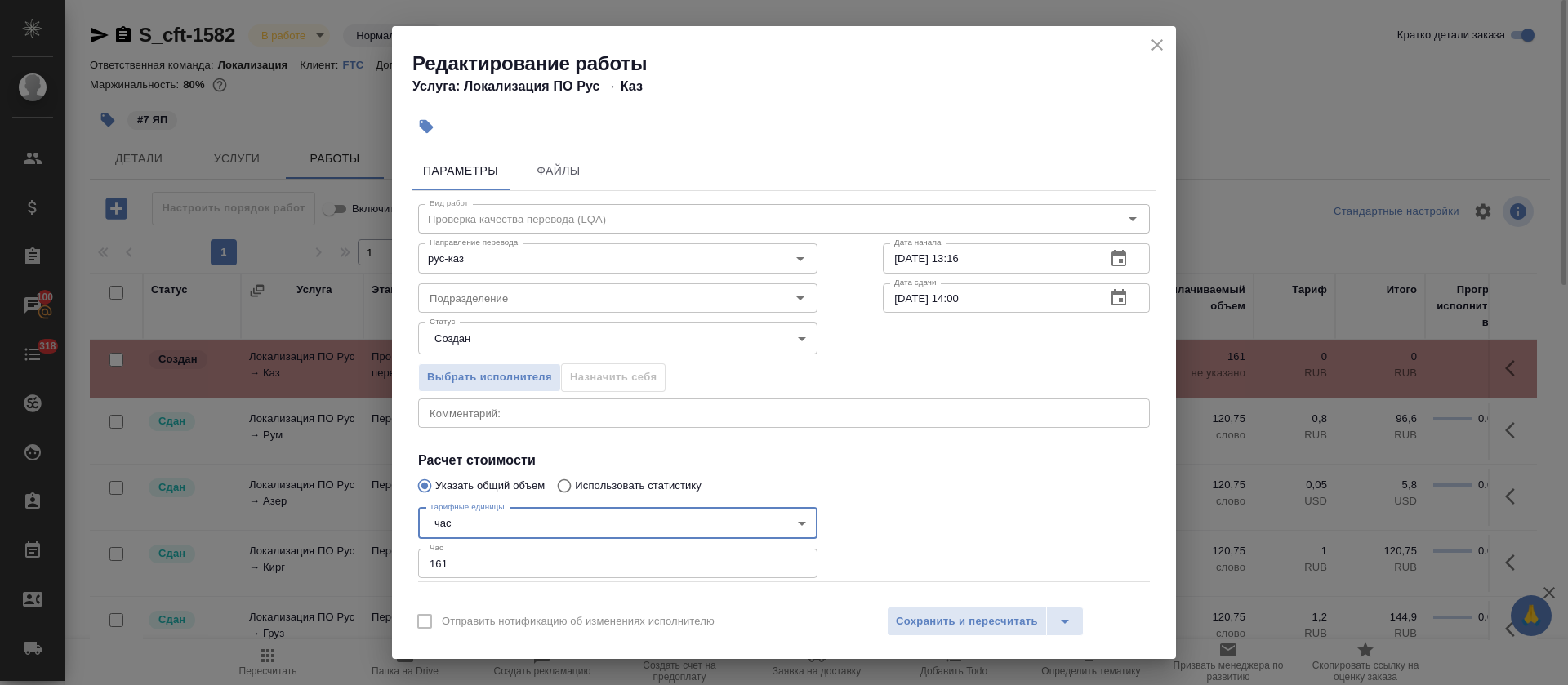
click at [476, 565] on input "161" at bounding box center [618, 563] width 400 height 29
type input "1"
click at [472, 290] on input "Подразделение" at bounding box center [591, 297] width 335 height 19
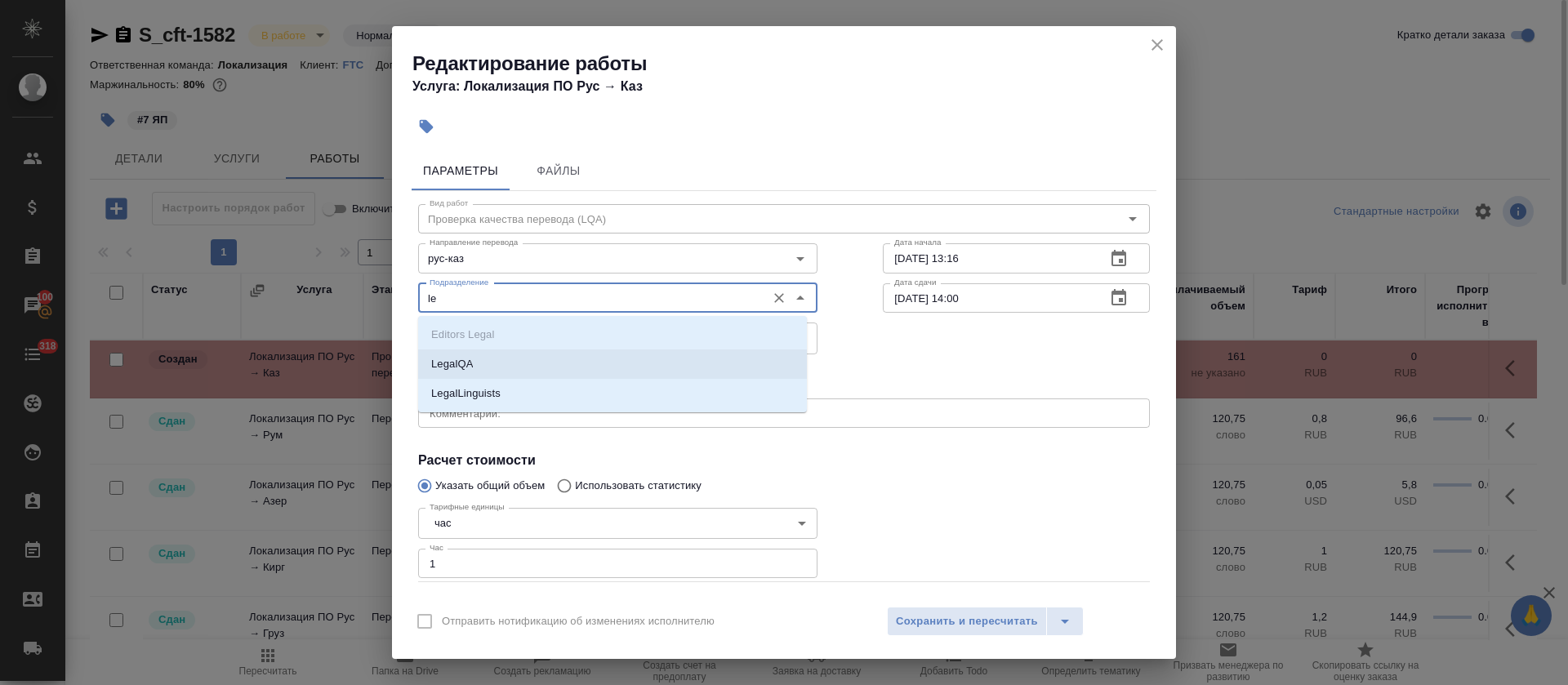
click at [473, 358] on p "LegalQA" at bounding box center [453, 364] width 42 height 16
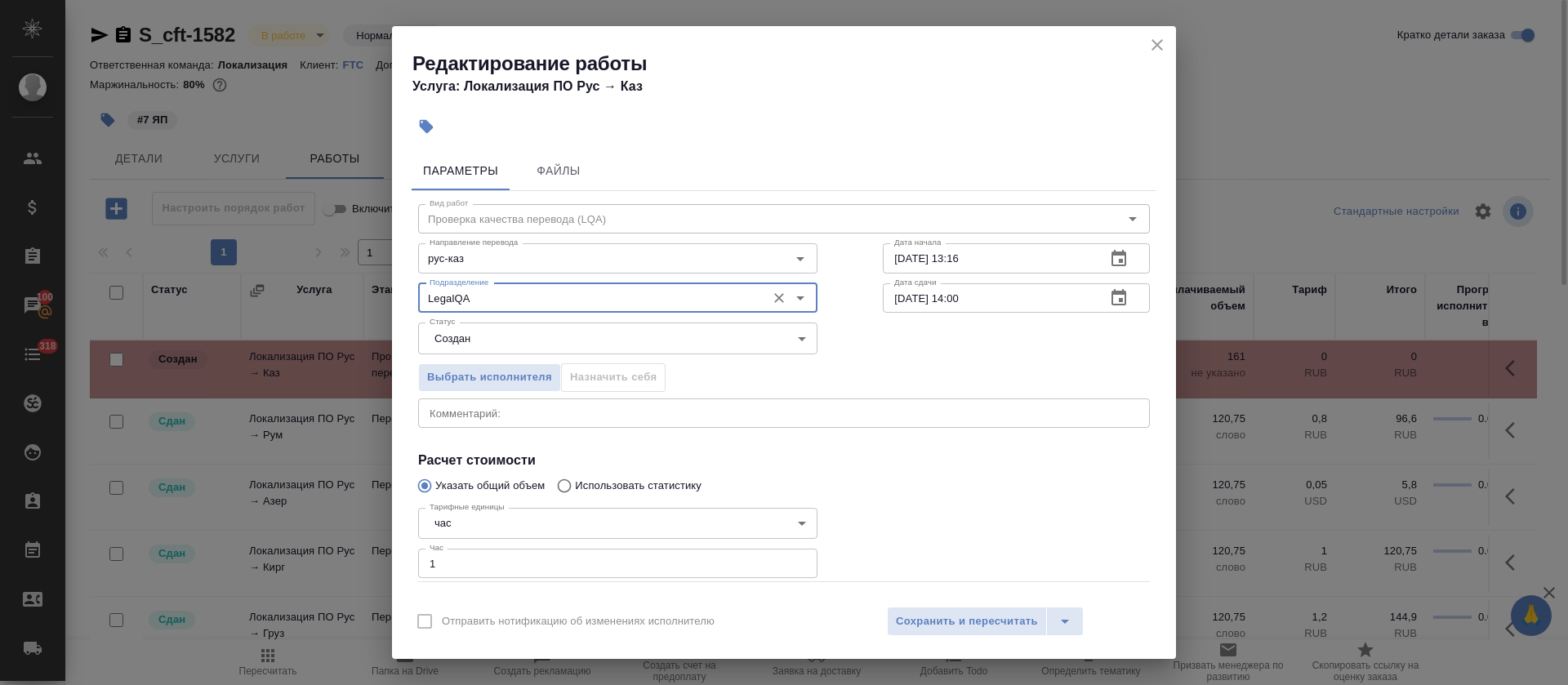
type input "LegalQA"
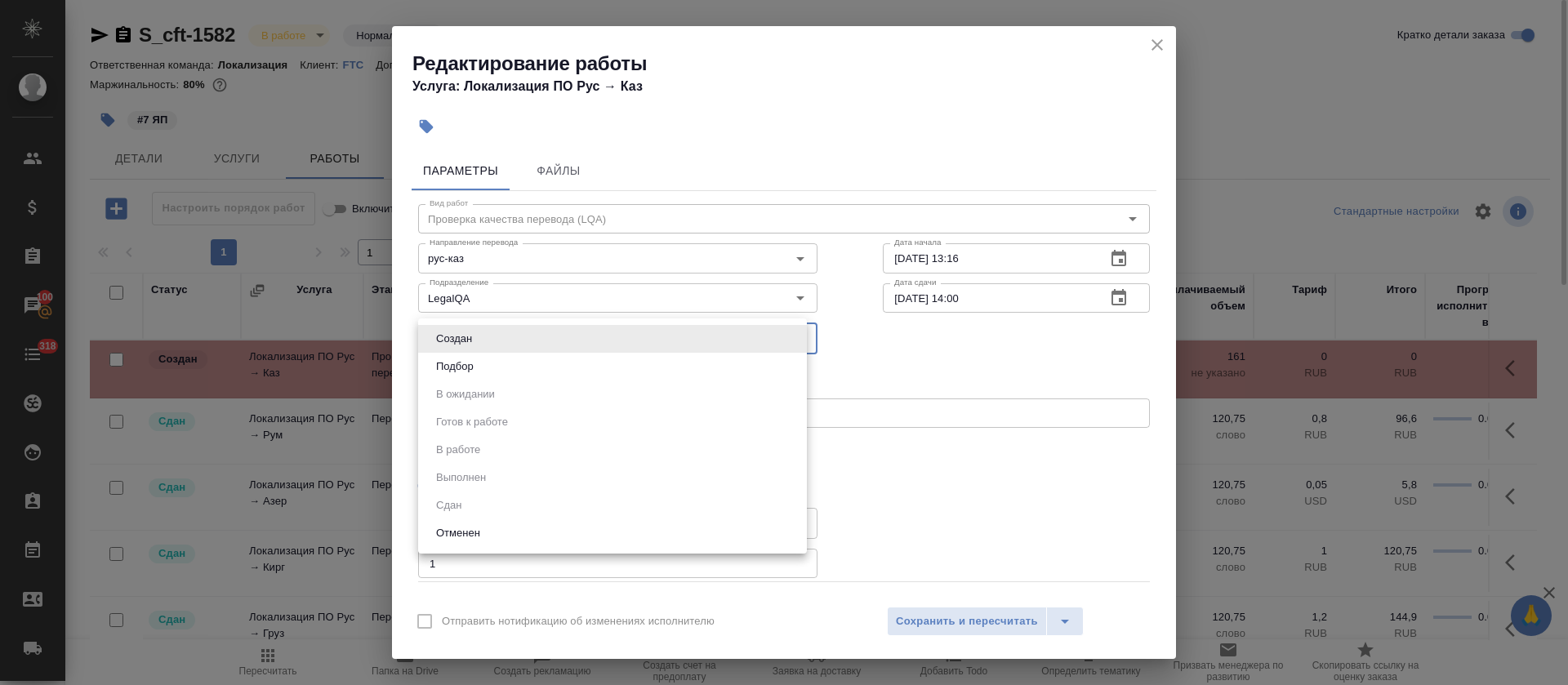
click at [477, 332] on body "🙏 .cls-1 fill:#fff; AWATERA Tretyakova Olga Клиенты Спецификации Заказы 100 Чат…" at bounding box center [784, 342] width 1568 height 685
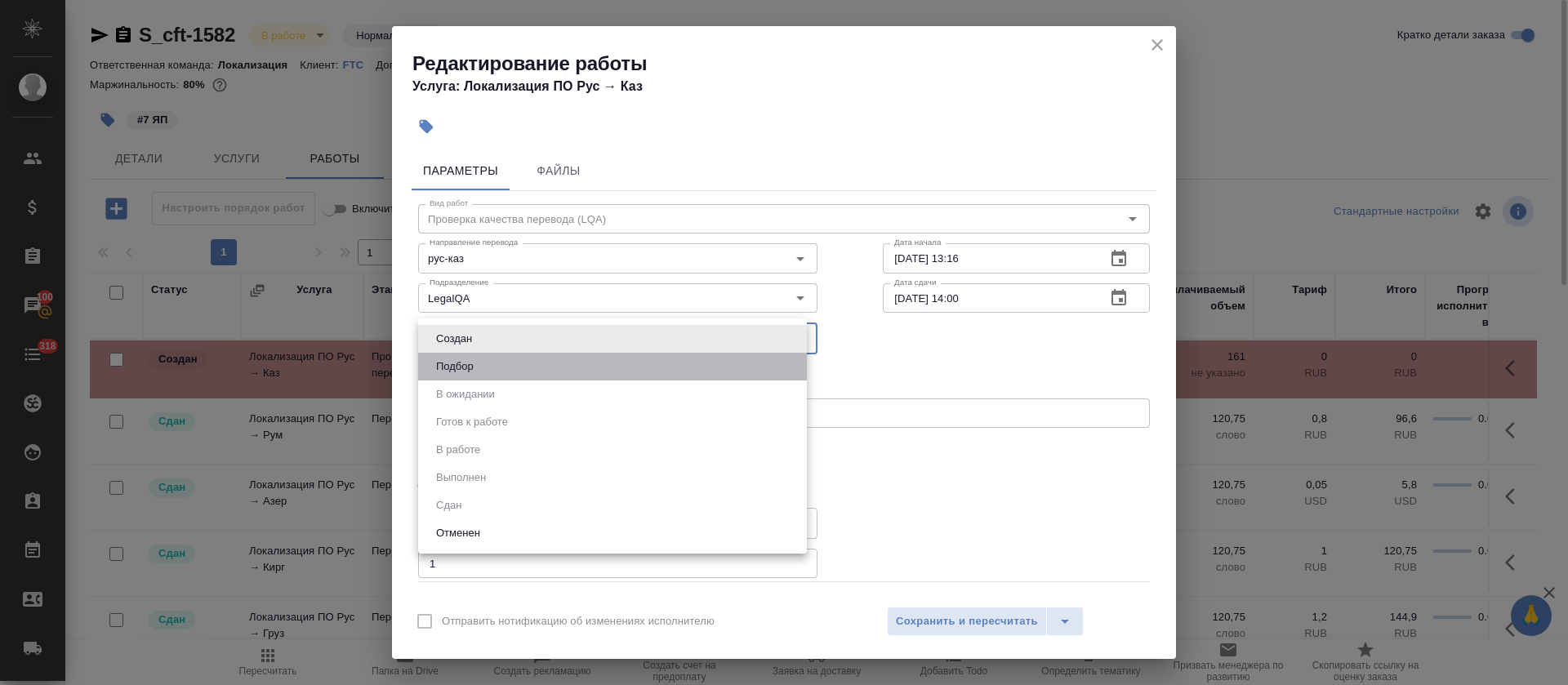
click at [478, 355] on li "Подбор" at bounding box center [612, 367] width 389 height 27
type input "recruiting"
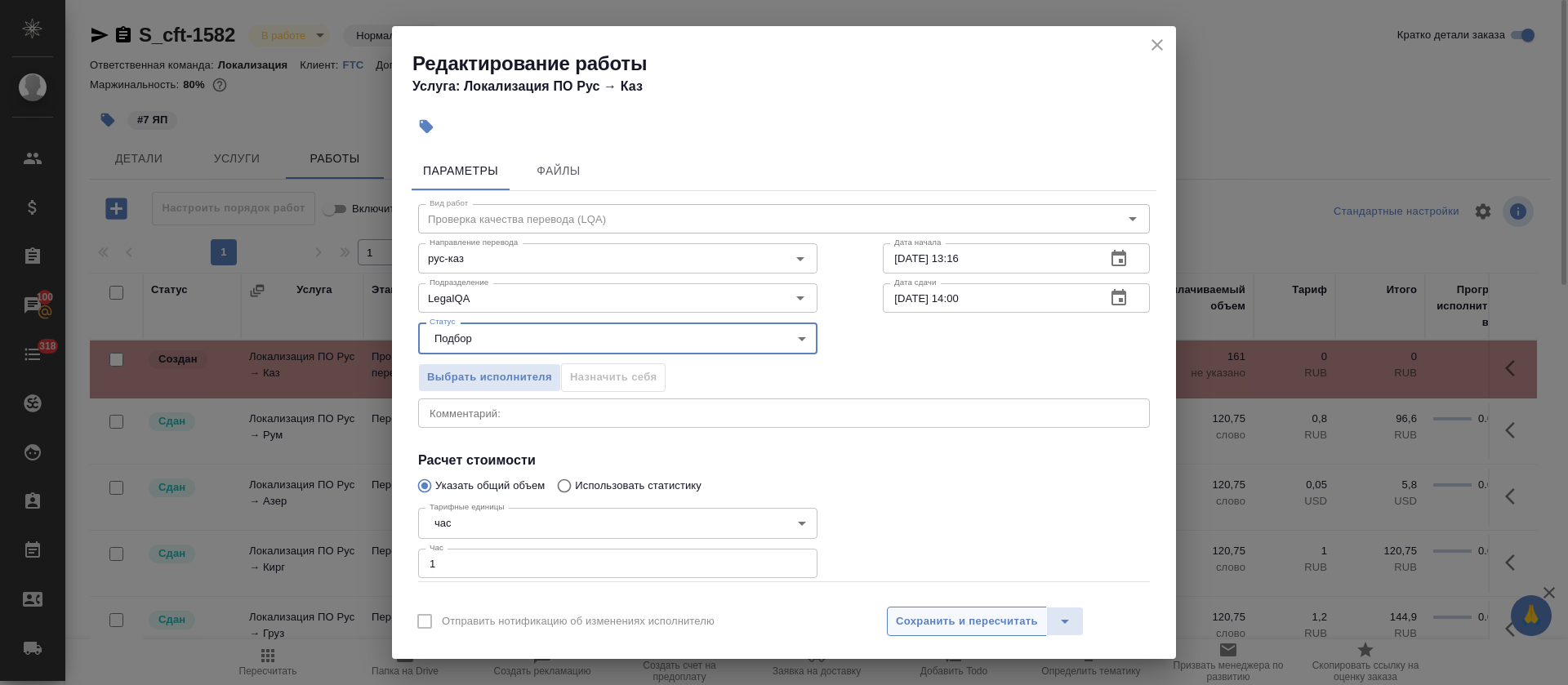
click at [976, 618] on span "Сохранить и пересчитать" at bounding box center [967, 621] width 142 height 19
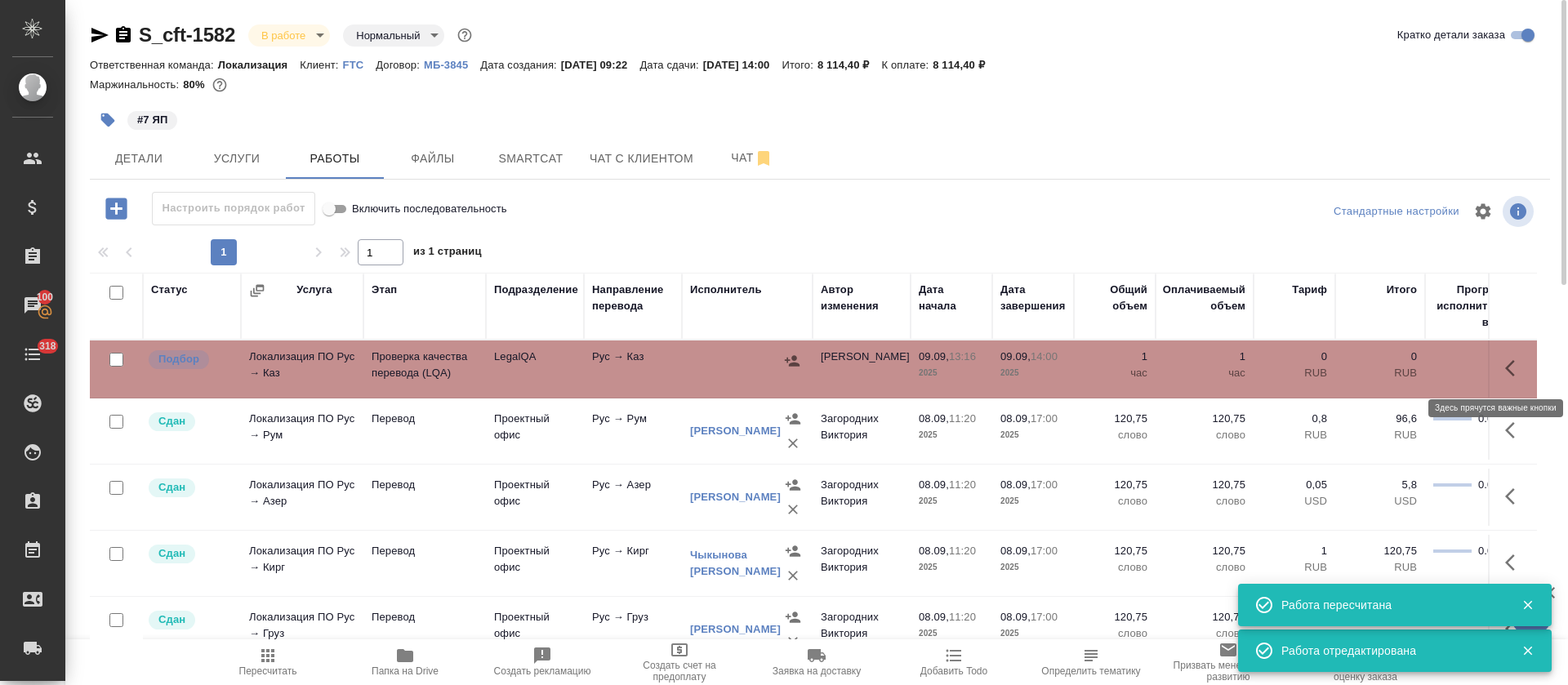
click at [1505, 371] on icon "button" at bounding box center [1514, 368] width 19 height 19
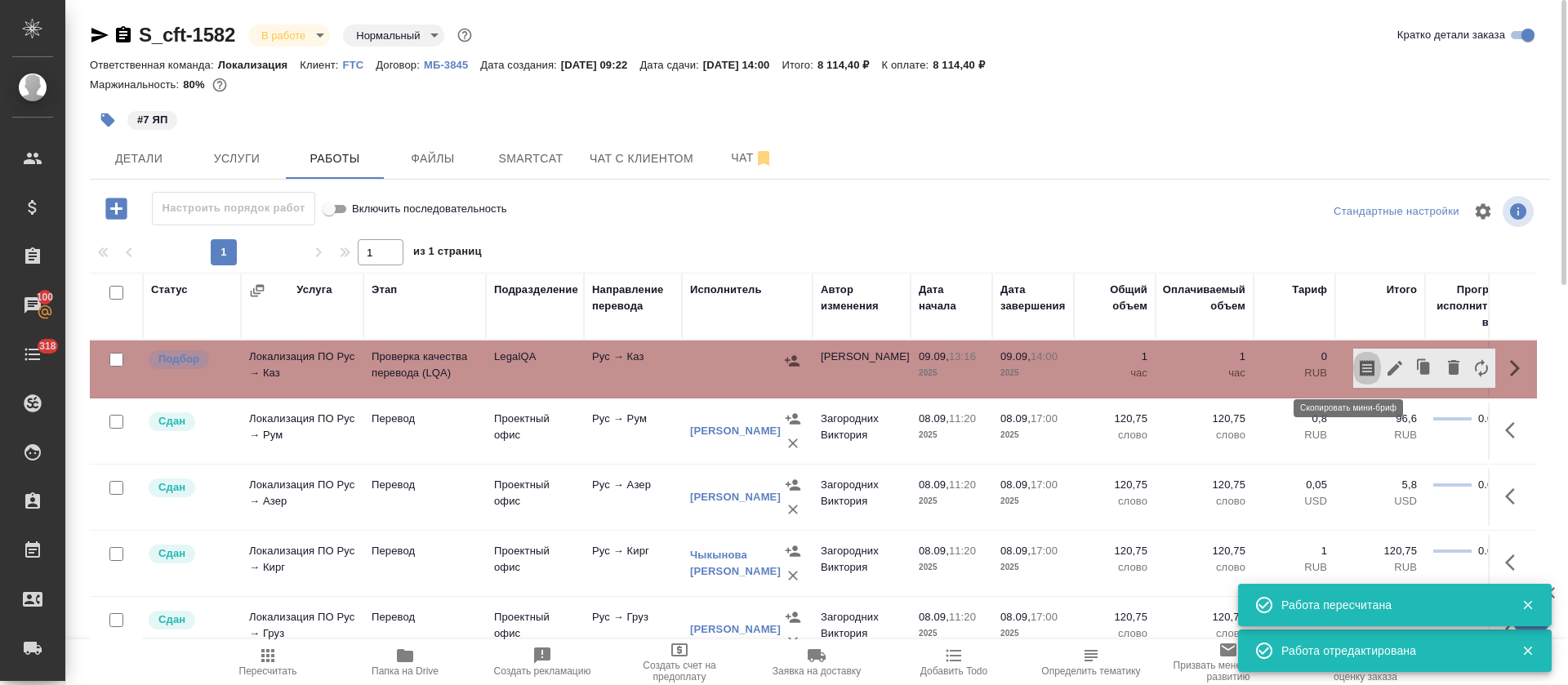
click at [1360, 366] on icon "button" at bounding box center [1367, 368] width 15 height 16
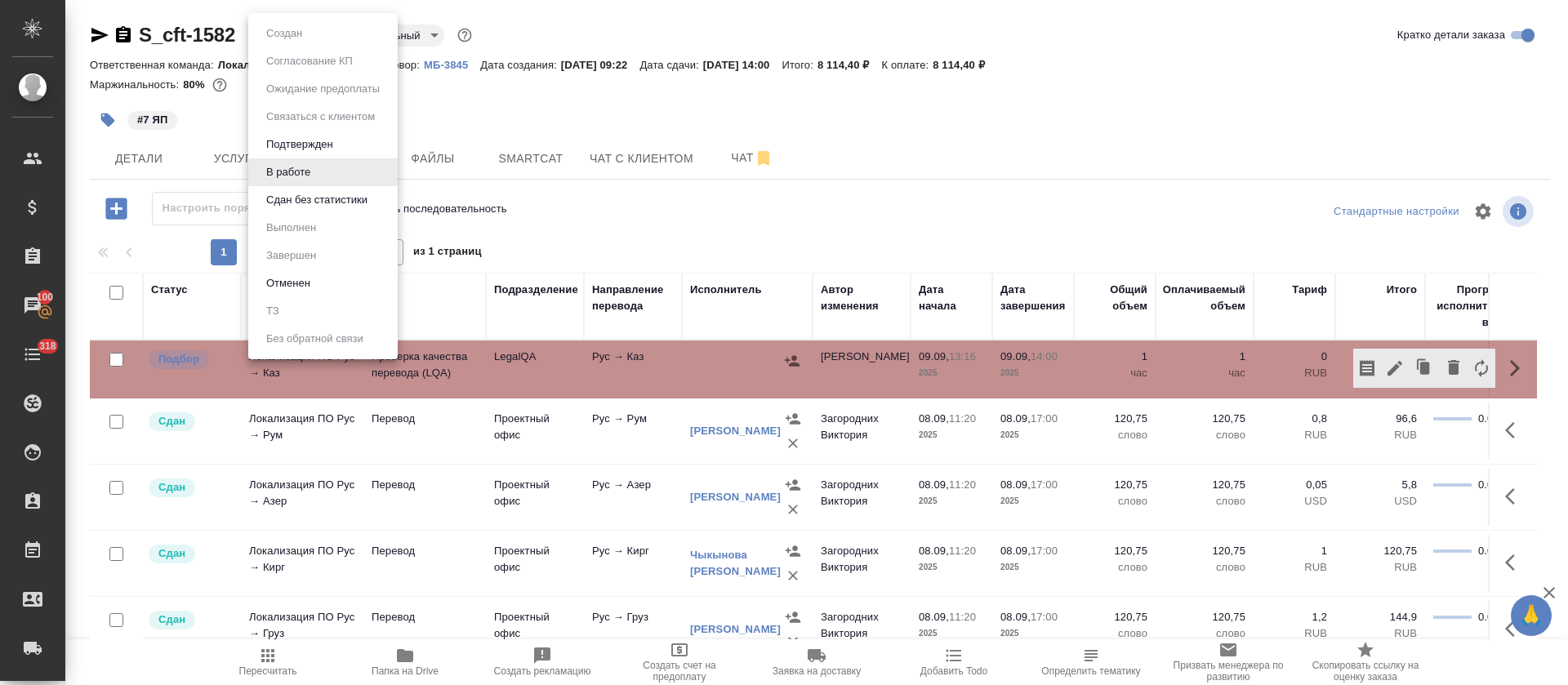
click at [322, 33] on body "🙏 .cls-1 fill:#fff; AWATERA Tretyakova Olga Клиенты Спецификации Заказы 100 Чат…" at bounding box center [784, 342] width 1568 height 685
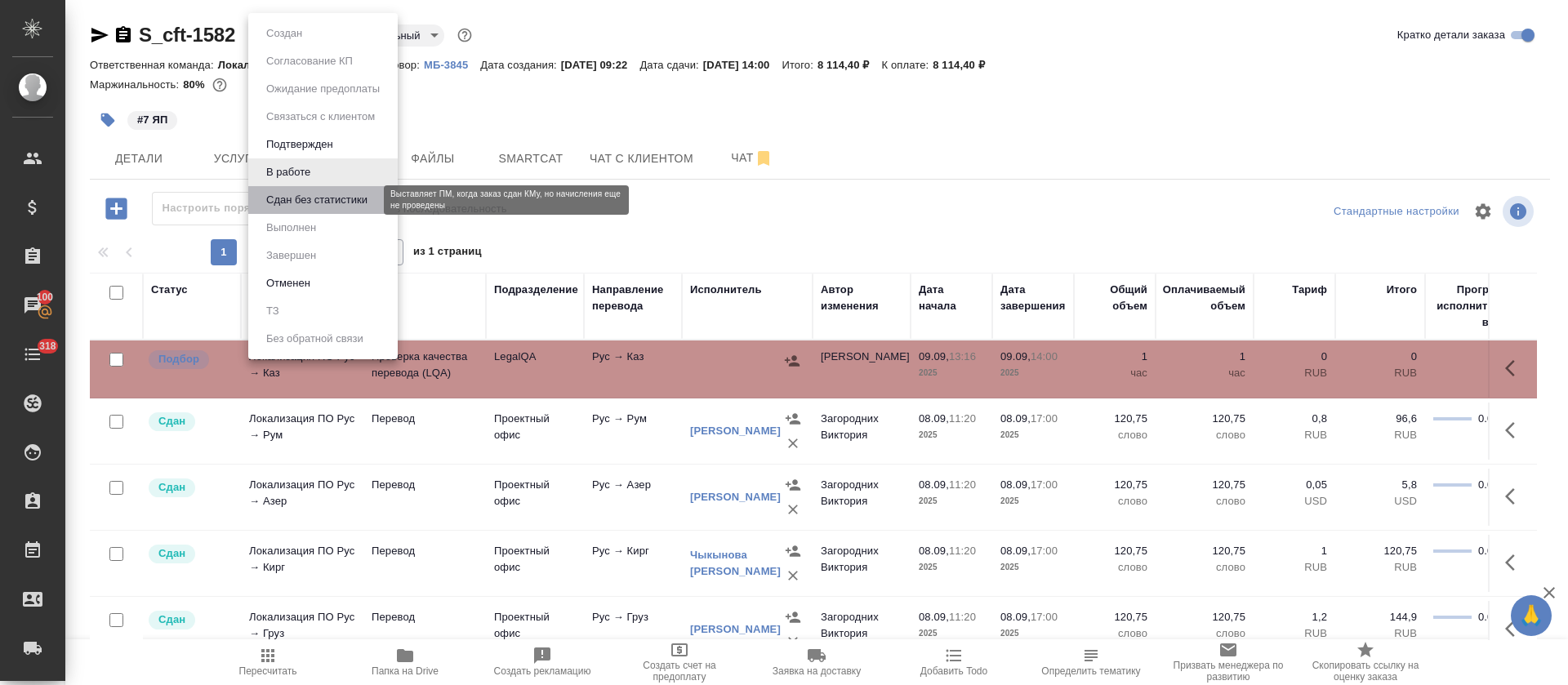
click at [337, 196] on button "Сдан без статистики" at bounding box center [317, 200] width 111 height 18
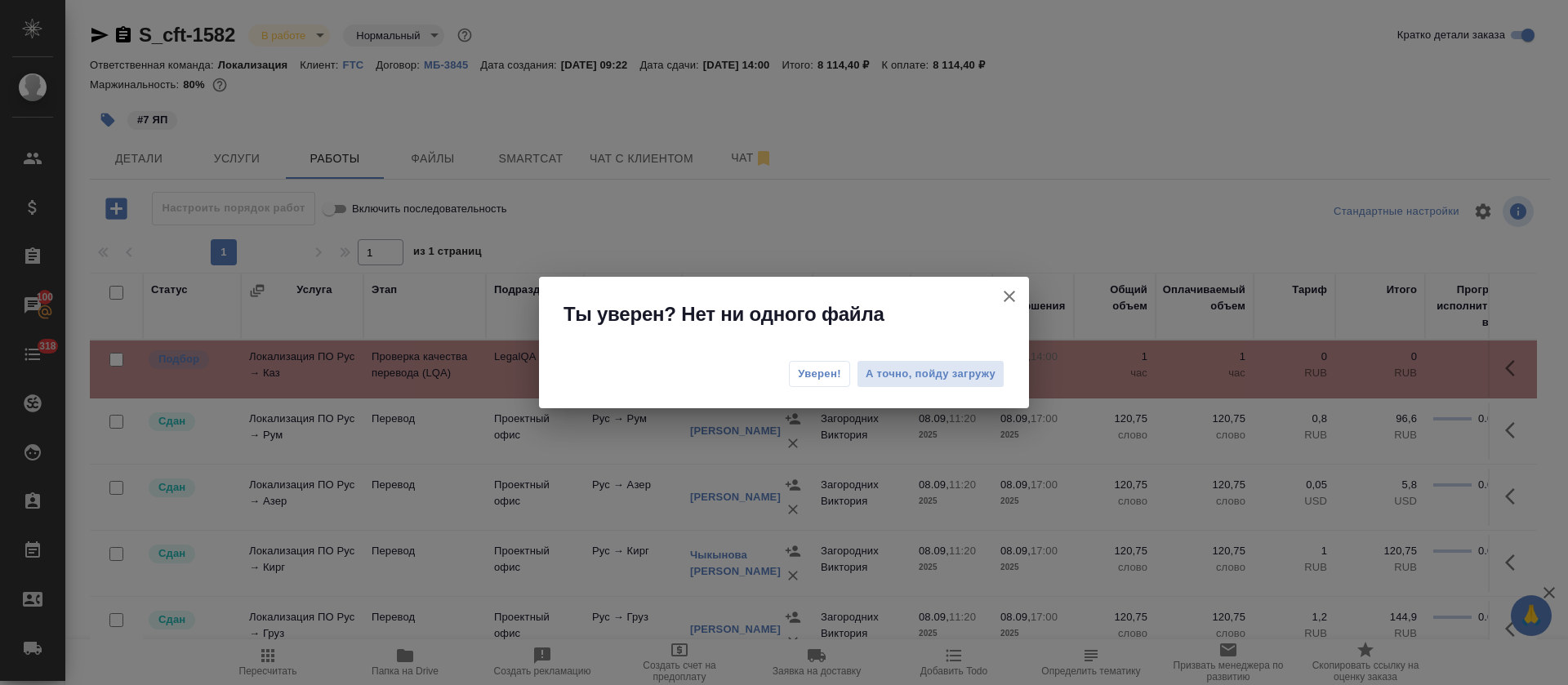
click at [813, 366] on span "Уверен!" at bounding box center [819, 374] width 43 height 16
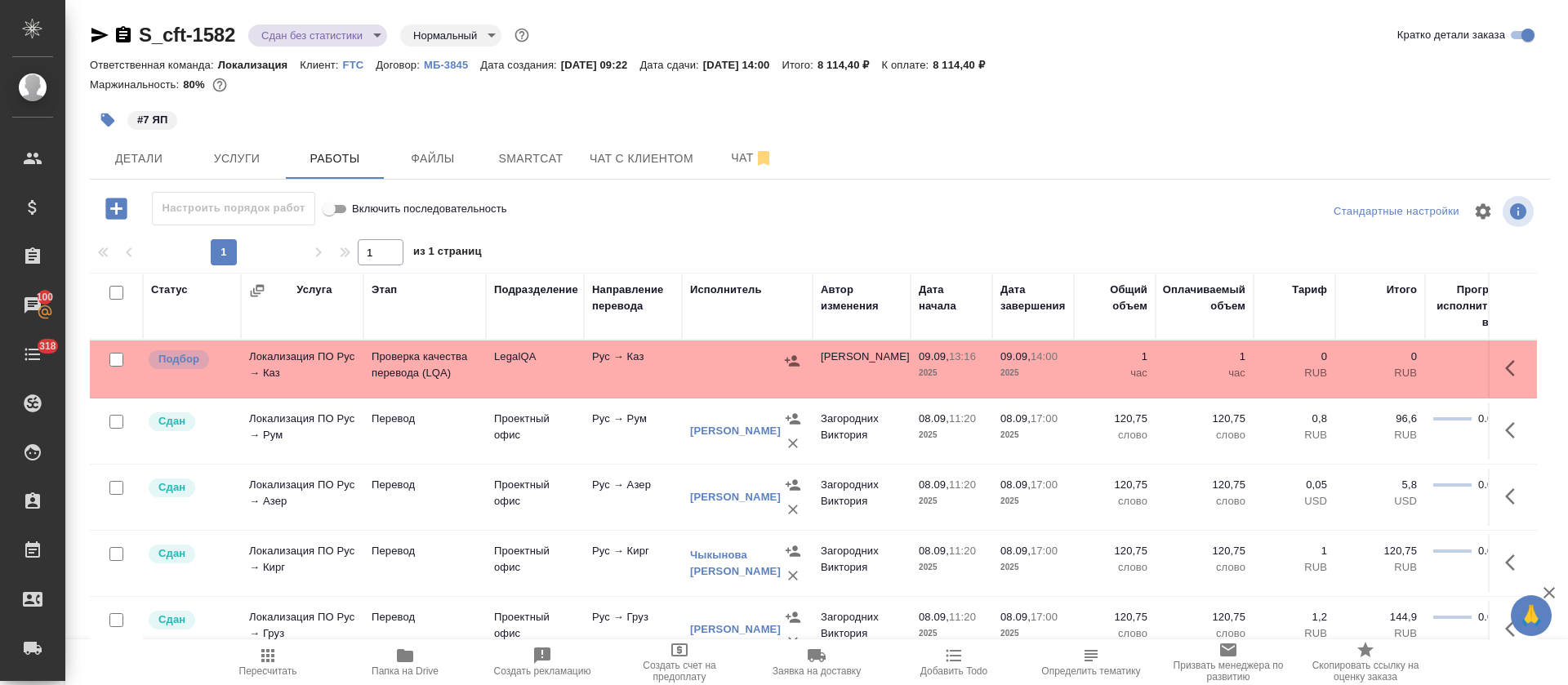
click at [89, 29] on div "S_cft-1582 Сдан без статистики distributed Нормальный normal Кратко детали зака…" at bounding box center [821, 340] width 1479 height 681
click at [95, 34] on icon "button" at bounding box center [99, 35] width 17 height 15
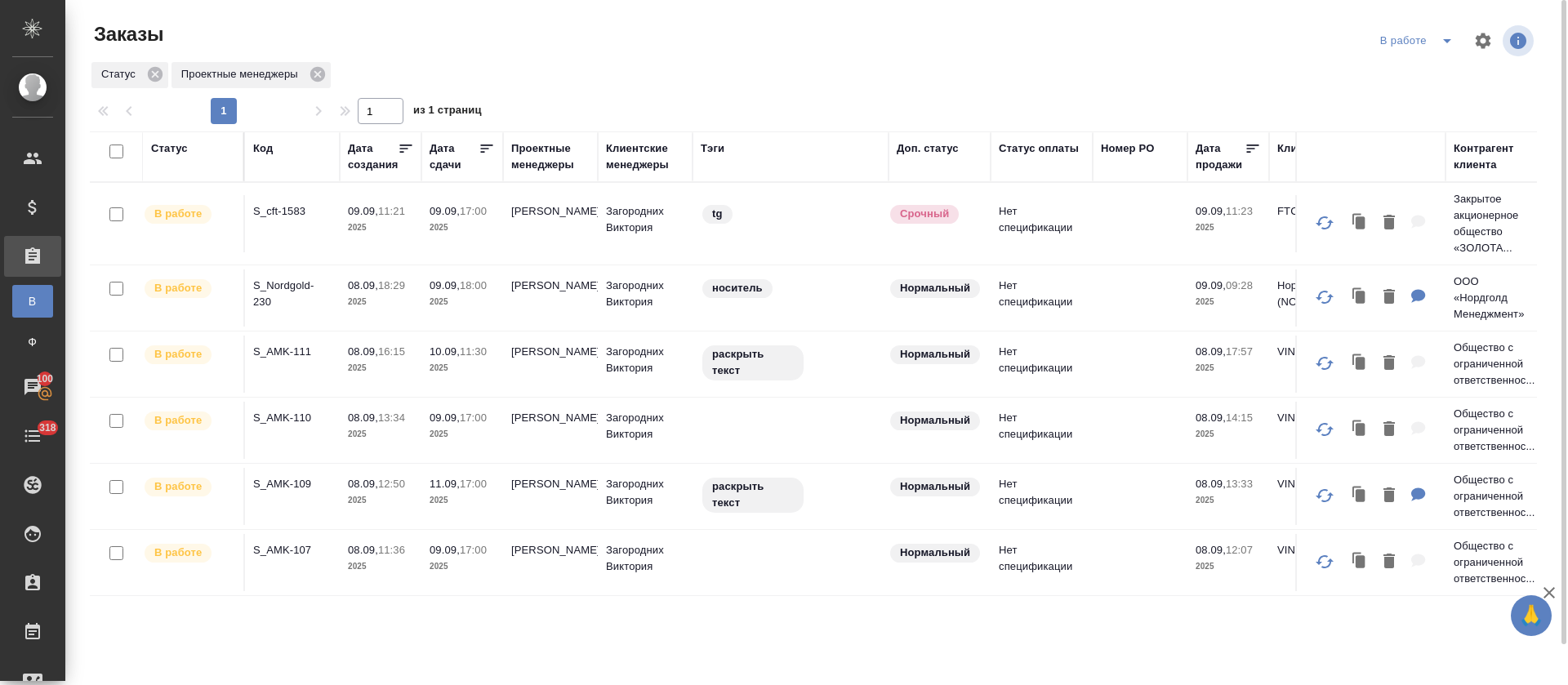
click at [1445, 43] on icon "split button" at bounding box center [1447, 40] width 19 height 19
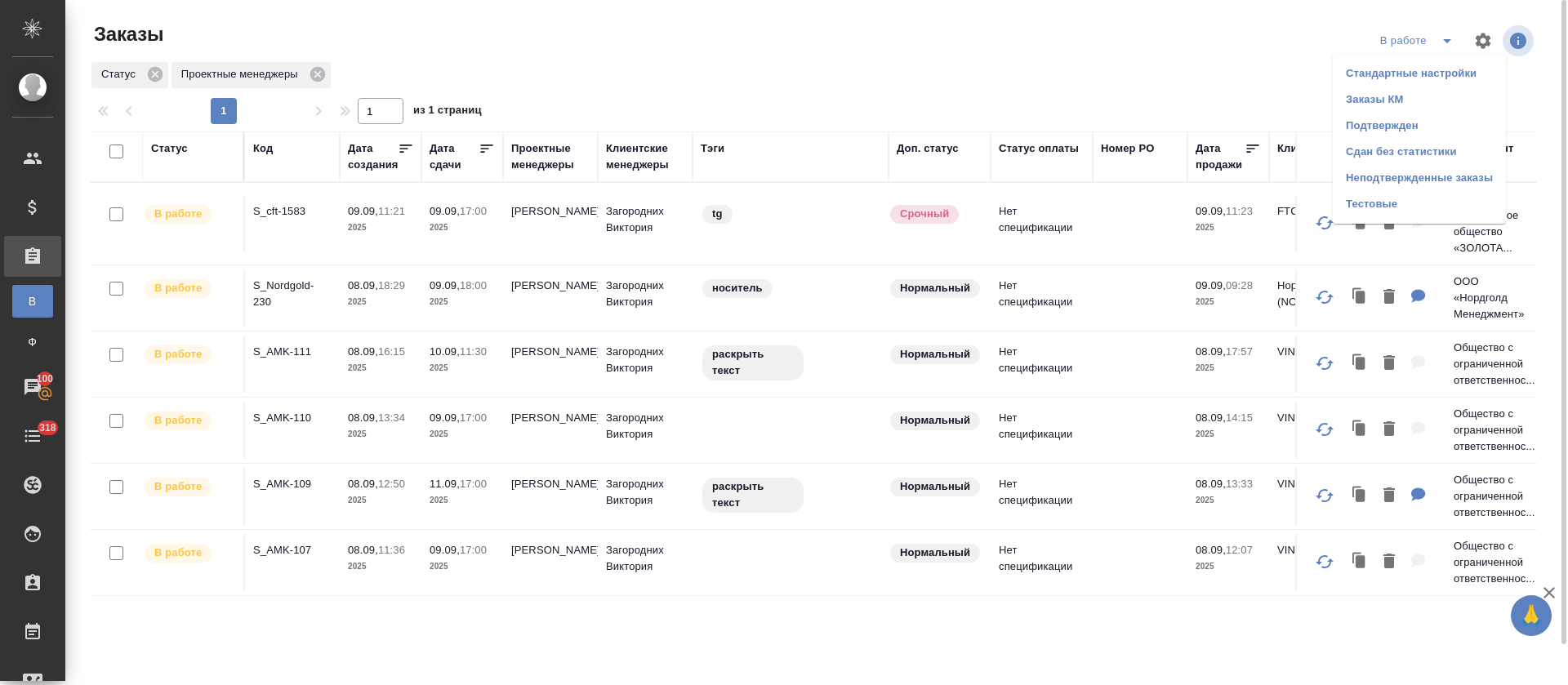
click at [1427, 119] on li "Подтвержден" at bounding box center [1420, 125] width 173 height 26
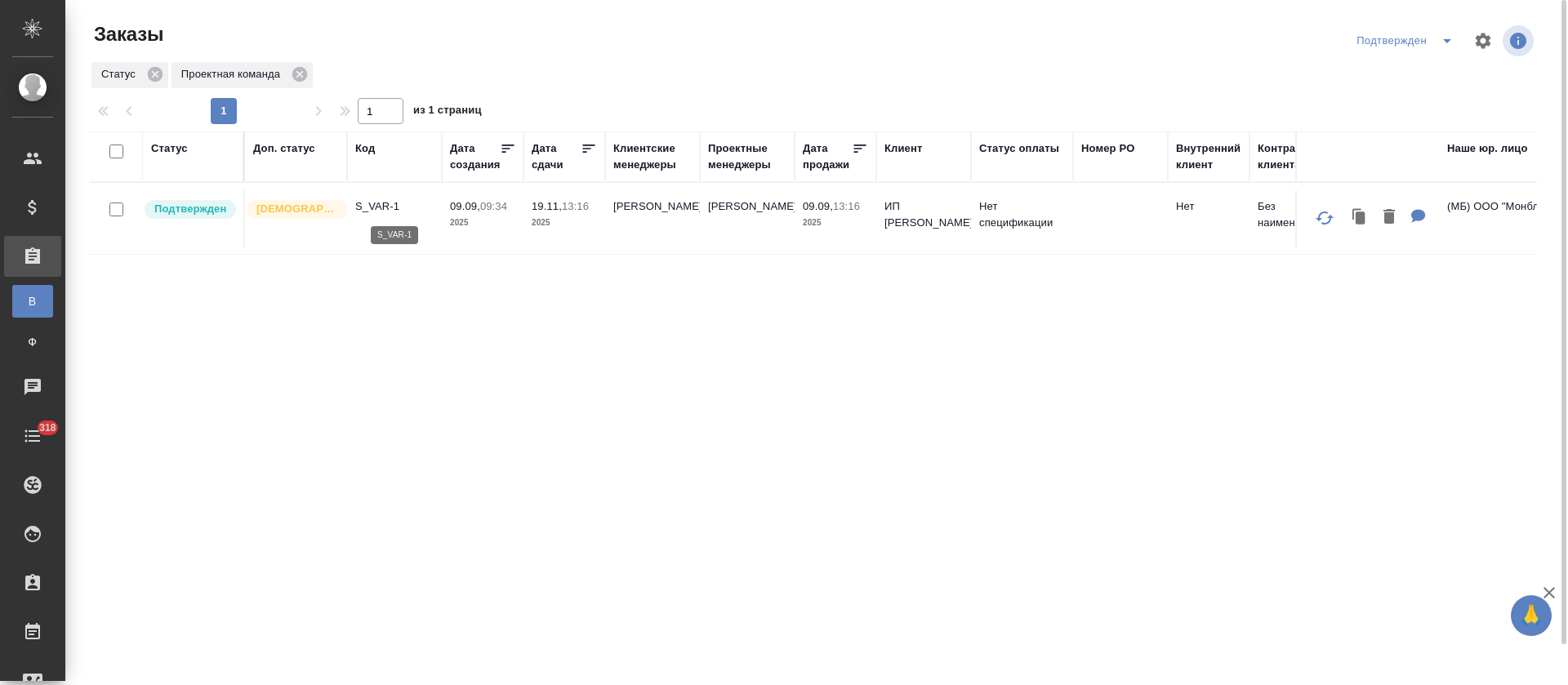
click at [385, 205] on p "S_VAR-1" at bounding box center [394, 206] width 78 height 16
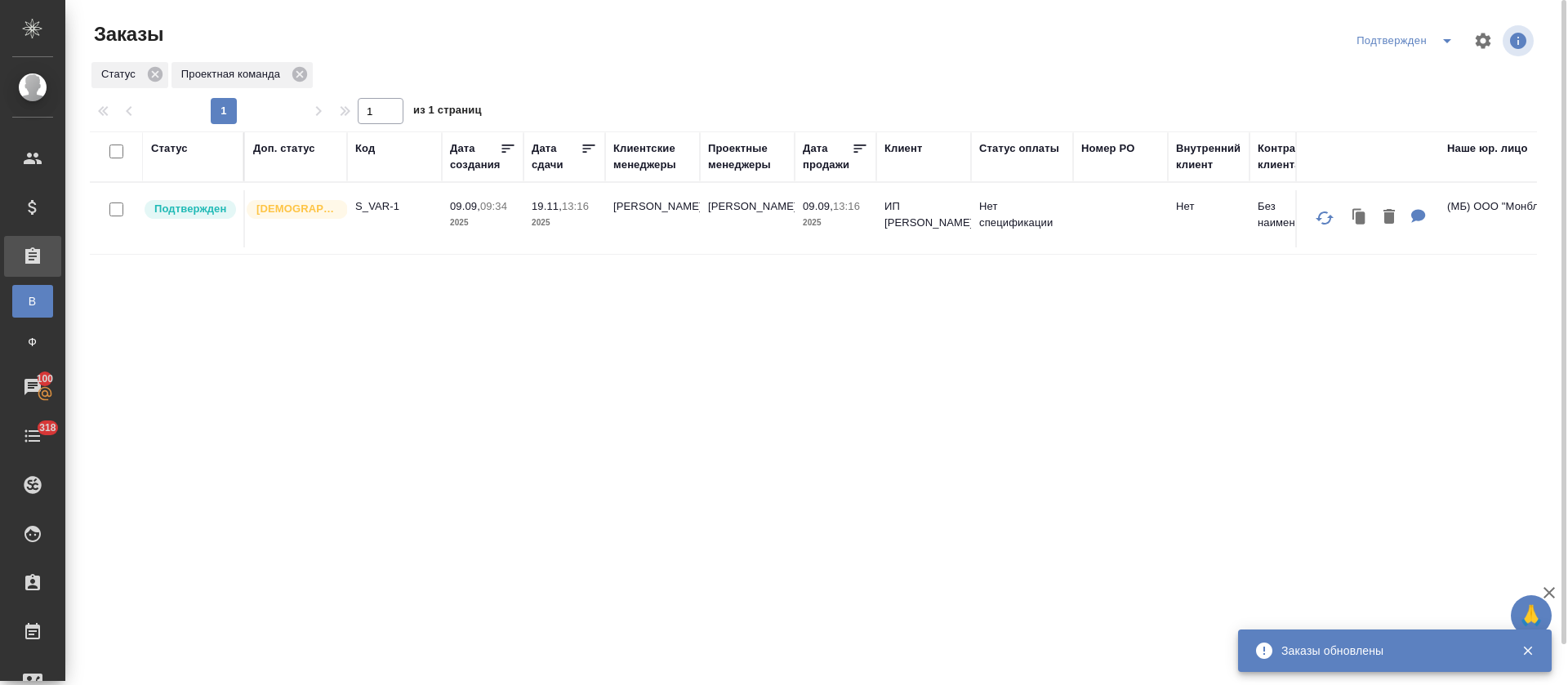
click at [1447, 40] on icon "split button" at bounding box center [1447, 41] width 8 height 4
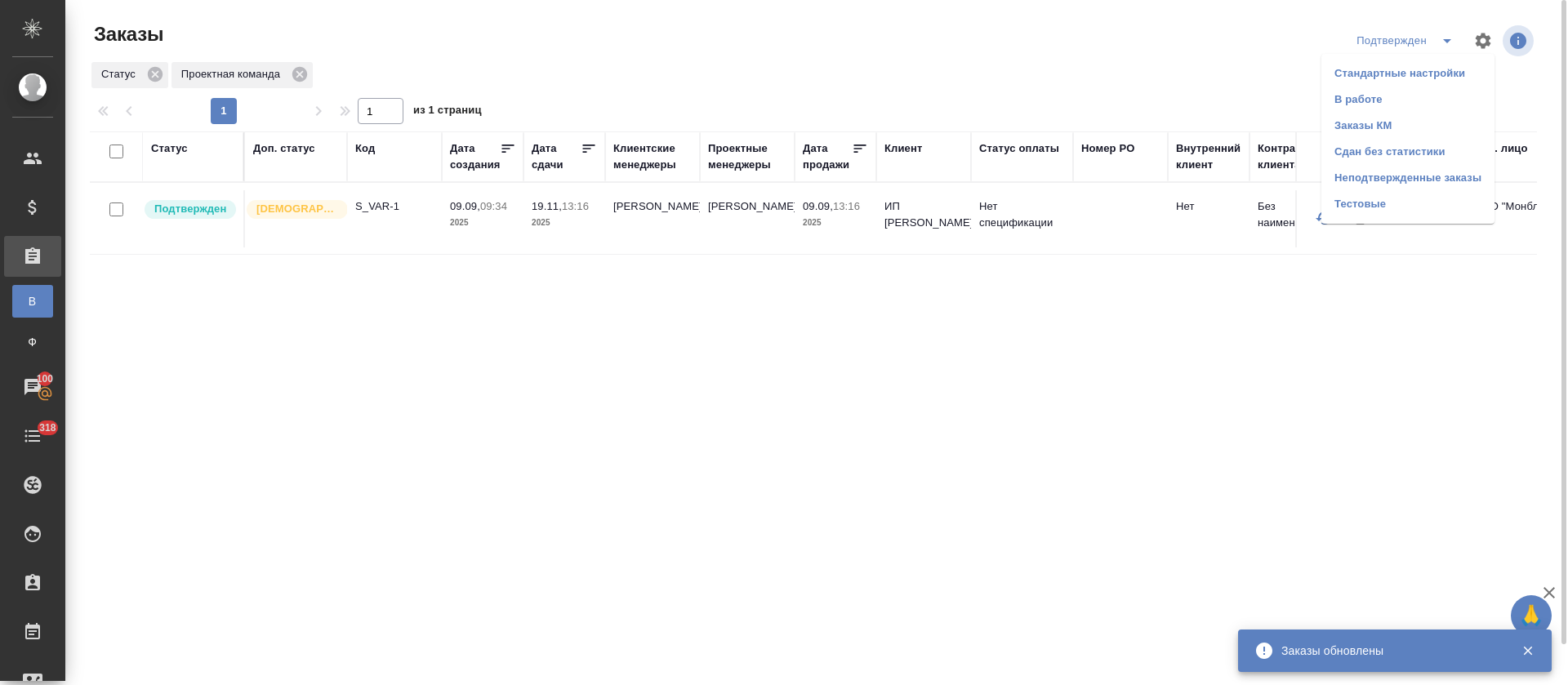
click at [1433, 88] on li "В работе" at bounding box center [1408, 99] width 173 height 26
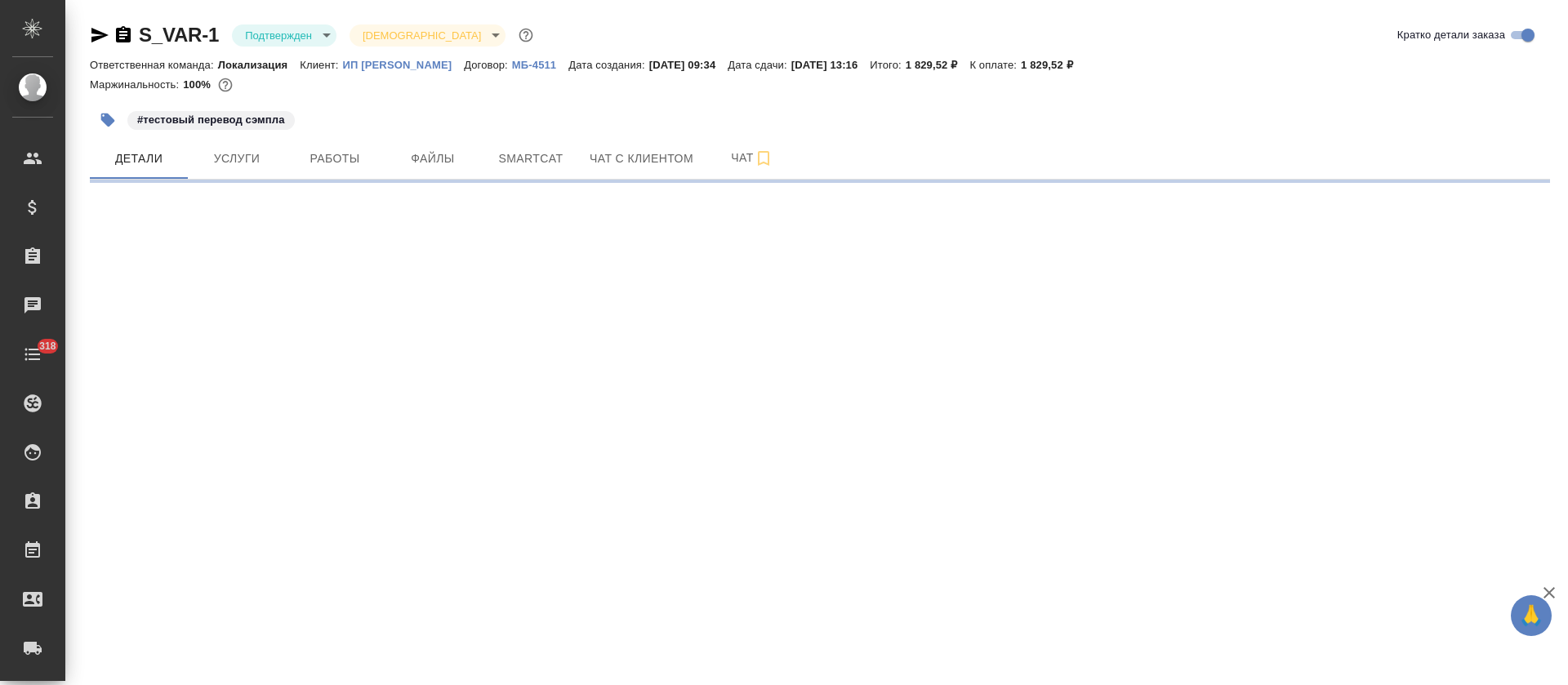
select select "RU"
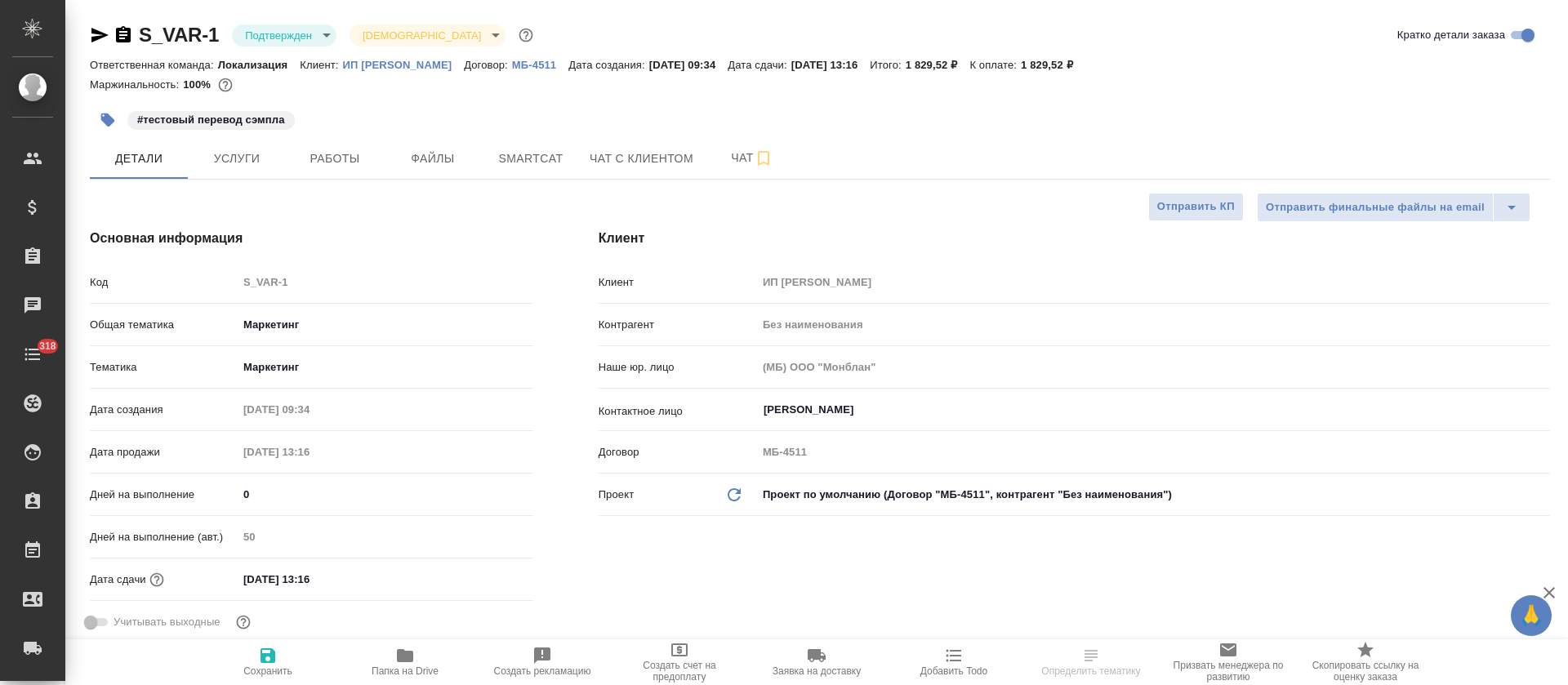
type textarea "x"
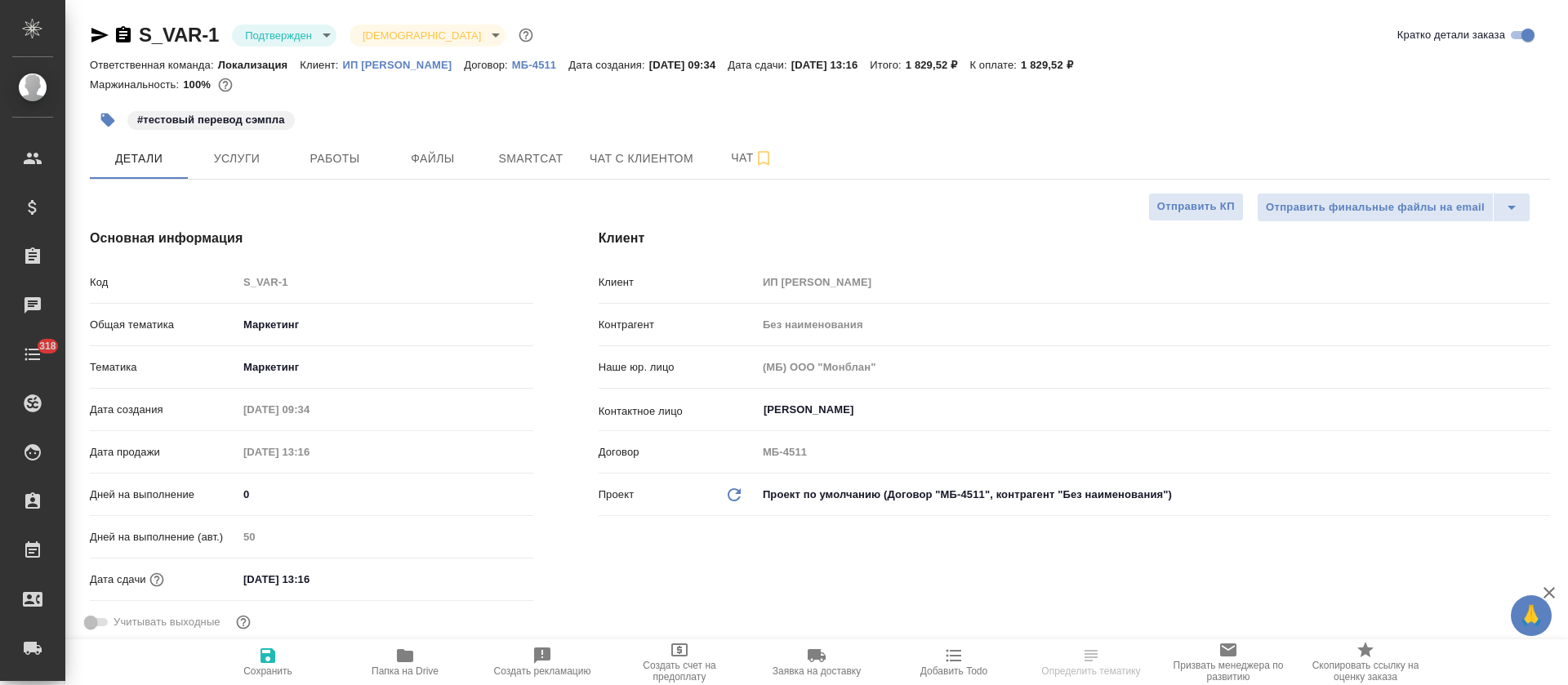
type textarea "x"
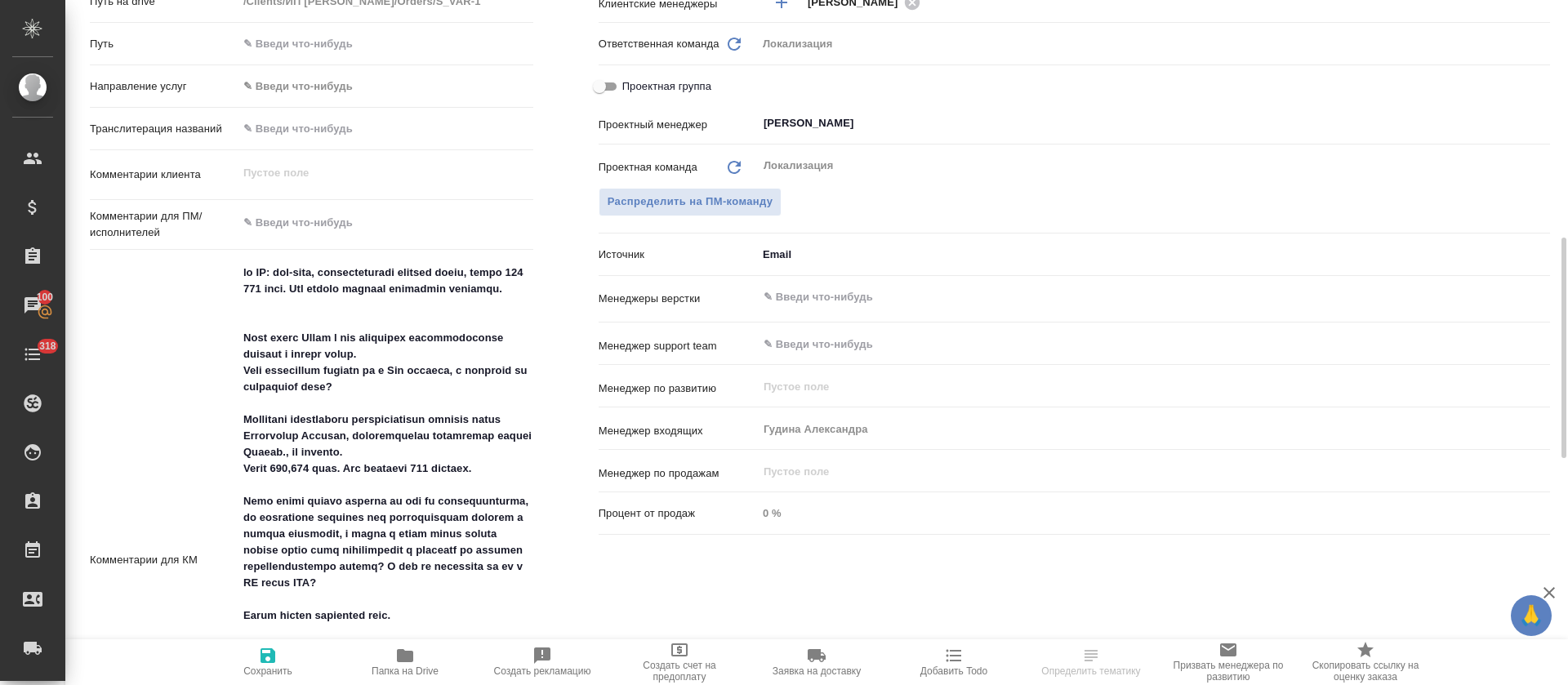
scroll to position [857, 0]
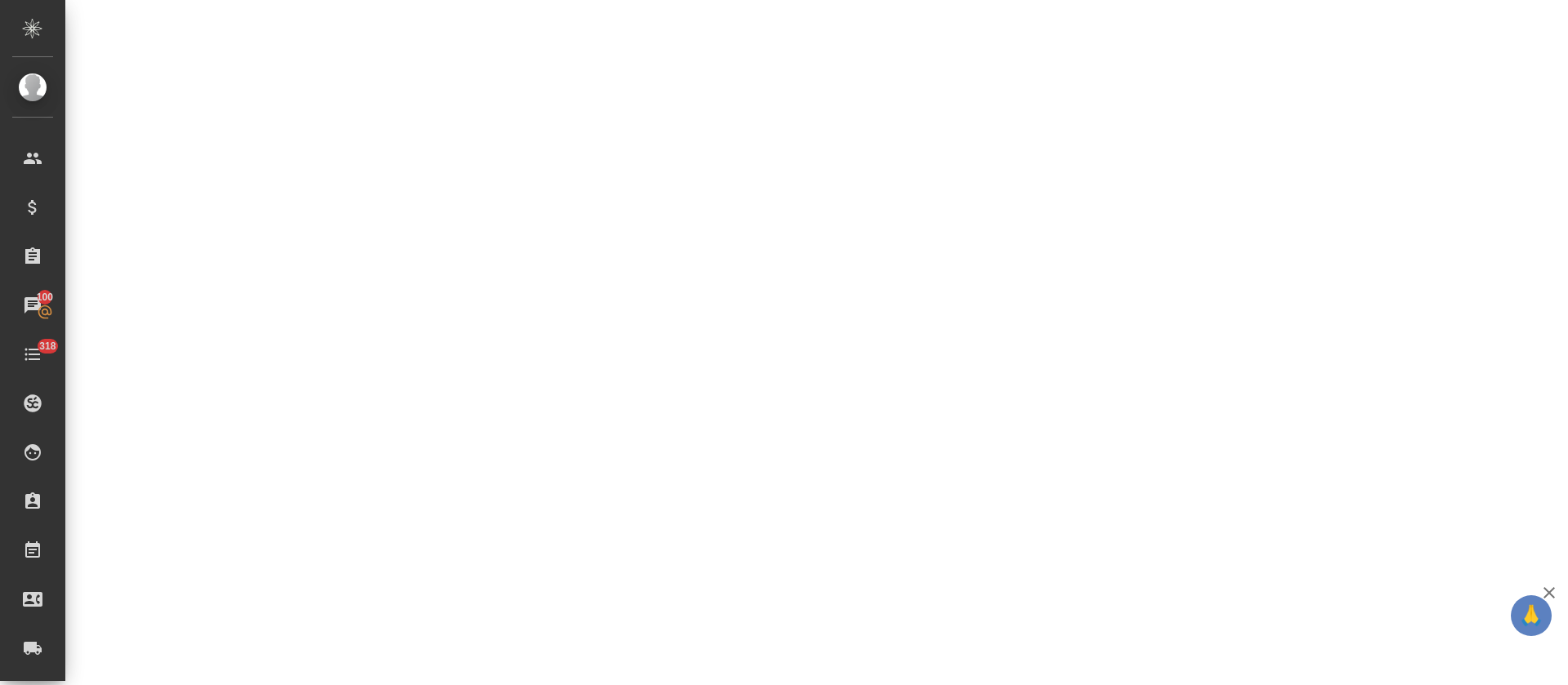
select select "RU"
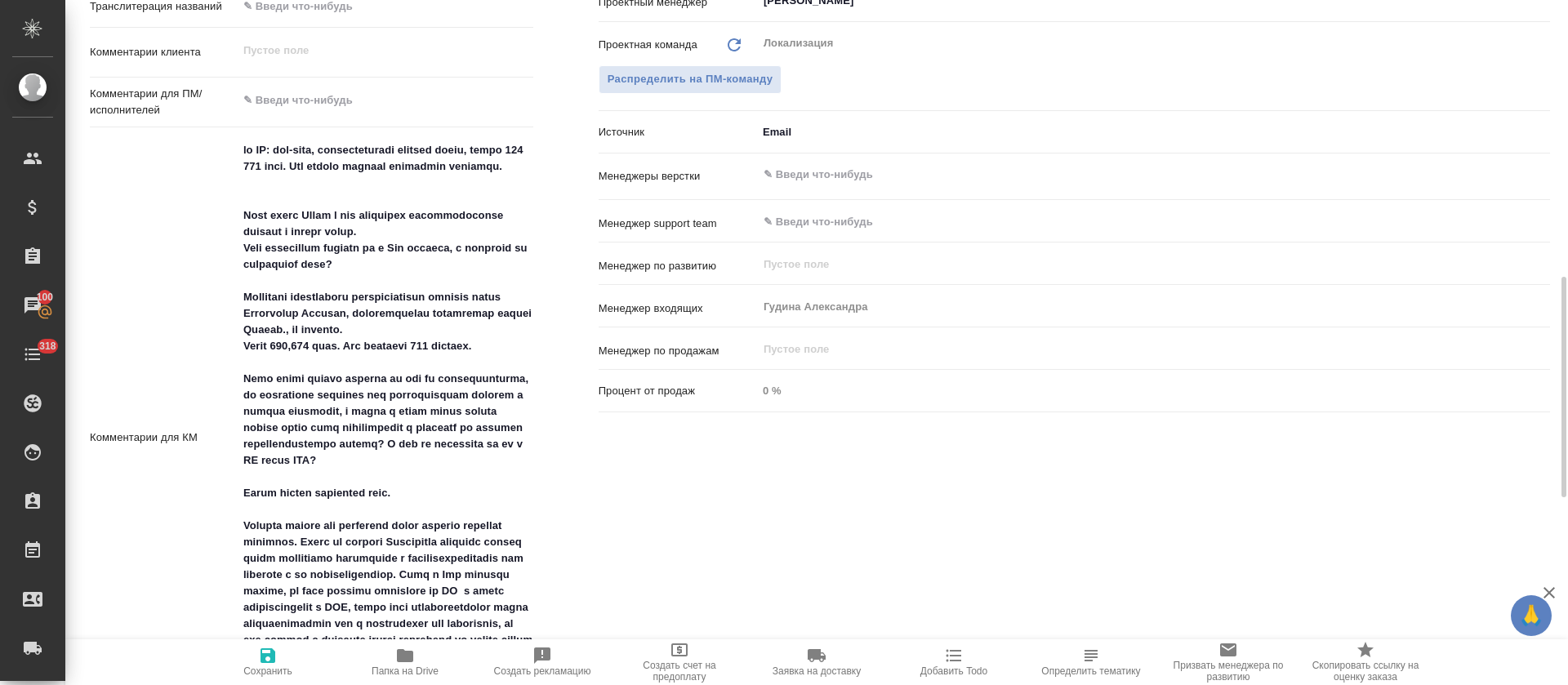
type textarea "x"
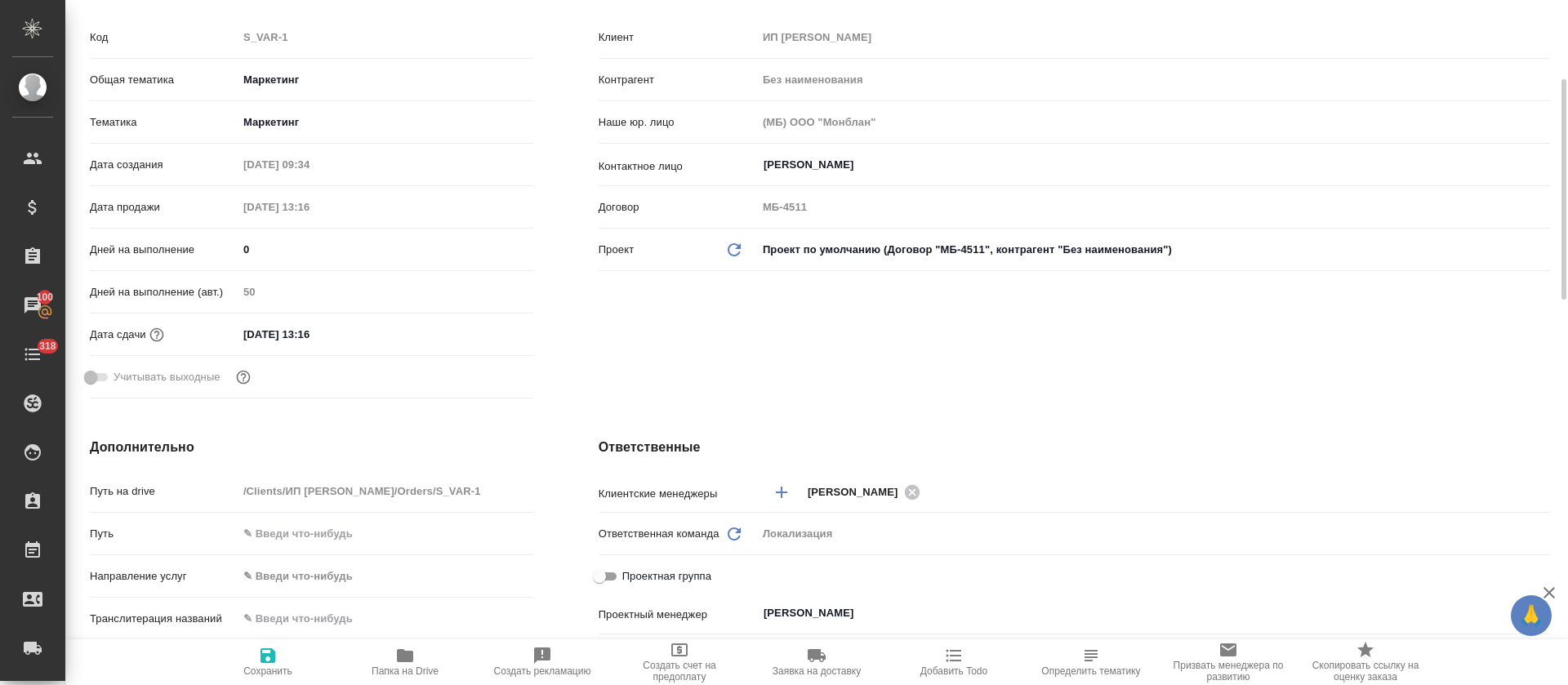
scroll to position [0, 0]
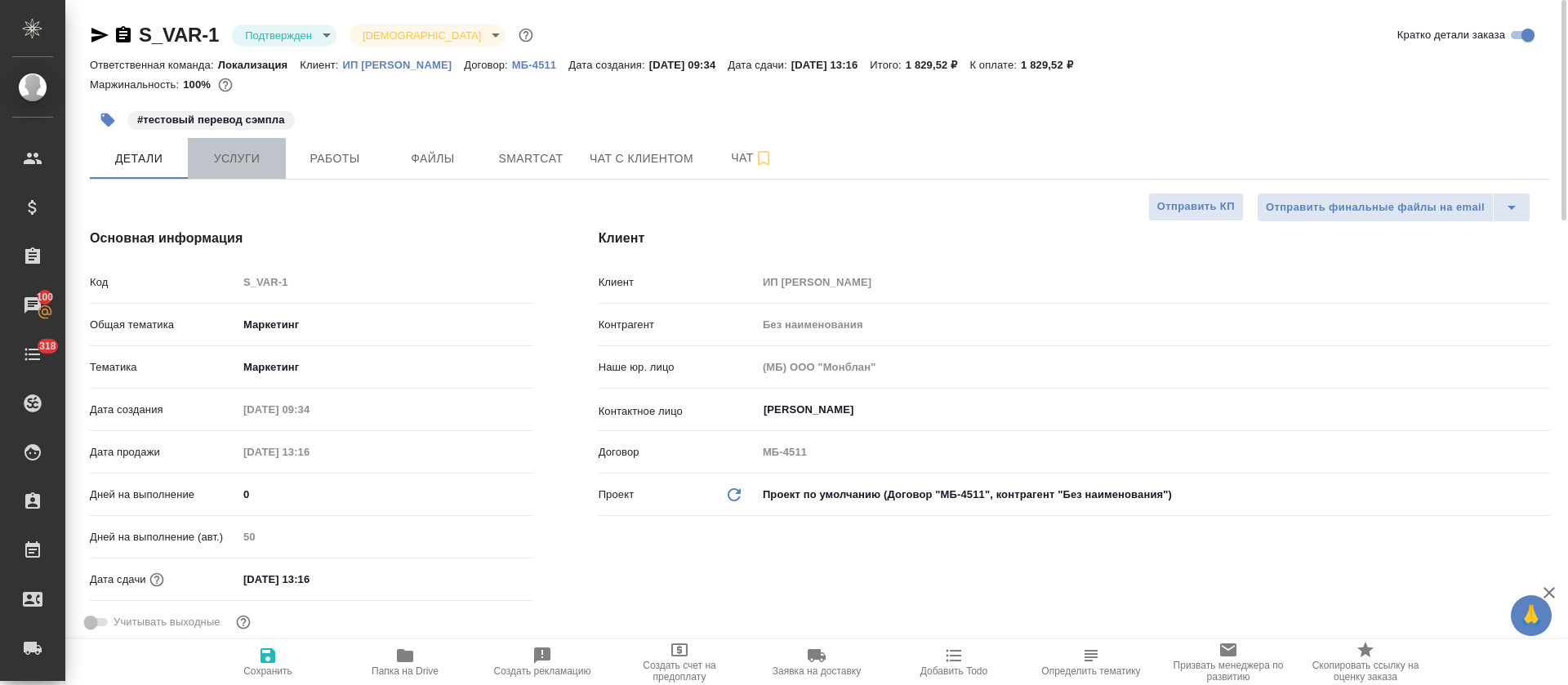
click at [203, 161] on span "Услуги" at bounding box center [237, 159] width 78 height 20
